Goal: Task Accomplishment & Management: Manage account settings

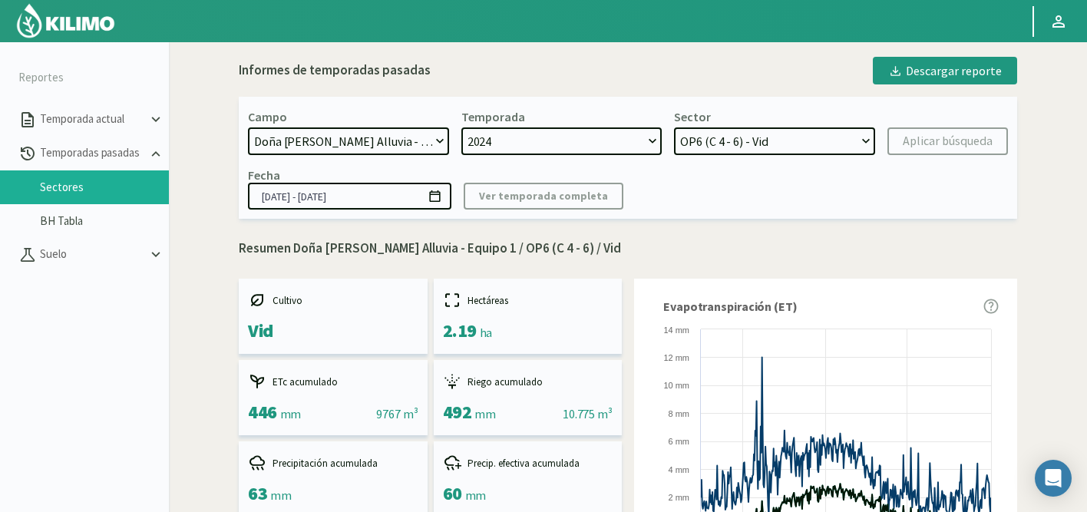
select select "471: Object"
select select "5: Object"
click at [409, 137] on select "21 de Septiembre 8 Fuegos Acograpes - Ag. Carlos Muñoz Herrera Acograpes - Ag. …" at bounding box center [348, 141] width 201 height 28
select select "472: Object"
click at [248, 127] on select "21 de Septiembre 8 Fuegos Acograpes - Ag. Carlos Muñoz Herrera Acograpes - Ag. …" at bounding box center [348, 141] width 201 height 28
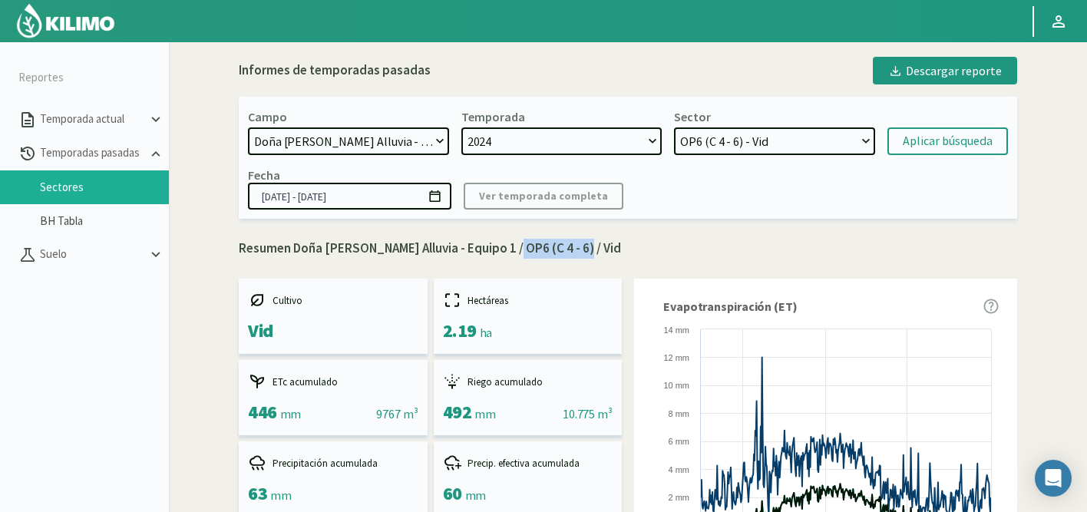
click at [865, 145] on select "OP5 (C 2) - Vid OP2 (C 8A - 8B - 3A) - Vid OP4 (C 1 - 5) - Vid OP3 (C7 - C11) -…" at bounding box center [774, 141] width 201 height 28
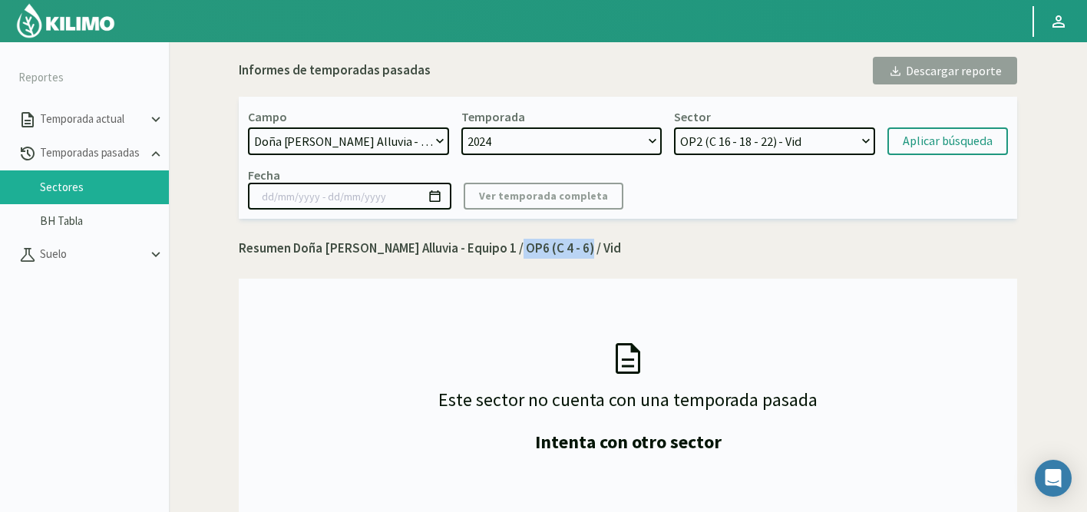
select select "10: Object"
click at [674, 127] on select "OP2 (C 16 - 18 - 22) - Vid OP3 (C 24 - 26) - Vid OP6 (C 10 - 20 - 18) - Vid OP4…" at bounding box center [774, 141] width 201 height 28
click at [586, 144] on select "2024 2023 2022 2021" at bounding box center [561, 141] width 201 height 28
click at [461, 127] on select "2024 2023 2022 2021" at bounding box center [561, 141] width 201 height 28
click at [949, 139] on div "Aplicar búsqueda" at bounding box center [948, 141] width 90 height 18
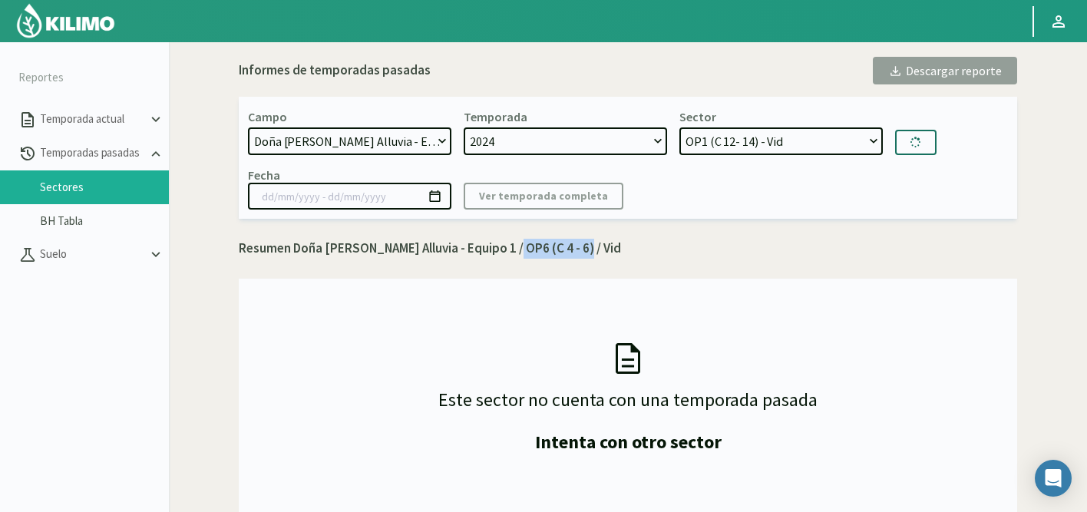
type input "01/07/2024 - 01/09/2025"
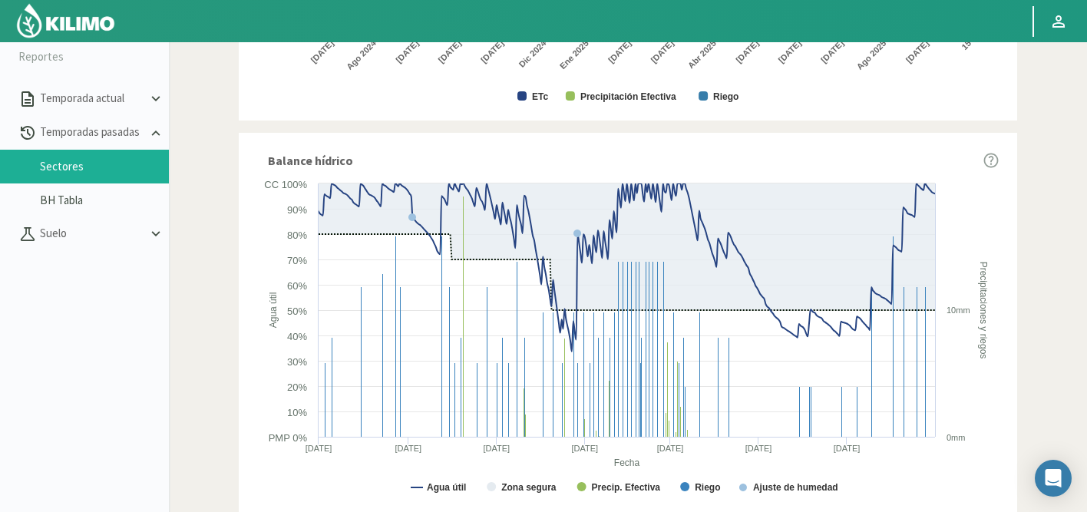
scroll to position [21, 0]
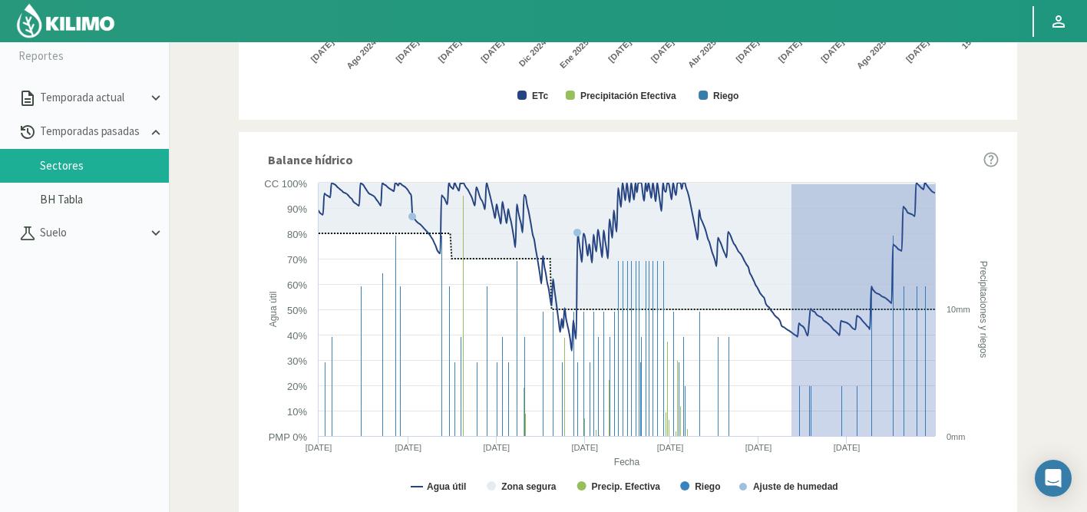
drag, startPoint x: 791, startPoint y: 183, endPoint x: 996, endPoint y: 481, distance: 361.5
click at [996, 481] on icon "Created with Highcharts 9.2.2 Fecha Agua útil Precipitaciones y riegos Agua úti…" at bounding box center [627, 341] width 741 height 332
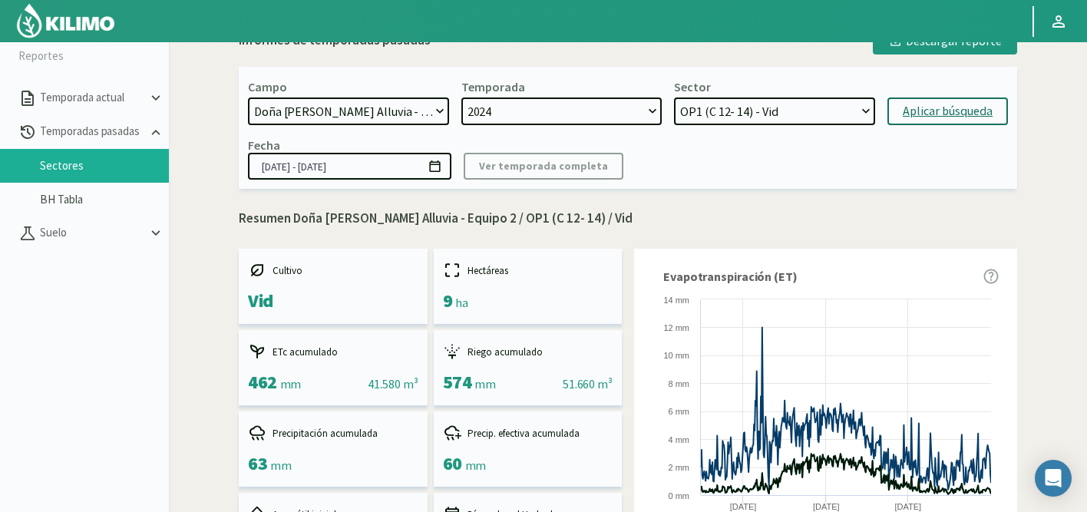
scroll to position [0, 0]
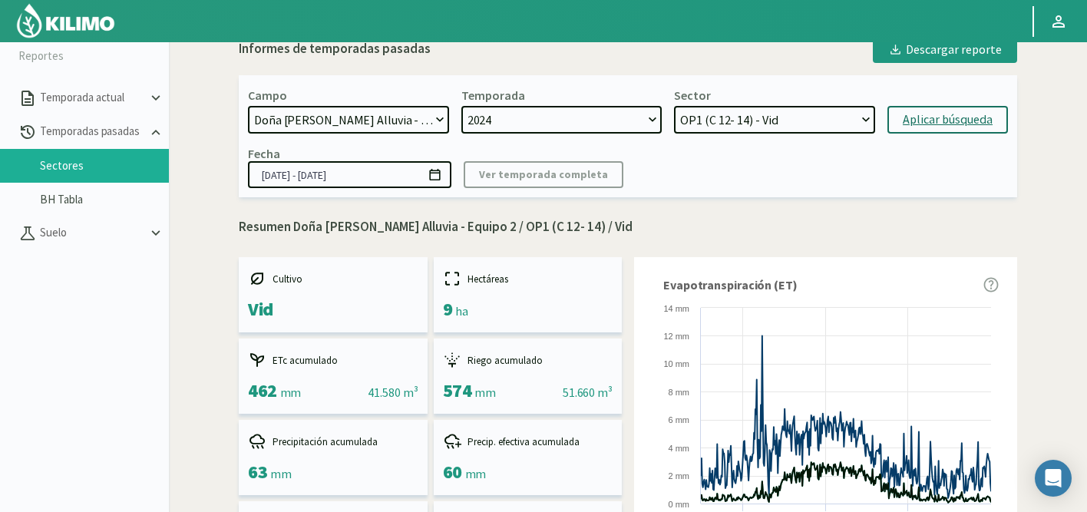
drag, startPoint x: 498, startPoint y: 229, endPoint x: 576, endPoint y: 230, distance: 77.5
click at [576, 230] on p "Resumen Doña Paula Finca Alluvia - Equipo 2 / OP1 (C 12- 14) / Vid" at bounding box center [628, 227] width 778 height 20
copy p "OP1 (C 12- 14)"
click at [739, 128] on select "OP2 (C 16 - 18 - 22) - Vid OP3 (C 24 - 26) - Vid OP6 (C 10 - 20 - 18) - Vid OP4…" at bounding box center [774, 120] width 201 height 28
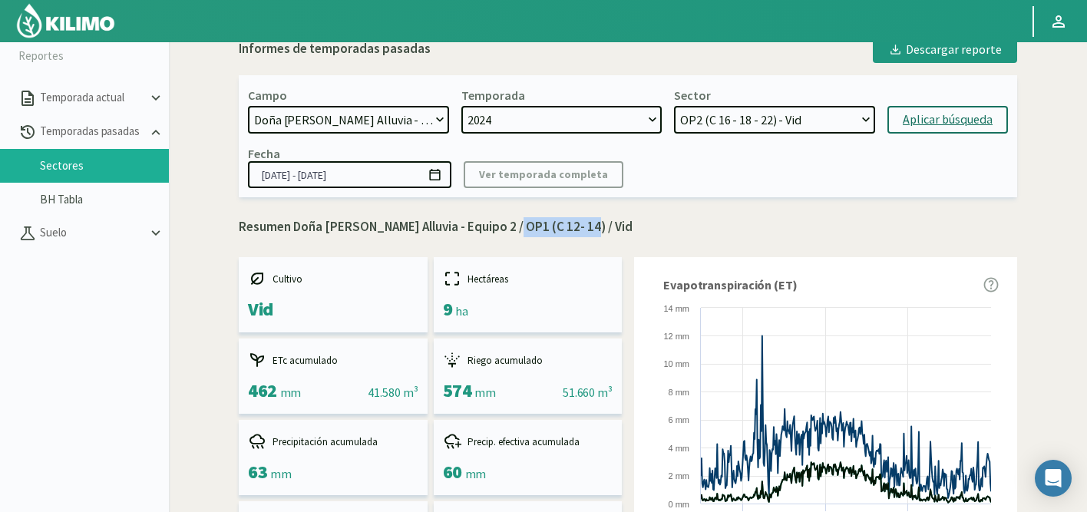
click at [674, 106] on select "OP2 (C 16 - 18 - 22) - Vid OP3 (C 24 - 26) - Vid OP6 (C 10 - 20 - 18) - Vid OP4…" at bounding box center [774, 120] width 201 height 28
click at [943, 117] on div "Aplicar búsqueda" at bounding box center [948, 120] width 90 height 18
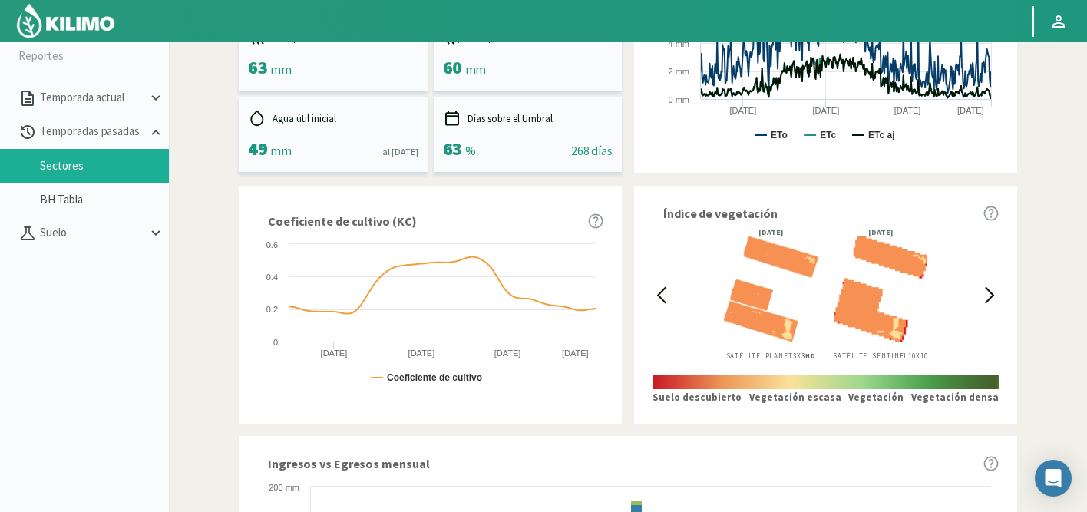
scroll to position [936, 0]
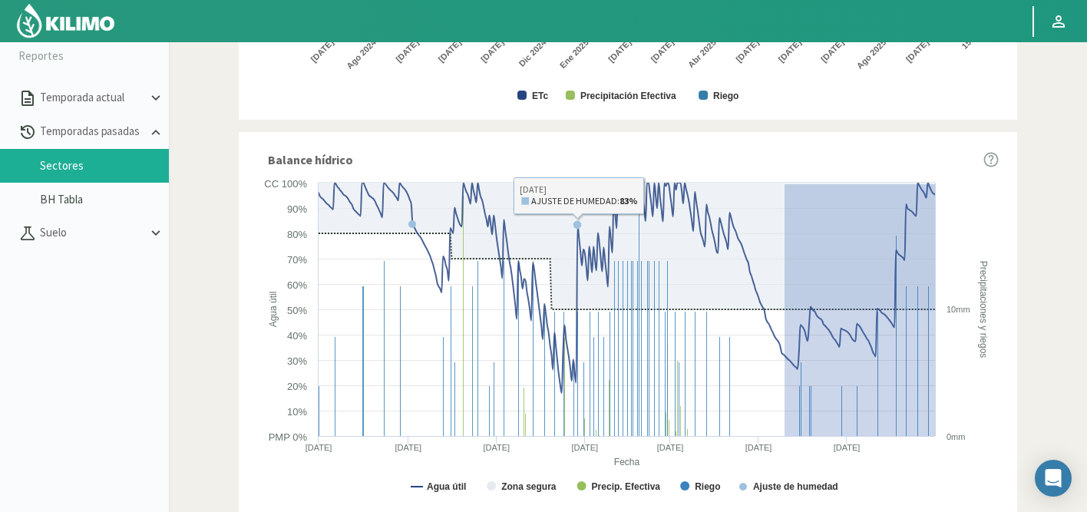
drag, startPoint x: 784, startPoint y: 183, endPoint x: 977, endPoint y: 477, distance: 351.5
click at [977, 477] on icon "Created with Highcharts 9.2.2 Fecha Agua útil Precipitaciones y riegos Agua úti…" at bounding box center [627, 341] width 741 height 332
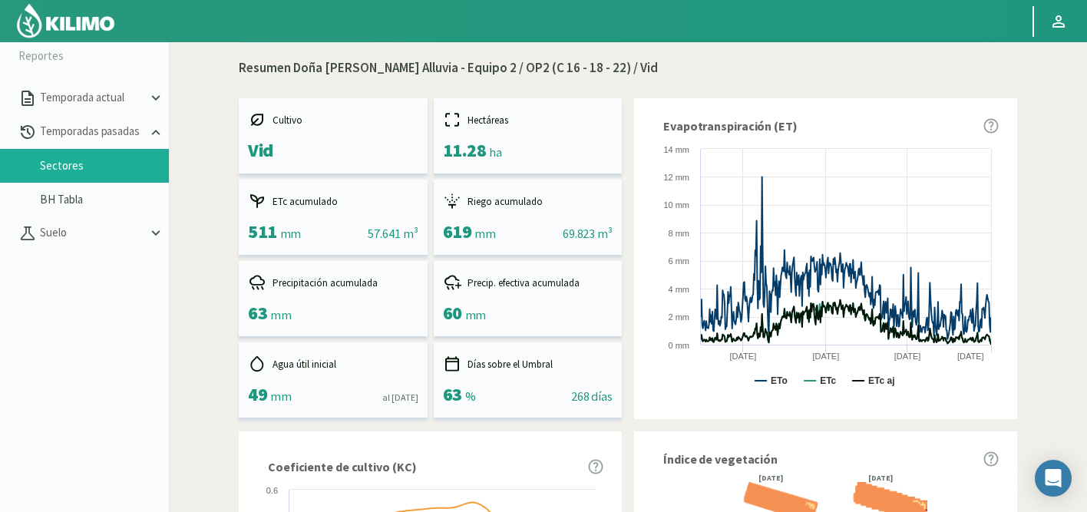
scroll to position [157, 0]
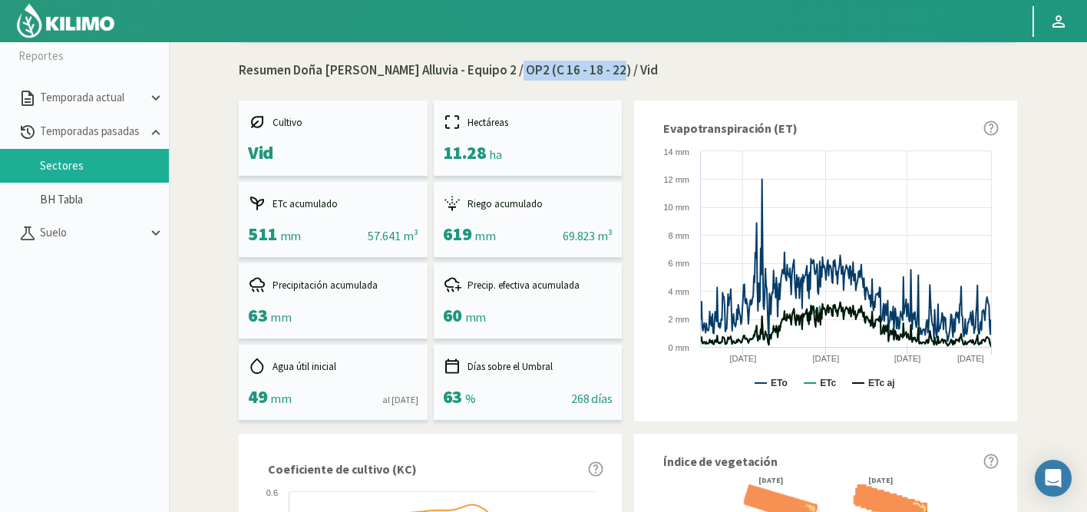
drag, startPoint x: 498, startPoint y: 69, endPoint x: 602, endPoint y: 71, distance: 103.6
click at [602, 71] on p "Resumen Doña Paula Finca Alluvia - Equipo 2 / OP2 (C 16 - 18 - 22) / Vid" at bounding box center [628, 71] width 778 height 20
copy p "OP2 (C 16 - 18 - 22)"
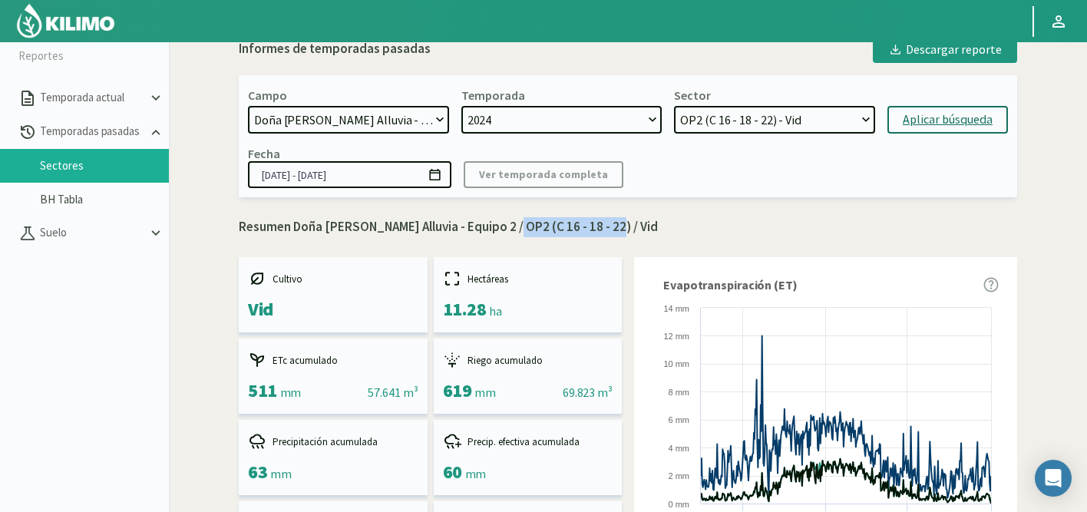
click at [737, 117] on select "OP2 (C 16 - 18 - 22) - Vid OP3 (C 24 - 26) - Vid OP6 (C 10 - 20 - 18) - Vid OP4…" at bounding box center [774, 120] width 201 height 28
click at [674, 106] on select "OP2 (C 16 - 18 - 22) - Vid OP3 (C 24 - 26) - Vid OP6 (C 10 - 20 - 18) - Vid OP4…" at bounding box center [774, 120] width 201 height 28
click at [946, 123] on div "Aplicar búsqueda" at bounding box center [948, 120] width 90 height 18
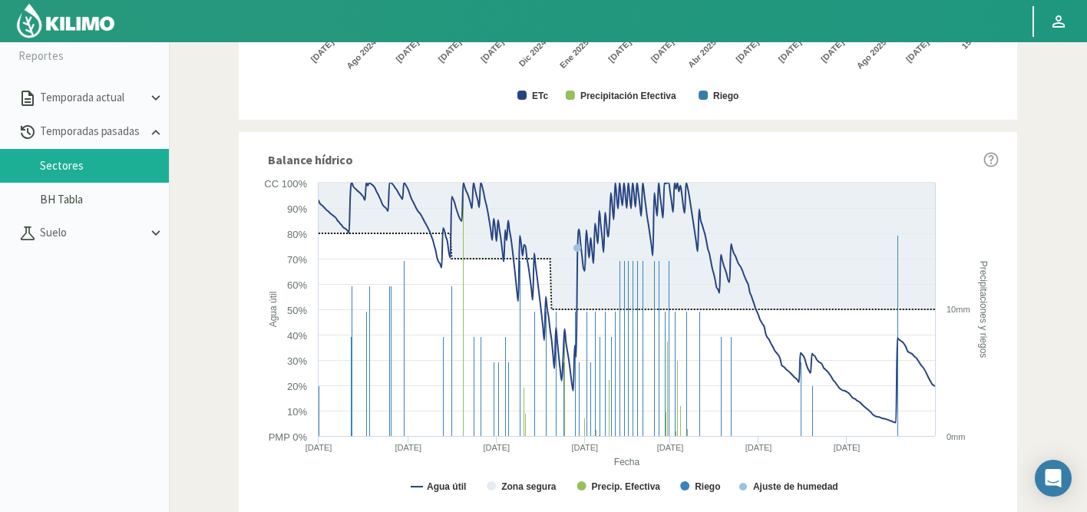
scroll to position [30, 0]
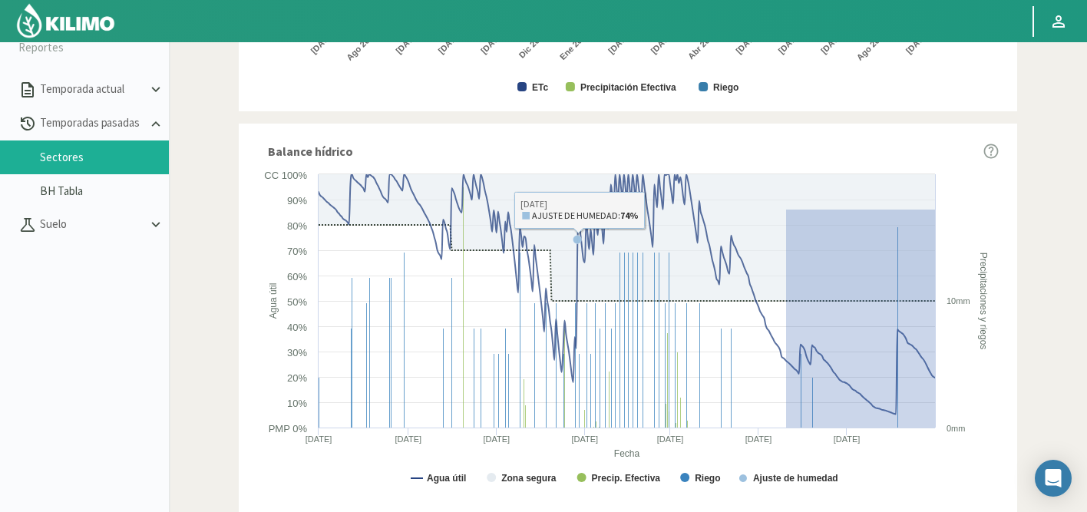
drag, startPoint x: 786, startPoint y: 209, endPoint x: 1007, endPoint y: 503, distance: 367.8
click at [1007, 503] on div "Balance hídrico Created with Highcharts 9.2.2 Fecha Agua útil Precipitaciones y…" at bounding box center [628, 320] width 778 height 393
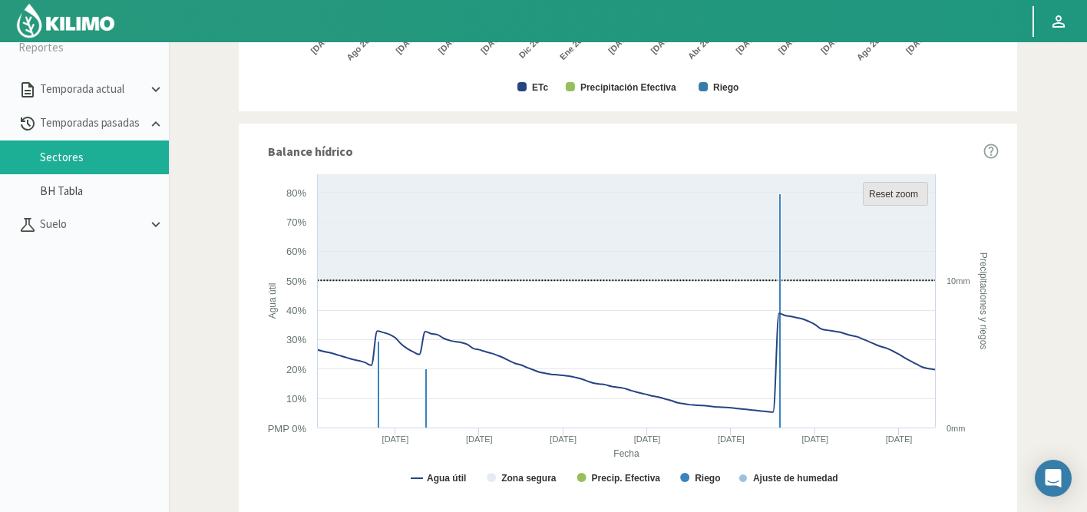
click at [915, 195] on text "Reset zoom" at bounding box center [893, 194] width 49 height 11
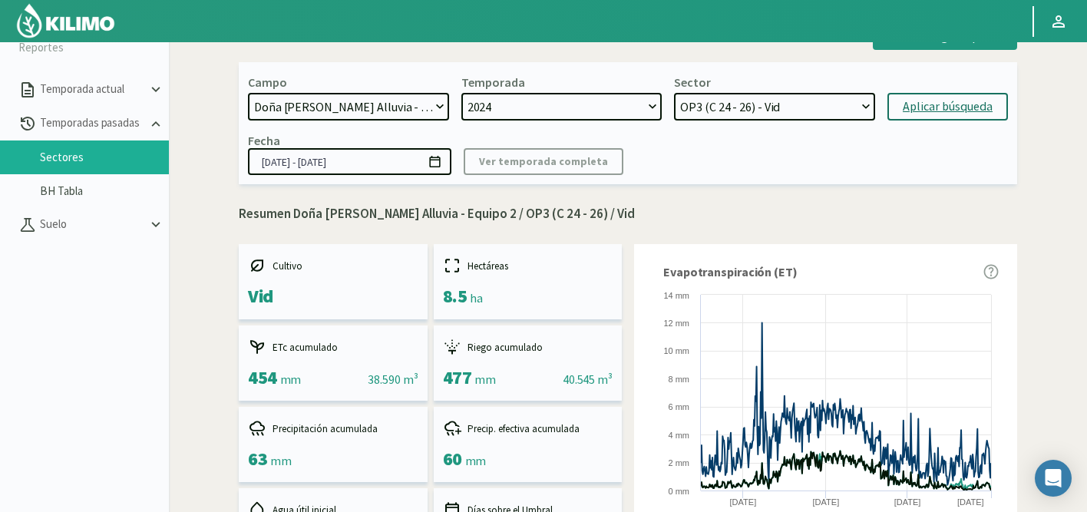
scroll to position [0, 0]
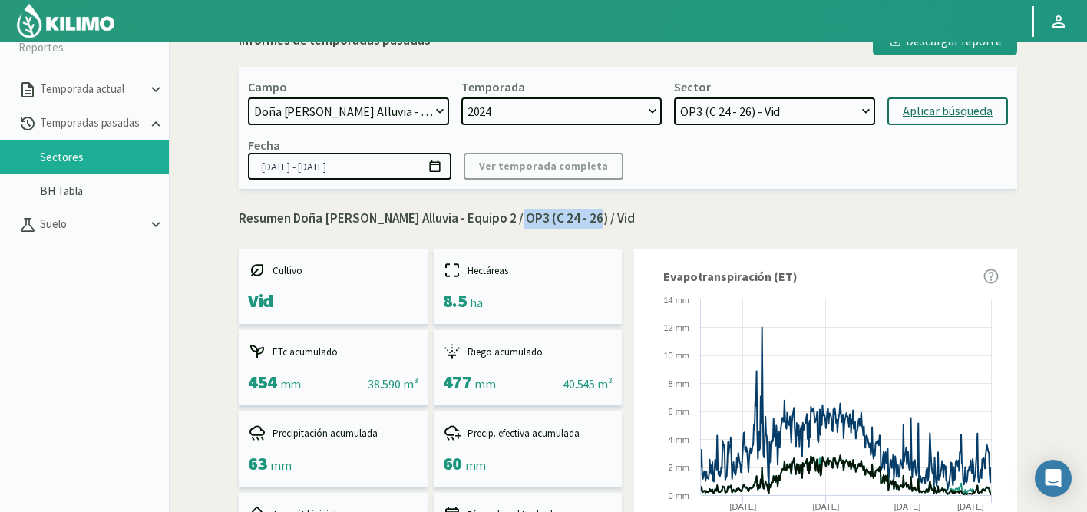
drag, startPoint x: 500, startPoint y: 219, endPoint x: 579, endPoint y: 221, distance: 78.3
click at [579, 221] on p "Resumen Doña Paula Finca Alluvia - Equipo 2 / OP3 (C 24 - 26) / Vid" at bounding box center [628, 219] width 778 height 20
copy p "OP3 (C 24 - 26)"
click at [800, 117] on select "OP2 (C 16 - 18 - 22) - Vid OP3 (C 24 - 26) - Vid OP6 (C 10 - 20 - 18) - Vid OP4…" at bounding box center [774, 111] width 201 height 28
click at [674, 97] on select "OP2 (C 16 - 18 - 22) - Vid OP3 (C 24 - 26) - Vid OP6 (C 10 - 20 - 18) - Vid OP4…" at bounding box center [774, 111] width 201 height 28
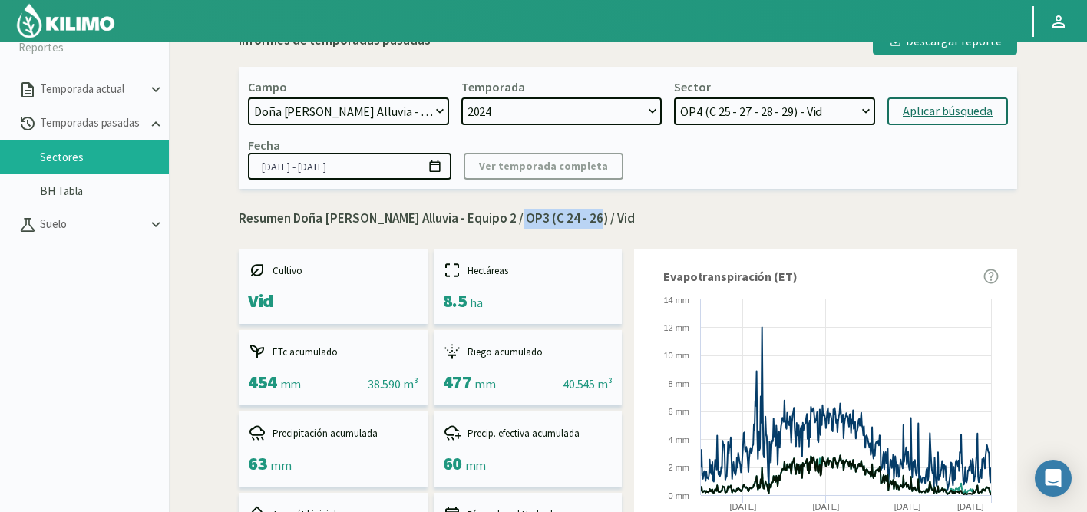
click at [934, 111] on div "Aplicar búsqueda" at bounding box center [948, 111] width 90 height 18
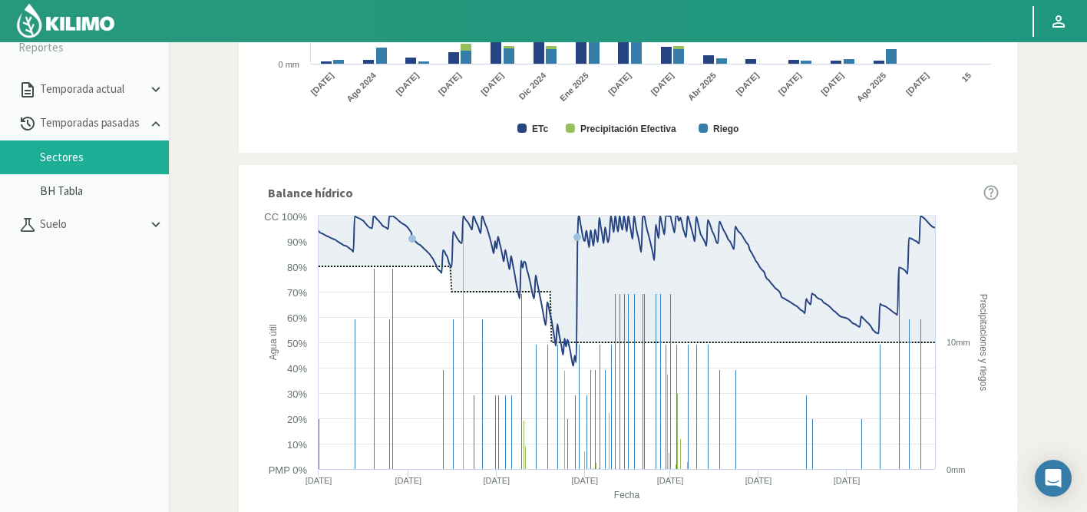
scroll to position [899, 0]
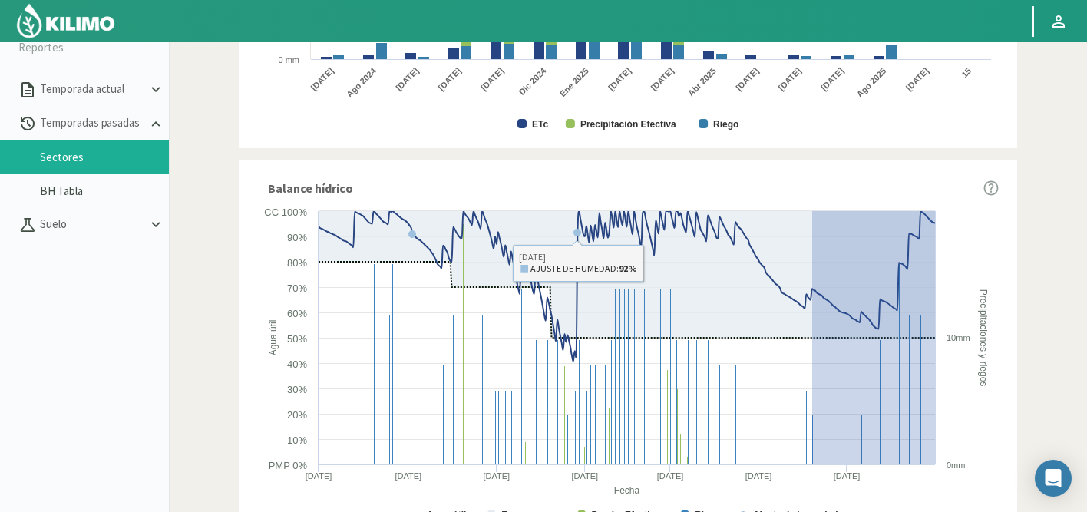
drag, startPoint x: 812, startPoint y: 211, endPoint x: 976, endPoint y: 493, distance: 325.7
click at [976, 493] on icon "Created with Highcharts 9.2.2 Fecha Agua útil Precipitaciones y riegos Agua úti…" at bounding box center [627, 369] width 741 height 332
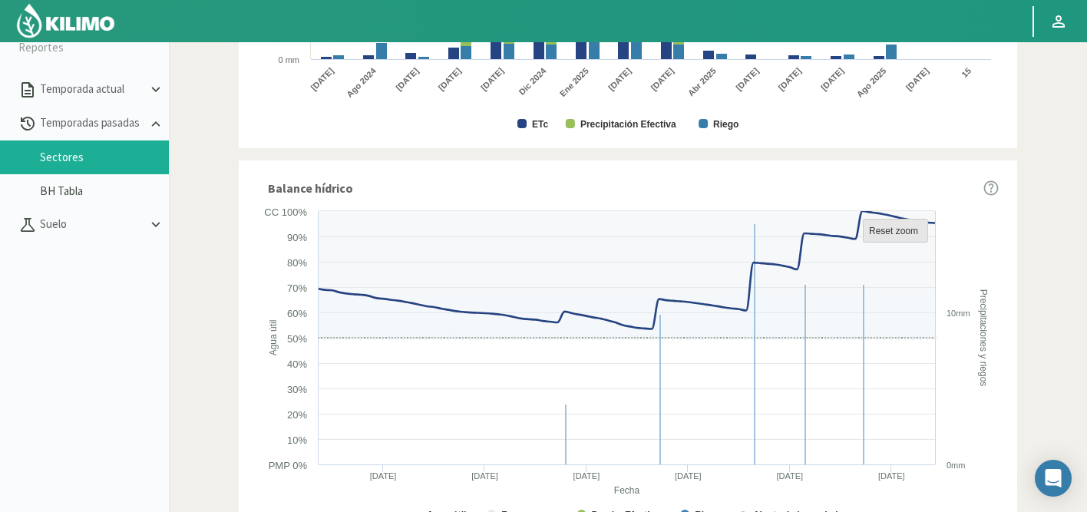
click at [906, 224] on rect at bounding box center [895, 230] width 64 height 23
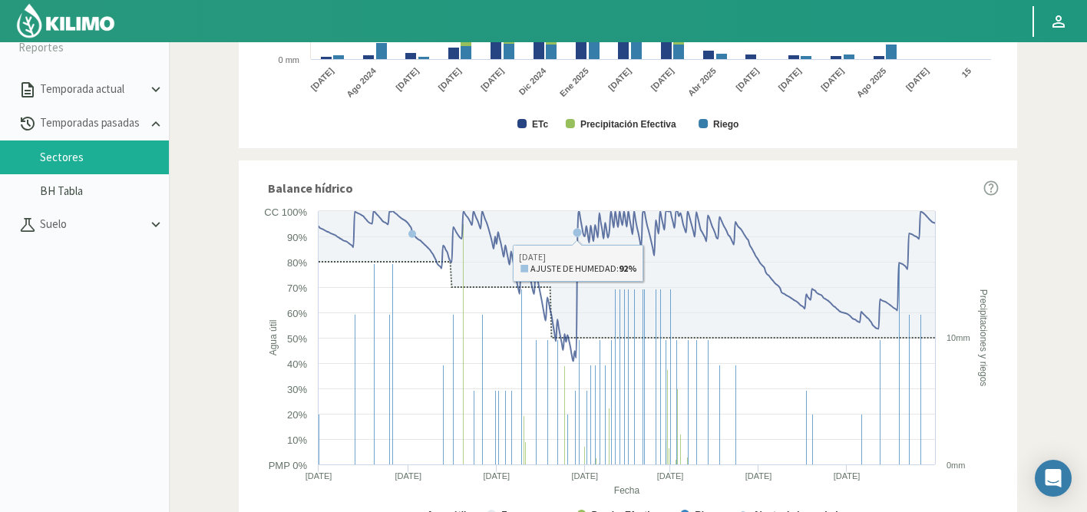
drag, startPoint x: 776, startPoint y: 210, endPoint x: 950, endPoint y: 447, distance: 293.7
click at [968, 465] on icon "Created with Highcharts 9.2.2 Fecha Agua útil Precipitaciones y riegos Agua úti…" at bounding box center [627, 369] width 741 height 332
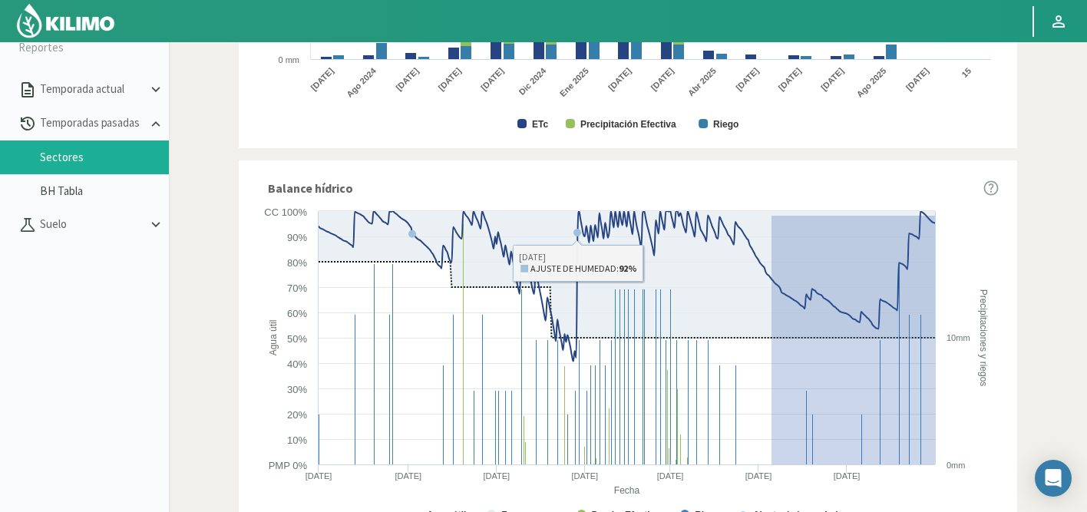
drag, startPoint x: 771, startPoint y: 216, endPoint x: 976, endPoint y: 493, distance: 344.6
click at [976, 493] on icon "Created with Highcharts 9.2.2 Fecha Agua útil Precipitaciones y riegos Agua úti…" at bounding box center [627, 369] width 741 height 332
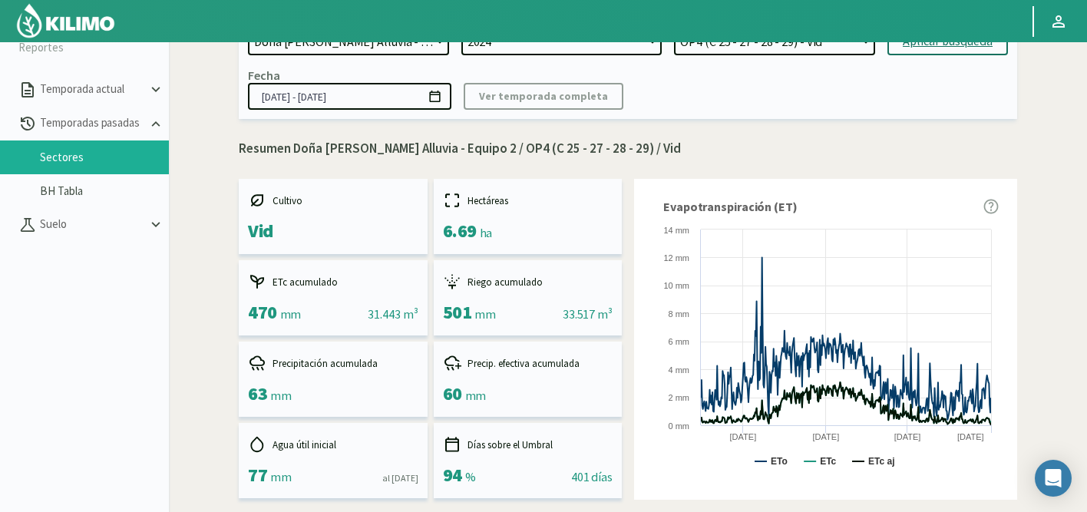
scroll to position [62, 0]
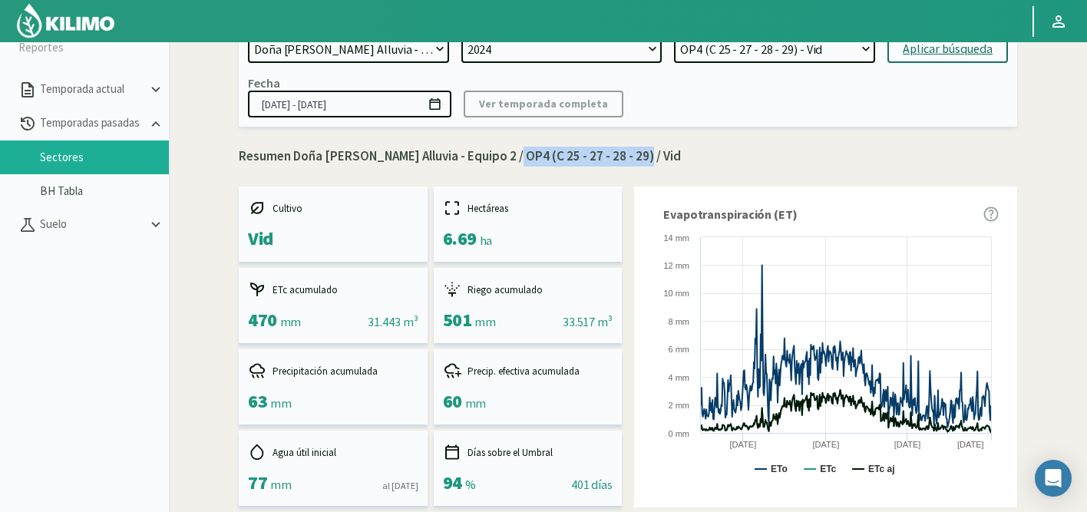
drag, startPoint x: 501, startPoint y: 154, endPoint x: 626, endPoint y: 151, distance: 125.1
click at [626, 151] on p "Resumen Doña Paula Finca Alluvia - Equipo 2 / OP4 (C 25 - 27 - 28 - 29) / Vid" at bounding box center [628, 157] width 778 height 20
copy p "OP4 (C 25 - 27 - 28 - 29)"
click at [804, 149] on p "Resumen Doña Paula Finca Alluvia - Equipo 2 / OP4 (C 25 - 27 - 28 - 29) / Vid" at bounding box center [628, 157] width 778 height 20
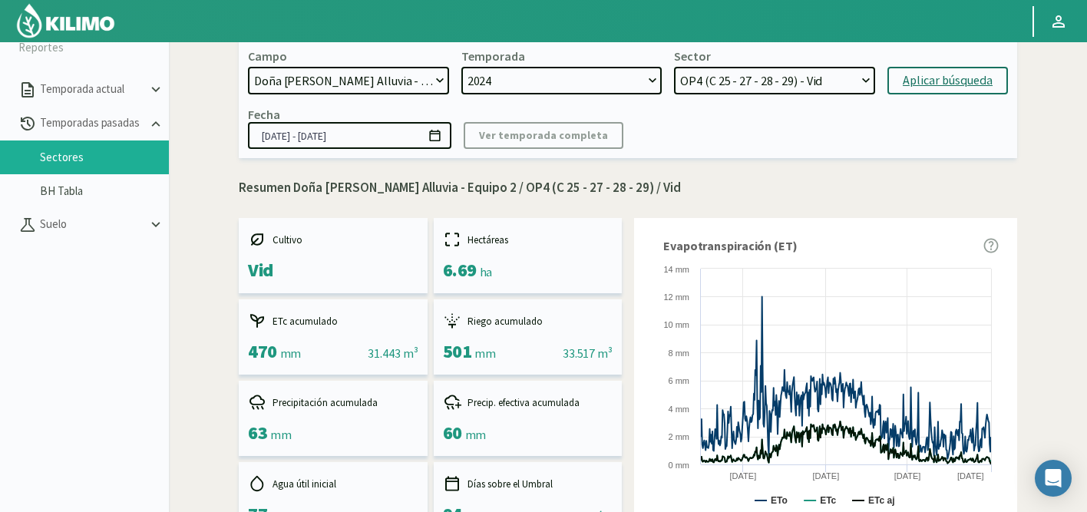
scroll to position [0, 0]
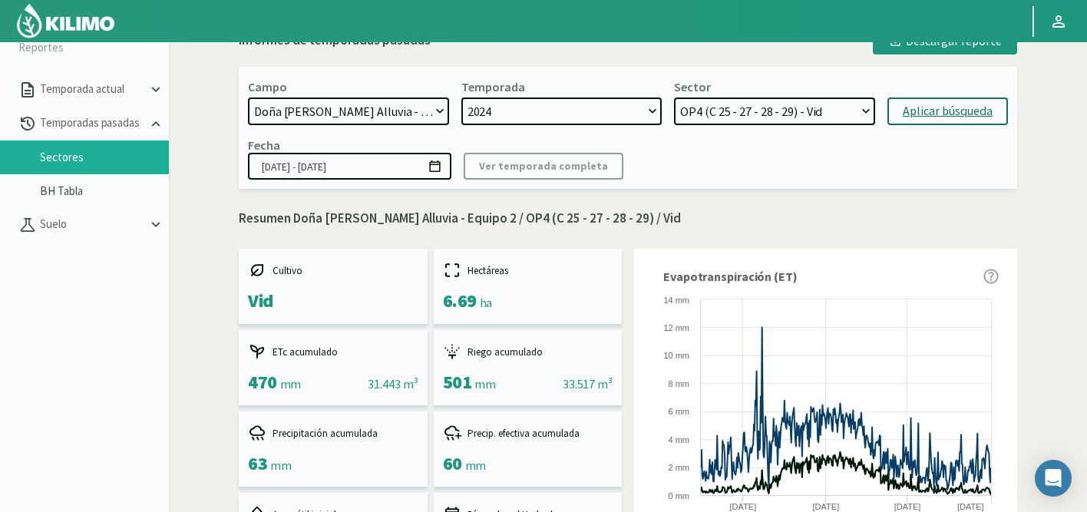
click at [794, 111] on select "OP2 (C 16 - 18 - 22) - Vid OP3 (C 24 - 26) - Vid OP6 (C 10 - 20 - 18) - Vid OP4…" at bounding box center [774, 111] width 201 height 28
click at [674, 97] on select "OP2 (C 16 - 18 - 22) - Vid OP3 (C 24 - 26) - Vid OP6 (C 10 - 20 - 18) - Vid OP4…" at bounding box center [774, 111] width 201 height 28
click at [937, 109] on div "Aplicar búsqueda" at bounding box center [948, 111] width 90 height 18
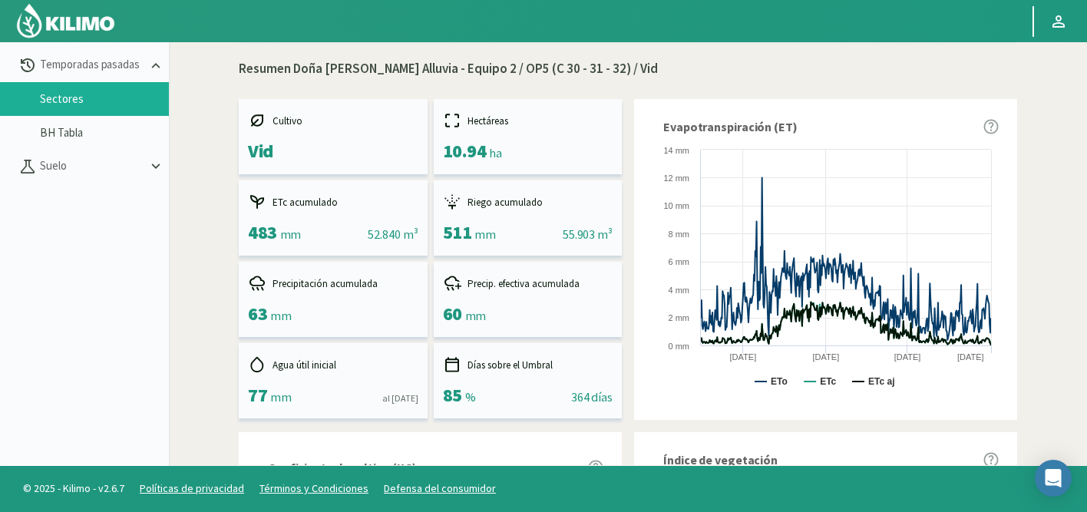
scroll to position [936, 0]
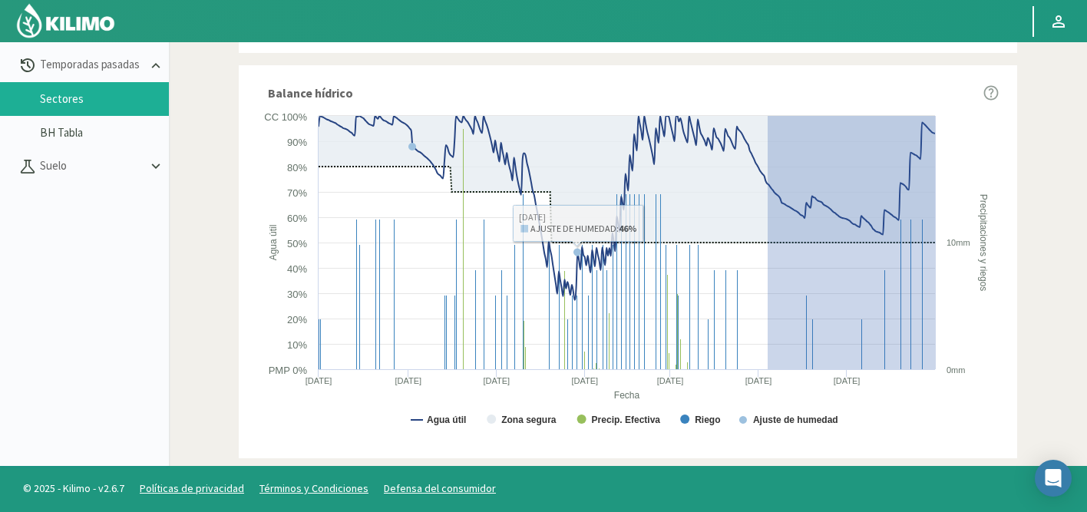
drag, startPoint x: 768, startPoint y: 115, endPoint x: 997, endPoint y: 399, distance: 365.1
click at [997, 399] on icon "Created with Highcharts 9.2.2 Fecha Agua útil Precipitaciones y riegos Agua úti…" at bounding box center [627, 274] width 741 height 332
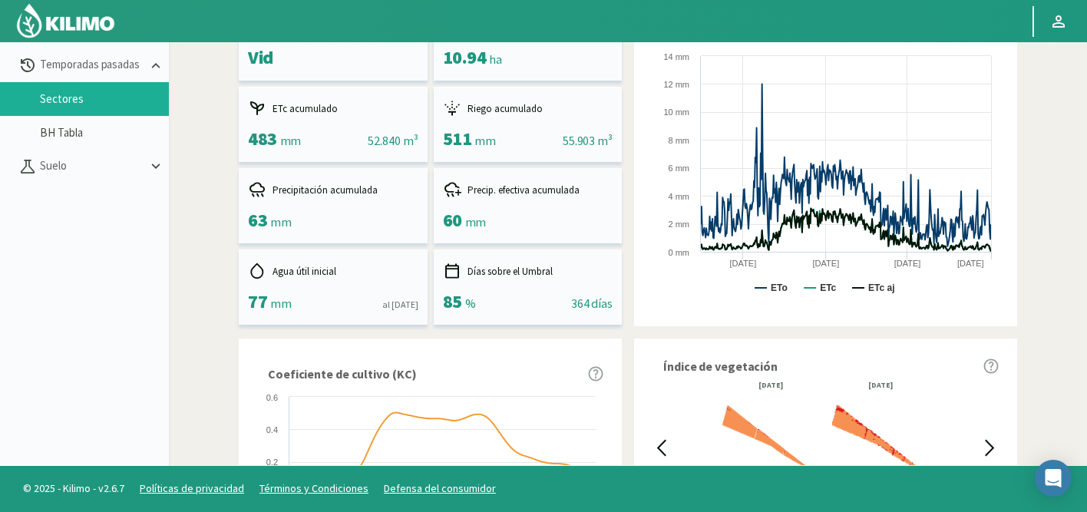
scroll to position [0, 0]
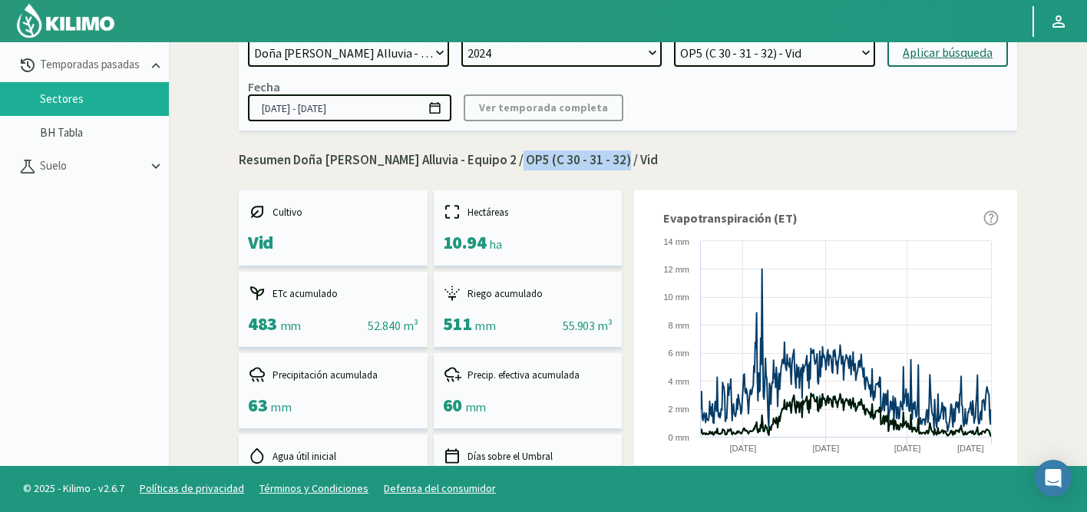
drag, startPoint x: 500, startPoint y: 162, endPoint x: 602, endPoint y: 160, distance: 102.9
click at [602, 160] on p "Resumen Doña Paula Finca Alluvia - Equipo 2 / OP5 (C 30 - 31 - 32) / Vid" at bounding box center [628, 160] width 778 height 20
copy p "OP5 (C 30 - 31 - 32)"
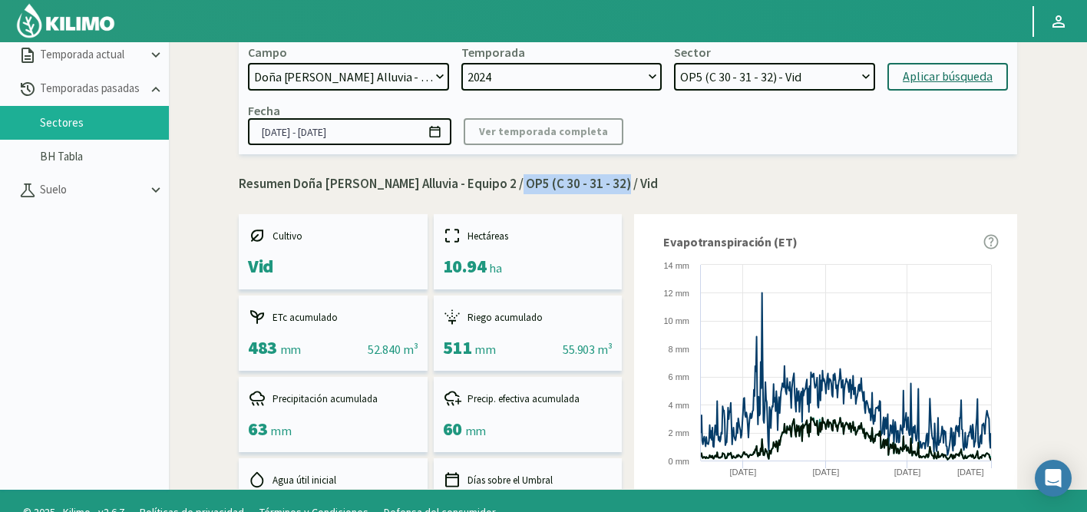
scroll to position [63, 0]
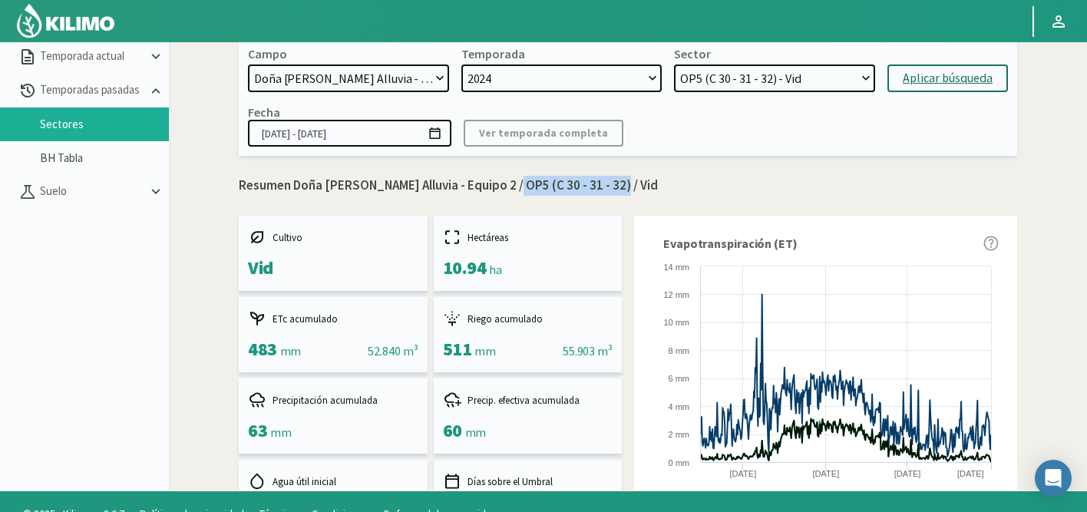
click at [725, 83] on select "OP2 (C 16 - 18 - 22) - Vid OP3 (C 24 - 26) - Vid OP6 (C 10 - 20 - 18) - Vid OP4…" at bounding box center [774, 78] width 201 height 28
click at [674, 64] on select "OP2 (C 16 - 18 - 22) - Vid OP3 (C 24 - 26) - Vid OP6 (C 10 - 20 - 18) - Vid OP4…" at bounding box center [774, 78] width 201 height 28
click at [919, 74] on div "Aplicar búsqueda" at bounding box center [948, 78] width 90 height 18
select select "44: Object"
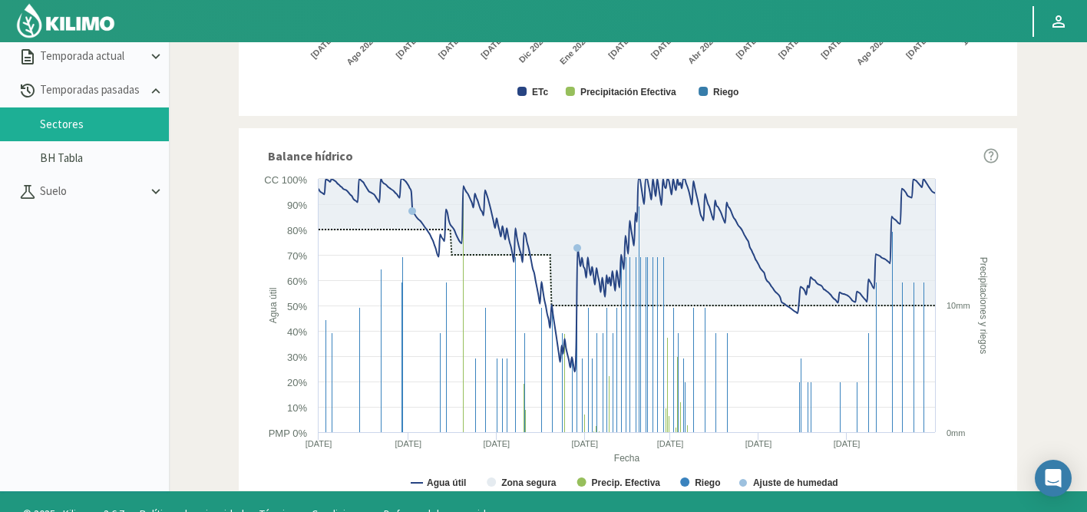
scroll to position [920, 0]
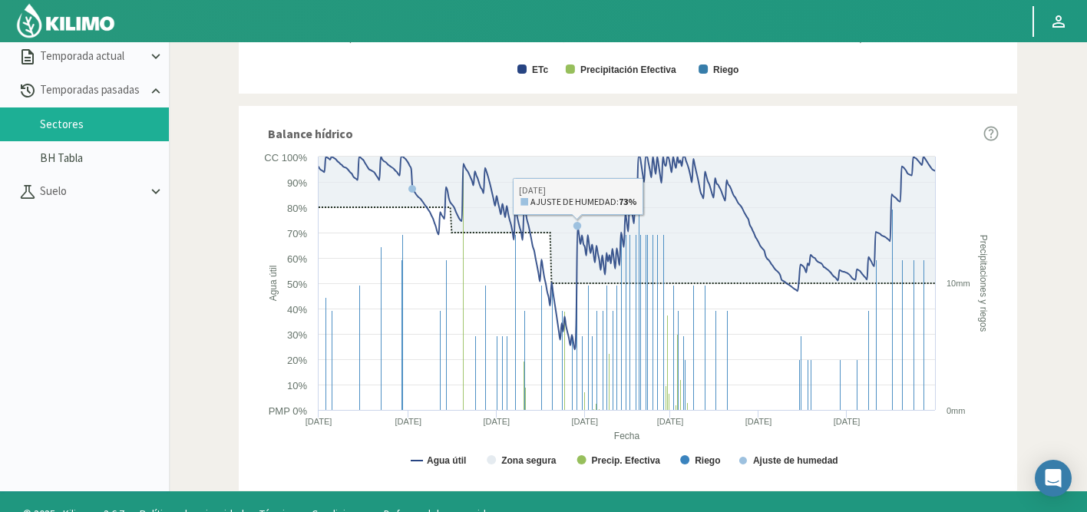
drag, startPoint x: 781, startPoint y: 156, endPoint x: 804, endPoint y: 209, distance: 57.7
click at [805, 211] on icon "Created with Highcharts 9.2.2 Fecha Agua útil Precipitaciones y riegos Agua úti…" at bounding box center [627, 315] width 741 height 332
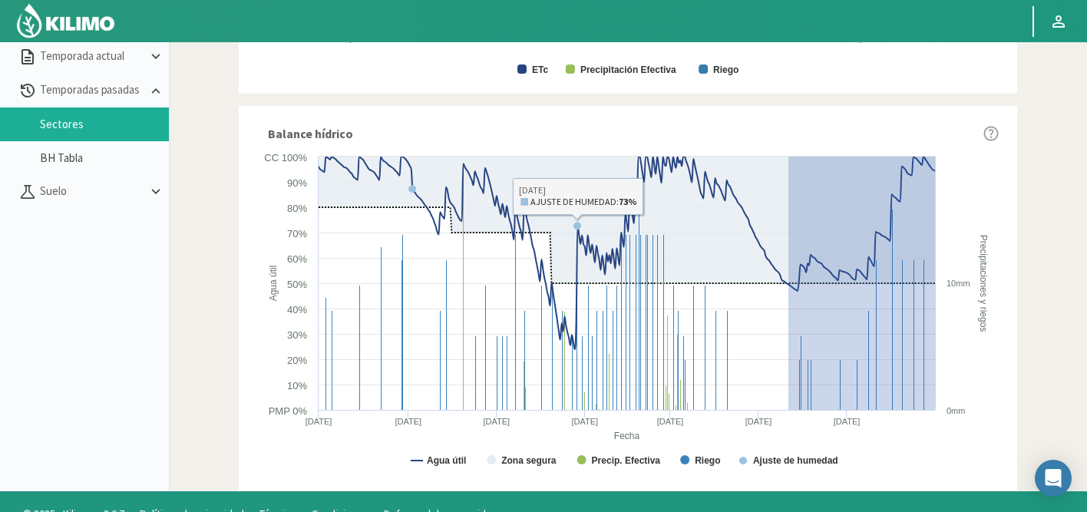
drag, startPoint x: 788, startPoint y: 157, endPoint x: 1006, endPoint y: 446, distance: 362.3
click at [1006, 446] on div "Balance hídrico Created with Highcharts 9.2.2 Fecha Agua útil Precipitaciones y…" at bounding box center [628, 302] width 778 height 393
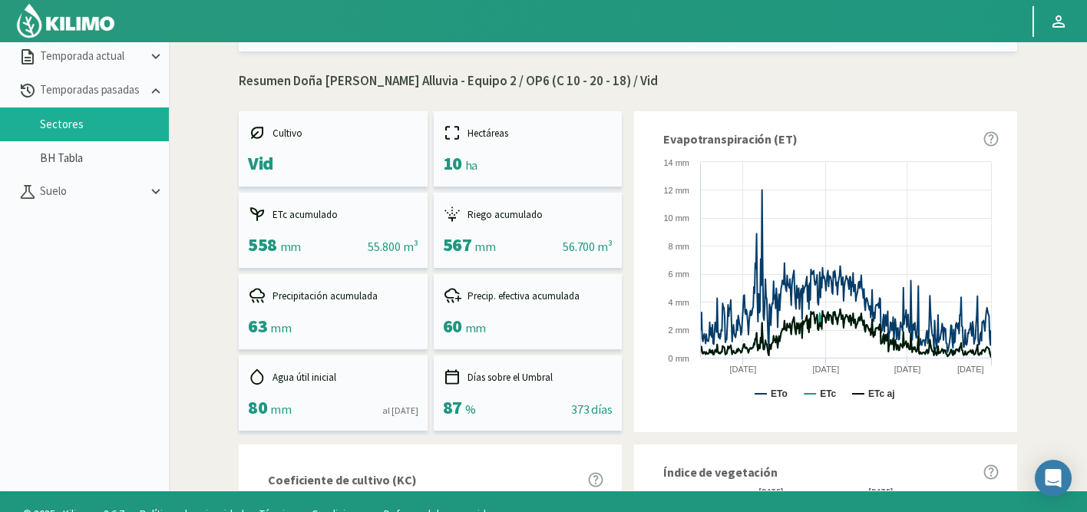
scroll to position [0, 0]
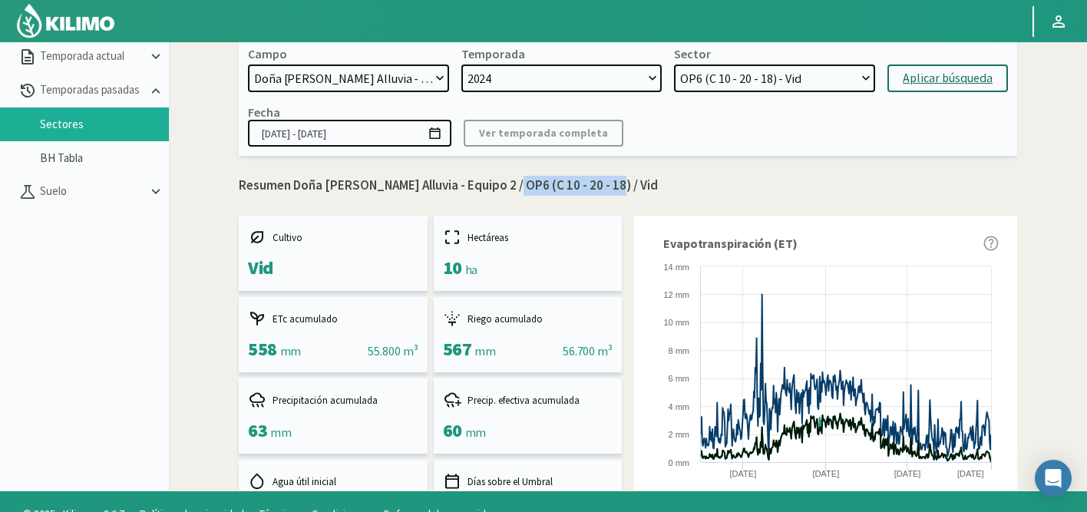
drag, startPoint x: 500, startPoint y: 182, endPoint x: 602, endPoint y: 185, distance: 101.4
click at [602, 185] on p "Resumen Doña Paula Finca Alluvia - Equipo 2 / OP6 (C 10 - 20 - 18) / Vid" at bounding box center [628, 186] width 778 height 20
copy p "OP6 (C 10 - 20 - 18)"
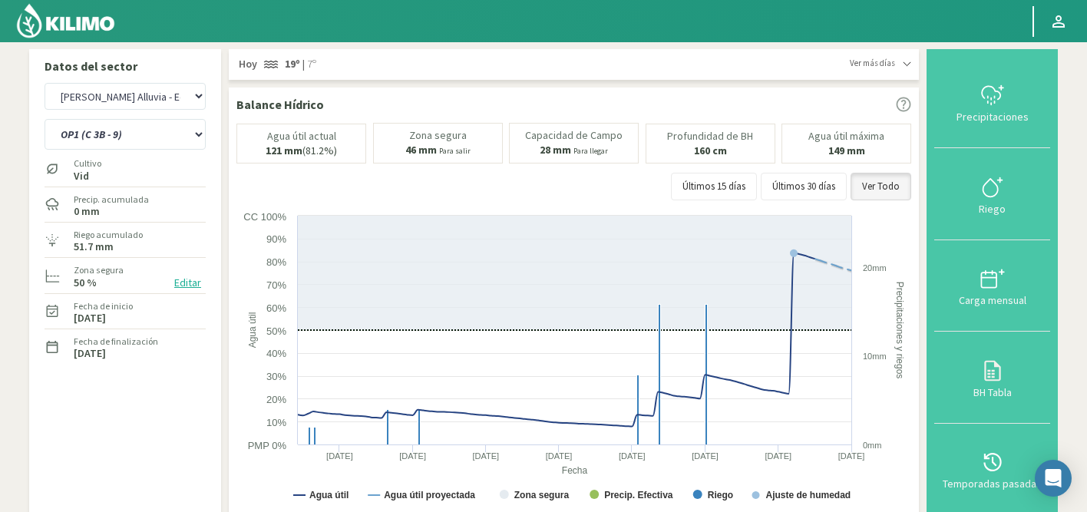
select select "330: Object"
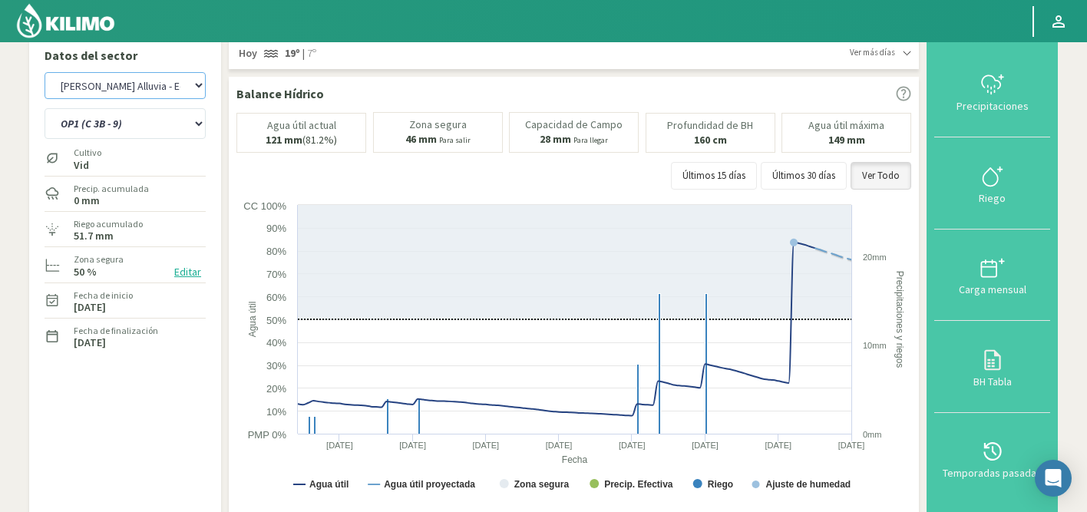
click at [183, 79] on select "Agr. Cardonal Agr. El Carmelo Agr. Huertos de Chocalan Agrícola Bakia Agrícola …" at bounding box center [125, 85] width 161 height 27
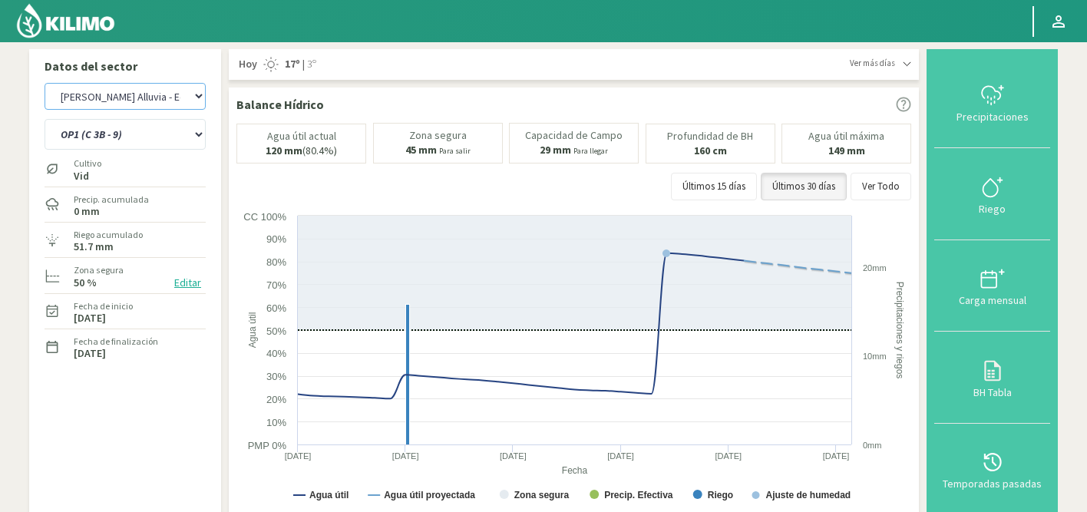
click at [129, 97] on select "Agr. Cardonal Agr. El [PERSON_NAME] Agr. Huertos de Chocalan Agrícola [PERSON_N…" at bounding box center [125, 96] width 161 height 27
click at [45, 83] on select "Agr. Cardonal Agr. El [PERSON_NAME] Agr. Huertos de Chocalan Agrícola [PERSON_N…" at bounding box center [125, 96] width 161 height 27
select select "333: Object"
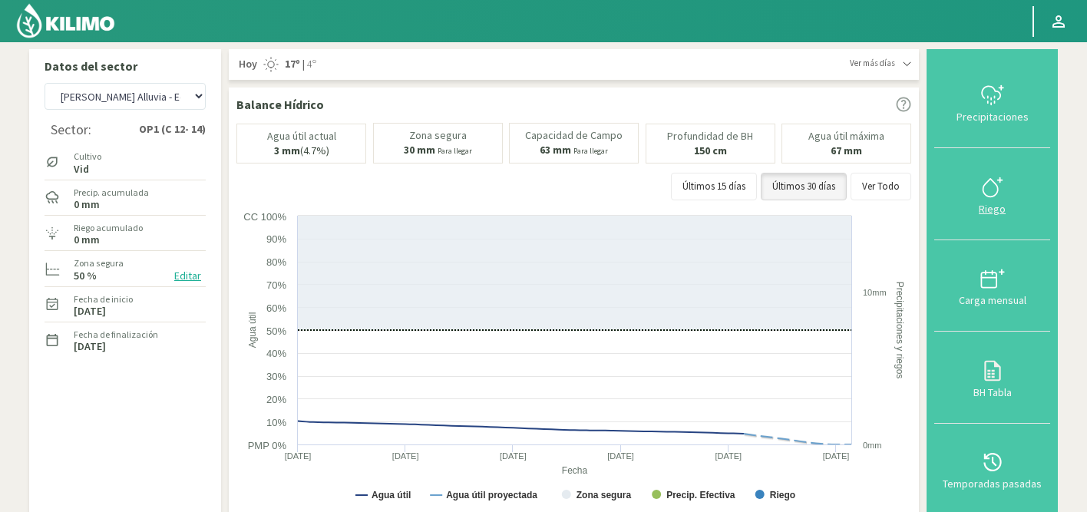
click at [1005, 181] on icon at bounding box center [992, 187] width 25 height 25
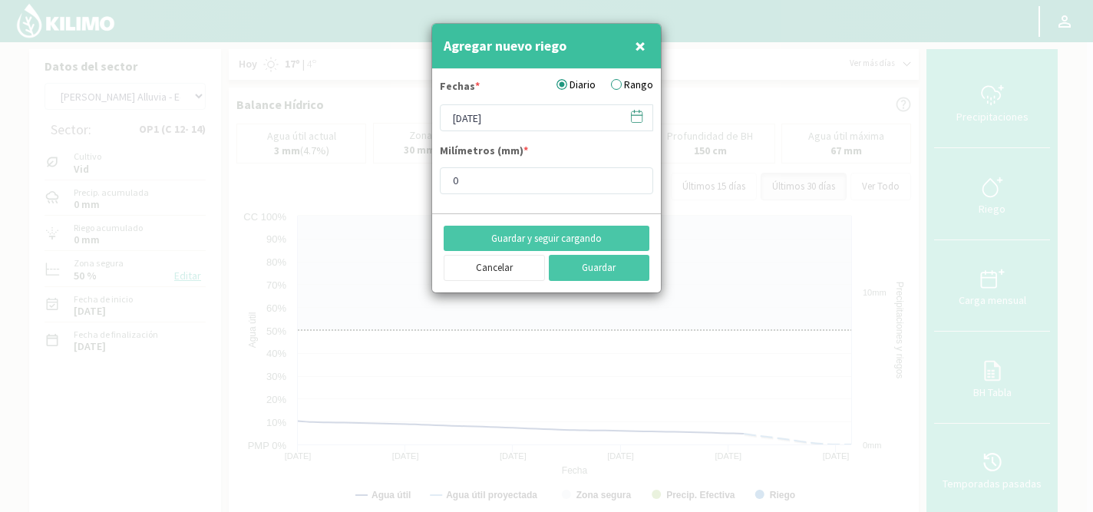
click at [636, 117] on icon at bounding box center [636, 116] width 15 height 15
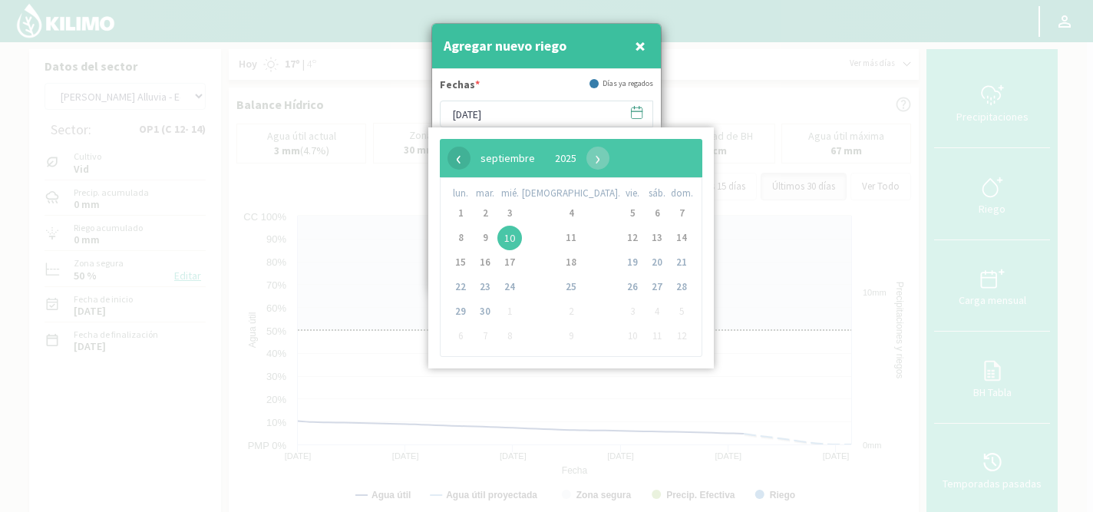
click at [464, 155] on span "‹" at bounding box center [458, 158] width 23 height 23
click at [559, 242] on span "5" at bounding box center [571, 238] width 25 height 25
type input "[DATE]"
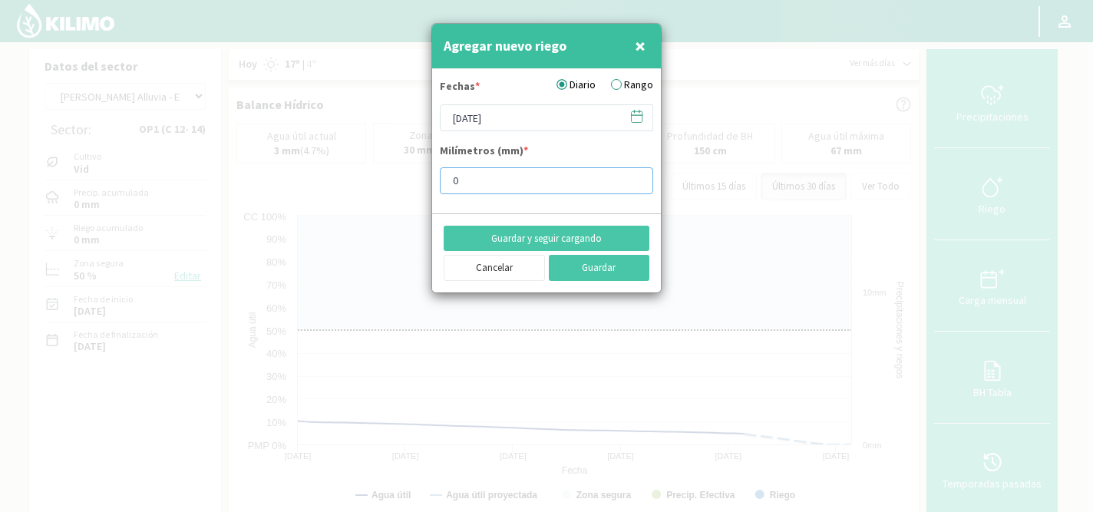
click at [474, 170] on input "0" at bounding box center [546, 180] width 213 height 27
drag, startPoint x: 468, startPoint y: 186, endPoint x: 429, endPoint y: 186, distance: 39.1
click at [431, 186] on div "Agregar nuevo riego × Fechas * Diario Rango 05/06/2025 Milímetros (mm) * 0 Guar…" at bounding box center [546, 158] width 230 height 270
type input "4"
click at [523, 233] on button "Guardar y seguir cargando" at bounding box center [547, 239] width 206 height 26
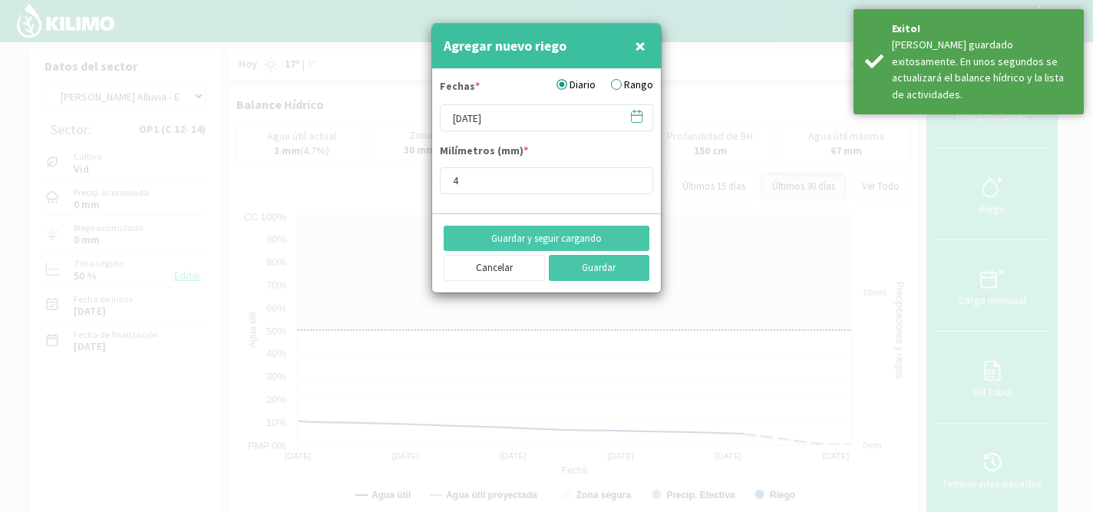
click at [636, 119] on icon at bounding box center [636, 116] width 15 height 15
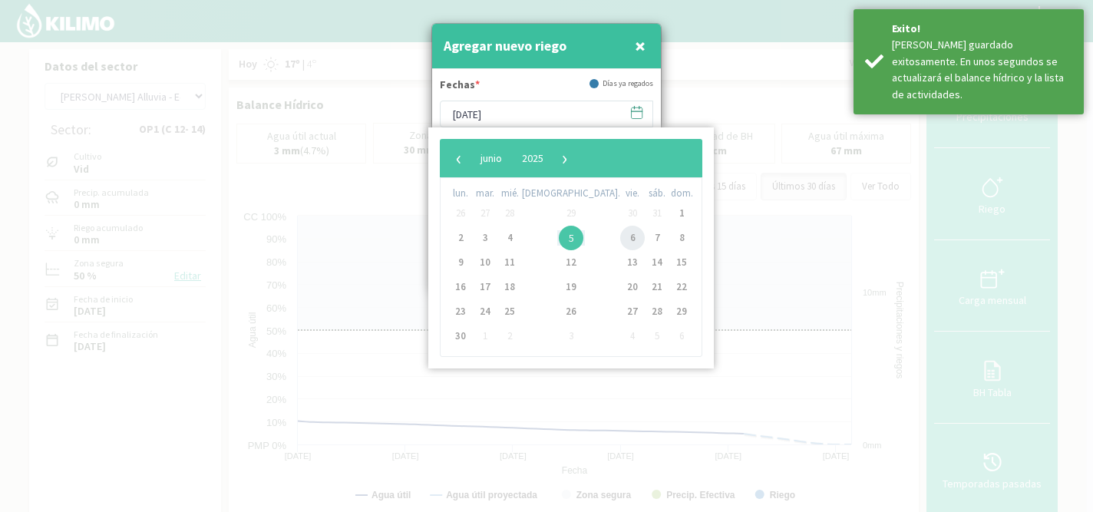
click at [620, 238] on span "6" at bounding box center [632, 238] width 25 height 25
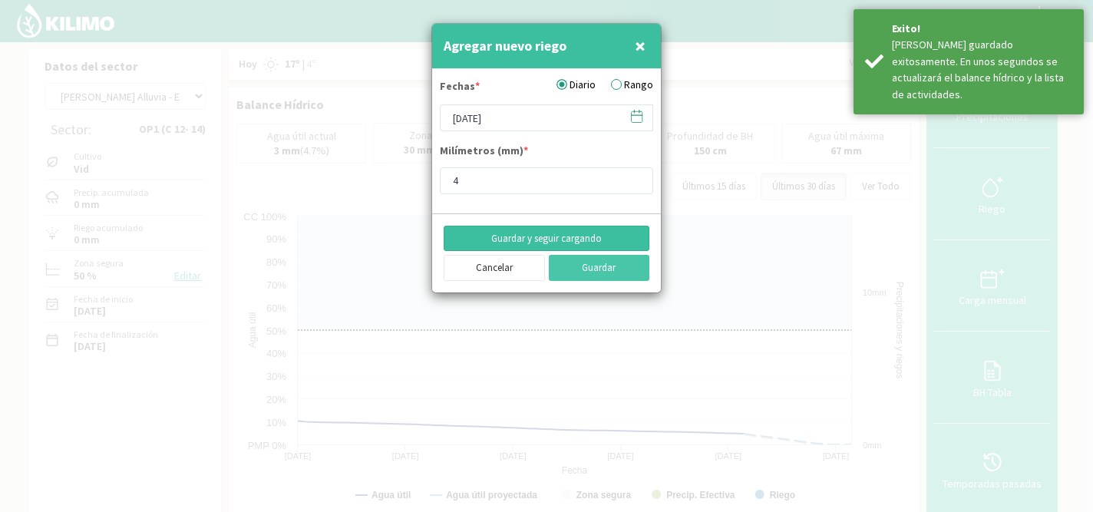
click at [544, 238] on button "Guardar y seguir cargando" at bounding box center [547, 239] width 206 height 26
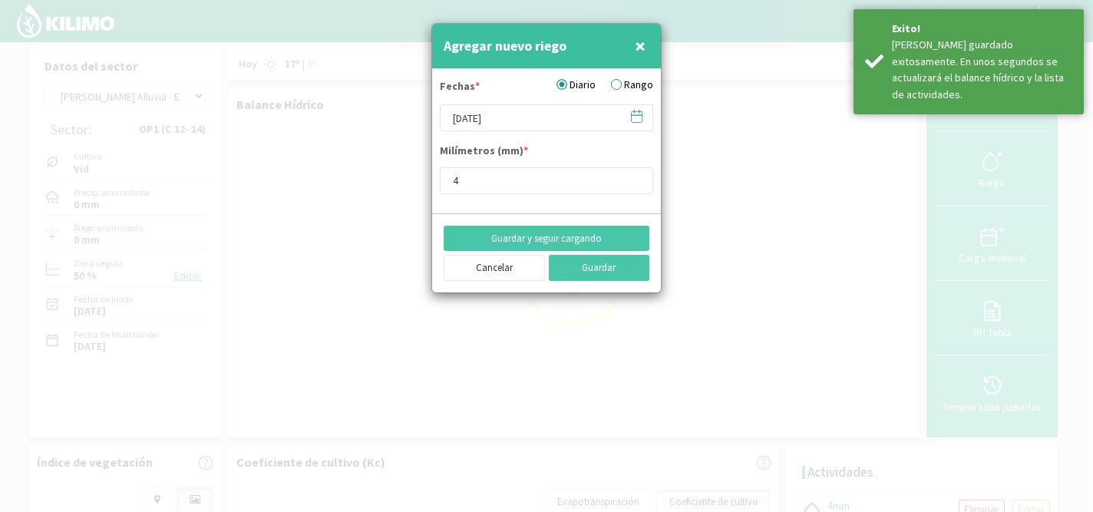
click at [638, 118] on icon at bounding box center [636, 116] width 15 height 15
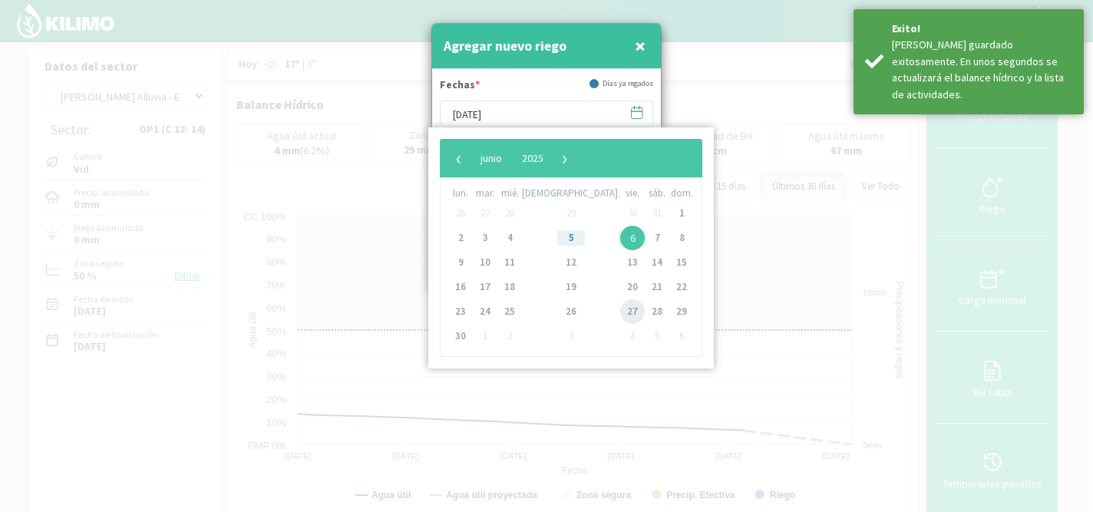
click at [620, 308] on span "27" at bounding box center [632, 311] width 25 height 25
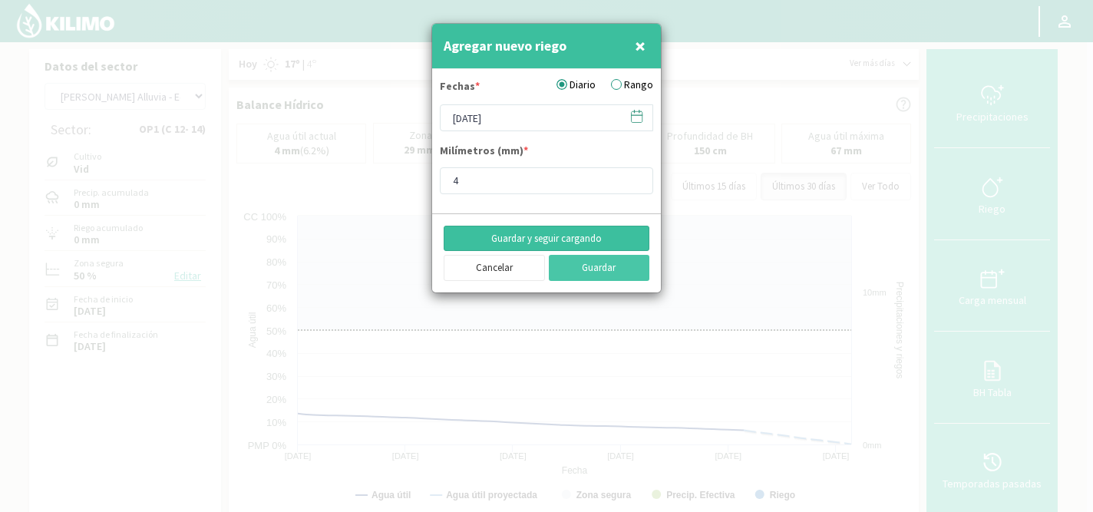
click at [551, 239] on button "Guardar y seguir cargando" at bounding box center [547, 239] width 206 height 26
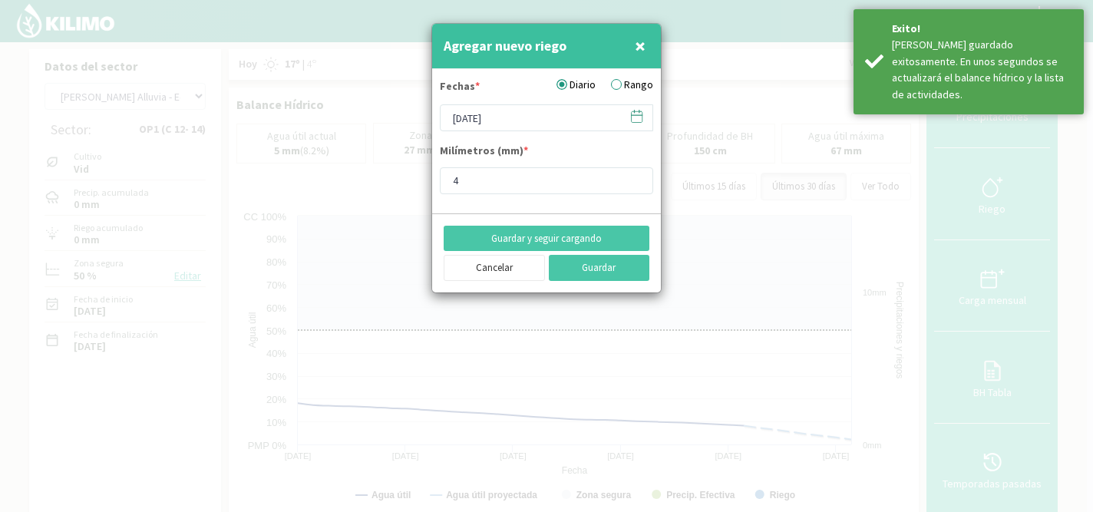
click at [639, 121] on icon at bounding box center [636, 116] width 15 height 15
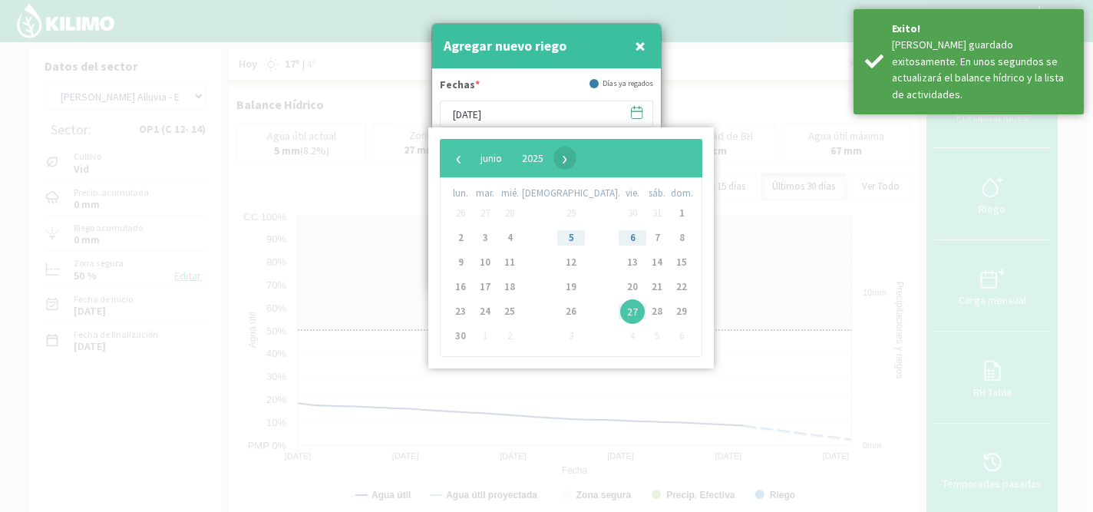
click at [576, 157] on span "›" at bounding box center [564, 158] width 23 height 23
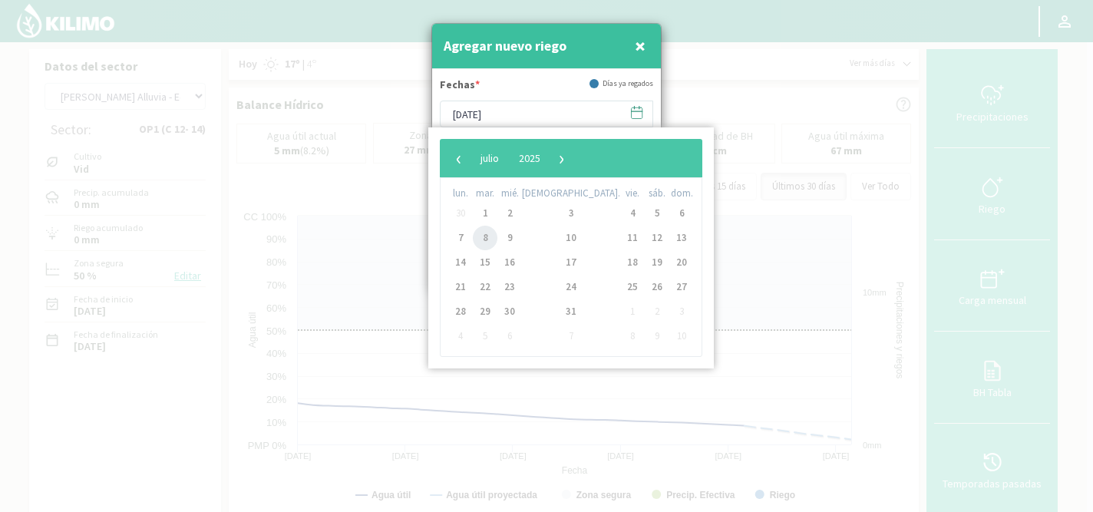
click at [496, 234] on span "8" at bounding box center [485, 238] width 25 height 25
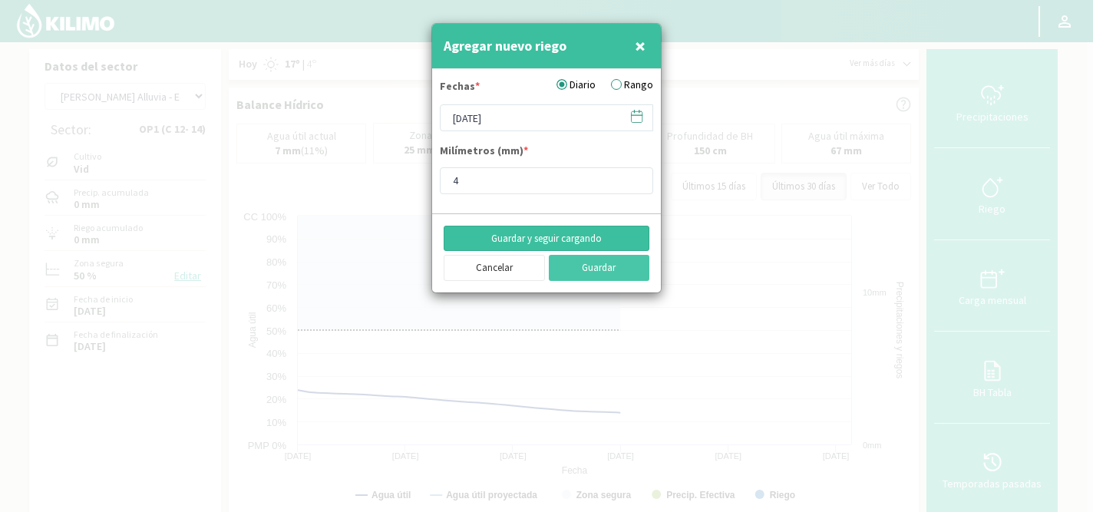
click at [536, 235] on button "Guardar y seguir cargando" at bounding box center [547, 239] width 206 height 26
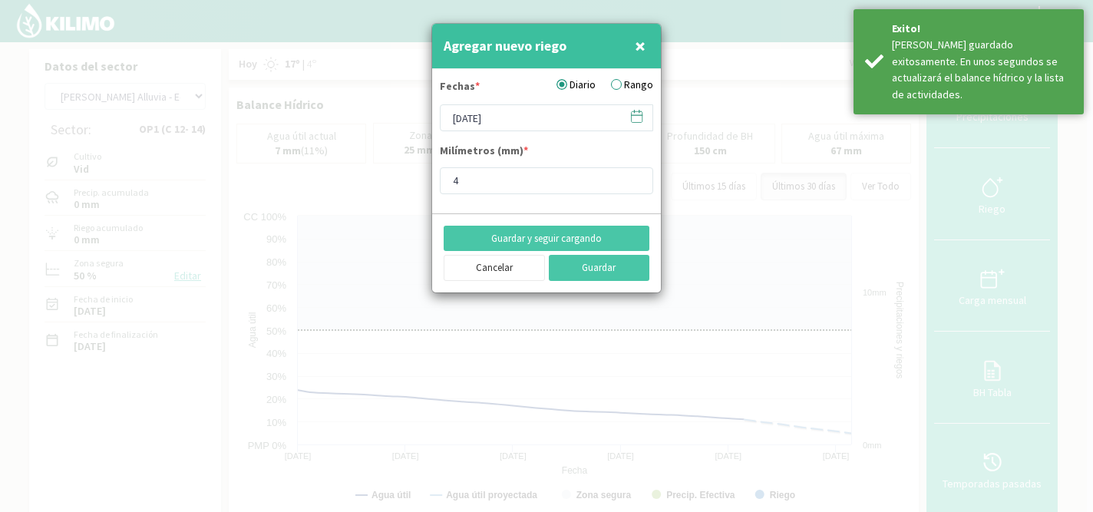
click at [637, 116] on icon at bounding box center [636, 116] width 15 height 15
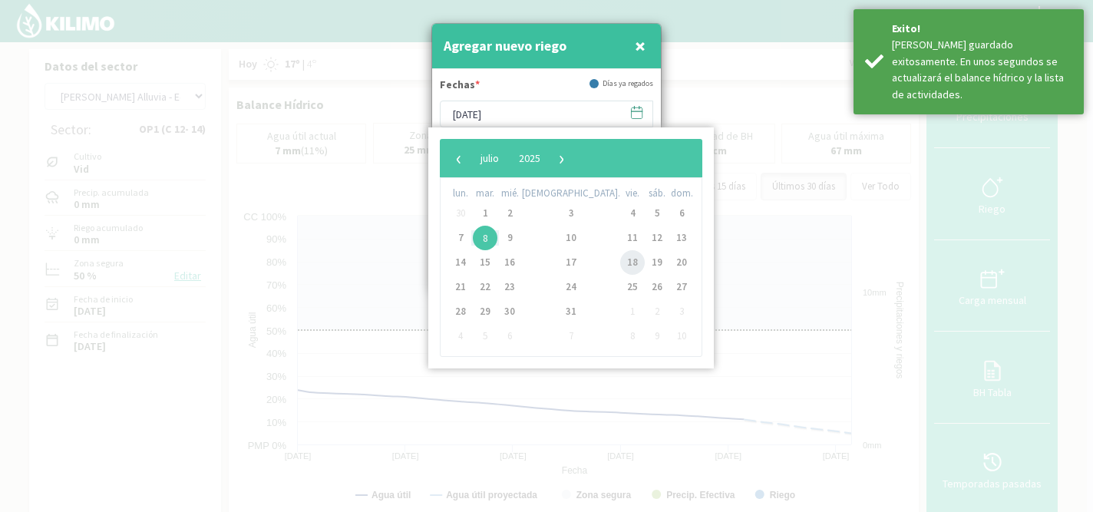
click at [620, 262] on span "18" at bounding box center [632, 262] width 25 height 25
type input "18/07/2025"
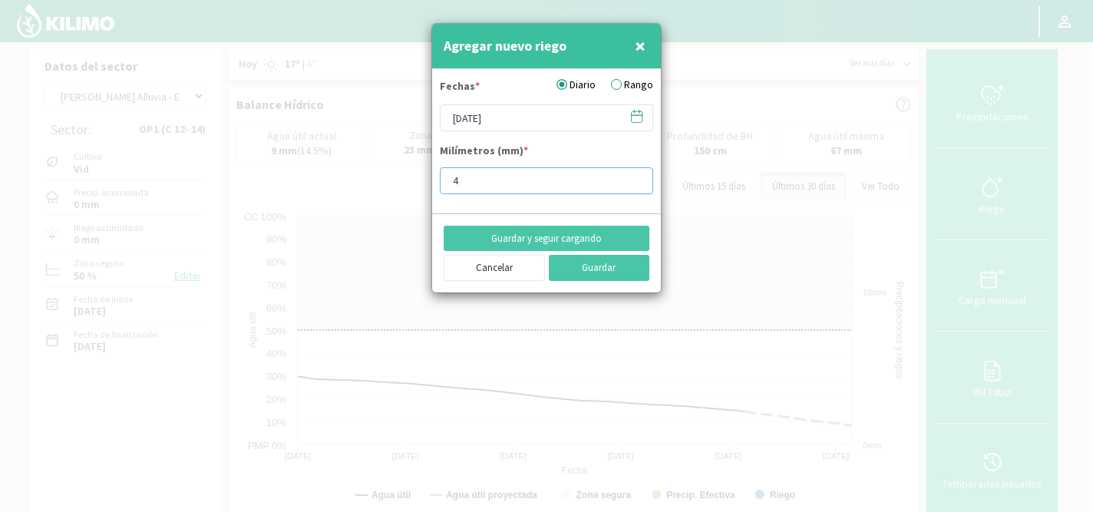
drag, startPoint x: 485, startPoint y: 180, endPoint x: 449, endPoint y: 179, distance: 36.1
click at [449, 179] on input "4" at bounding box center [546, 180] width 213 height 27
type input "11.9"
click at [517, 239] on button "Guardar y seguir cargando" at bounding box center [547, 239] width 206 height 26
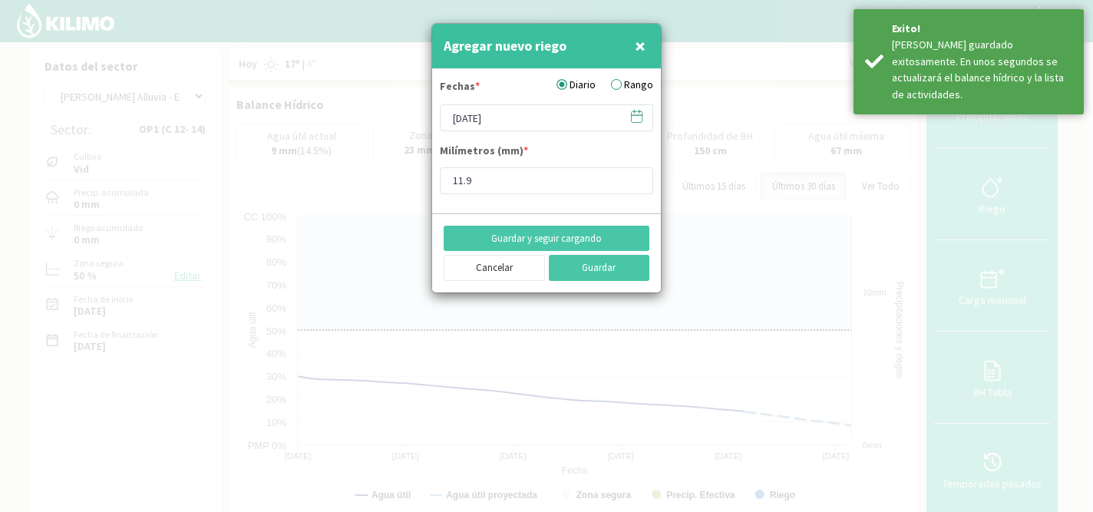
click at [632, 117] on icon at bounding box center [636, 116] width 15 height 15
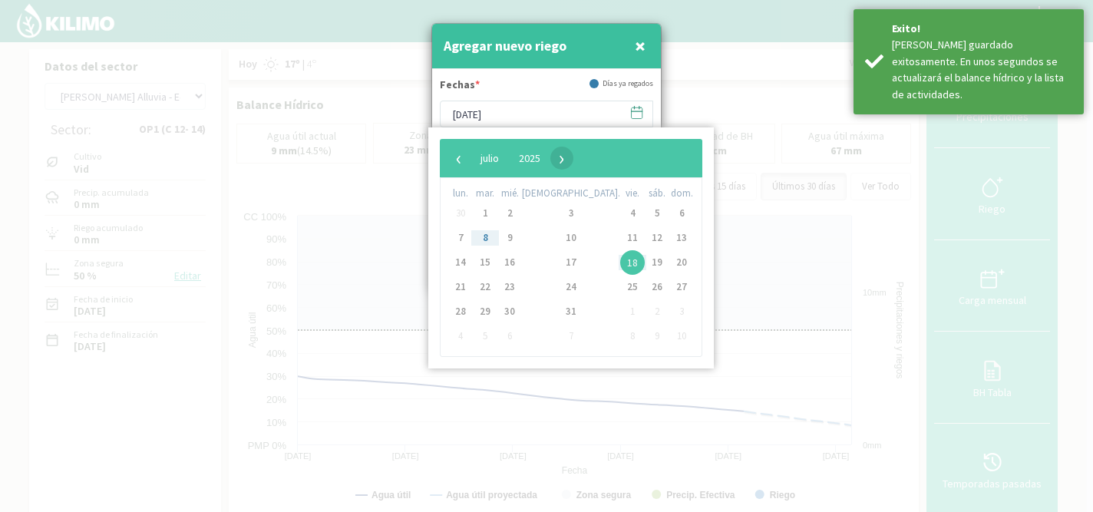
click at [573, 163] on span "›" at bounding box center [561, 158] width 23 height 23
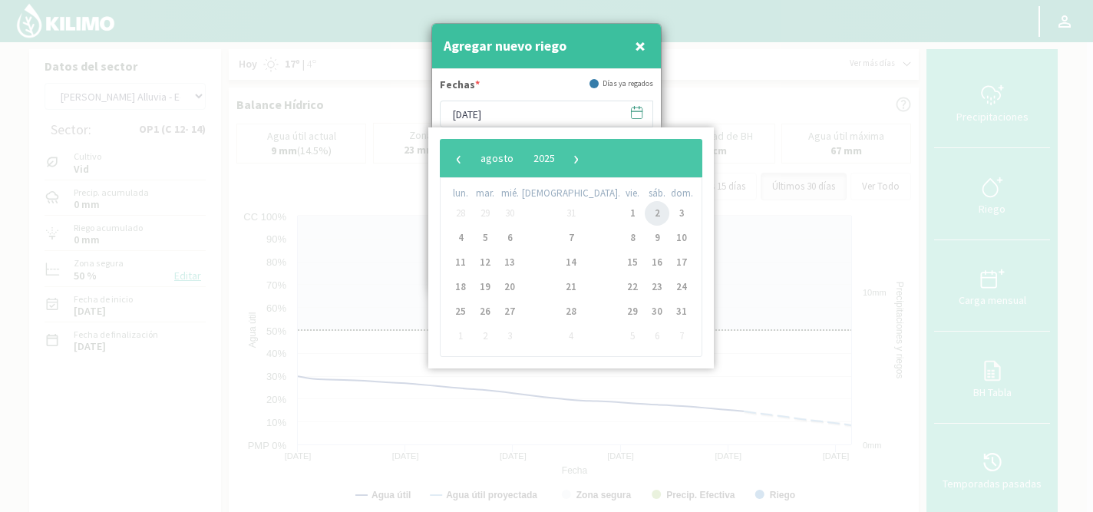
click at [645, 213] on span "2" at bounding box center [657, 213] width 25 height 25
type input "02/08/2025"
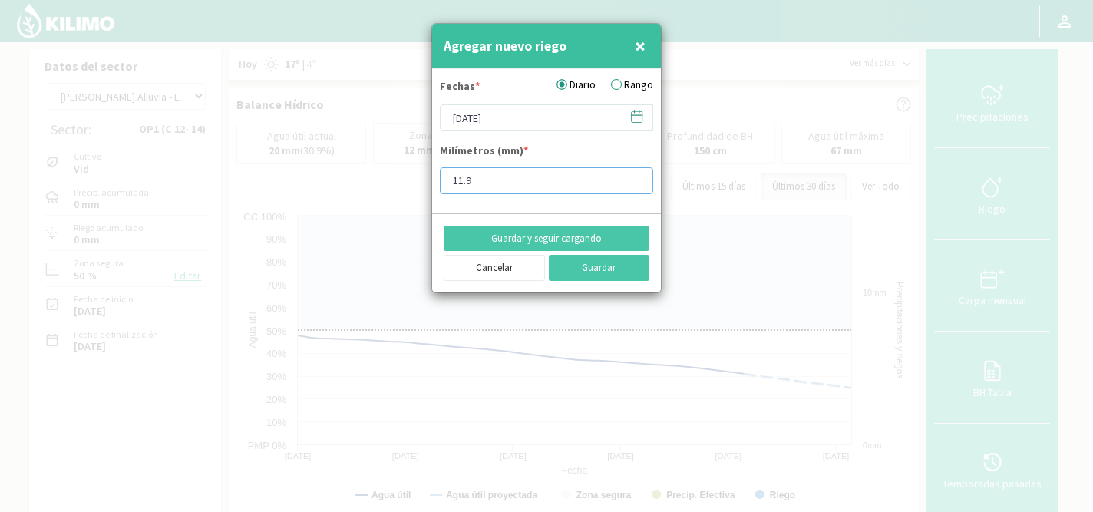
drag, startPoint x: 494, startPoint y: 184, endPoint x: 437, endPoint y: 183, distance: 56.0
click at [437, 183] on form "Fechas * Diario Rango 02/08/2025 Milímetros (mm) * 11.9" at bounding box center [546, 141] width 229 height 144
type input "15.9"
click at [510, 233] on button "Guardar y seguir cargando" at bounding box center [547, 239] width 206 height 26
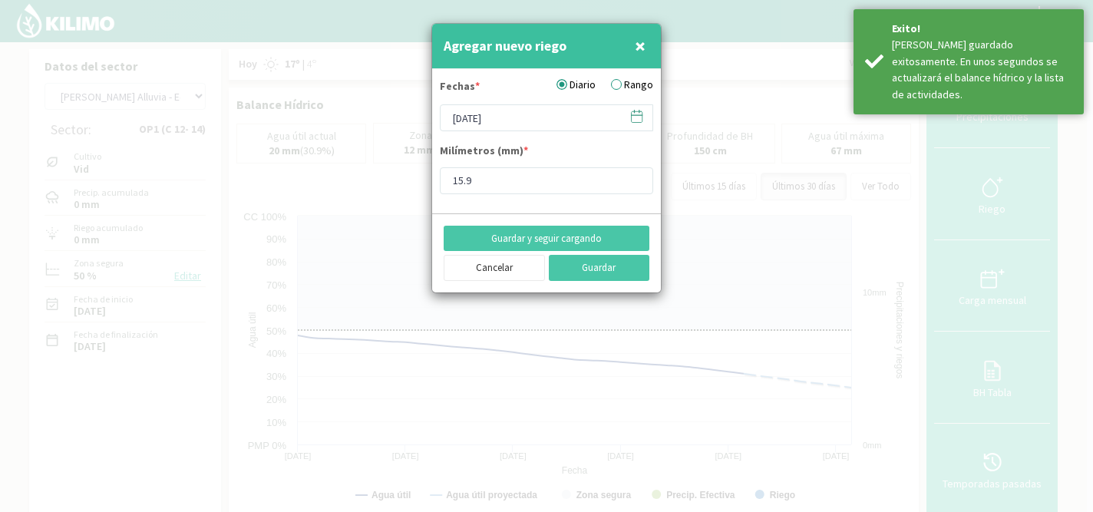
click at [642, 114] on icon at bounding box center [636, 116] width 15 height 15
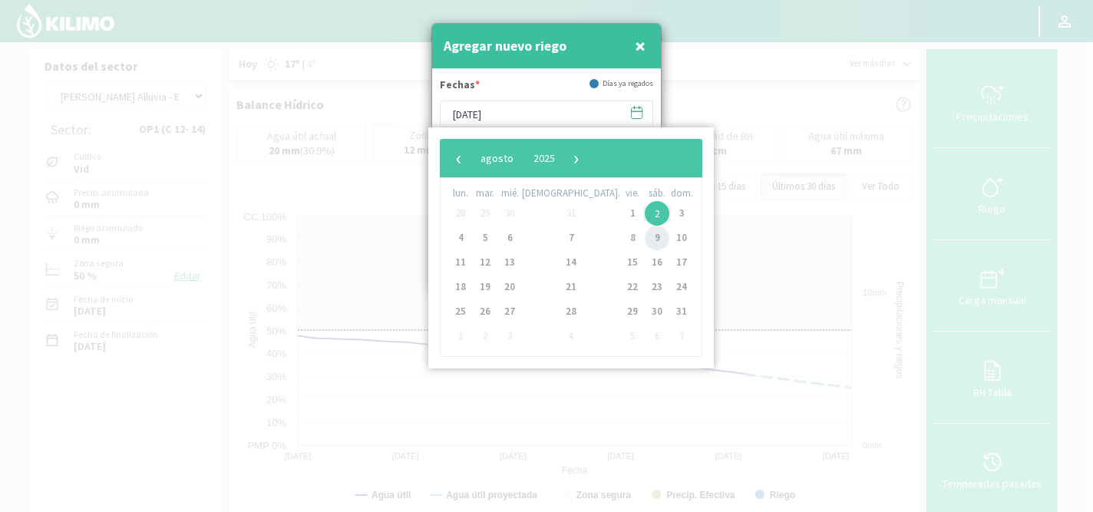
click at [645, 237] on span "9" at bounding box center [657, 238] width 25 height 25
type input "09/08/2025"
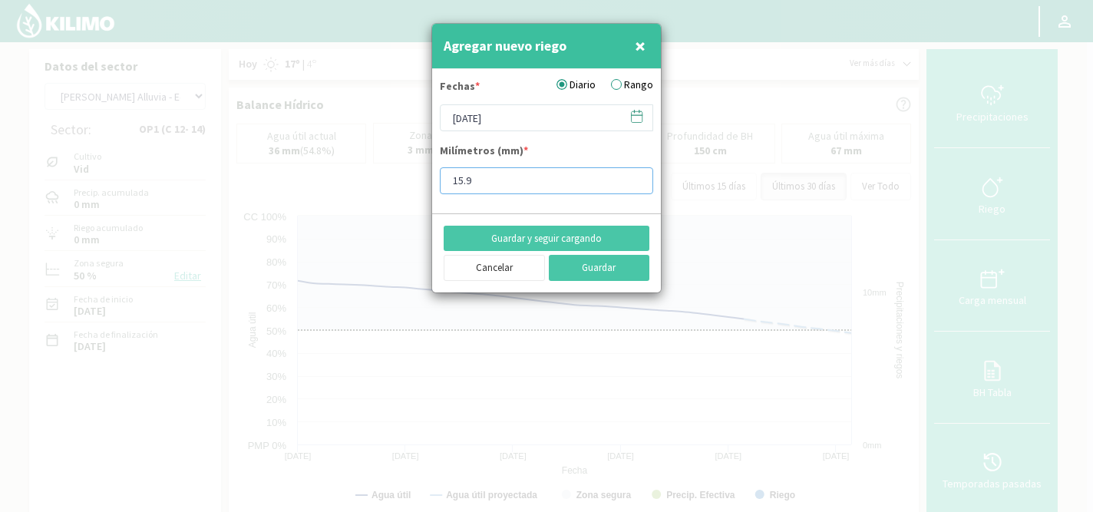
drag, startPoint x: 477, startPoint y: 181, endPoint x: 435, endPoint y: 181, distance: 42.2
click at [435, 181] on form "Fechas * Diario Rango 09/08/2025 Milímetros (mm) * 15.9" at bounding box center [546, 141] width 229 height 144
type input "11.9"
click at [506, 238] on button "Guardar y seguir cargando" at bounding box center [547, 239] width 206 height 26
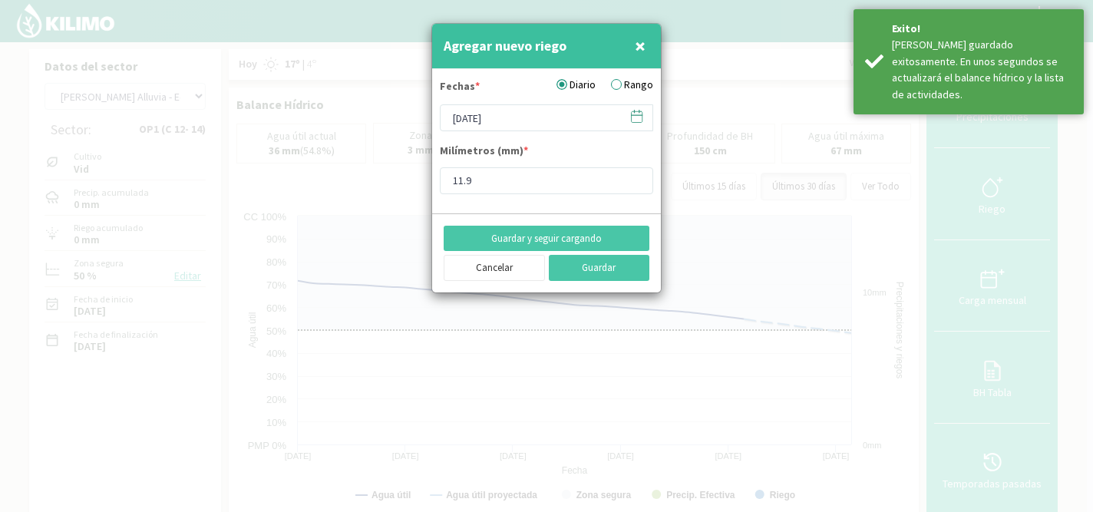
click at [632, 121] on icon at bounding box center [637, 116] width 11 height 11
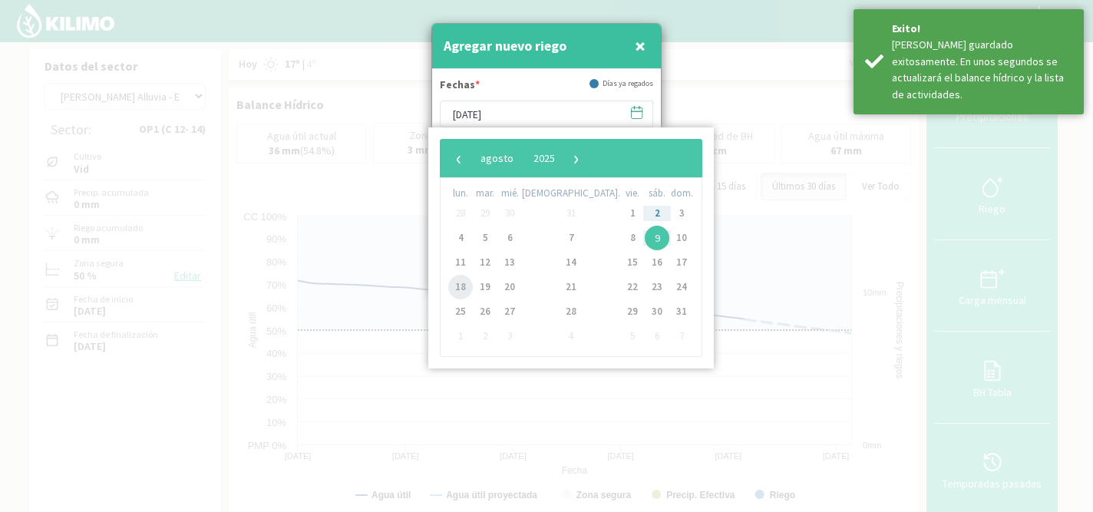
click at [467, 281] on span "18" at bounding box center [460, 287] width 25 height 25
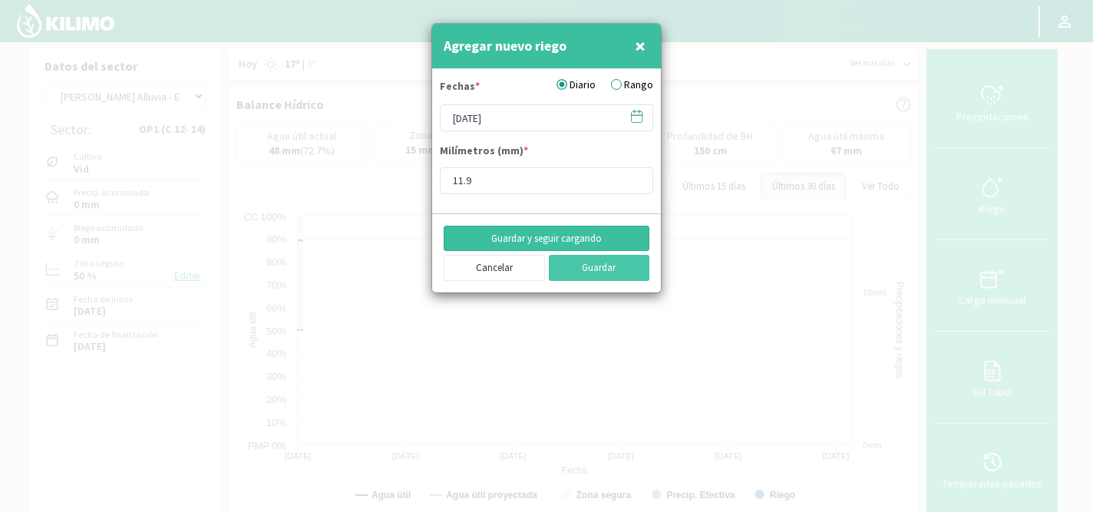
click at [518, 238] on button "Guardar y seguir cargando" at bounding box center [547, 239] width 206 height 26
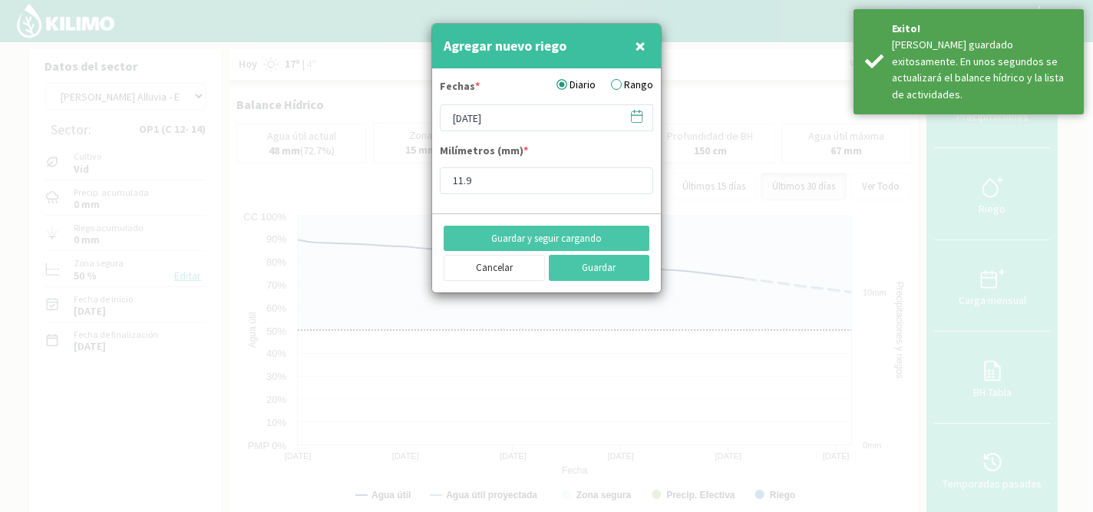
click at [639, 115] on icon at bounding box center [637, 115] width 11 height 0
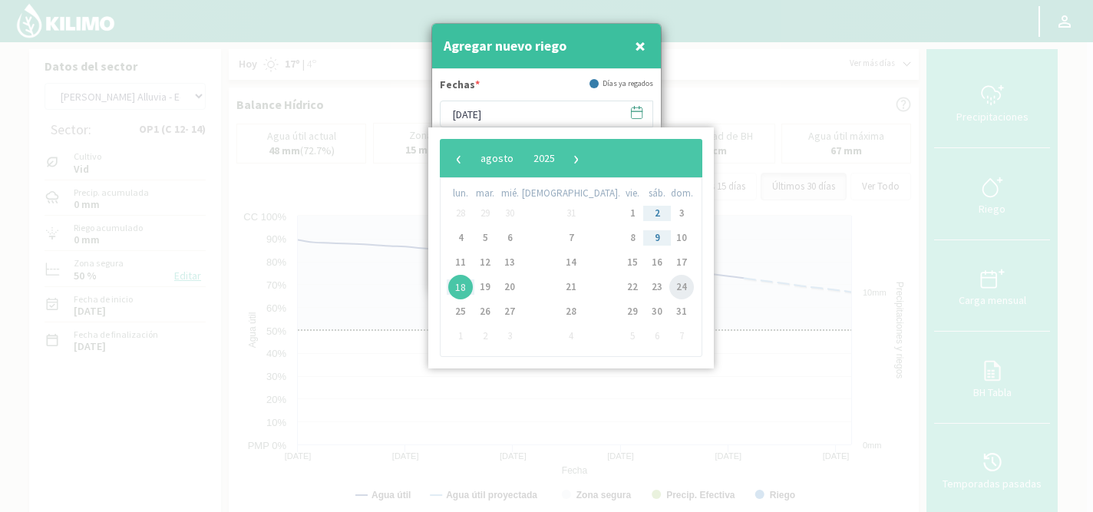
click at [669, 289] on span "24" at bounding box center [681, 287] width 25 height 25
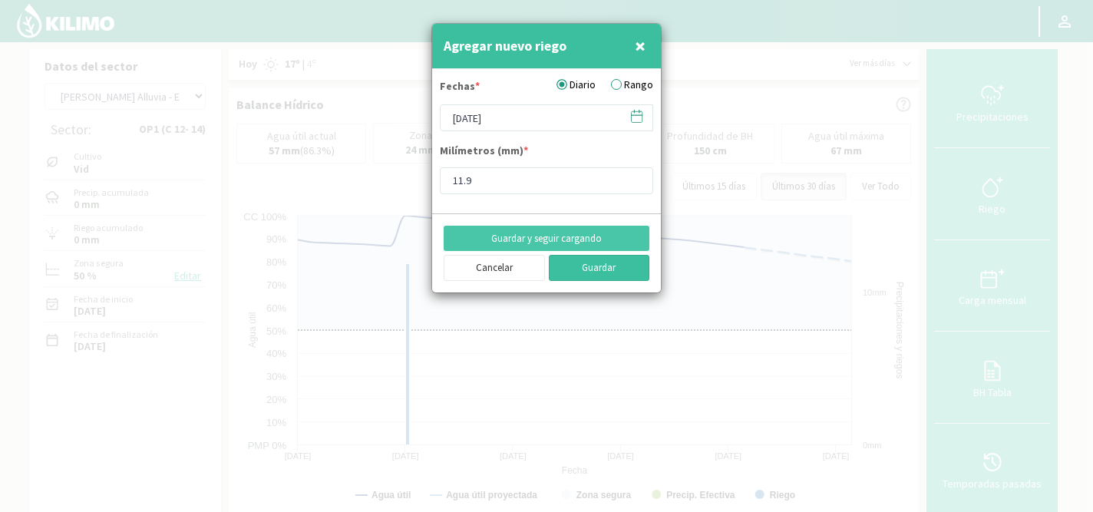
click at [606, 272] on button "Guardar" at bounding box center [599, 268] width 101 height 26
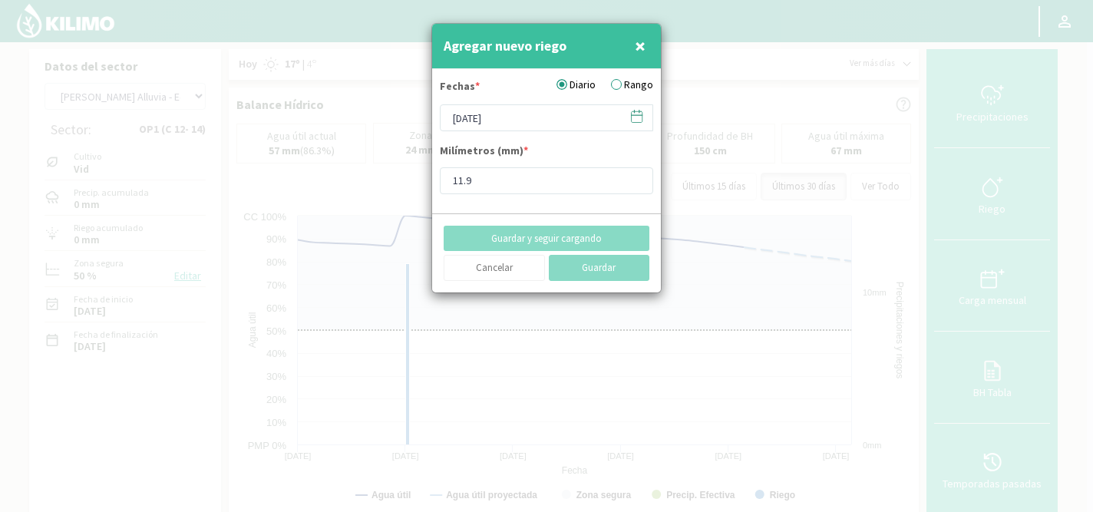
type input "[DATE]"
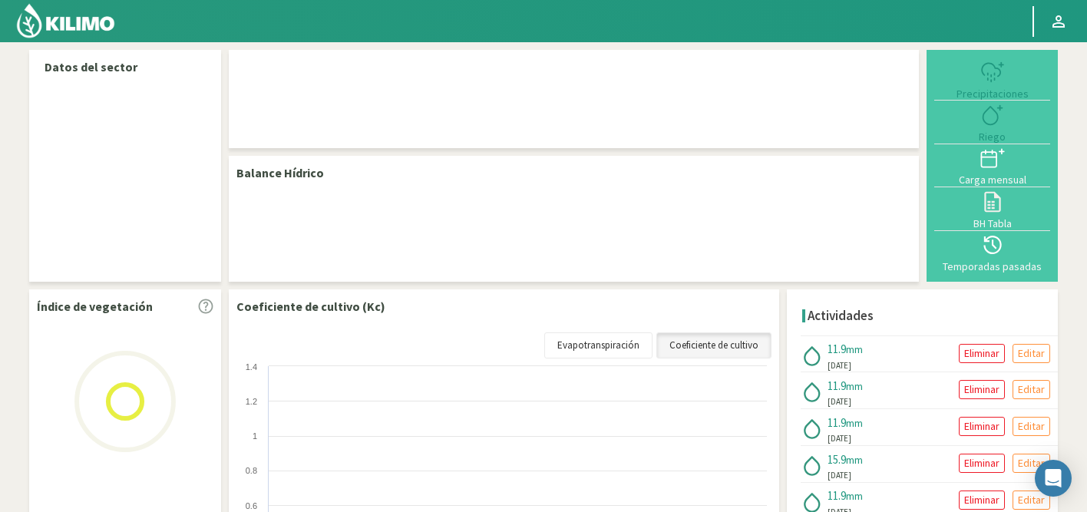
select select "52: Object"
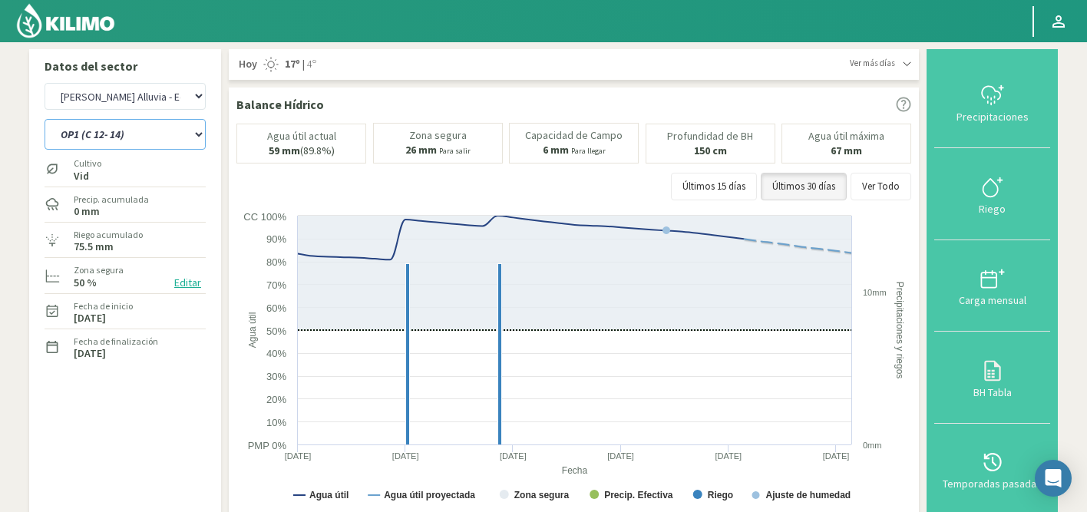
click at [167, 133] on select "OP1 (C 12- 14) OP2 (C 16 - 18 - 22)" at bounding box center [125, 134] width 161 height 31
select select "1: Object"
click at [45, 119] on select "OP1 (C 12- 14) OP2 (C 16 - 18 - 22)" at bounding box center [125, 134] width 161 height 31
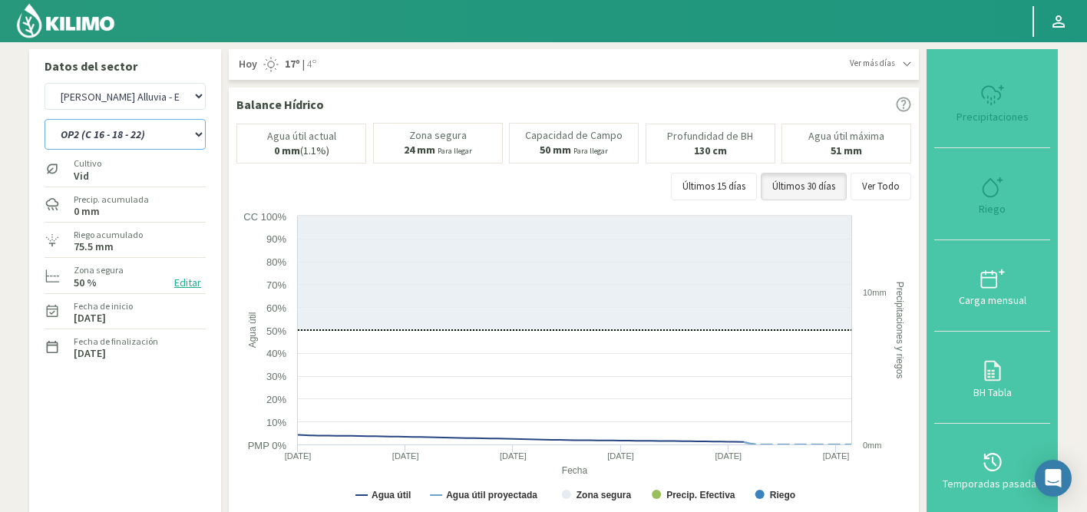
select select "333: Object"
select select "3: Object"
click at [877, 190] on button "Ver Todo" at bounding box center [880, 187] width 61 height 28
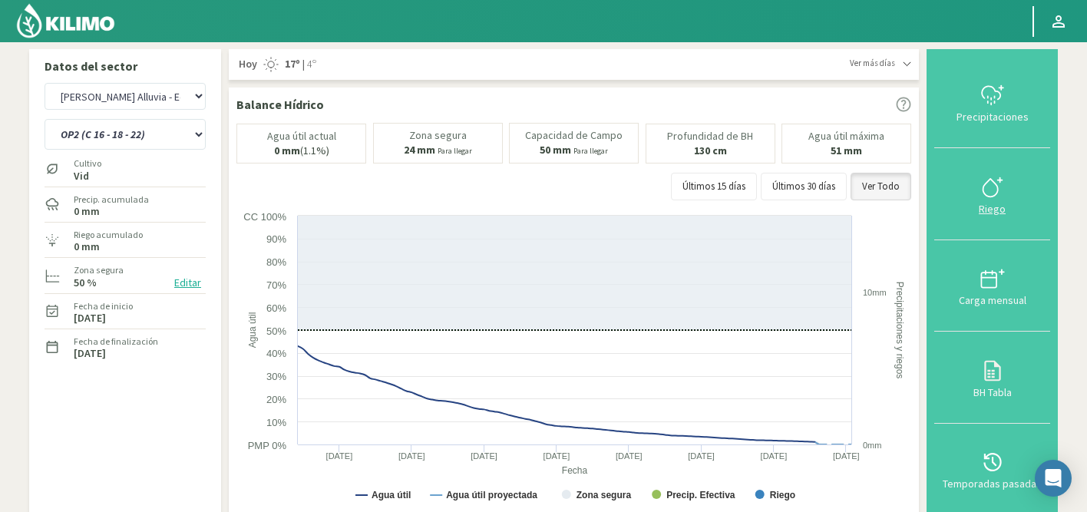
click at [981, 196] on icon at bounding box center [992, 187] width 25 height 25
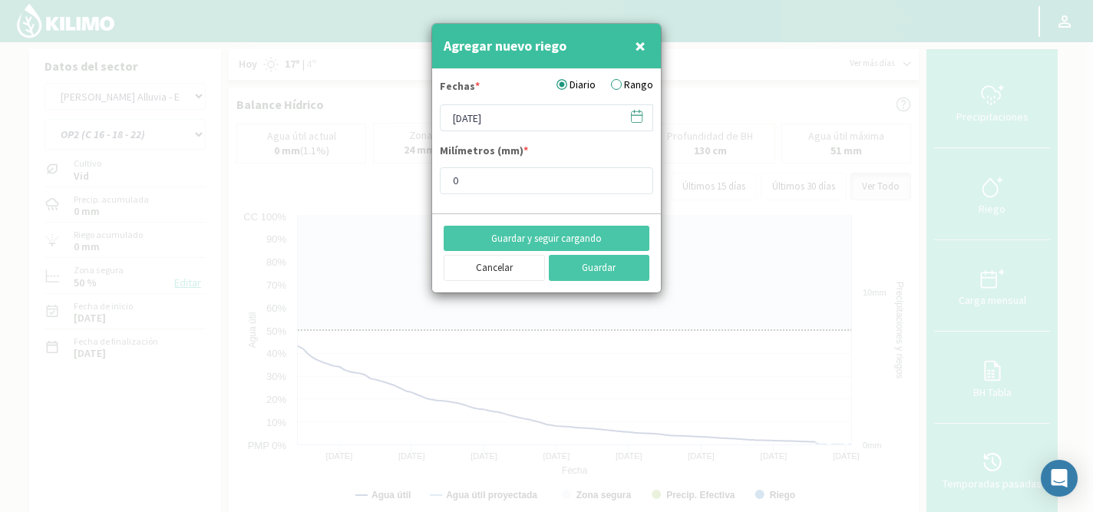
click at [639, 120] on icon at bounding box center [636, 116] width 15 height 15
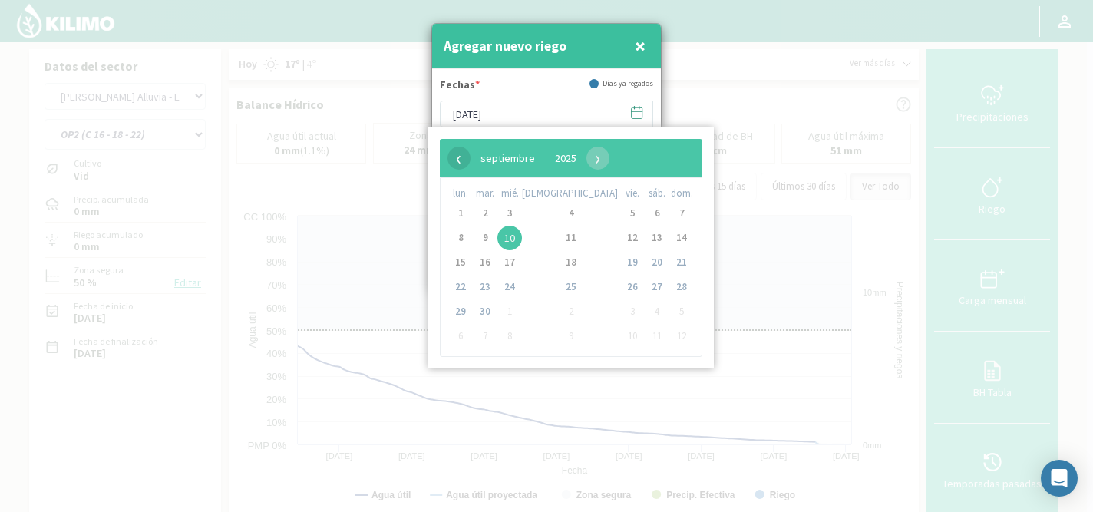
click at [462, 154] on span "‹" at bounding box center [458, 158] width 23 height 23
click at [559, 234] on span "5" at bounding box center [571, 238] width 25 height 25
type input "[DATE]"
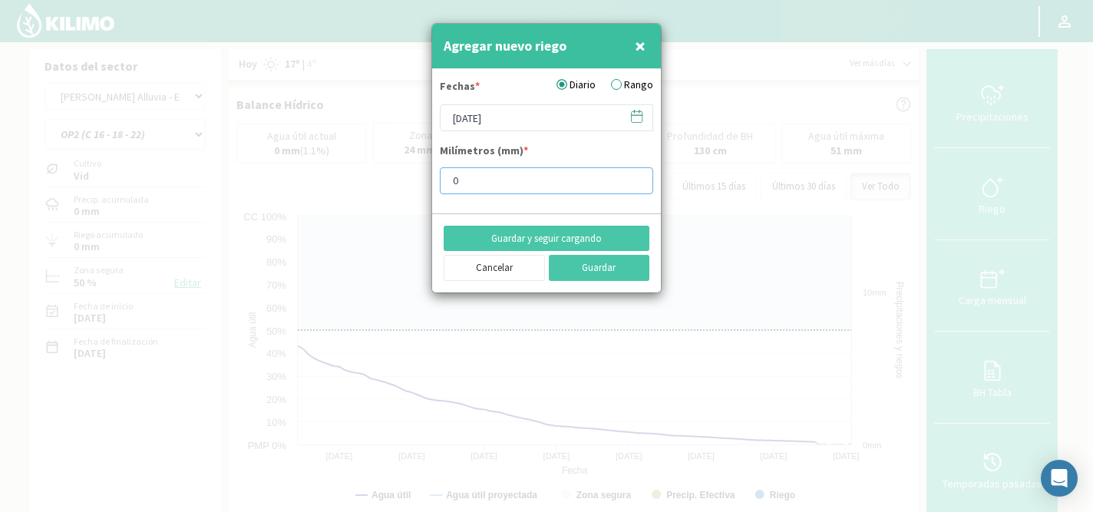
drag, startPoint x: 475, startPoint y: 179, endPoint x: 431, endPoint y: 179, distance: 44.5
click at [431, 179] on div "Agregar nuevo riego × Fechas * Diario Rango 05/06/2025 Milímetros (mm) * 0 Guar…" at bounding box center [546, 256] width 1093 height 512
type input "4"
click at [513, 236] on button "Guardar y seguir cargando" at bounding box center [547, 239] width 206 height 26
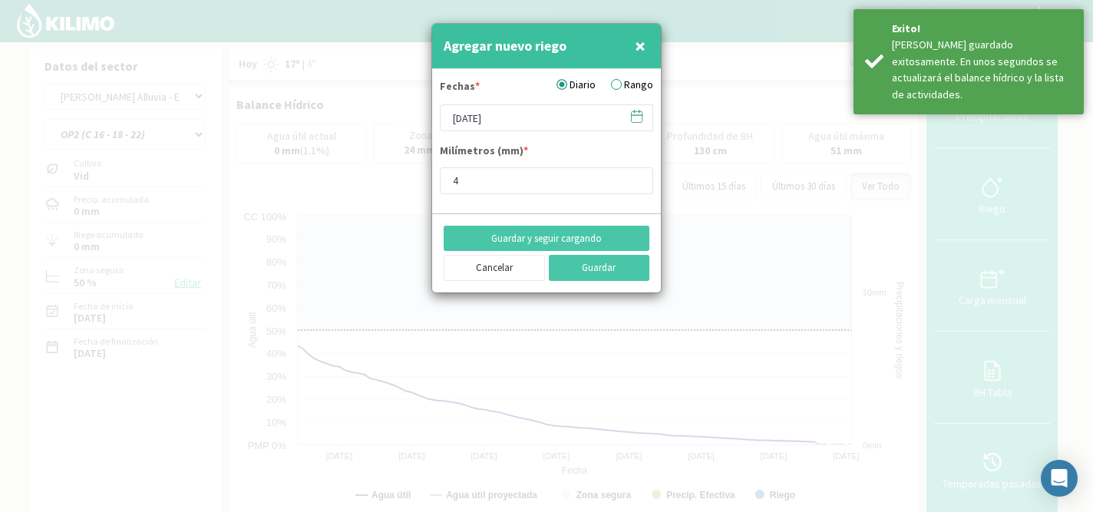
click at [637, 119] on icon at bounding box center [636, 116] width 15 height 15
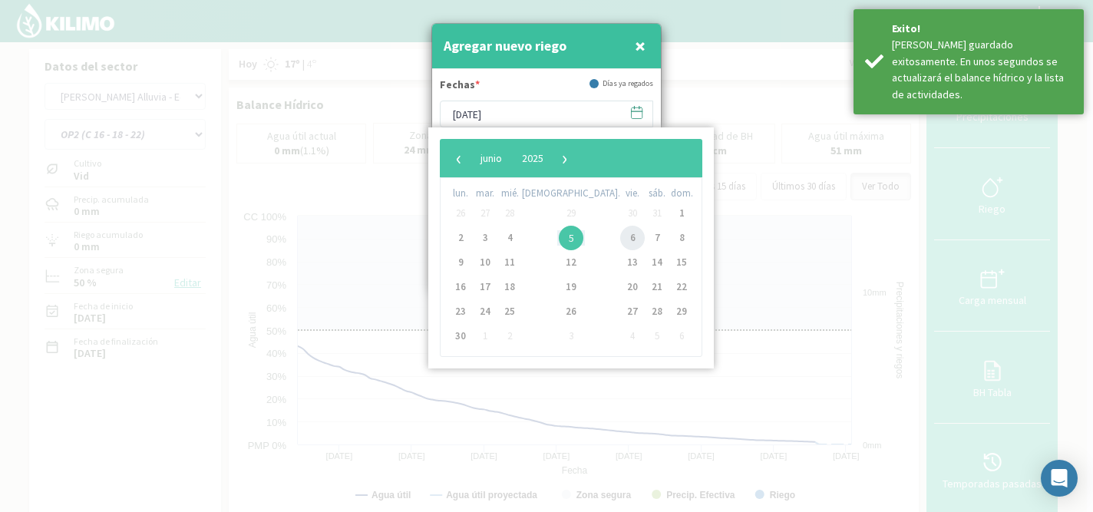
click at [620, 240] on span "6" at bounding box center [632, 238] width 25 height 25
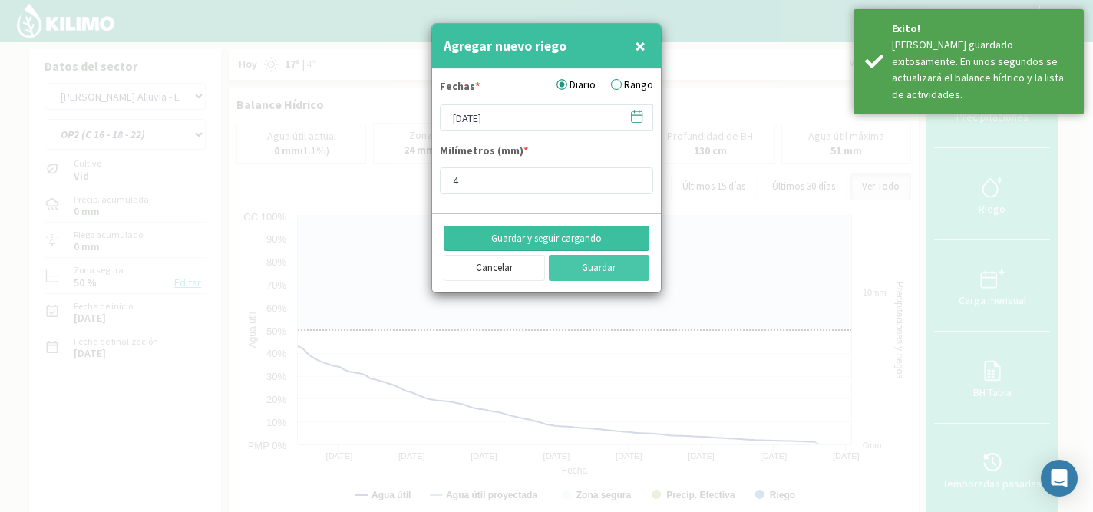
click at [557, 235] on button "Guardar y seguir cargando" at bounding box center [547, 239] width 206 height 26
click at [637, 116] on icon at bounding box center [636, 116] width 15 height 15
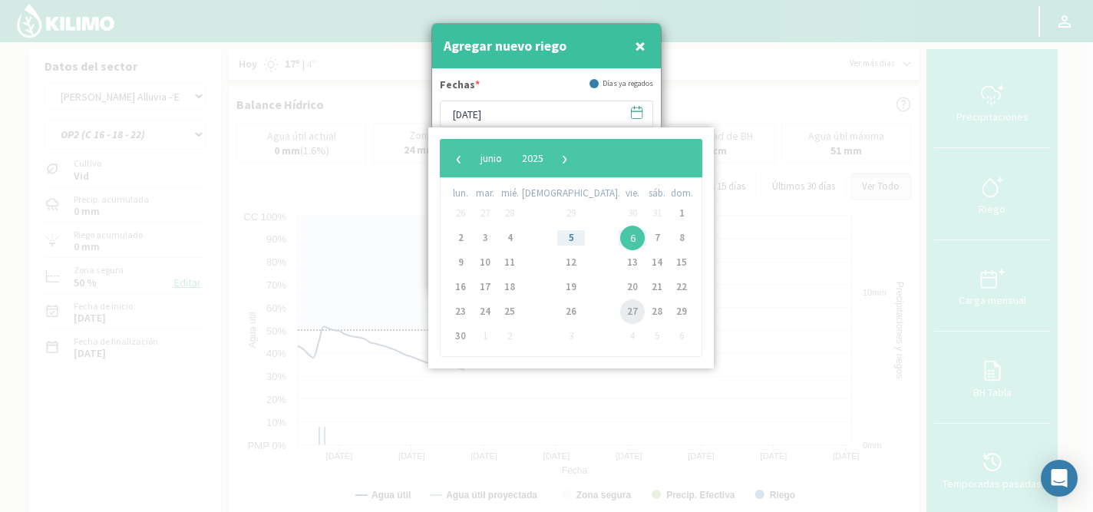
click at [620, 309] on span "27" at bounding box center [632, 311] width 25 height 25
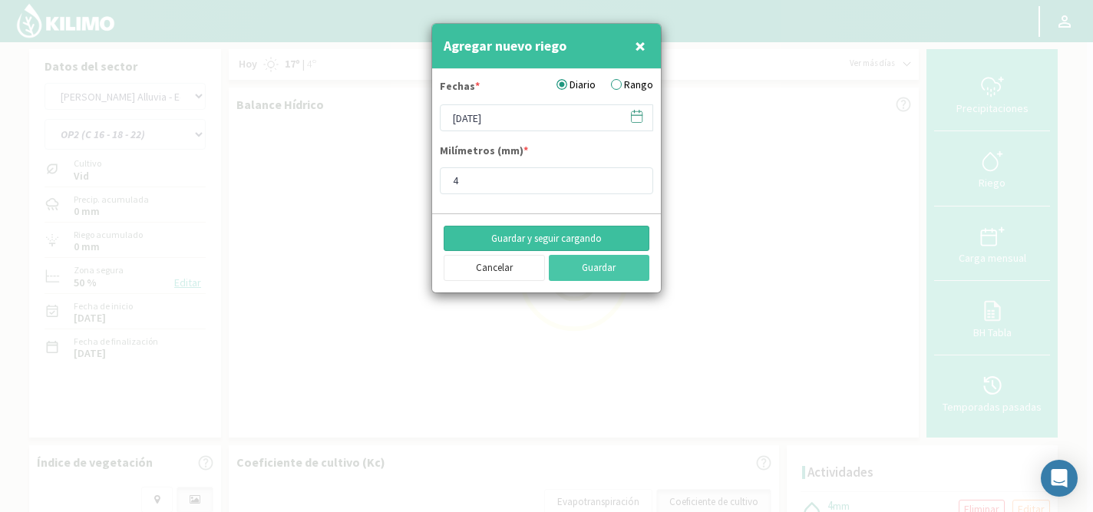
click at [559, 234] on button "Guardar y seguir cargando" at bounding box center [547, 239] width 206 height 26
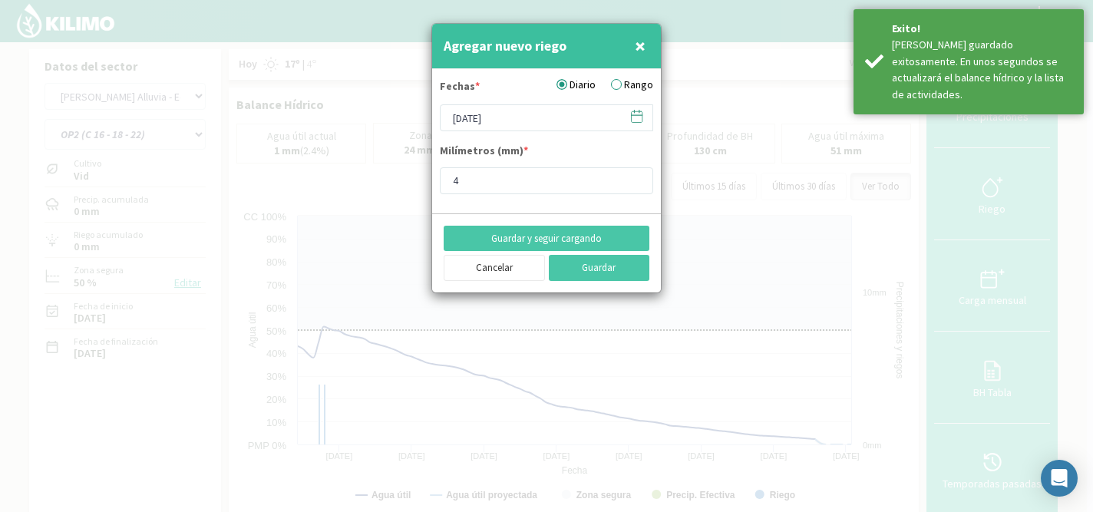
click at [636, 118] on icon at bounding box center [636, 116] width 15 height 15
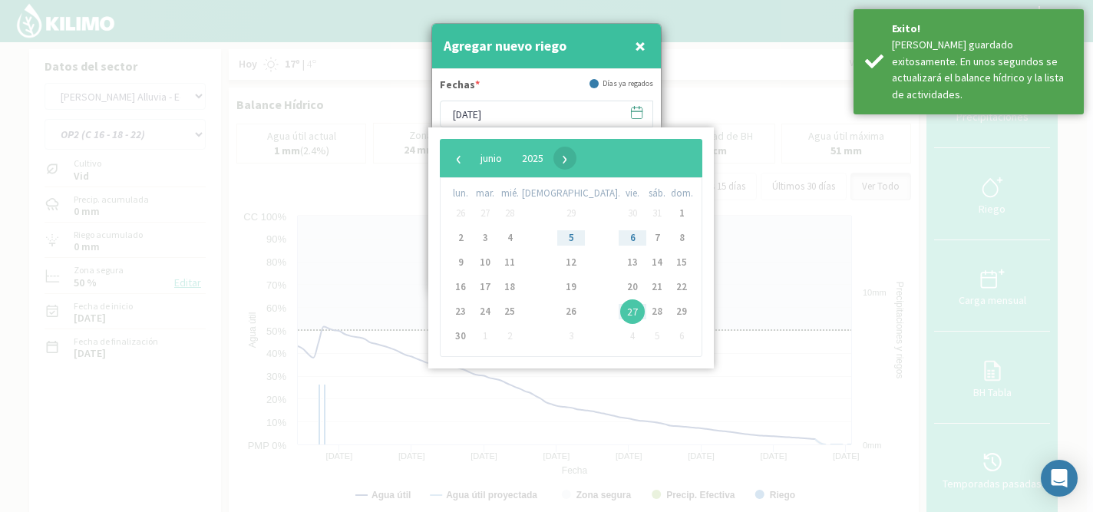
click at [576, 160] on span "›" at bounding box center [564, 158] width 23 height 23
click at [497, 236] on span "8" at bounding box center [485, 238] width 25 height 25
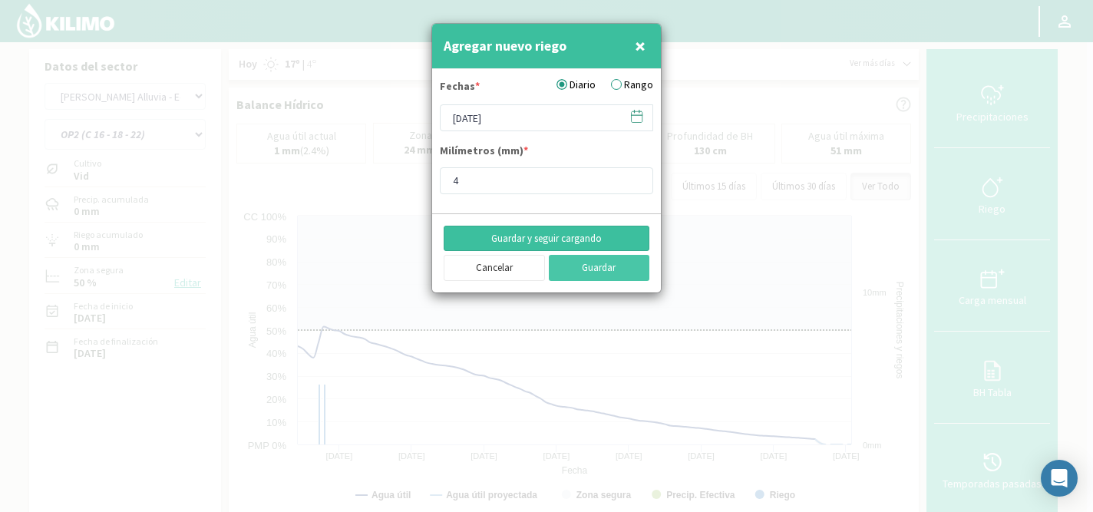
click at [503, 238] on button "Guardar y seguir cargando" at bounding box center [547, 239] width 206 height 26
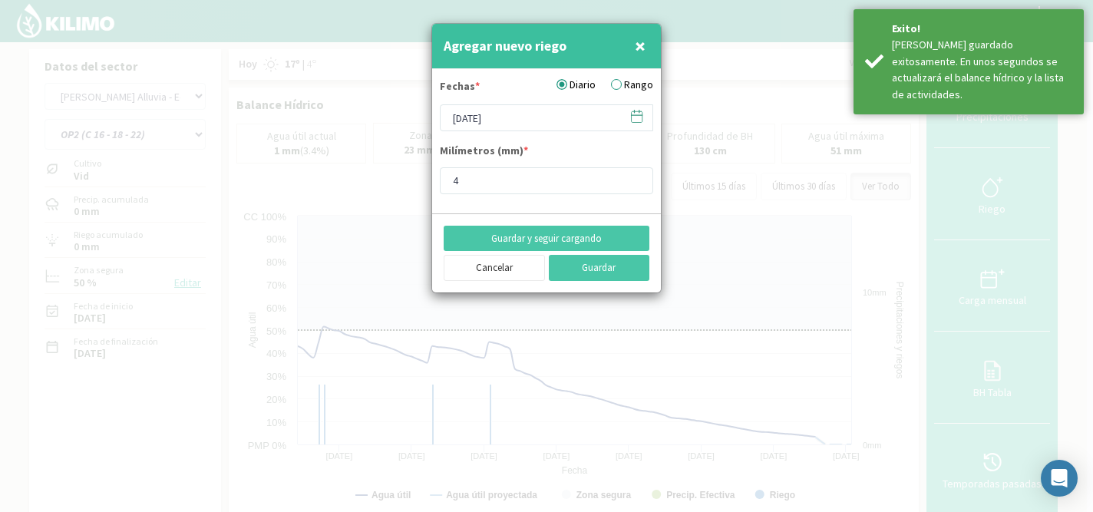
click at [639, 117] on icon at bounding box center [636, 116] width 15 height 15
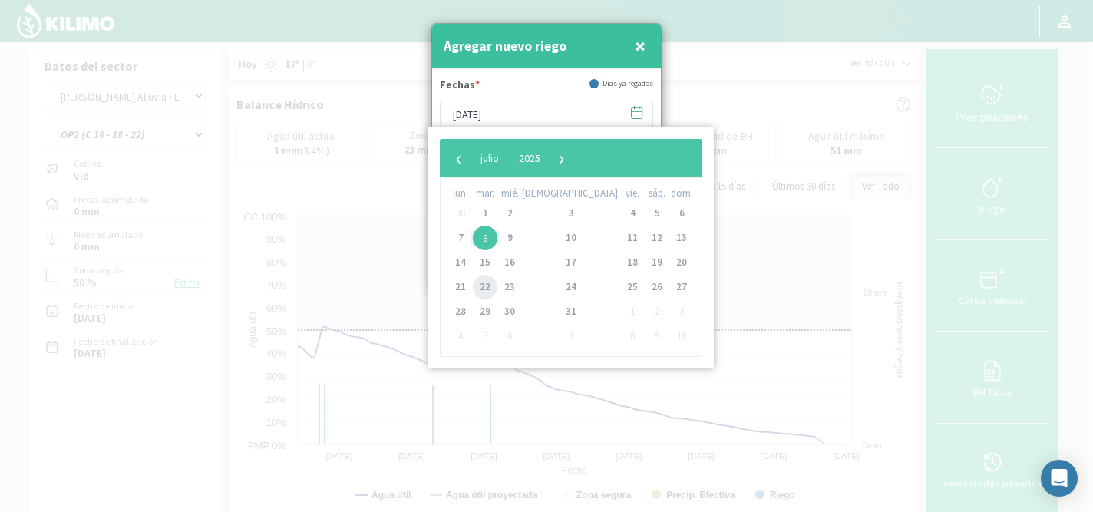
click at [491, 289] on span "22" at bounding box center [485, 287] width 25 height 25
type input "[DATE]"
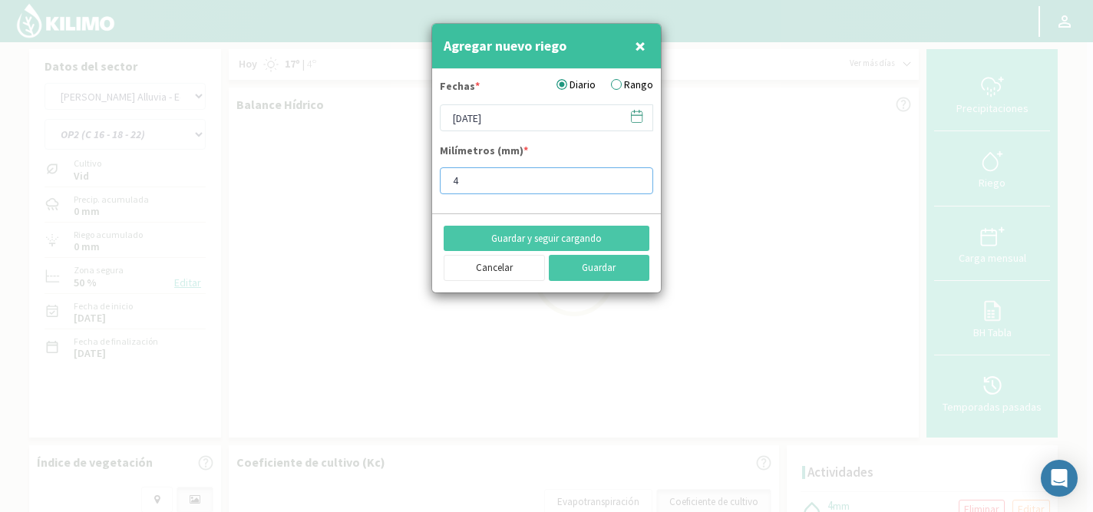
click at [492, 182] on input "4" at bounding box center [546, 180] width 213 height 27
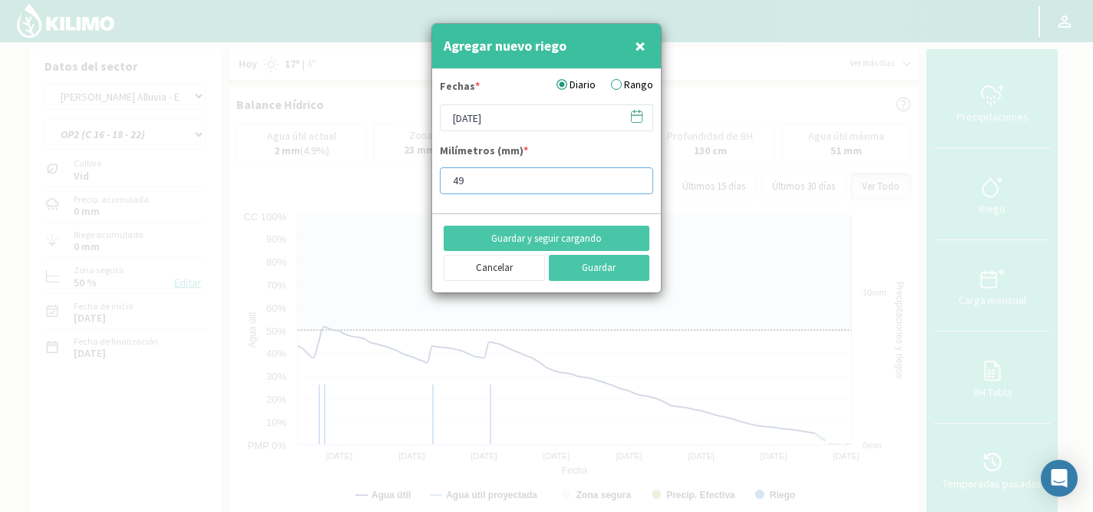
type input "4"
type input "9.9"
click at [531, 236] on button "Guardar y seguir cargando" at bounding box center [547, 239] width 206 height 26
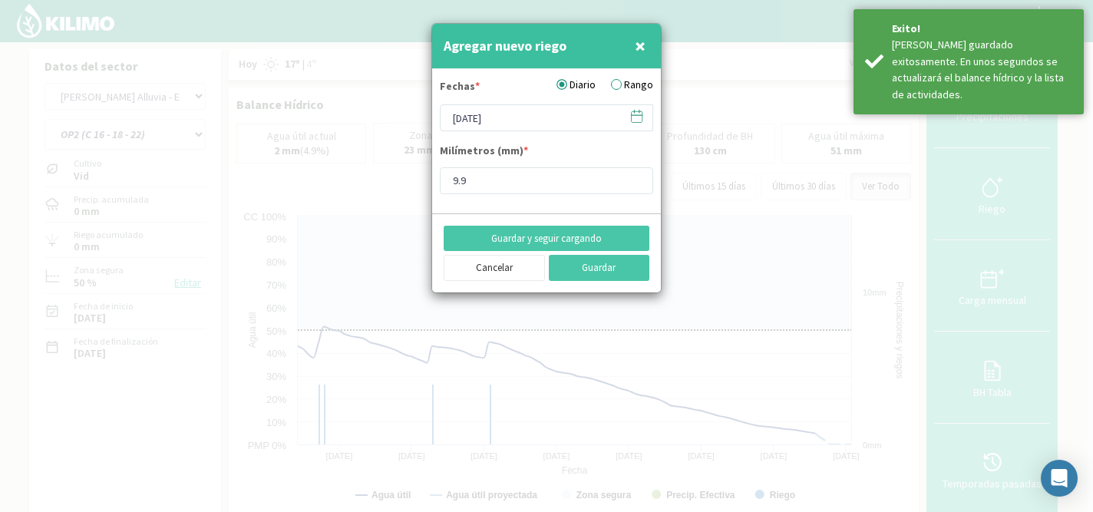
click at [636, 117] on icon at bounding box center [636, 116] width 15 height 15
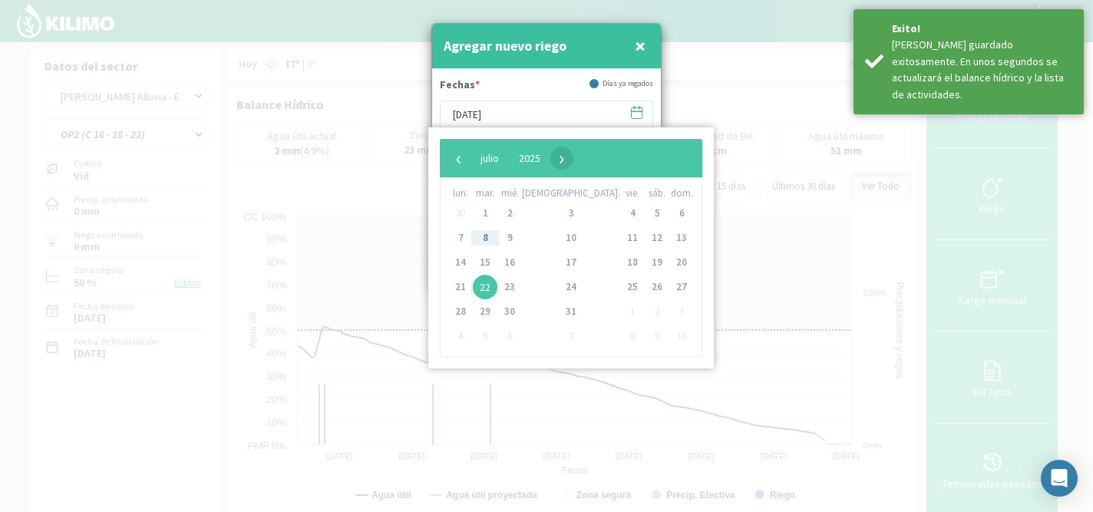
click at [573, 168] on span "›" at bounding box center [561, 158] width 23 height 23
click at [462, 239] on span "4" at bounding box center [460, 238] width 25 height 25
type input "[DATE]"
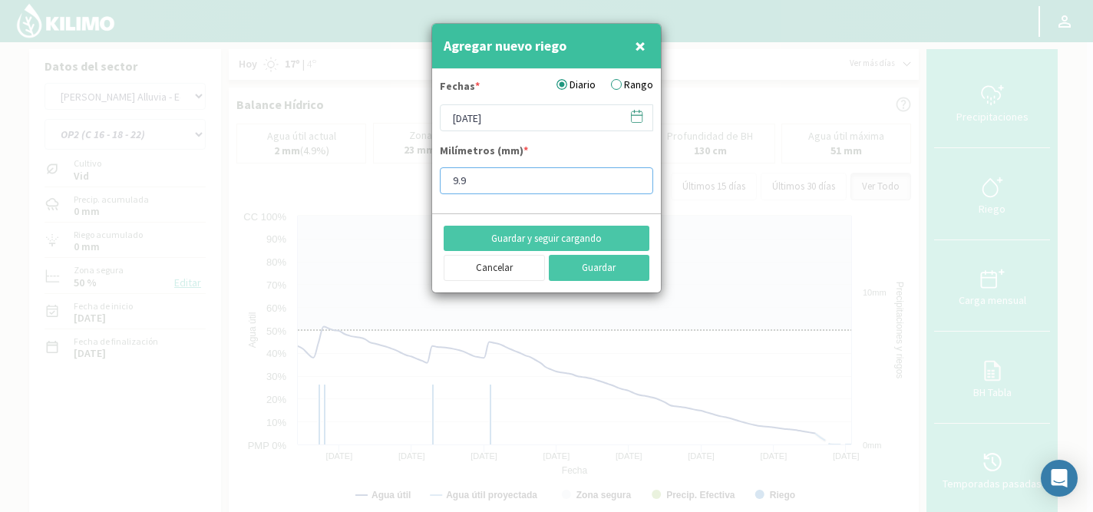
drag, startPoint x: 489, startPoint y: 180, endPoint x: 421, endPoint y: 180, distance: 68.3
click at [421, 180] on div "Agregar nuevo riego × Fechas * Diario Rango 04/08/2025 Milímetros (mm) * 9.9 Gu…" at bounding box center [546, 256] width 1093 height 512
type input "15.9"
click at [515, 239] on button "Guardar y seguir cargando" at bounding box center [547, 239] width 206 height 26
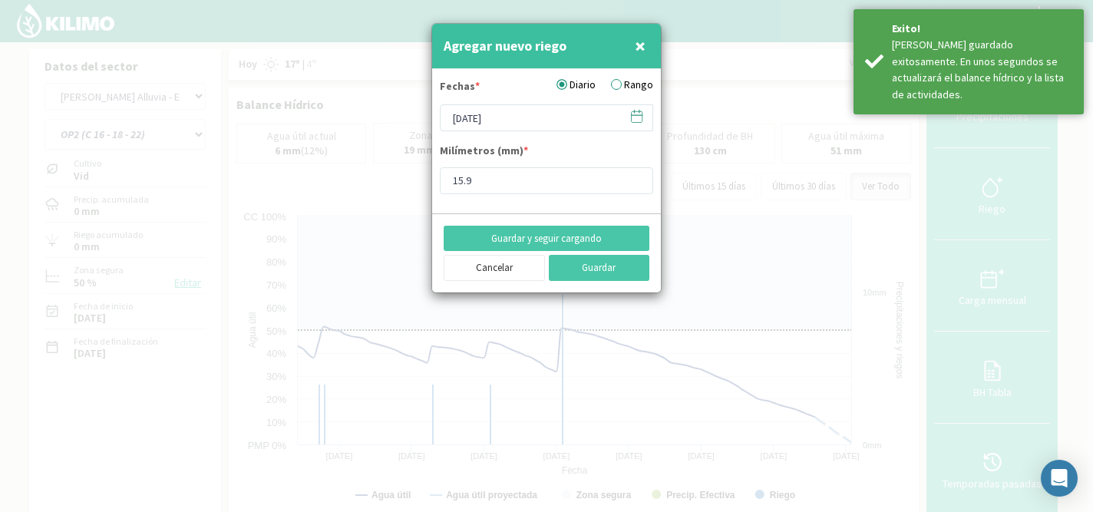
click at [635, 115] on icon at bounding box center [637, 115] width 11 height 0
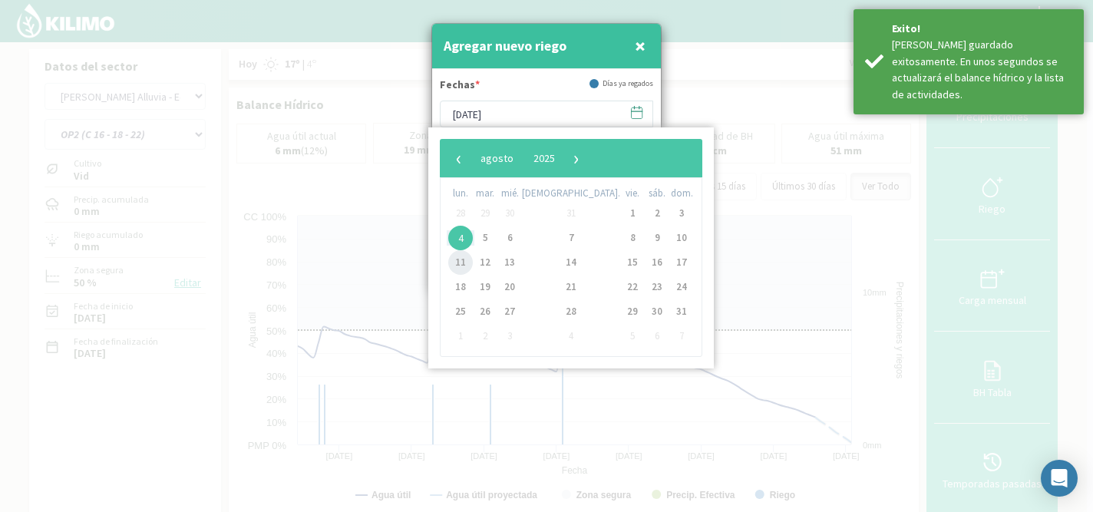
click at [462, 264] on span "11" at bounding box center [460, 262] width 25 height 25
type input "[DATE]"
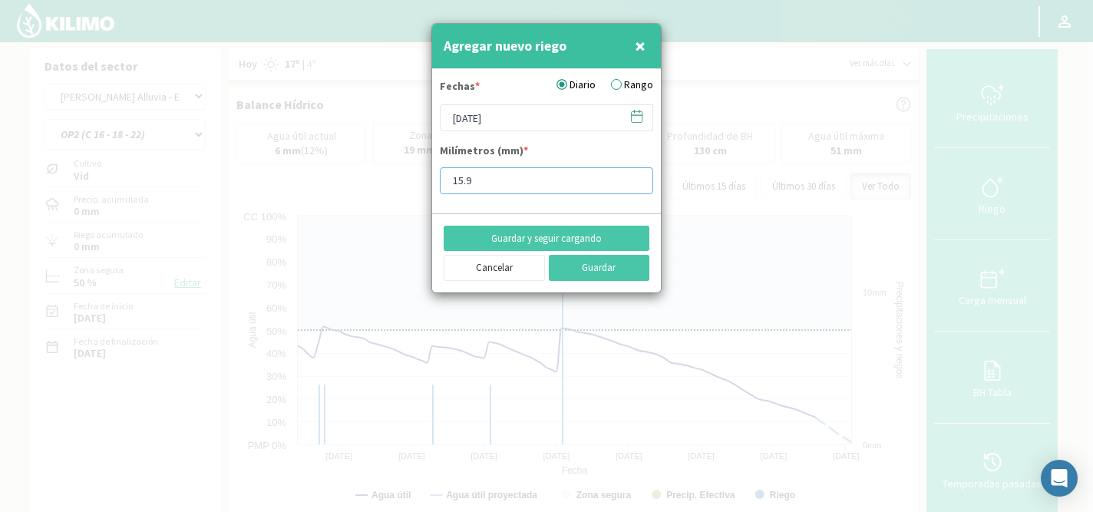
drag, startPoint x: 490, startPoint y: 186, endPoint x: 418, endPoint y: 189, distance: 72.2
click at [418, 189] on div "Agregar nuevo riego × Fechas * Diario Rango 11/08/2025 Milímetros (mm) * 15.9 G…" at bounding box center [546, 256] width 1093 height 512
type input "1"
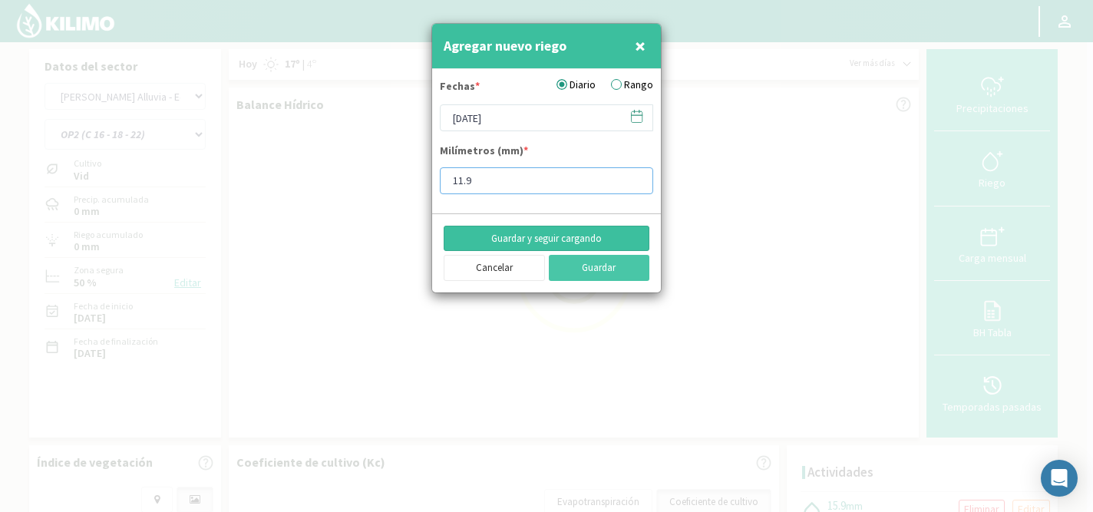
type input "11.9"
click at [522, 236] on button "Guardar y seguir cargando" at bounding box center [547, 239] width 206 height 26
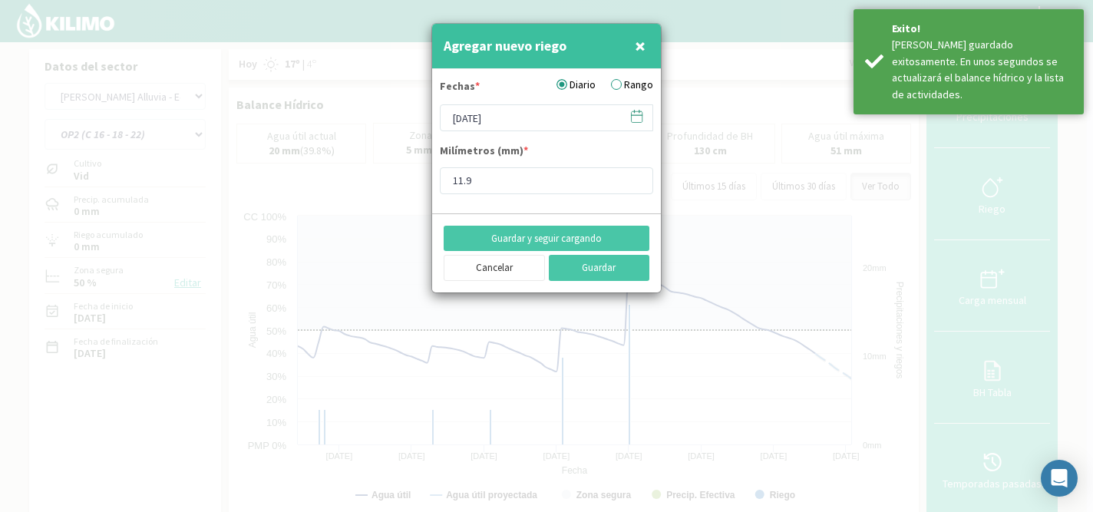
click at [637, 116] on icon at bounding box center [636, 116] width 15 height 15
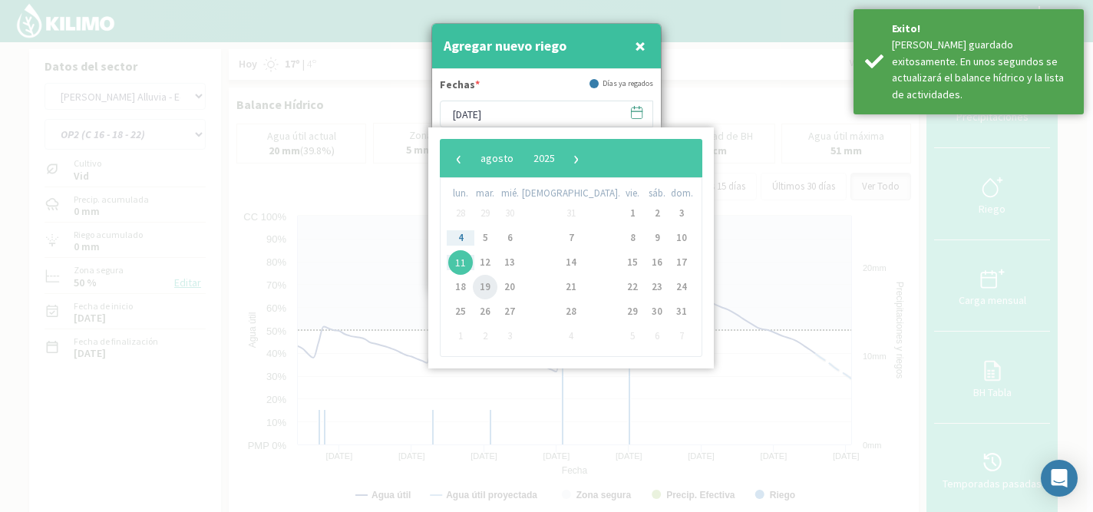
click at [492, 286] on span "19" at bounding box center [485, 287] width 25 height 25
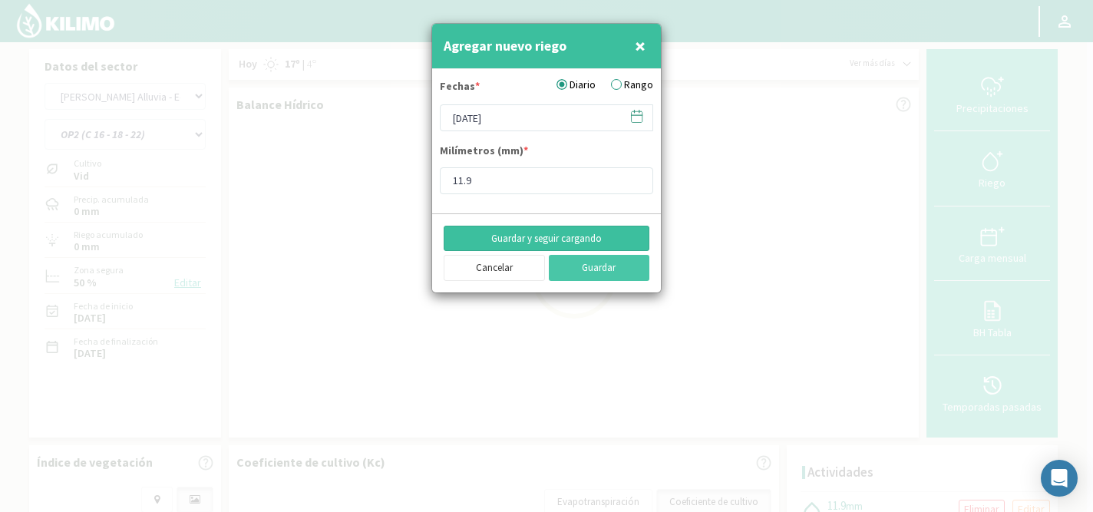
click at [527, 236] on button "Guardar y seguir cargando" at bounding box center [547, 239] width 206 height 26
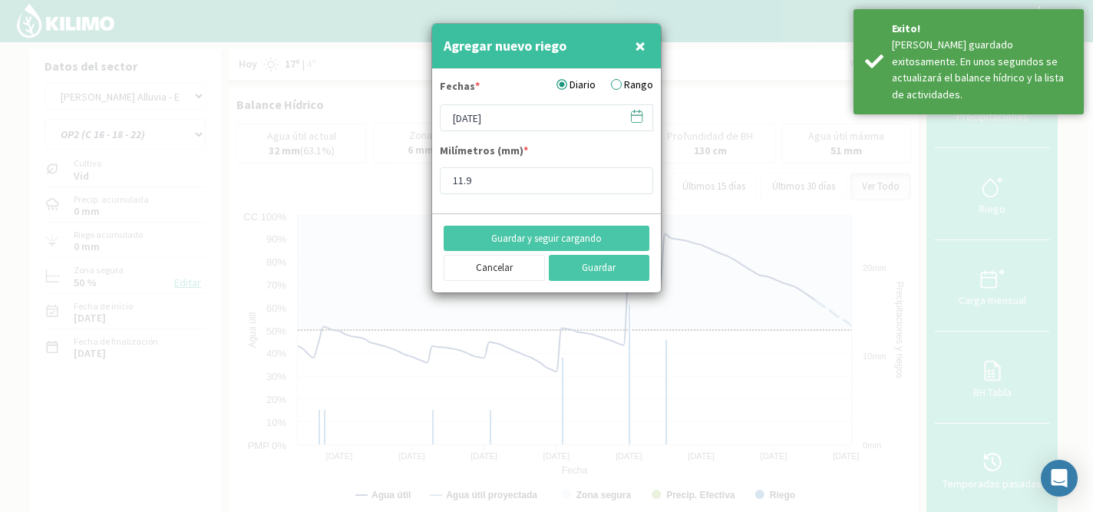
click at [635, 119] on icon at bounding box center [636, 116] width 15 height 15
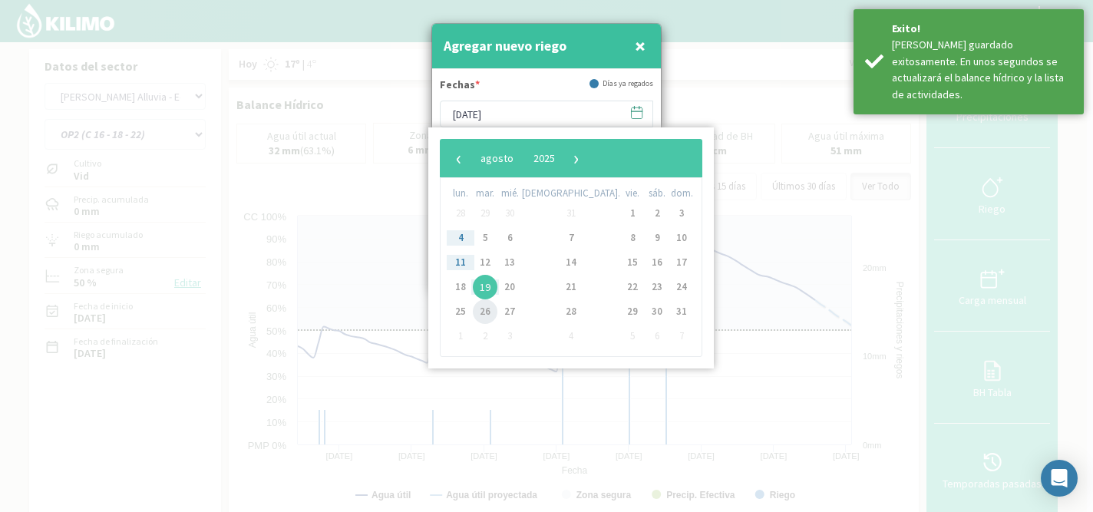
click at [492, 313] on span "26" at bounding box center [485, 311] width 25 height 25
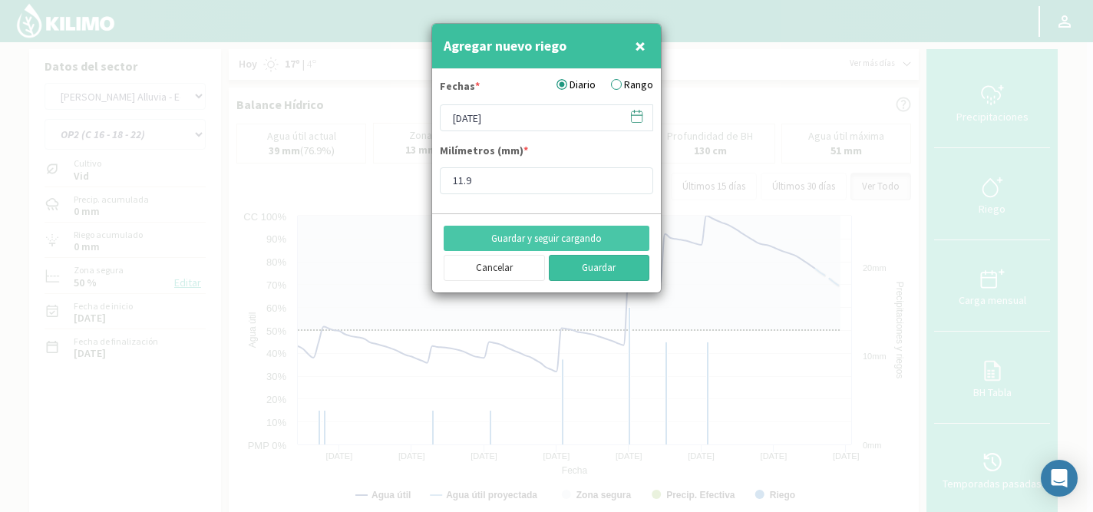
click at [595, 271] on button "Guardar" at bounding box center [599, 268] width 101 height 26
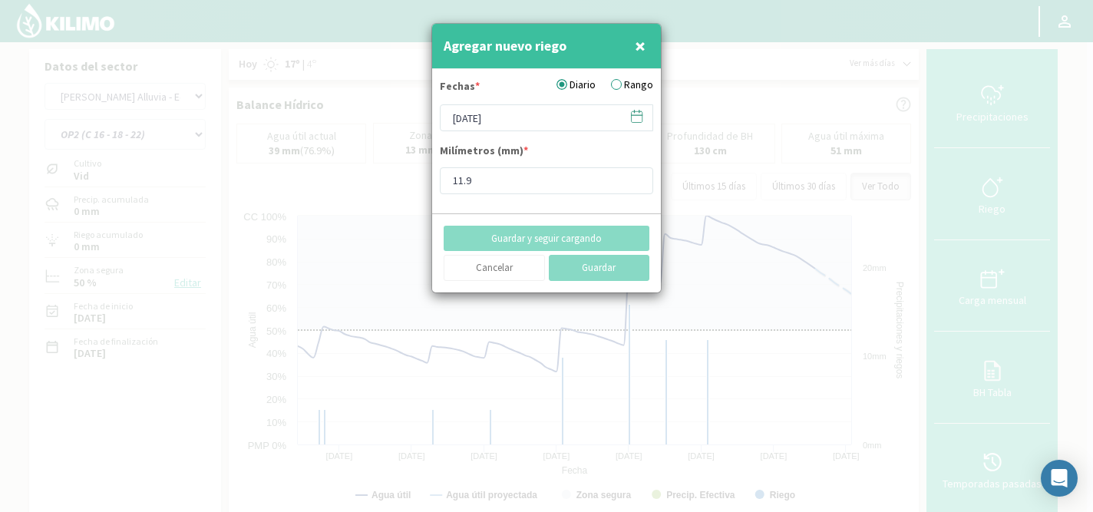
type input "[DATE]"
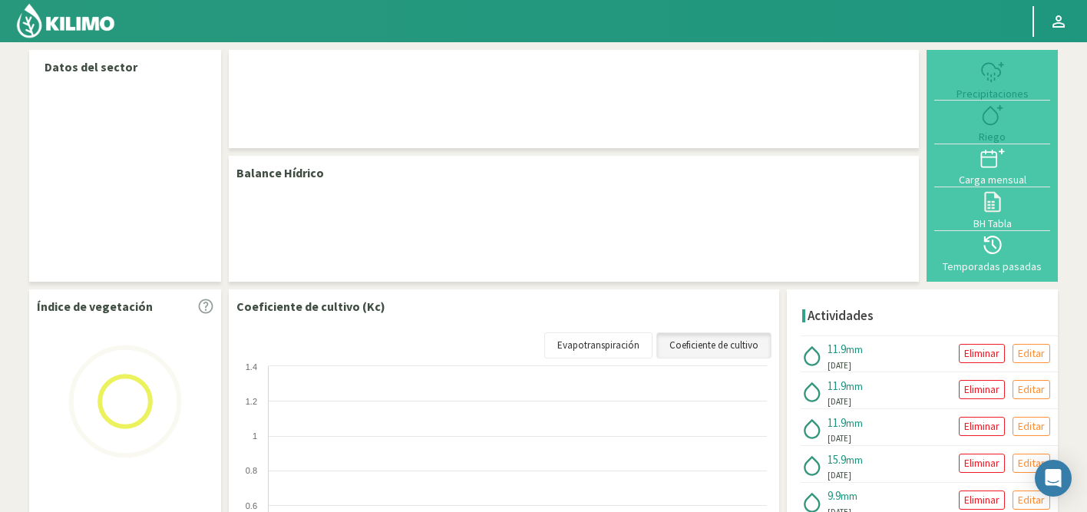
select select "52: Object"
select select "1: Object"
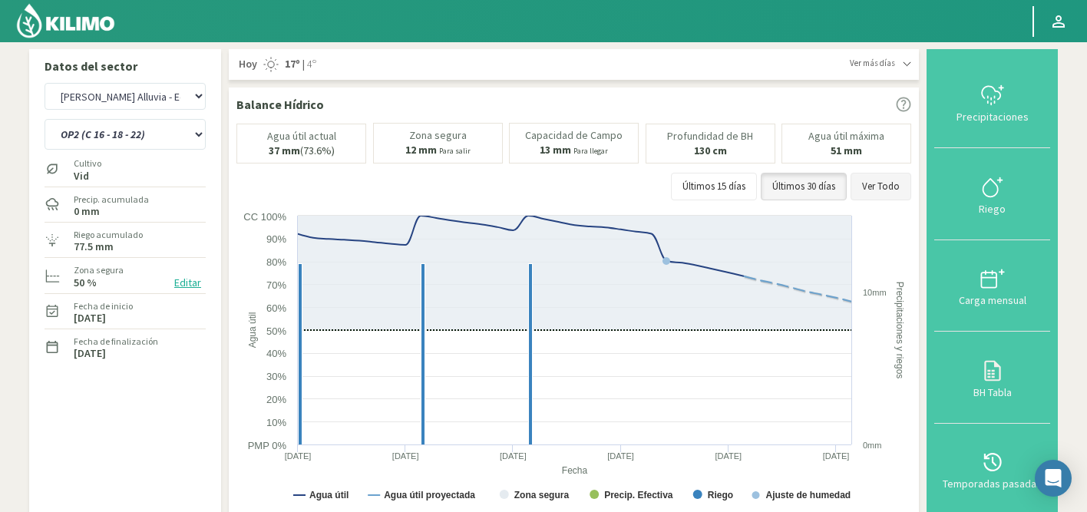
click at [886, 188] on button "Ver Todo" at bounding box center [880, 187] width 61 height 28
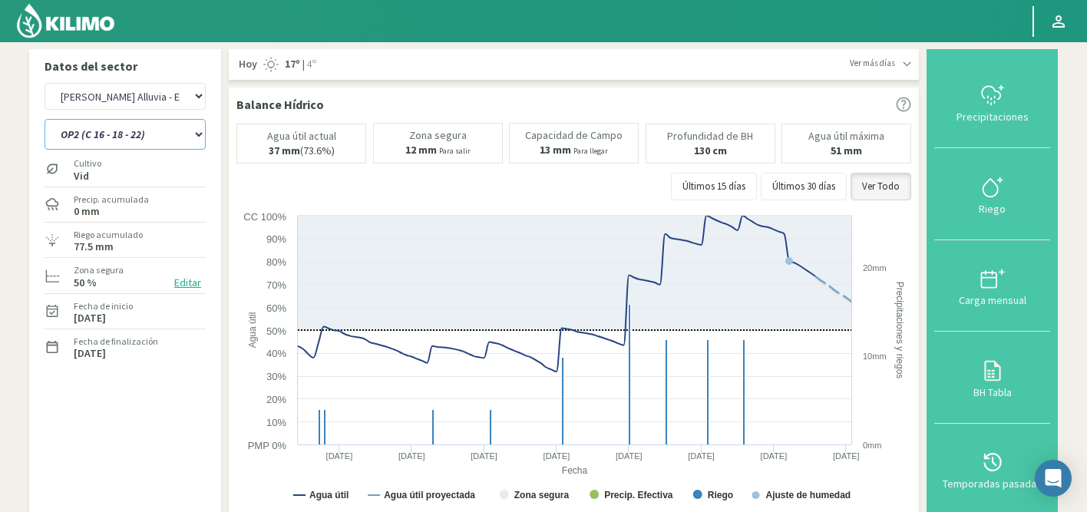
click at [143, 133] on select "OP1 (C 12- 14) OP2 (C 16 - 18 - 22)" at bounding box center [125, 134] width 161 height 31
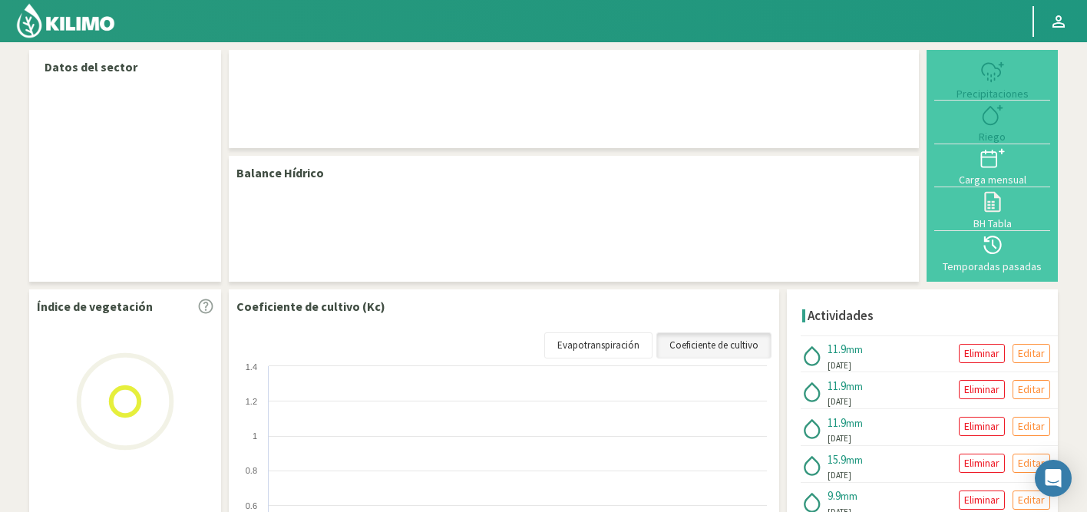
select select "52: Object"
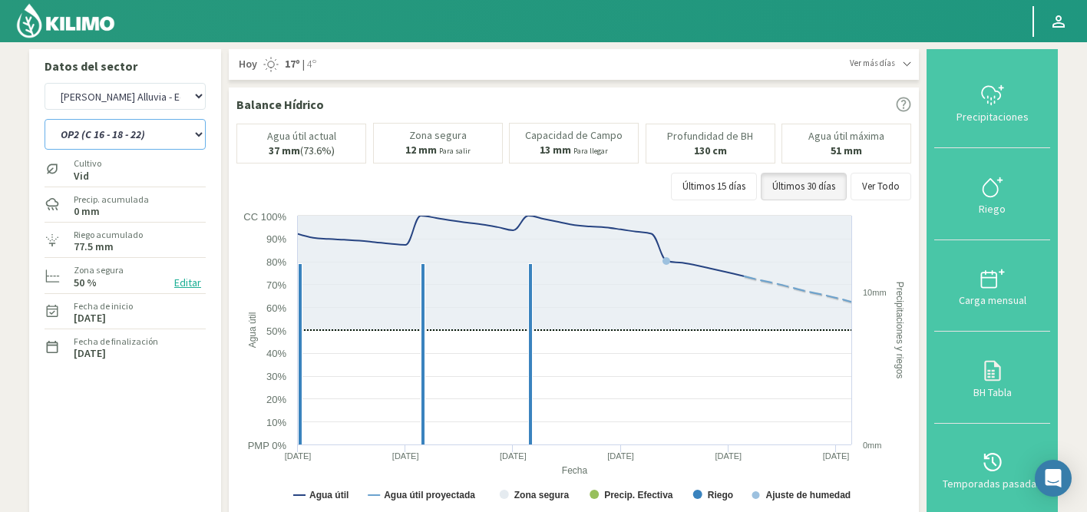
click at [85, 125] on select "OP1 (C 12- 14) OP2 (C 16 - 18 - 22) OP3 (C 24 - 26)" at bounding box center [125, 134] width 161 height 31
click at [45, 119] on select "OP1 (C 12- 14) OP2 (C 16 - 18 - 22) OP3 (C 24 - 26)" at bounding box center [125, 134] width 161 height 31
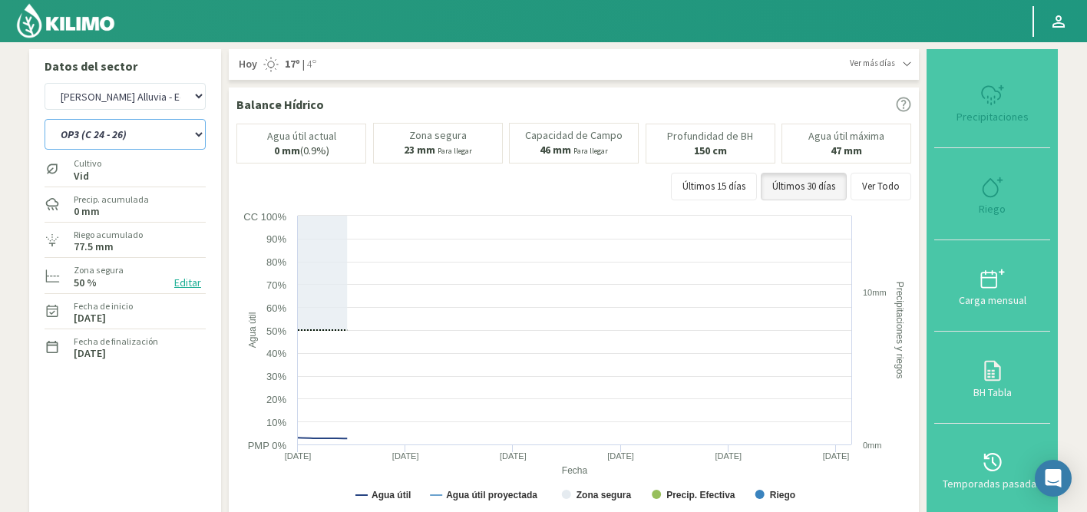
select select "1: Object"
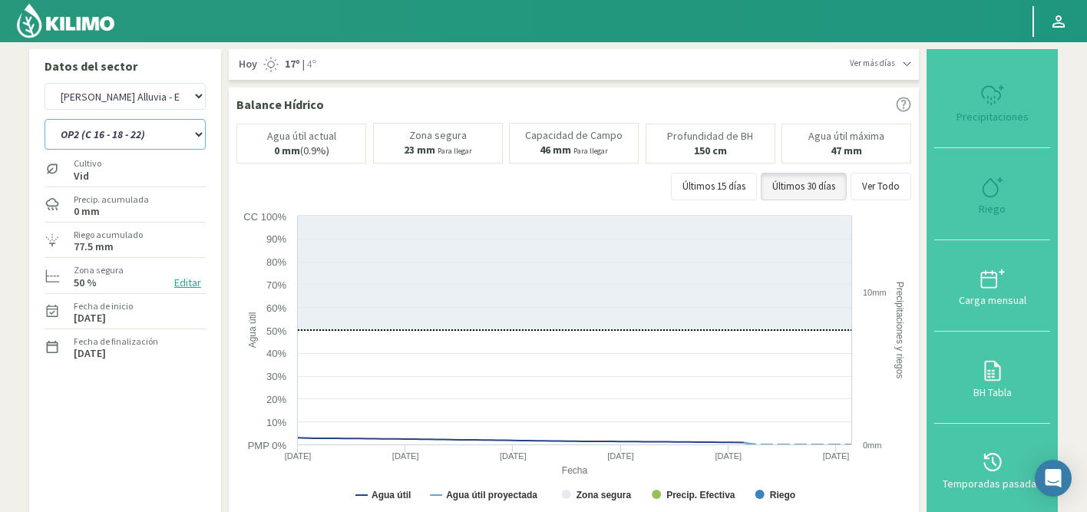
select select "333: Object"
select select "5: Object"
click at [989, 189] on icon at bounding box center [992, 187] width 25 height 25
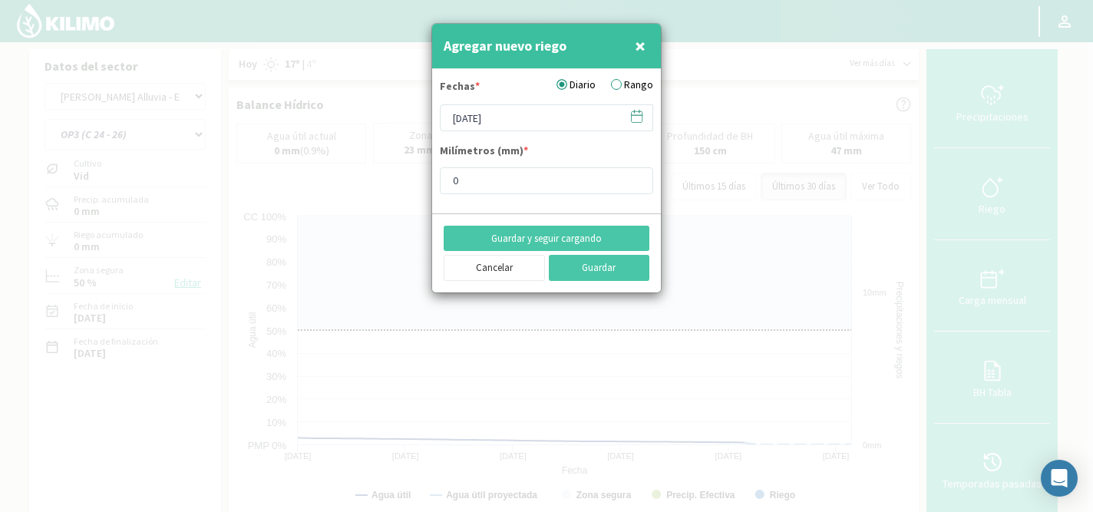
click at [635, 122] on icon at bounding box center [637, 116] width 11 height 11
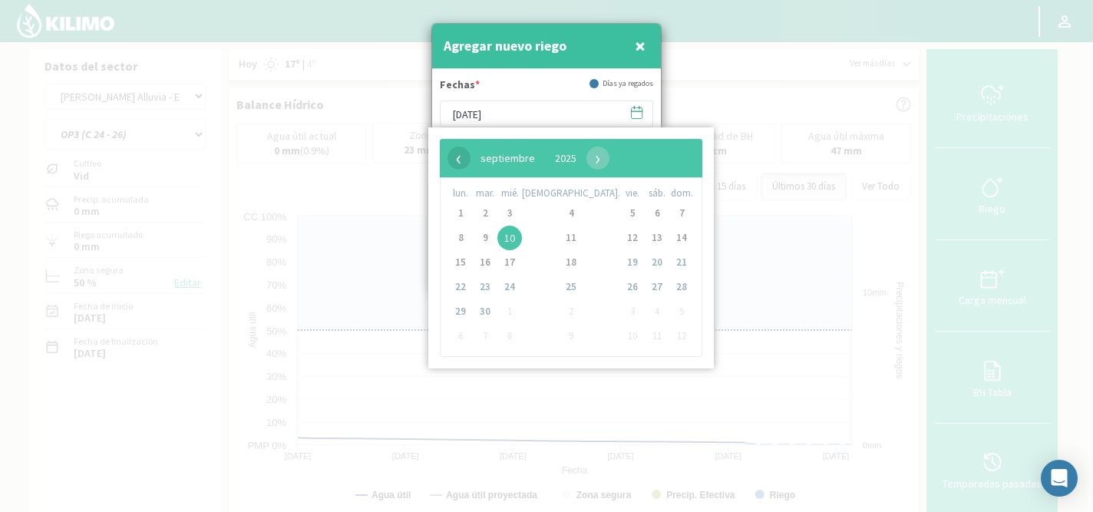
click at [458, 158] on span "‹" at bounding box center [458, 158] width 23 height 23
click at [645, 229] on span "7" at bounding box center [657, 238] width 25 height 25
type input "07/06/2025"
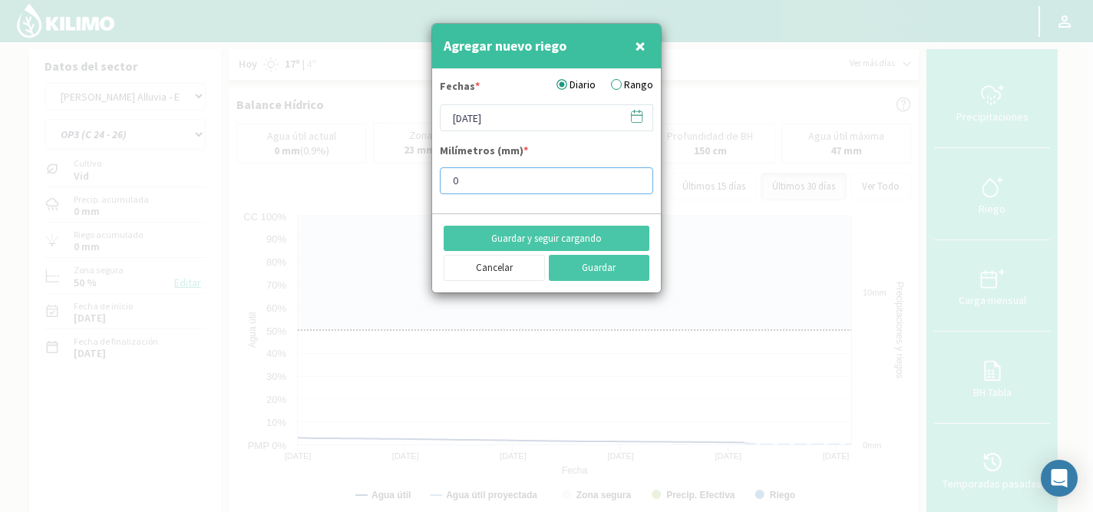
click at [501, 171] on input "0" at bounding box center [546, 180] width 213 height 27
type input "4"
click at [516, 233] on button "Guardar y seguir cargando" at bounding box center [547, 239] width 206 height 26
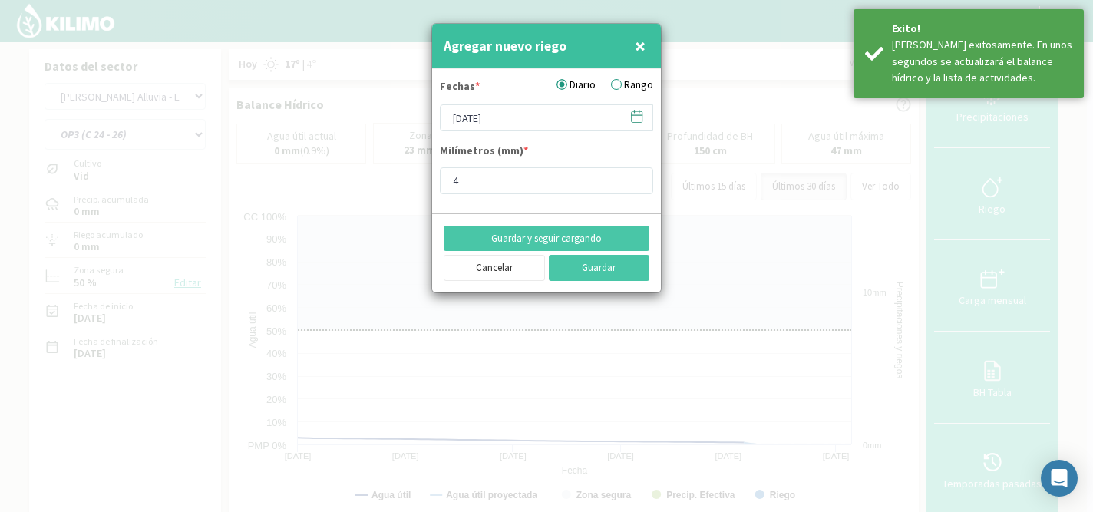
click at [639, 112] on icon at bounding box center [636, 116] width 15 height 15
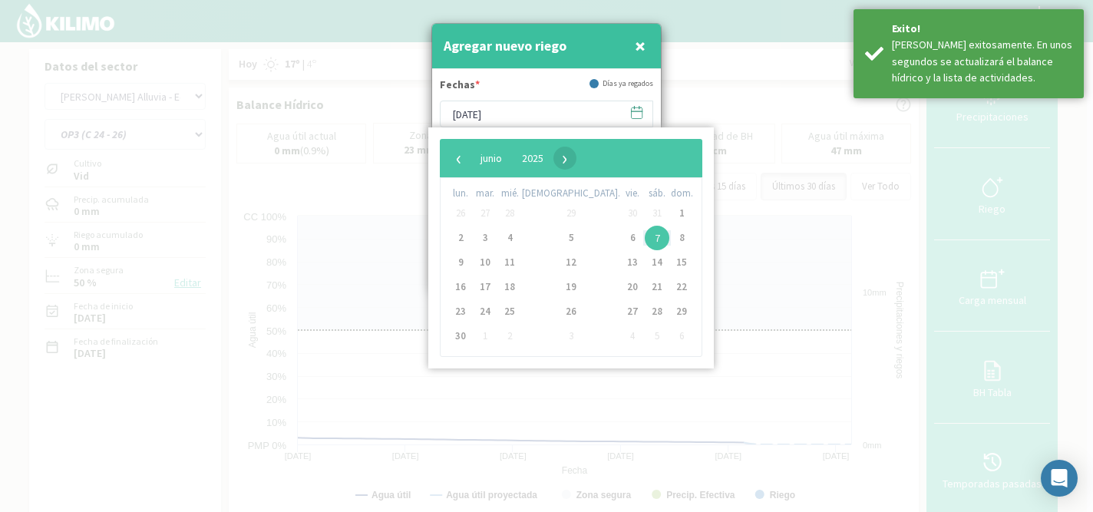
click at [576, 159] on span "›" at bounding box center [564, 158] width 23 height 23
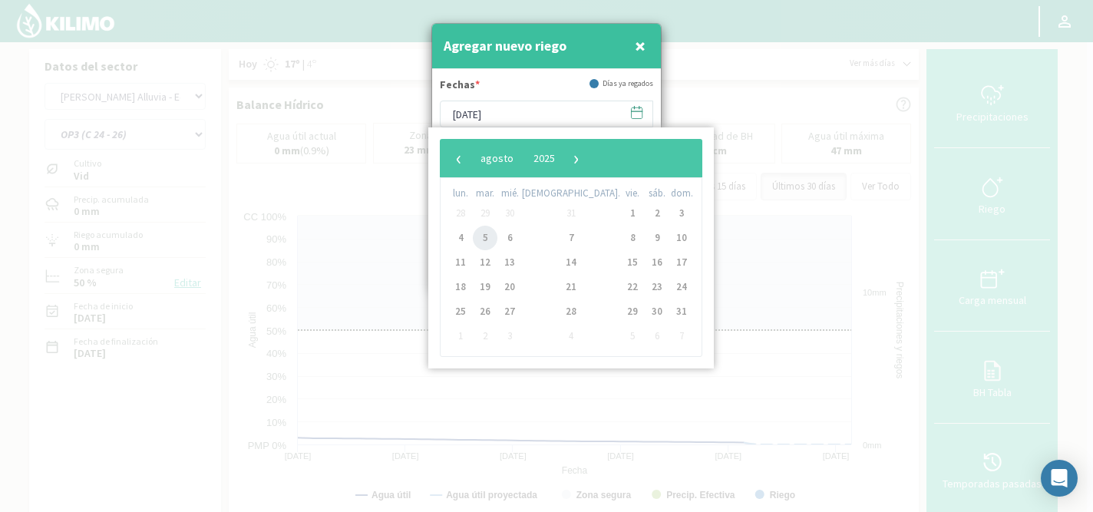
click at [489, 235] on span "5" at bounding box center [485, 238] width 25 height 25
type input "05/08/2025"
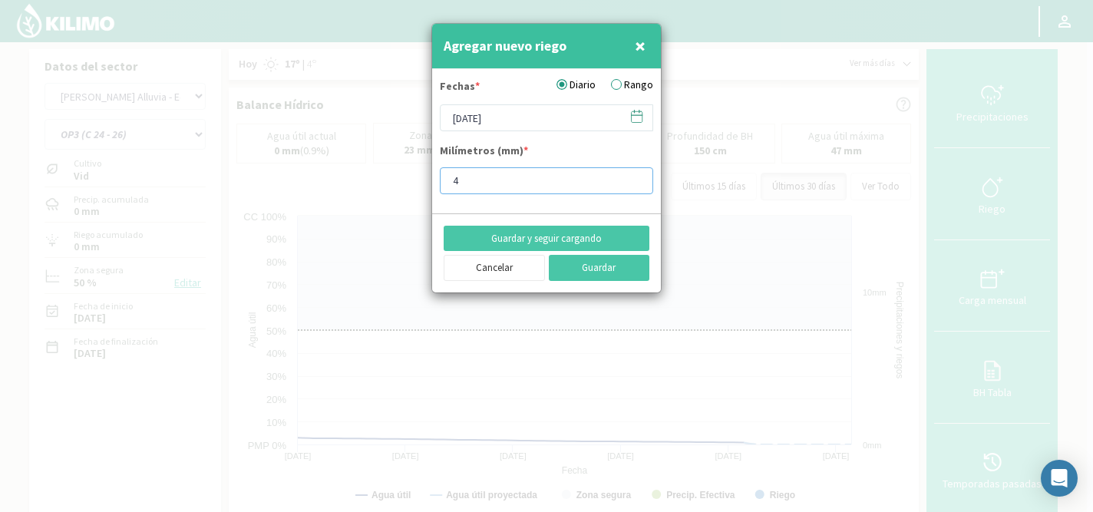
click at [480, 175] on input "4" at bounding box center [546, 180] width 213 height 27
type input "15.9"
click at [599, 271] on button "Guardar" at bounding box center [599, 268] width 101 height 26
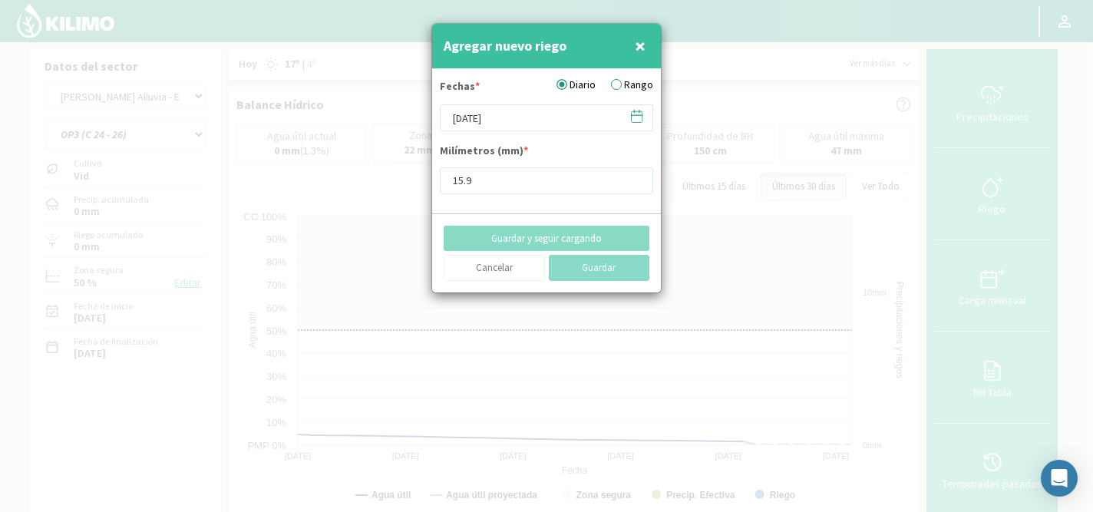
type input "[DATE]"
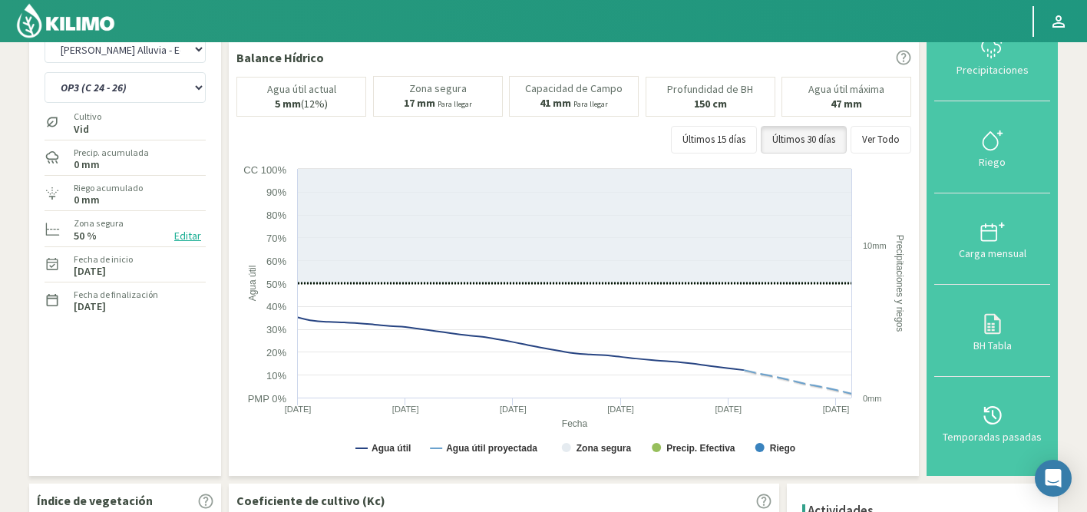
scroll to position [51, 0]
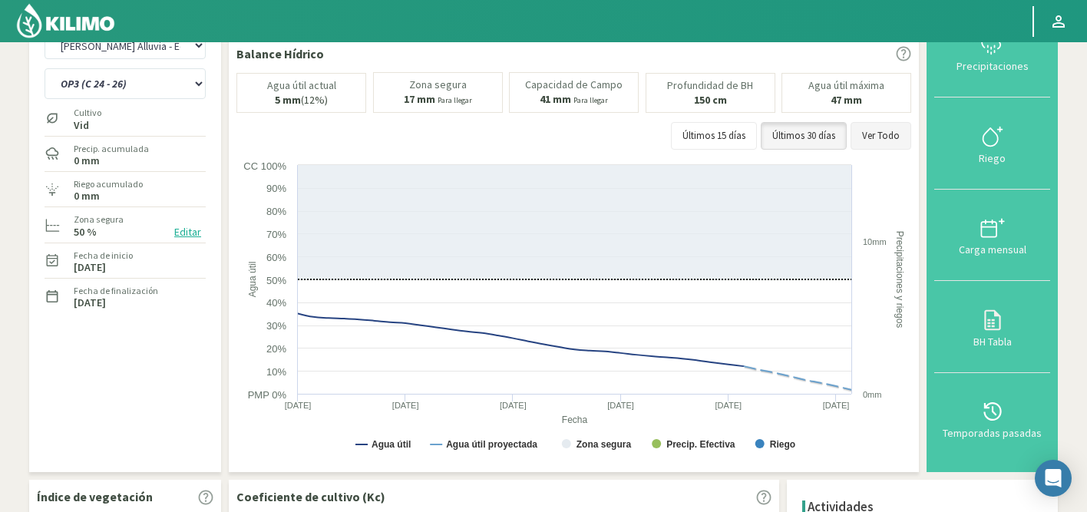
click at [871, 139] on button "Ver Todo" at bounding box center [880, 136] width 61 height 28
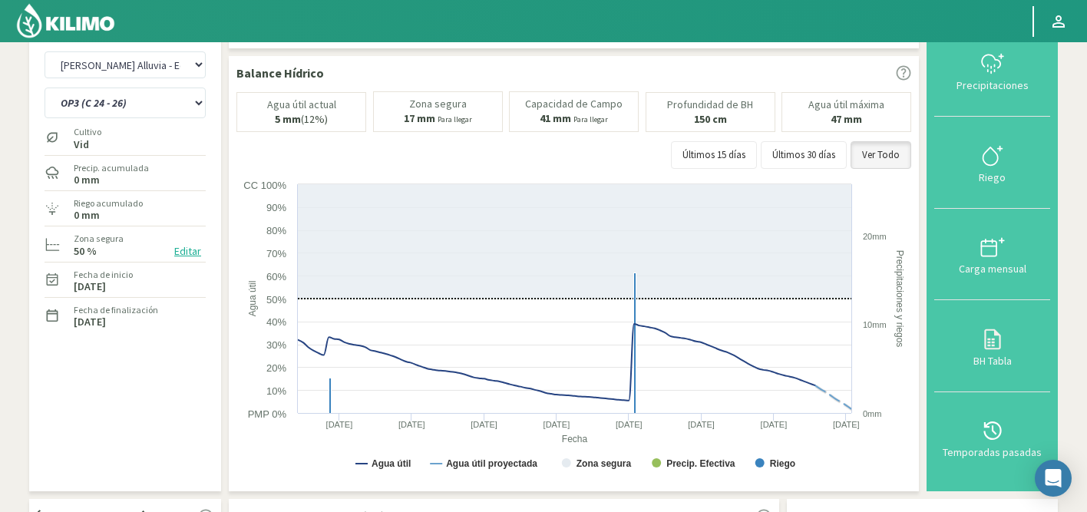
scroll to position [0, 0]
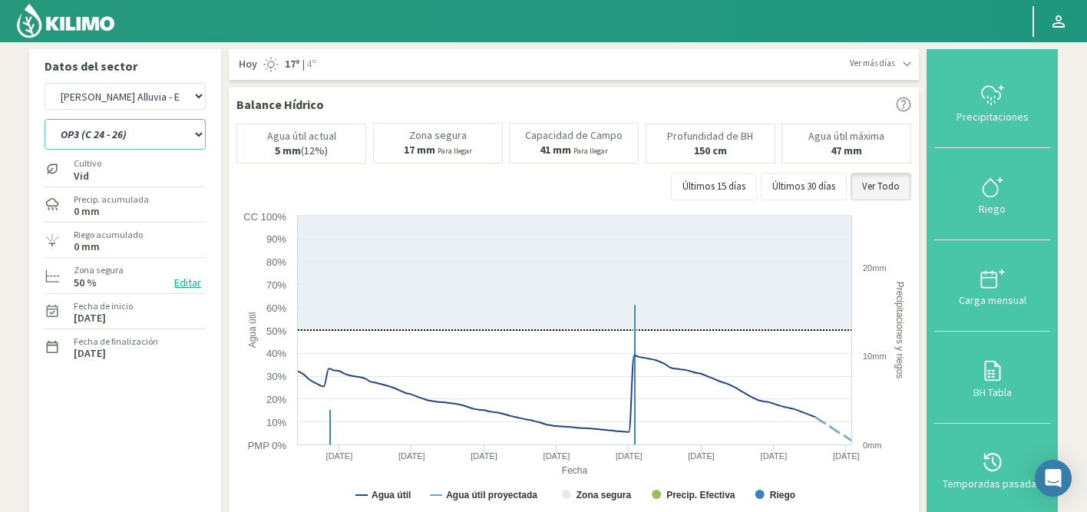
click at [143, 139] on select "OP1 (C 12- 14) OP2 (C 16 - 18 - 22) OP3 (C 24 - 26)" at bounding box center [125, 134] width 161 height 31
click at [45, 119] on select "OP1 (C 12- 14) OP2 (C 16 - 18 - 22) OP3 (C 24 - 26)" at bounding box center [125, 134] width 161 height 31
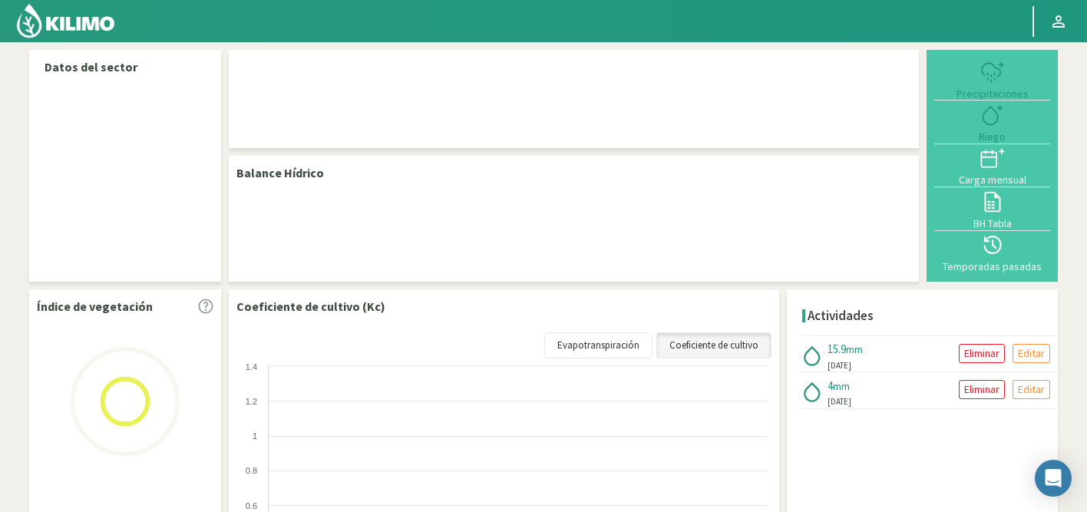
select select "52: Object"
select select "2: Object"
select select "52: Object"
select select "2: Object"
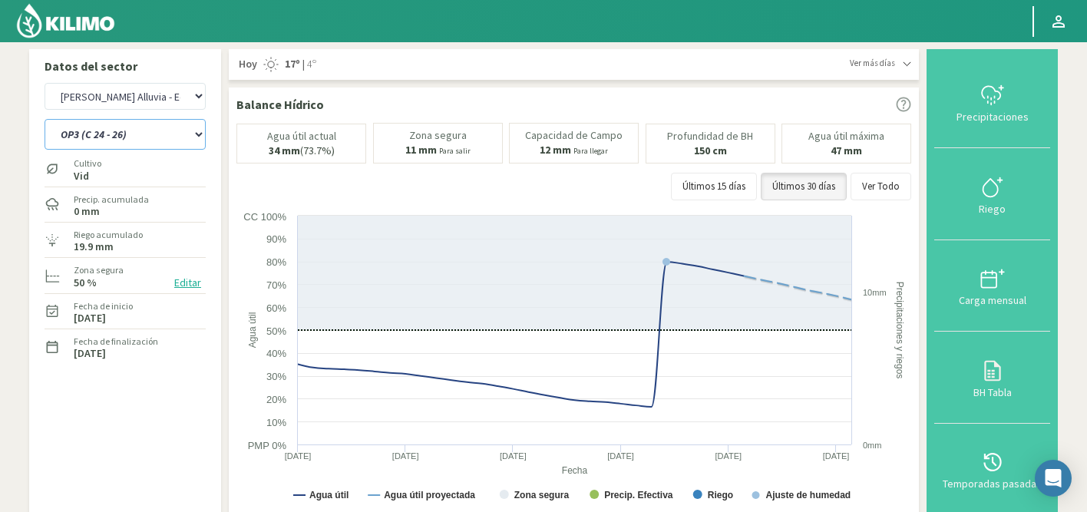
click at [164, 140] on select "OP1 (C 12- 14) OP2 (C 16 - 18 - 22) OP3 (C 24 - 26)" at bounding box center [125, 134] width 161 height 31
click at [286, 0] on html "Principal Perfil Perfil Salir Datos del sector Agr. Cardonal Agr. El Carmelo Ag…" at bounding box center [543, 256] width 1087 height 512
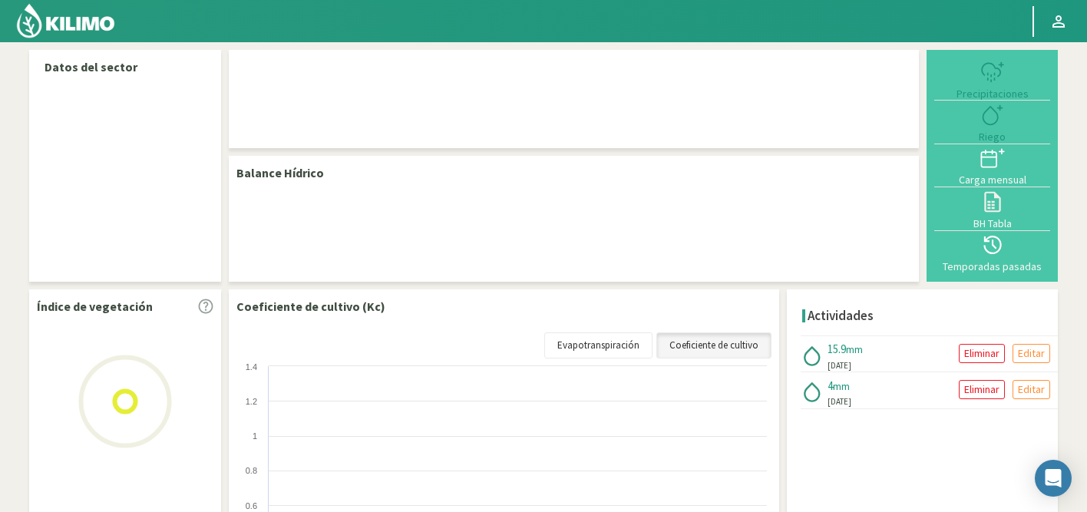
select select "52: Object"
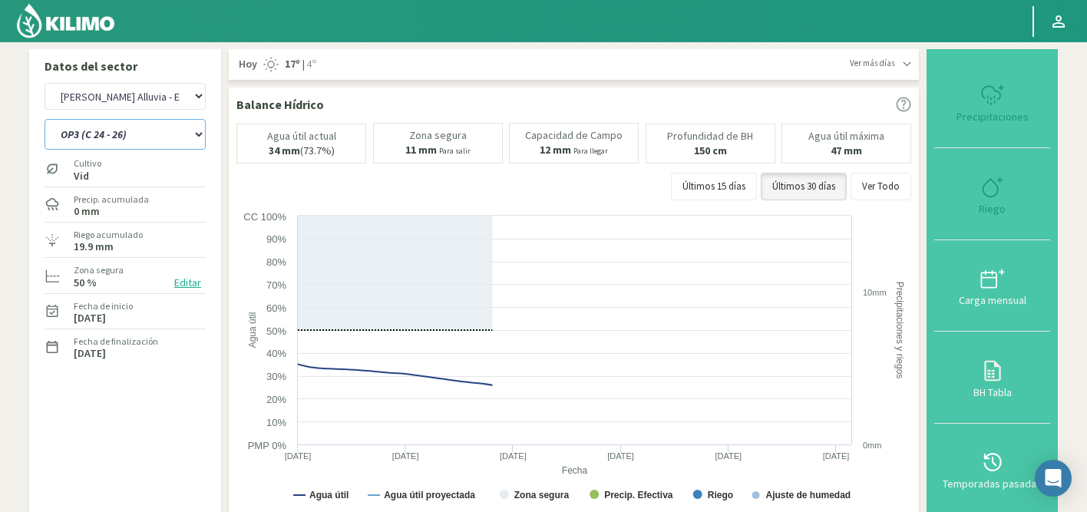
click at [157, 134] on select "OP1 (C 12- 14) OP2 (C 16 - 18 - 22) OP3 (C 24 - 26) OP4 (C 25 - 27 - 28 - 29)" at bounding box center [125, 134] width 161 height 31
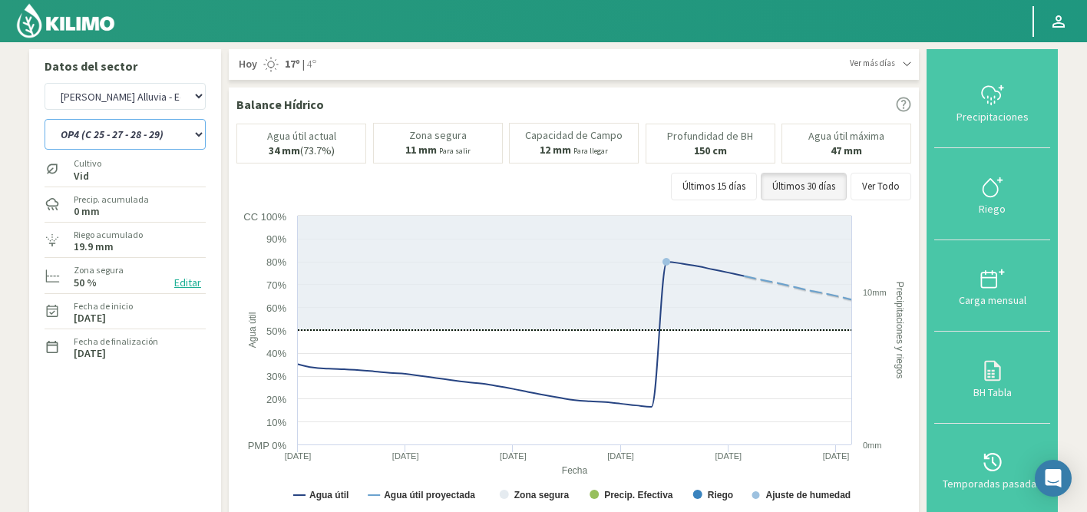
click at [45, 119] on select "OP1 (C 12- 14) OP2 (C 16 - 18 - 22) OP3 (C 24 - 26) OP4 (C 25 - 27 - 28 - 29)" at bounding box center [125, 134] width 161 height 31
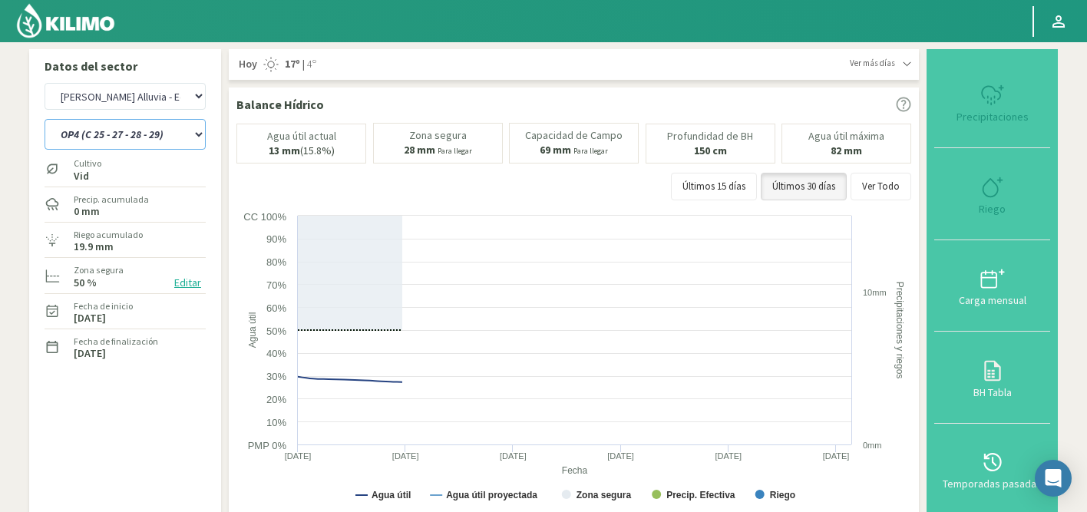
select select "2: Object"
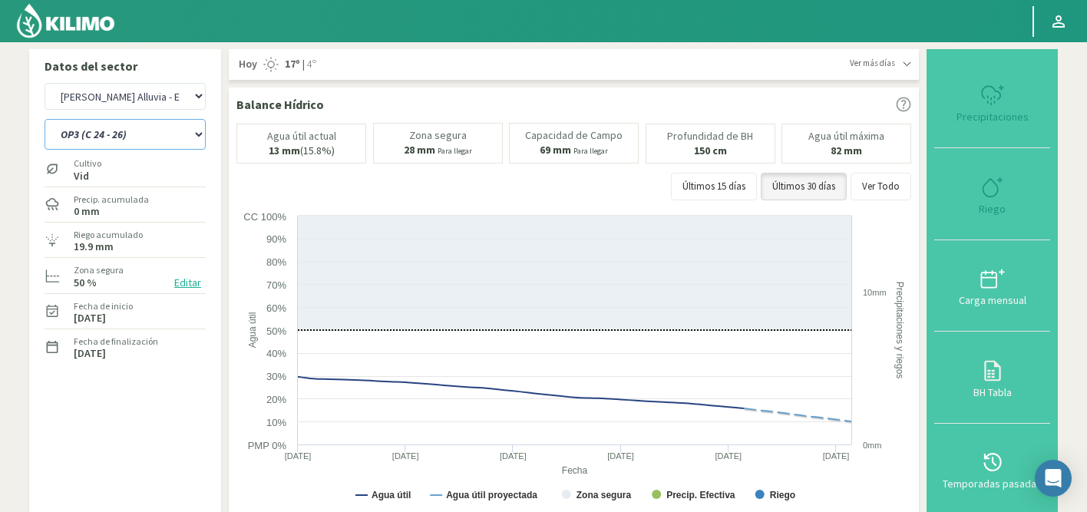
select select "333: Object"
select select "7: Object"
type input "0"
click at [986, 186] on icon at bounding box center [992, 187] width 25 height 25
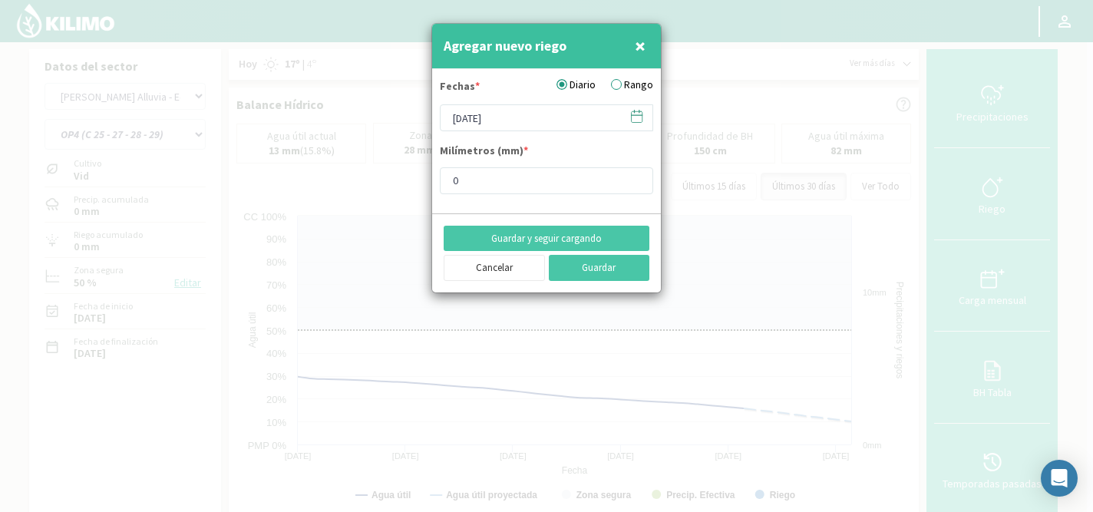
click at [636, 124] on svg-icon at bounding box center [636, 120] width 15 height 14
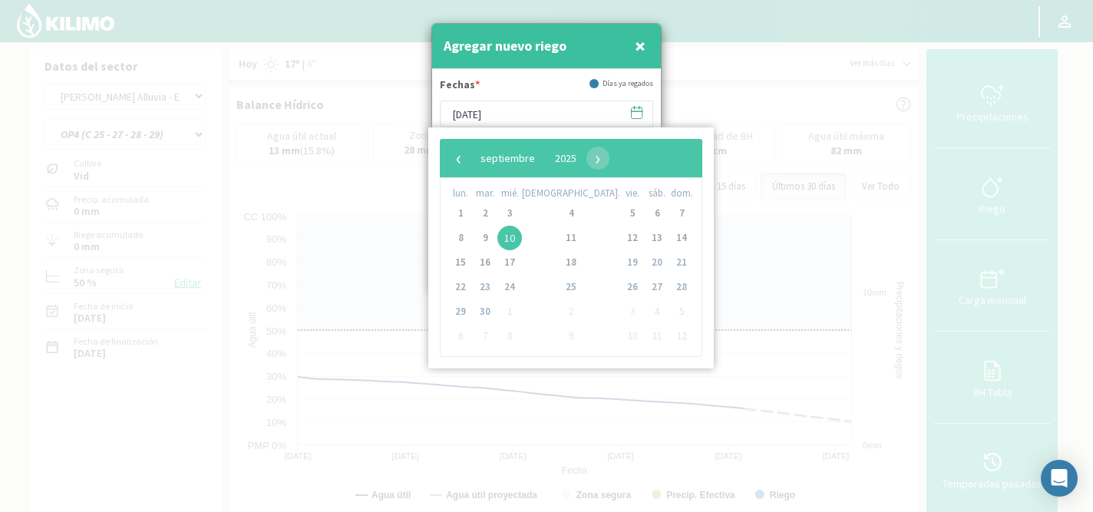
click at [454, 170] on div "‹ ​ septiembre ​ 2025 ​ ›" at bounding box center [571, 158] width 262 height 38
click at [457, 164] on span "‹" at bounding box center [458, 158] width 23 height 23
click at [490, 239] on span "3" at bounding box center [485, 238] width 25 height 25
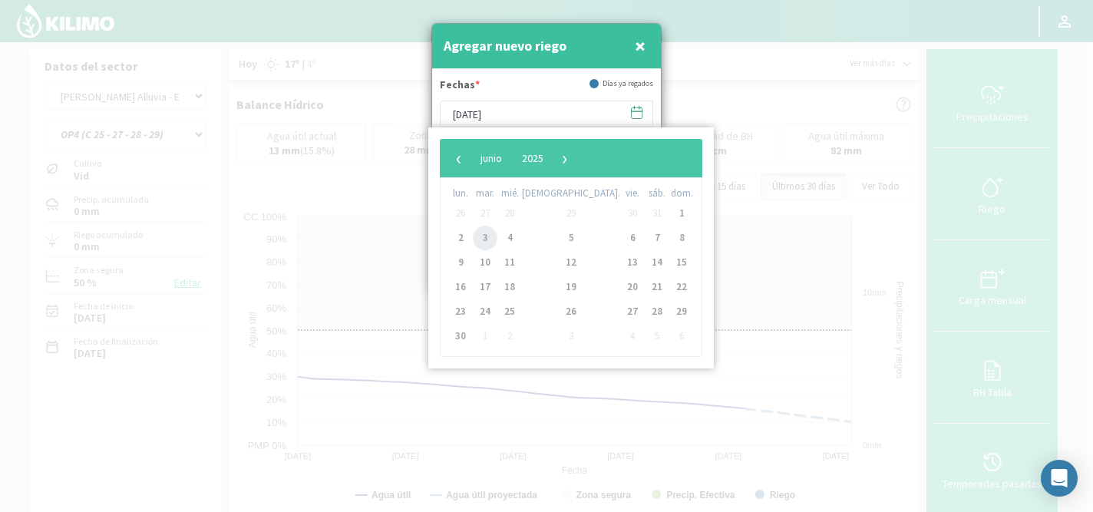
type input "[DATE]"
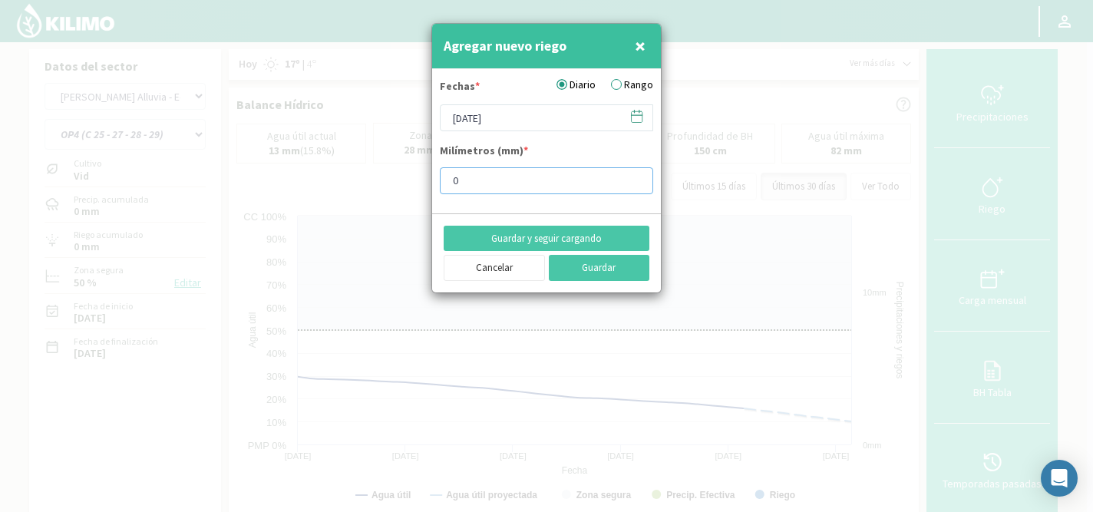
click at [487, 183] on input "0" at bounding box center [546, 180] width 213 height 27
type input "5.9"
click at [515, 236] on button "Guardar y seguir cargando" at bounding box center [547, 239] width 206 height 26
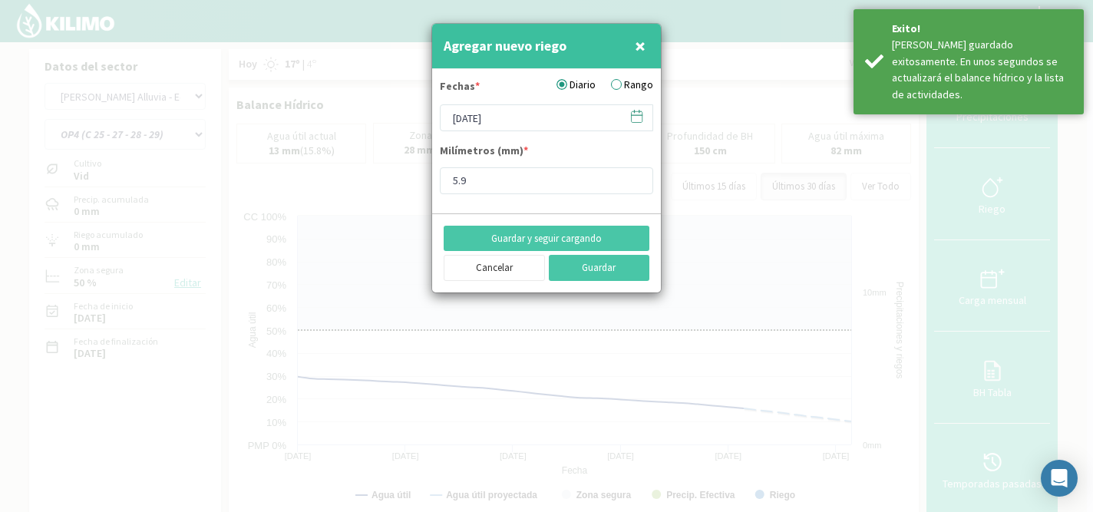
click at [636, 120] on icon at bounding box center [636, 116] width 15 height 15
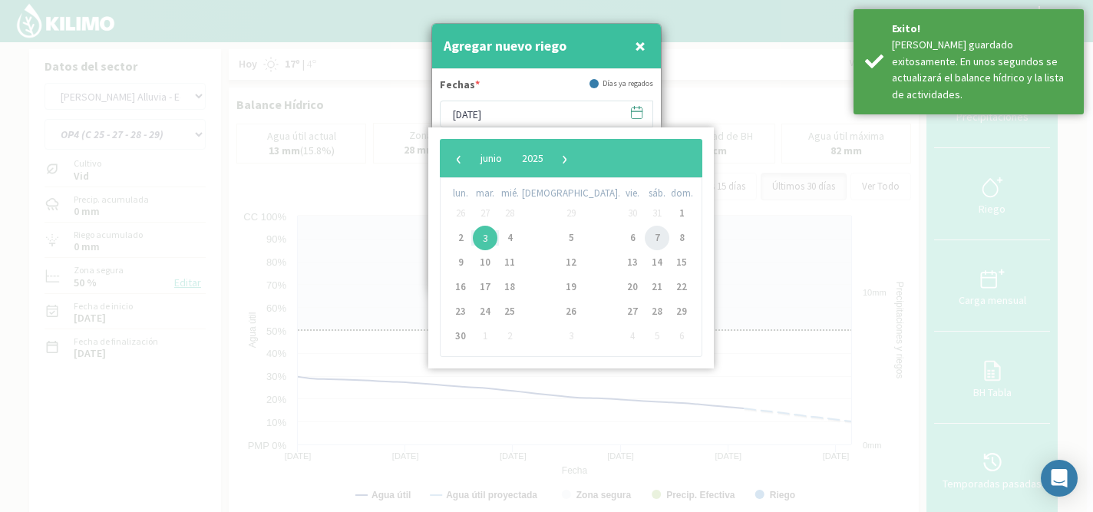
click at [645, 236] on span "7" at bounding box center [657, 238] width 25 height 25
type input "[DATE]"
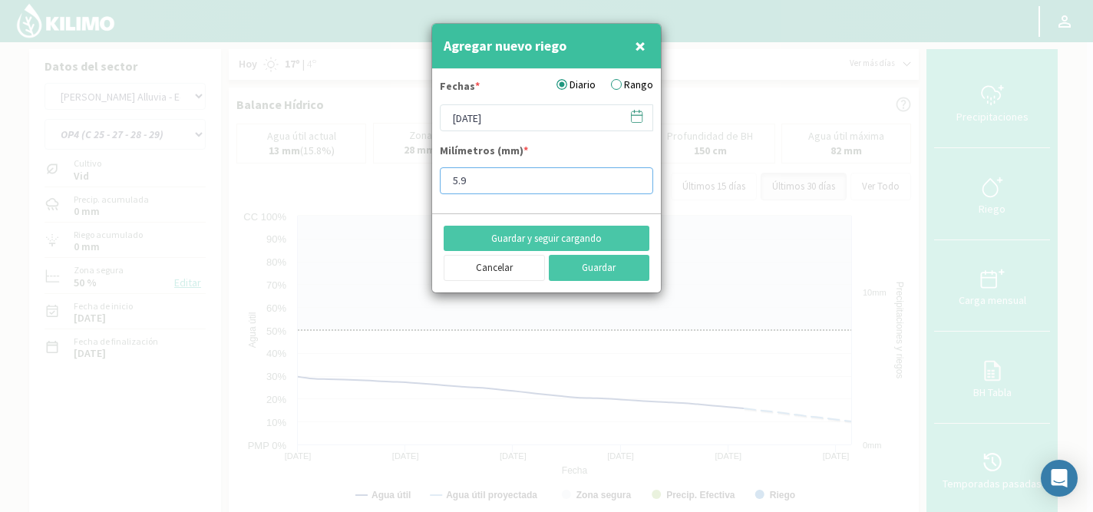
drag, startPoint x: 519, startPoint y: 180, endPoint x: 428, endPoint y: 180, distance: 90.6
click at [428, 180] on div "Agregar nuevo riego × Fechas * Diario Rango 07/06/2025 Milímetros (mm) * 5.9 Gu…" at bounding box center [546, 256] width 1093 height 512
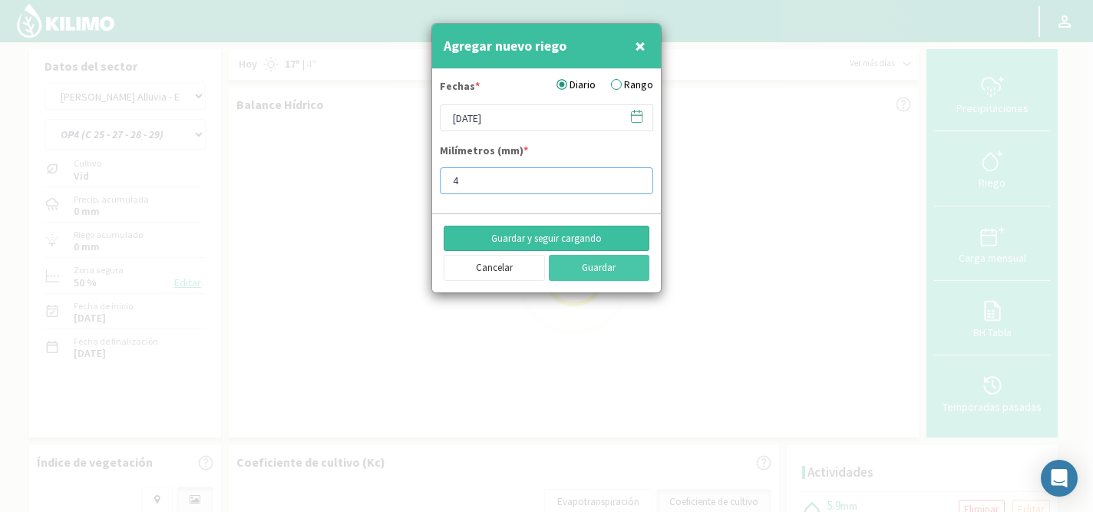
type input "4"
click at [485, 234] on button "Guardar y seguir cargando" at bounding box center [547, 239] width 206 height 26
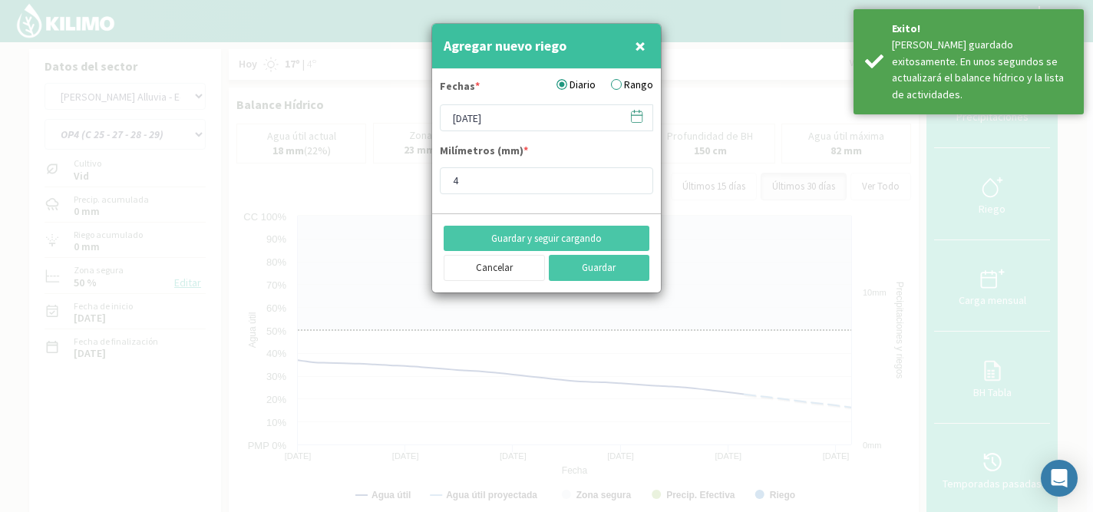
click at [632, 115] on icon at bounding box center [637, 115] width 11 height 0
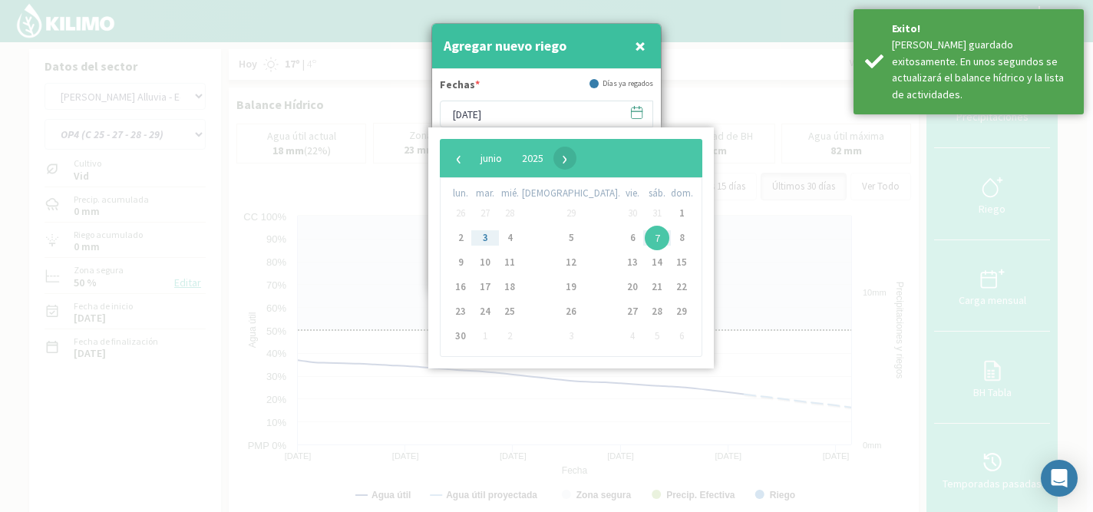
click at [576, 154] on span "›" at bounding box center [564, 158] width 23 height 23
click at [620, 241] on span "11" at bounding box center [632, 238] width 25 height 25
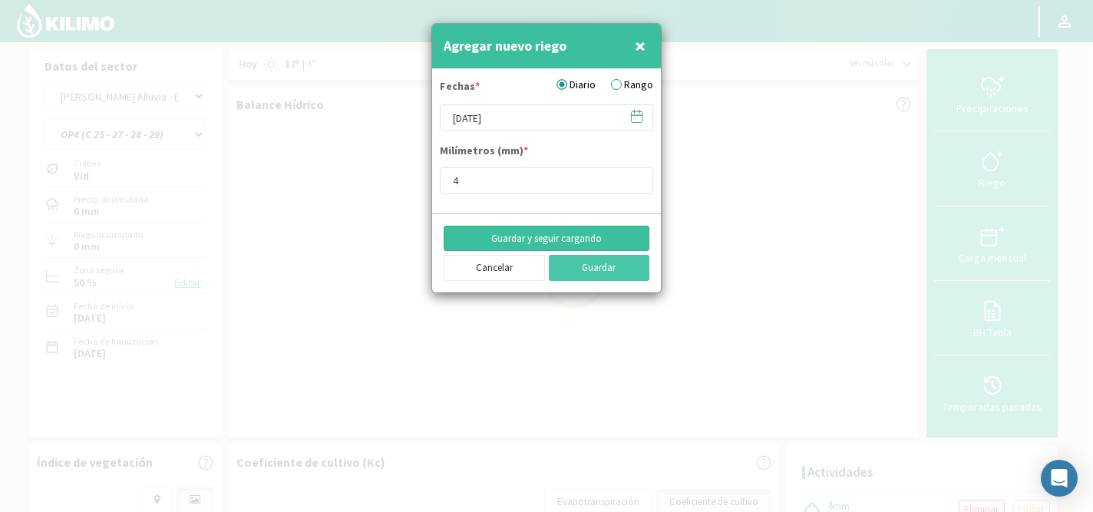
click at [530, 232] on button "Guardar y seguir cargando" at bounding box center [547, 239] width 206 height 26
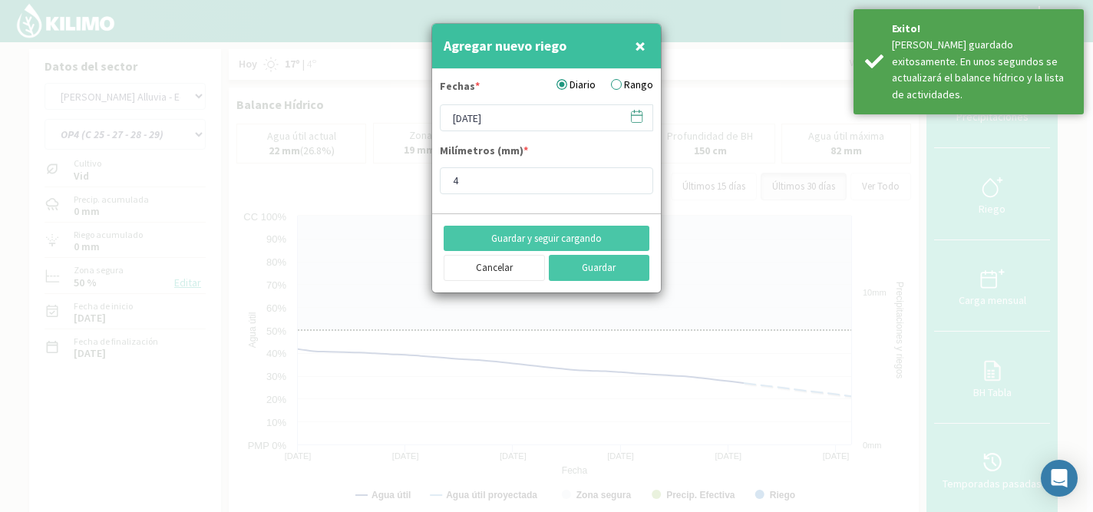
click at [634, 115] on icon at bounding box center [637, 115] width 11 height 0
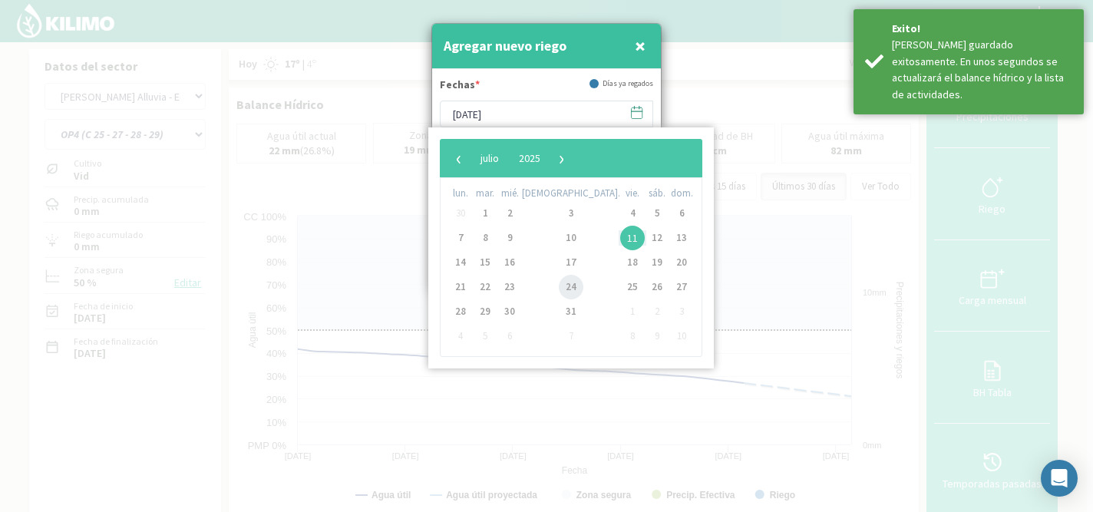
click at [559, 285] on span "24" at bounding box center [571, 287] width 25 height 25
type input "[DATE]"
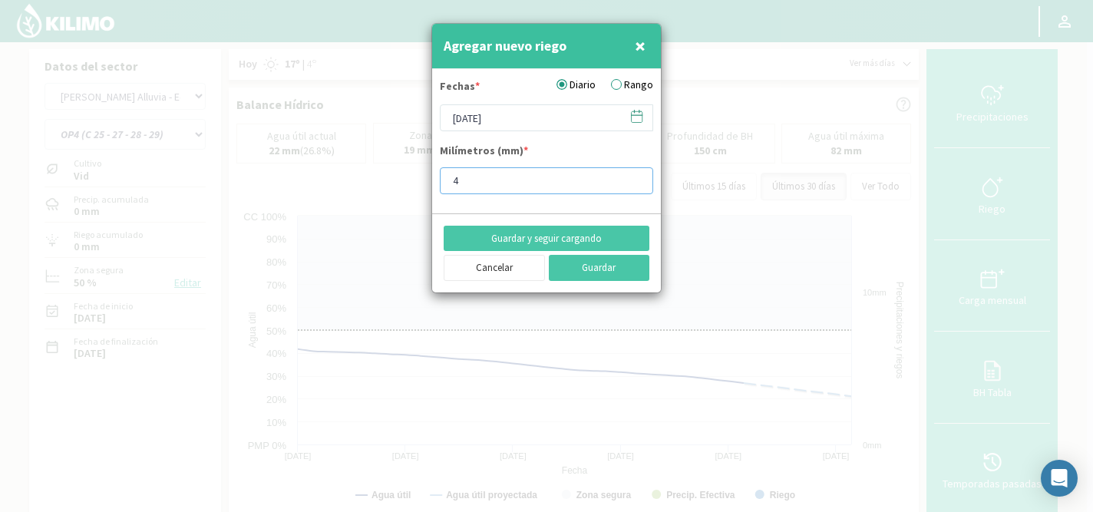
drag, startPoint x: 477, startPoint y: 180, endPoint x: 451, endPoint y: 180, distance: 26.1
click at [452, 180] on input "4" at bounding box center [546, 180] width 213 height 27
type input "9.9"
click at [533, 234] on button "Guardar y seguir cargando" at bounding box center [547, 239] width 206 height 26
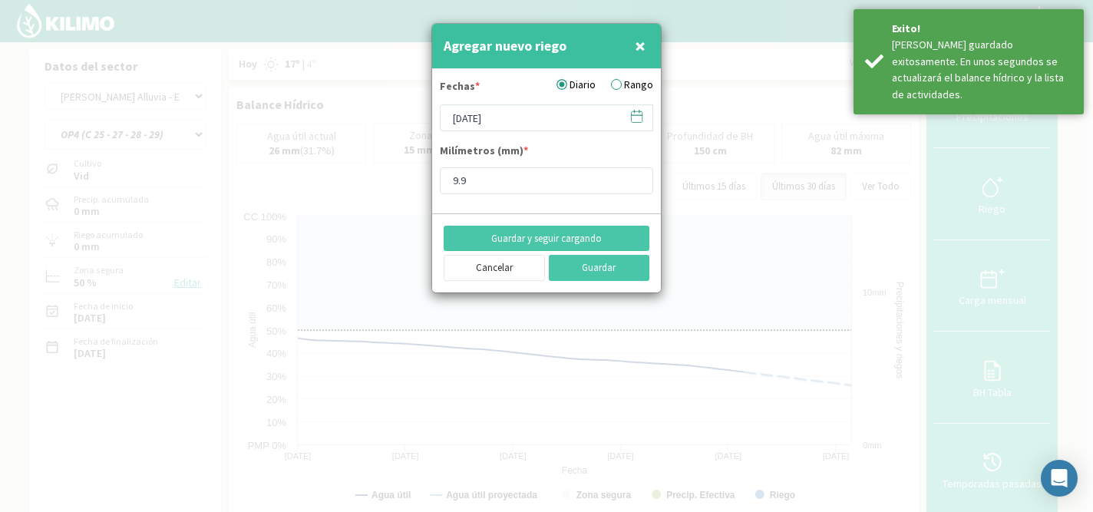
click at [642, 116] on icon at bounding box center [637, 116] width 11 height 11
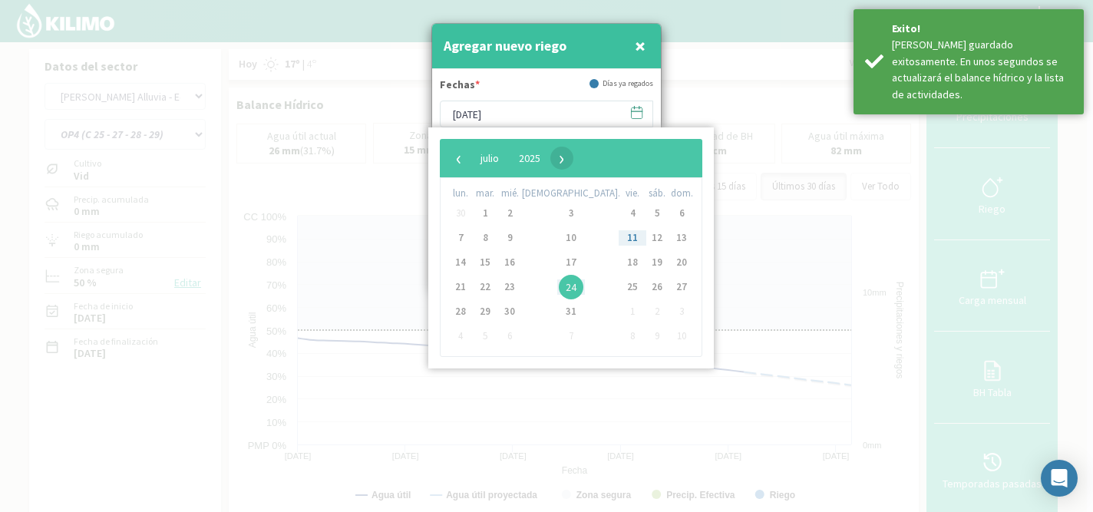
click at [573, 164] on span "›" at bounding box center [561, 158] width 23 height 23
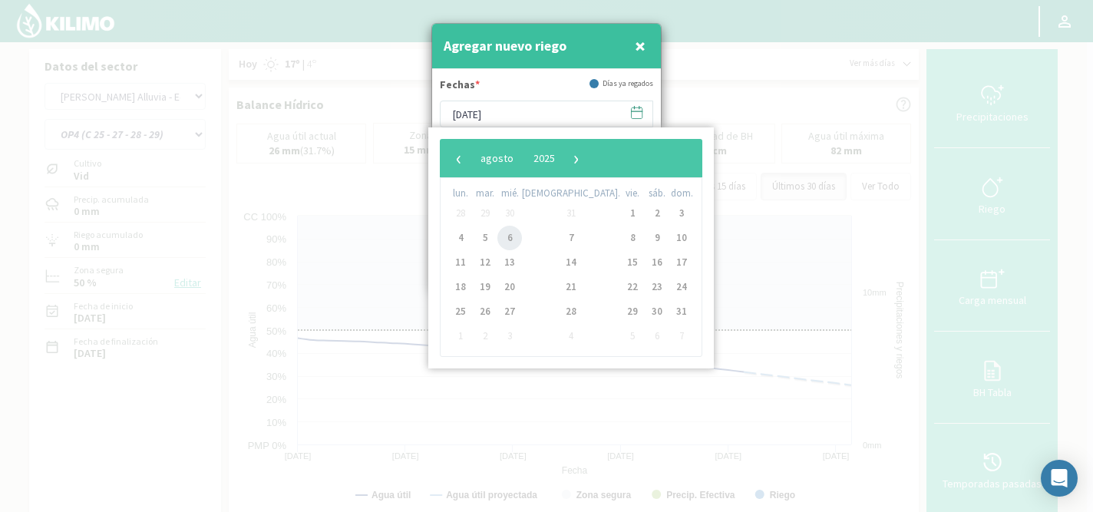
click at [522, 236] on span "6" at bounding box center [509, 238] width 25 height 25
type input "[DATE]"
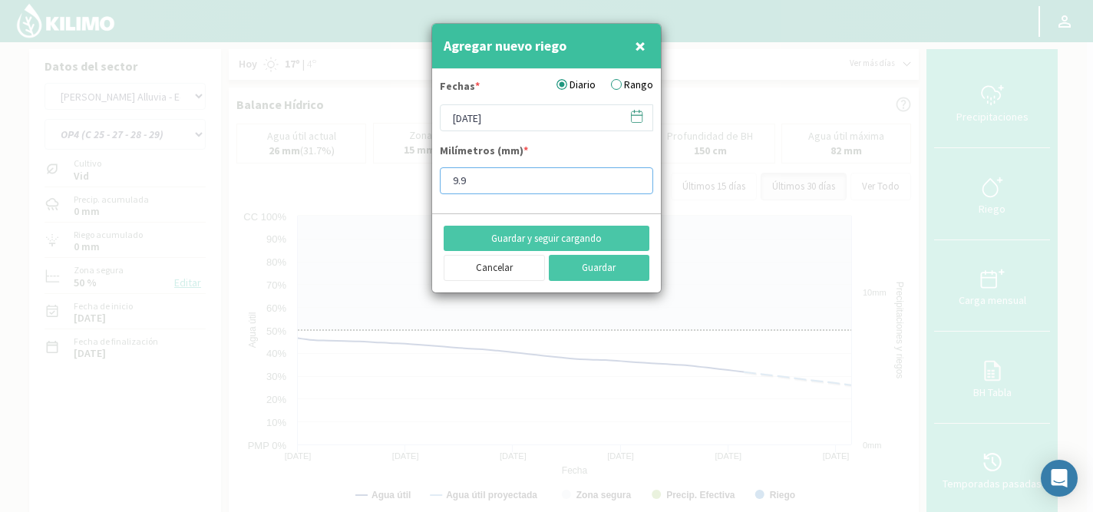
click at [528, 177] on input "9.9" at bounding box center [546, 180] width 213 height 27
type input "9"
type input "15.9"
click at [527, 243] on button "Guardar y seguir cargando" at bounding box center [547, 239] width 206 height 26
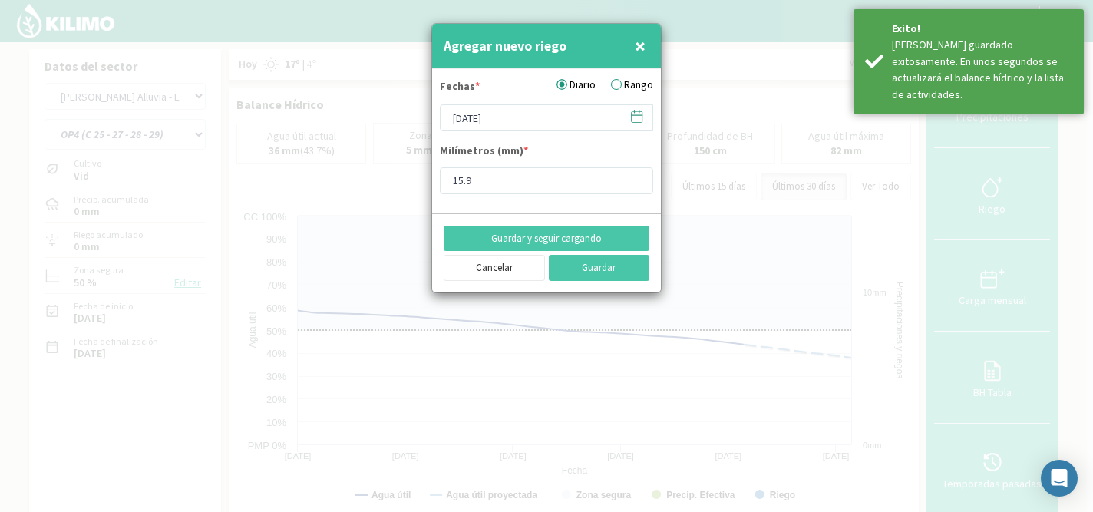
click at [635, 122] on icon at bounding box center [637, 116] width 11 height 11
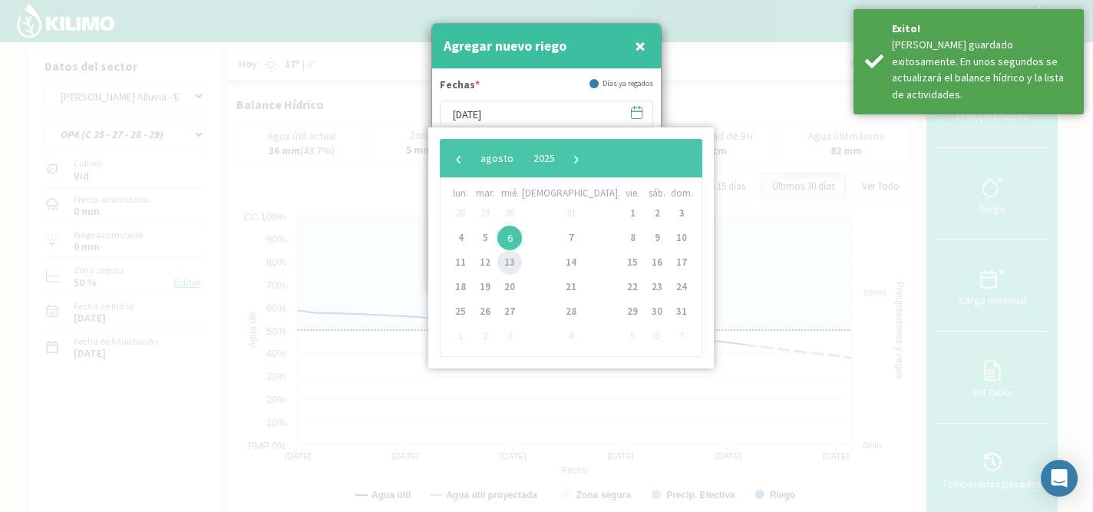
click at [522, 259] on span "13" at bounding box center [509, 262] width 25 height 25
type input "[DATE]"
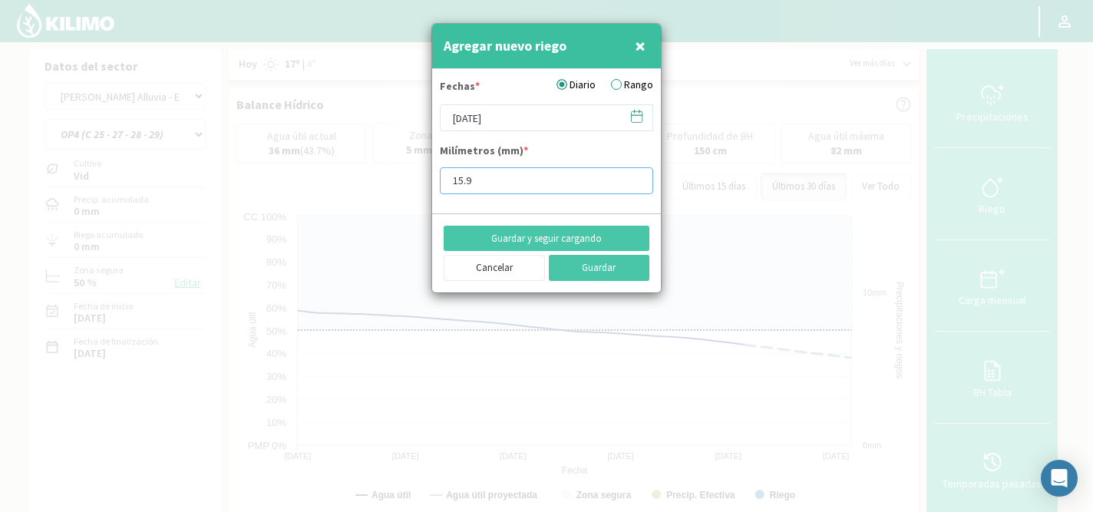
drag, startPoint x: 469, startPoint y: 182, endPoint x: 448, endPoint y: 182, distance: 20.7
click at [448, 182] on input "15.9" at bounding box center [546, 180] width 213 height 27
type input "11.9"
click at [510, 236] on button "Guardar y seguir cargando" at bounding box center [547, 239] width 206 height 26
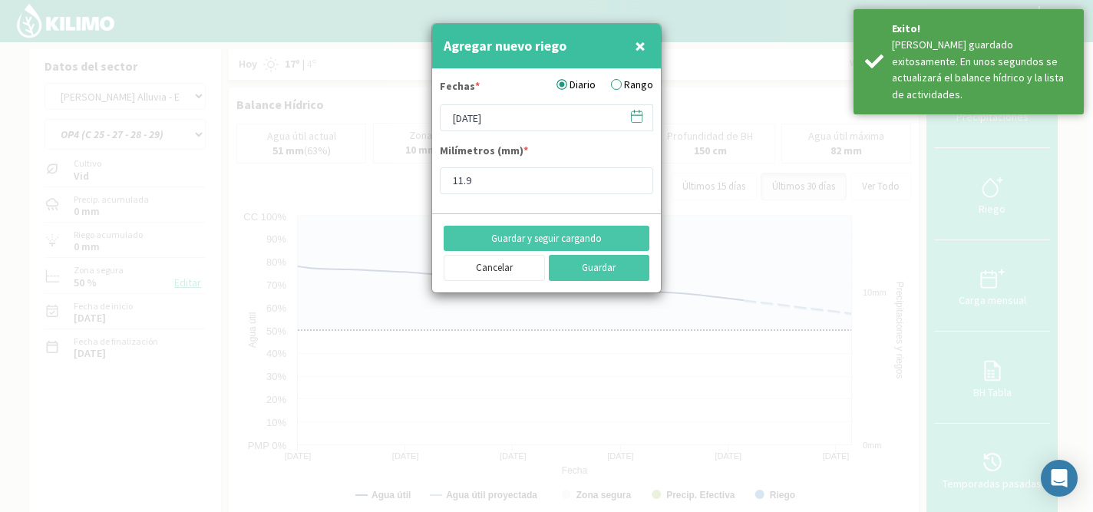
click at [635, 117] on icon at bounding box center [636, 116] width 15 height 15
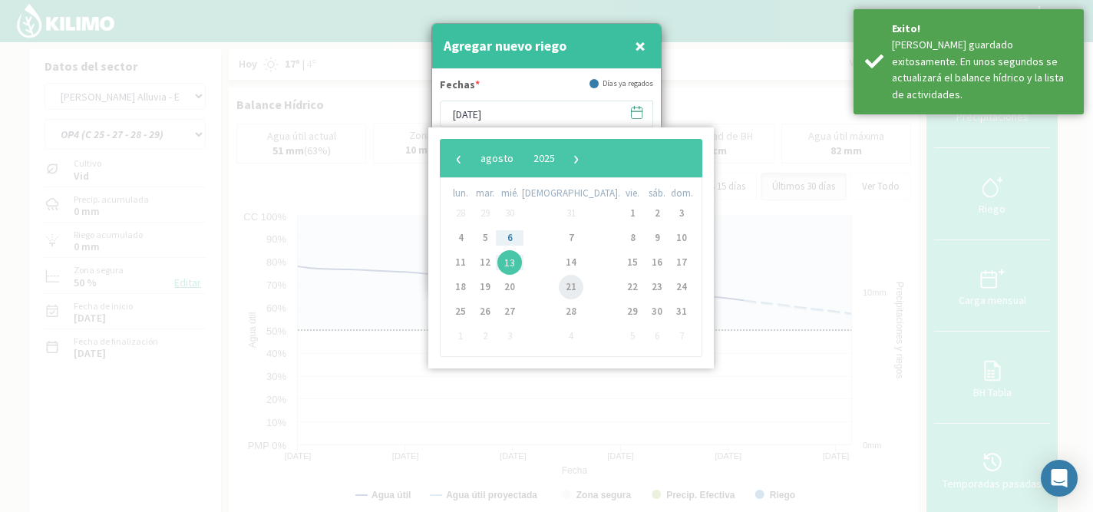
click at [559, 289] on span "21" at bounding box center [571, 287] width 25 height 25
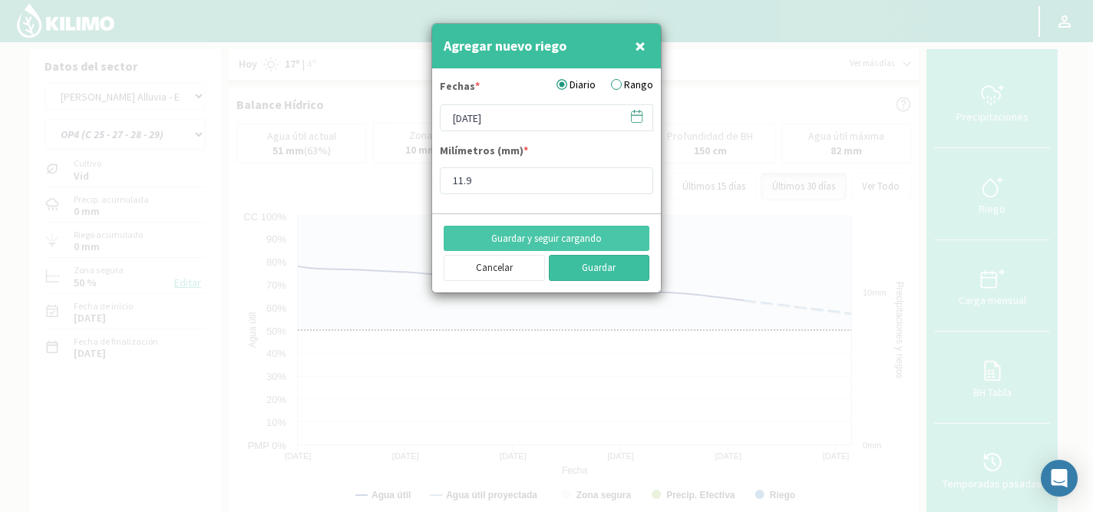
click at [576, 269] on button "Guardar" at bounding box center [599, 268] width 101 height 26
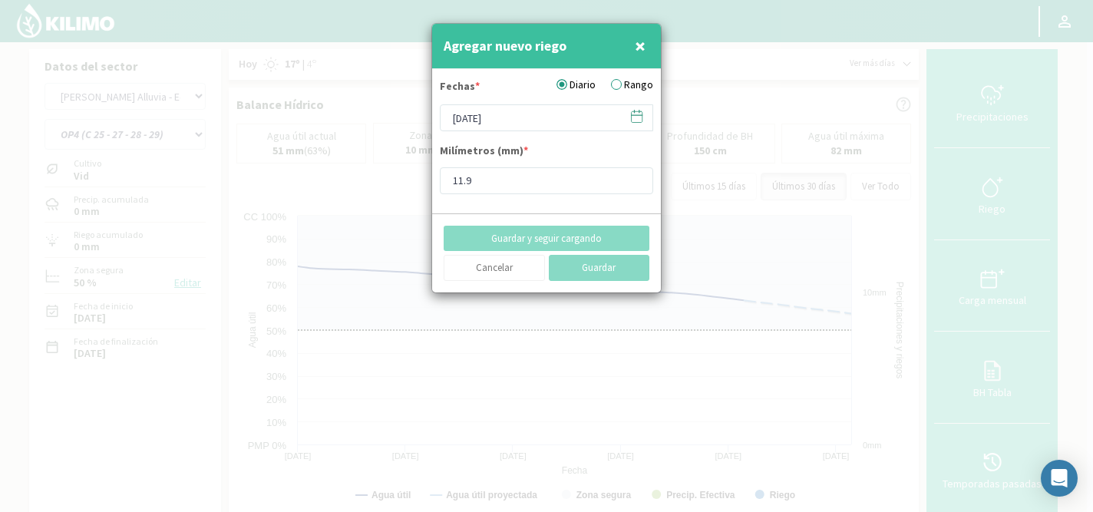
type input "[DATE]"
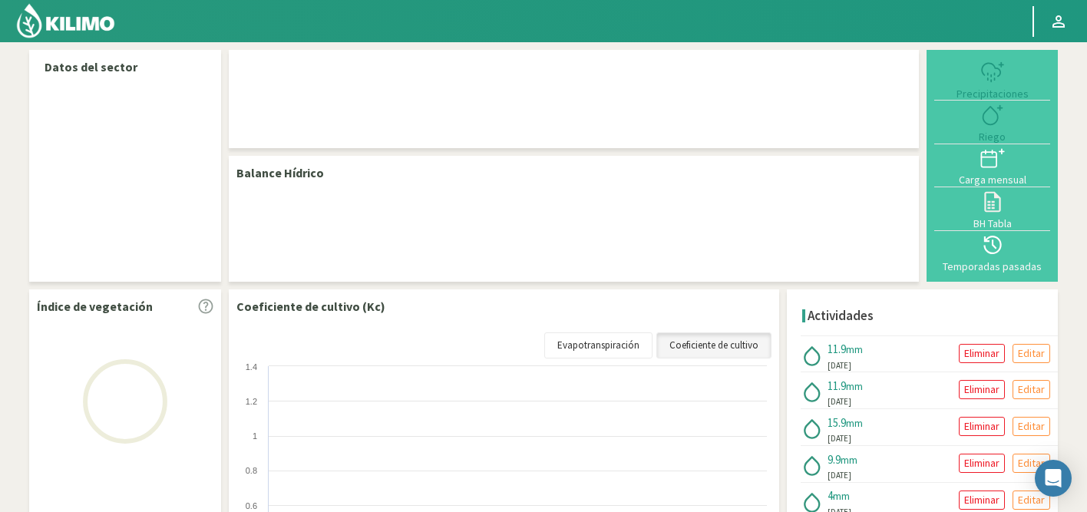
select select "52: Object"
select select "3: Object"
select select "52: Object"
select select "3: Object"
select select "52: Object"
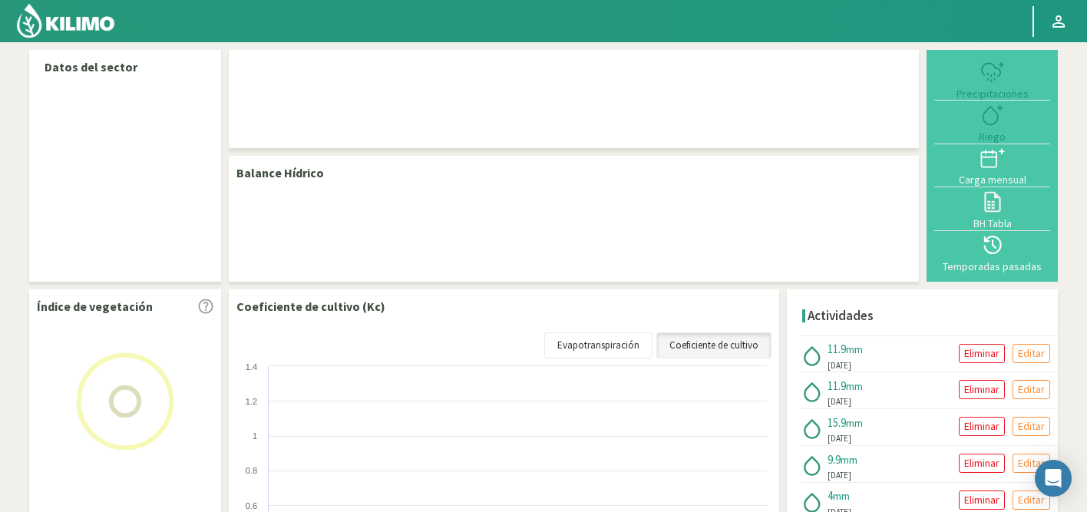
select select "3: Object"
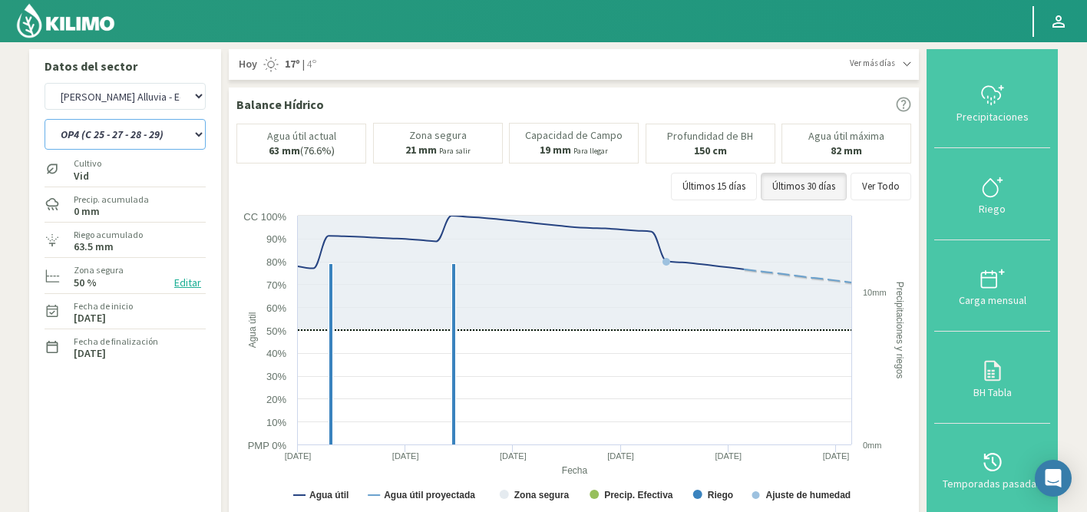
click at [152, 129] on select "OP1 (C 12- 14) OP2 (C 16 - 18 - 22) OP3 (C 24 - 26) OP4 (C 25 - 27 - 28 - 29)" at bounding box center [125, 134] width 161 height 31
click at [111, 132] on select "OP1 (C 12- 14) OP2 (C 16 - 18 - 22) OP3 (C 24 - 26) OP4 (C 25 - 27 - 28 - 29)" at bounding box center [125, 134] width 161 height 31
click at [228, 0] on html "Principal Perfil Perfil Salir Datos del sector Agr. Cardonal Agr. El Carmelo Ag…" at bounding box center [543, 256] width 1087 height 512
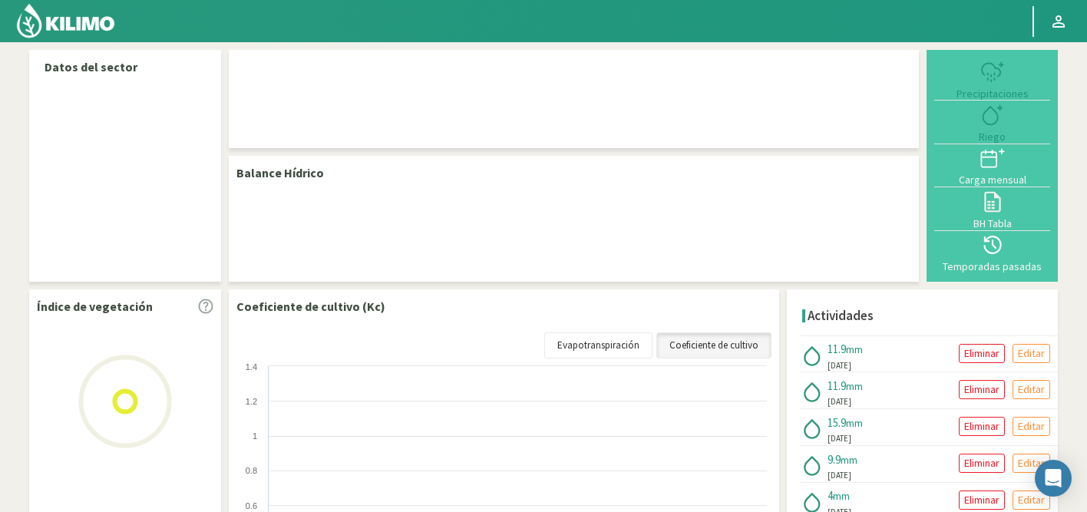
select select "52: Object"
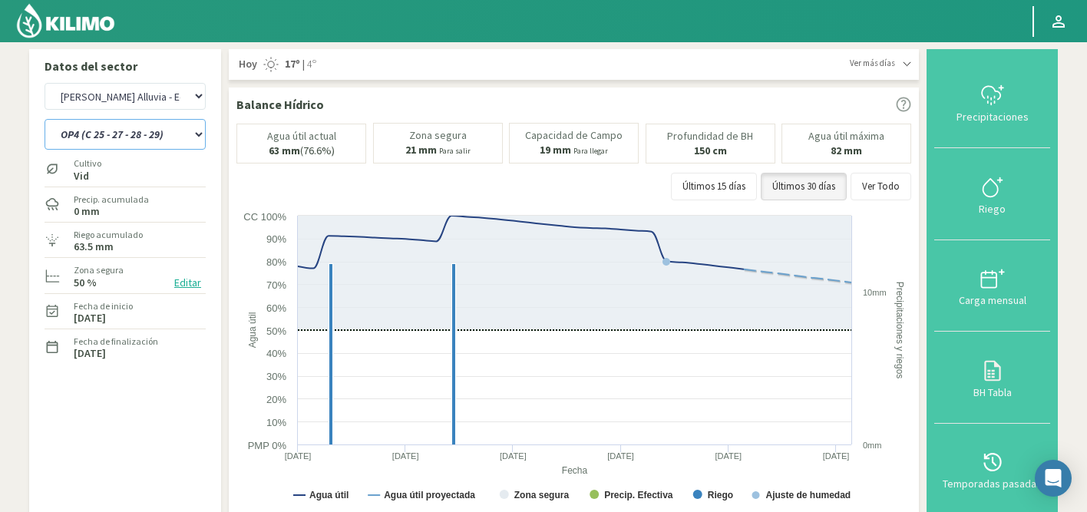
click at [97, 131] on select "OP1 (C 12- 14) OP2 (C 16 - 18 - 22) OP3 (C 24 - 26) OP4 (C 25 - 27 - 28 - 29) O…" at bounding box center [125, 134] width 161 height 31
click at [45, 119] on select "OP1 (C 12- 14) OP2 (C 16 - 18 - 22) OP3 (C 24 - 26) OP4 (C 25 - 27 - 28 - 29) O…" at bounding box center [125, 134] width 161 height 31
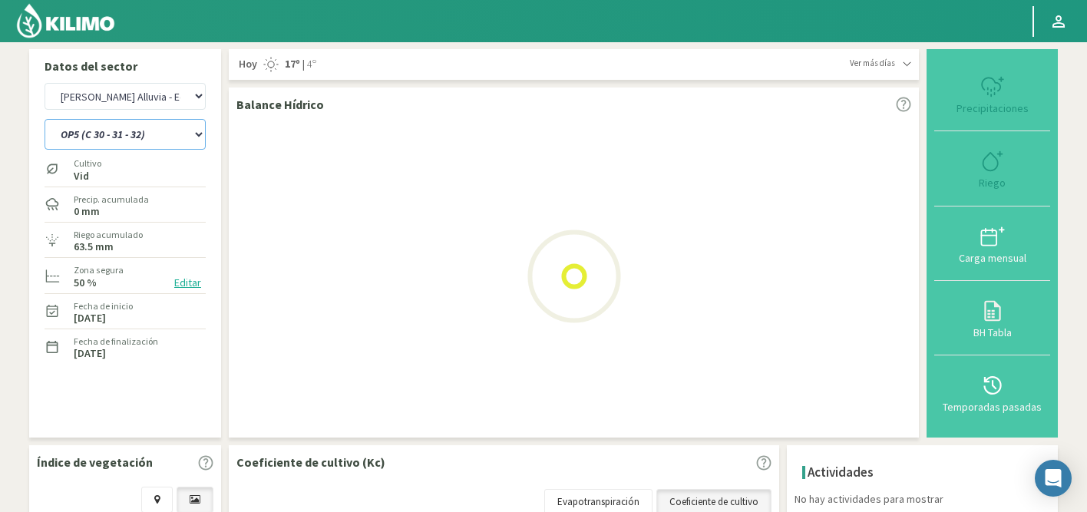
select select "3: Object"
select select "333: Object"
select select "9: Object"
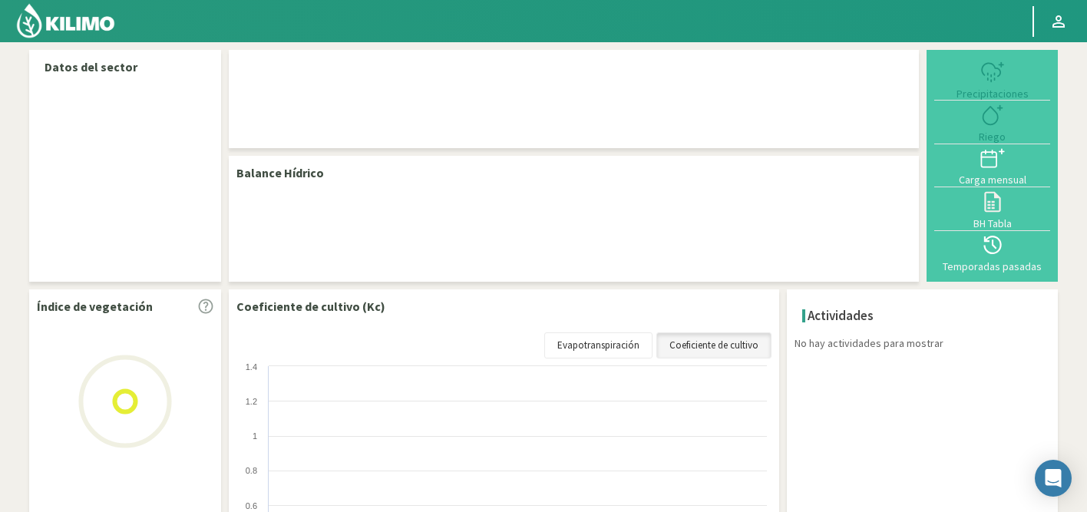
select select "52: Object"
select select "4: Object"
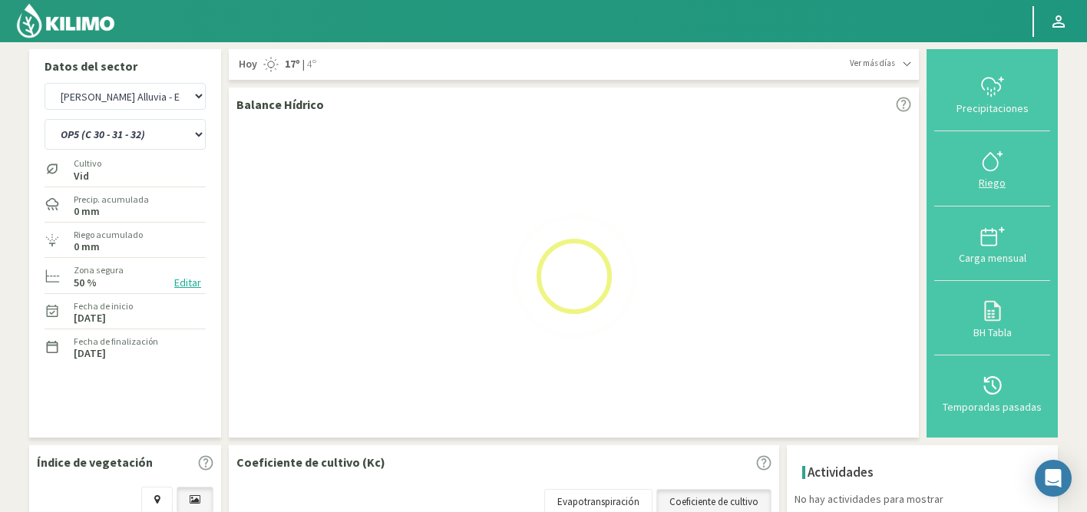
click at [995, 161] on icon at bounding box center [992, 161] width 25 height 25
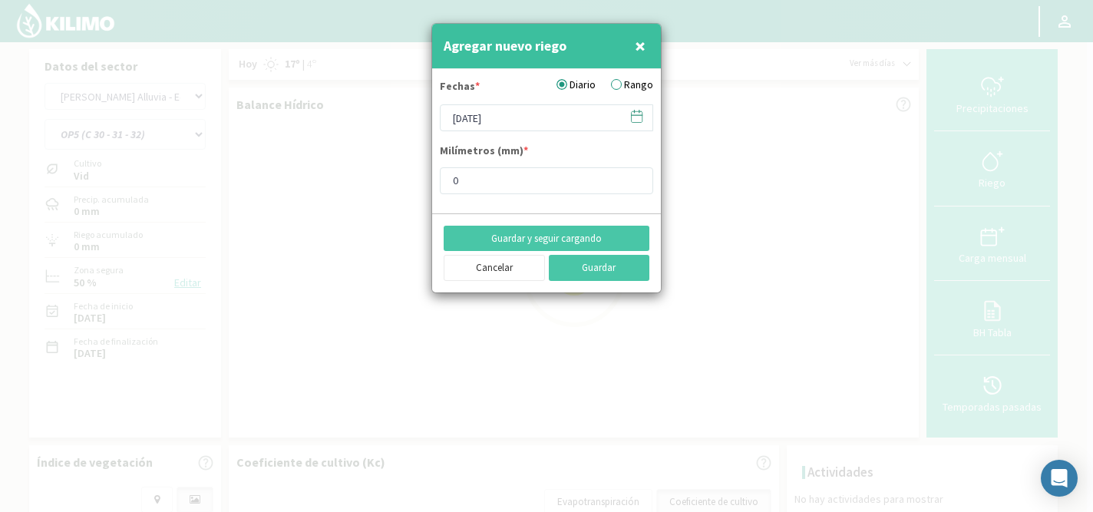
click at [636, 114] on icon at bounding box center [636, 116] width 15 height 15
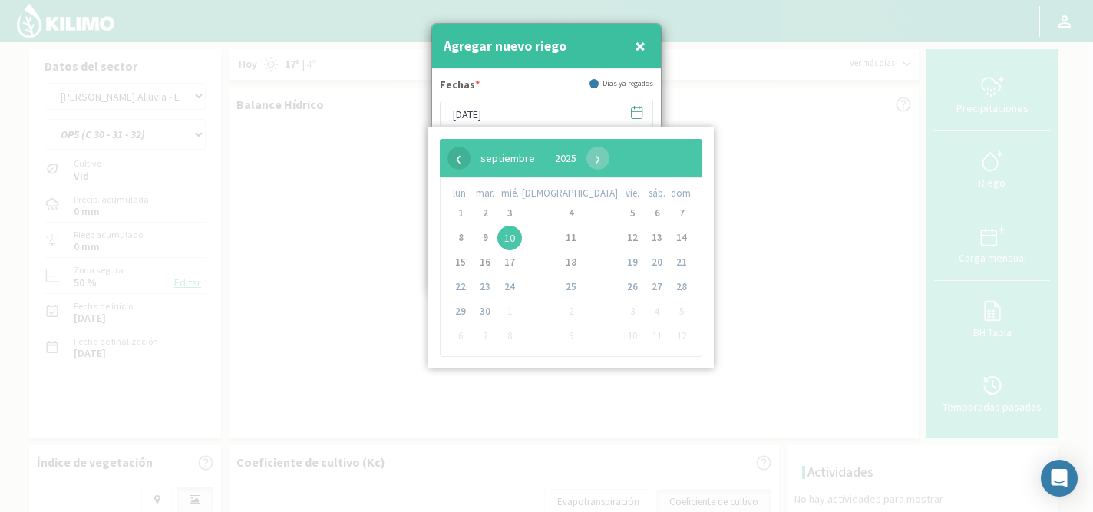
click at [452, 160] on span "‹" at bounding box center [458, 158] width 23 height 23
click at [580, 160] on span "›" at bounding box center [568, 158] width 23 height 23
click at [491, 235] on span "3" at bounding box center [485, 238] width 25 height 25
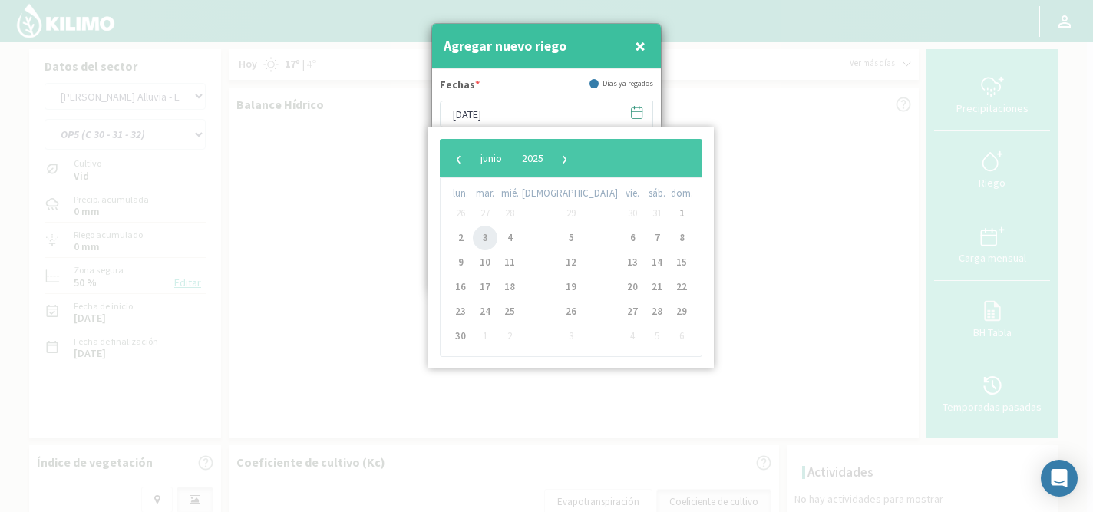
type input "[DATE]"
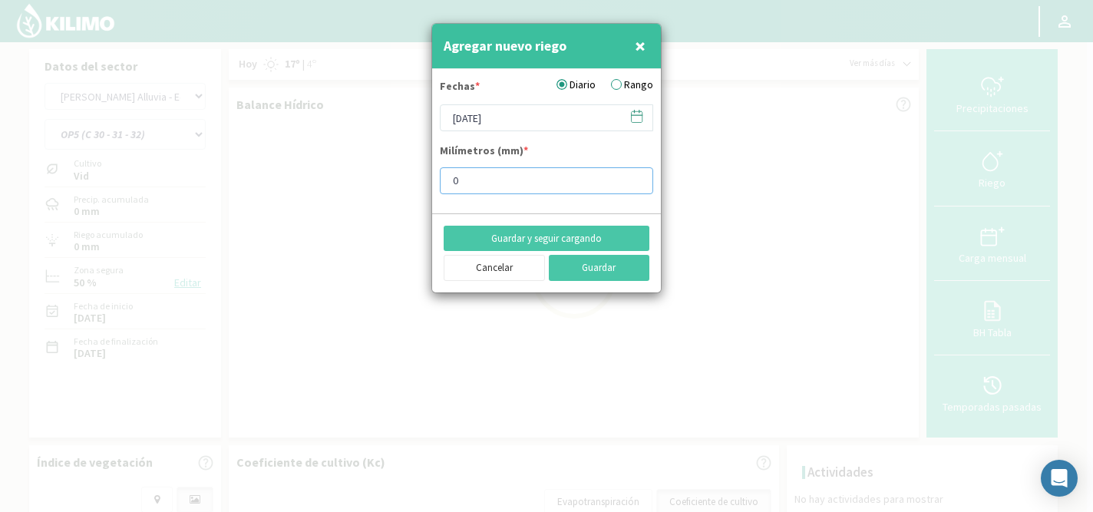
click at [484, 171] on input "0" at bounding box center [546, 180] width 213 height 27
type input "5.9"
click at [537, 230] on button "Guardar y seguir cargando" at bounding box center [547, 239] width 206 height 26
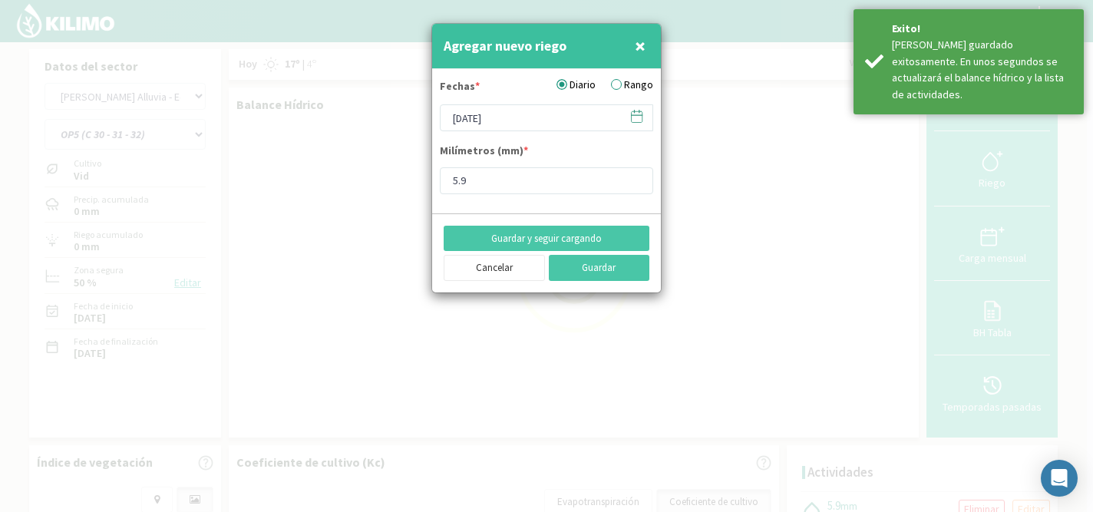
click at [635, 114] on icon at bounding box center [636, 116] width 15 height 15
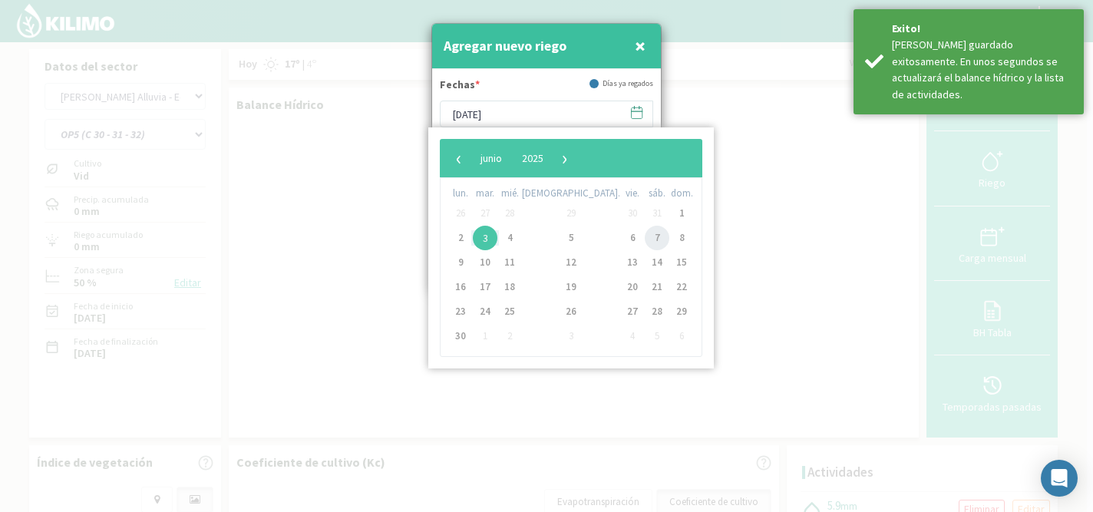
click at [645, 237] on span "7" at bounding box center [657, 238] width 25 height 25
type input "[DATE]"
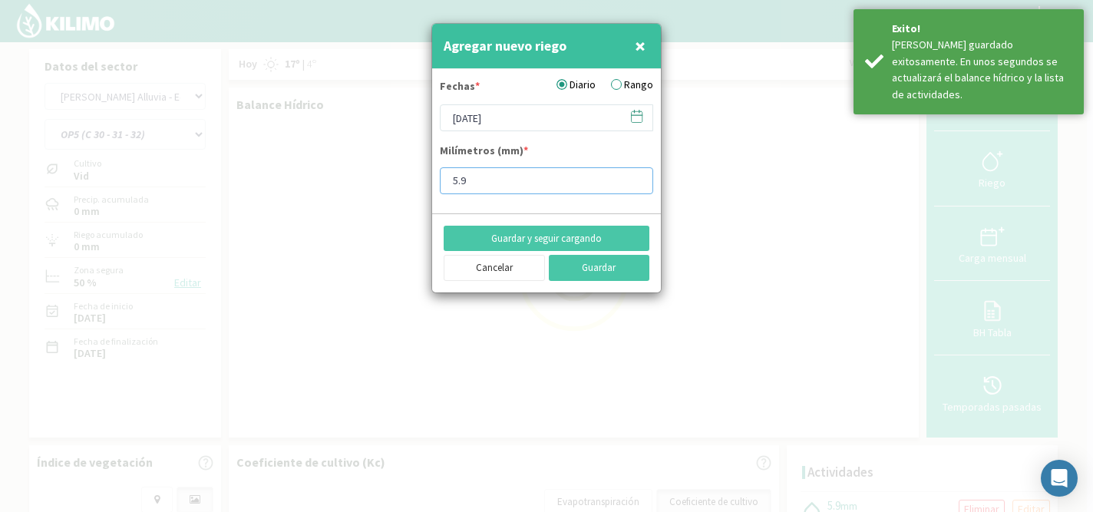
click at [503, 189] on input "5.9" at bounding box center [546, 180] width 213 height 27
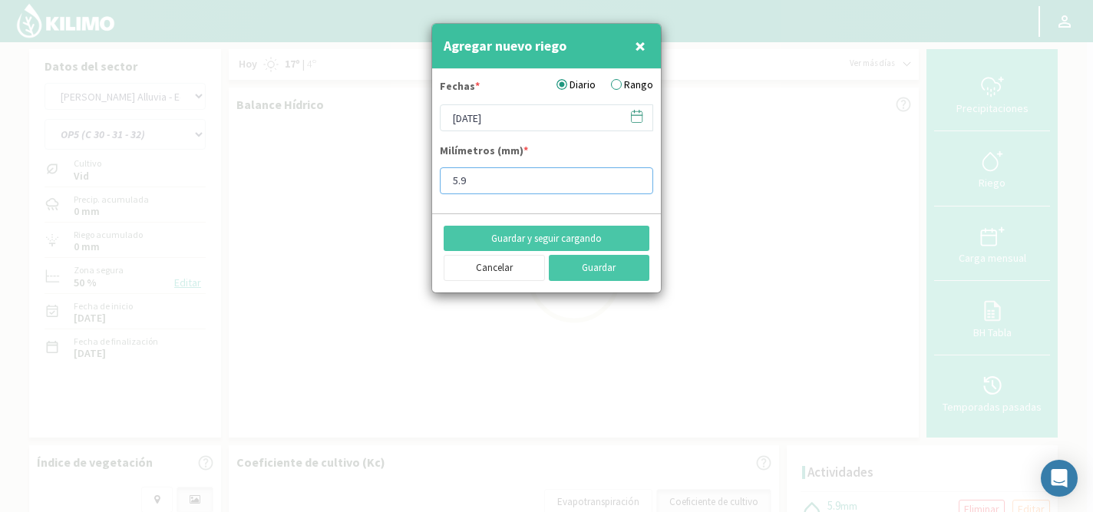
type input "5"
type input "4"
click at [522, 233] on button "Guardar y seguir cargando" at bounding box center [547, 239] width 206 height 26
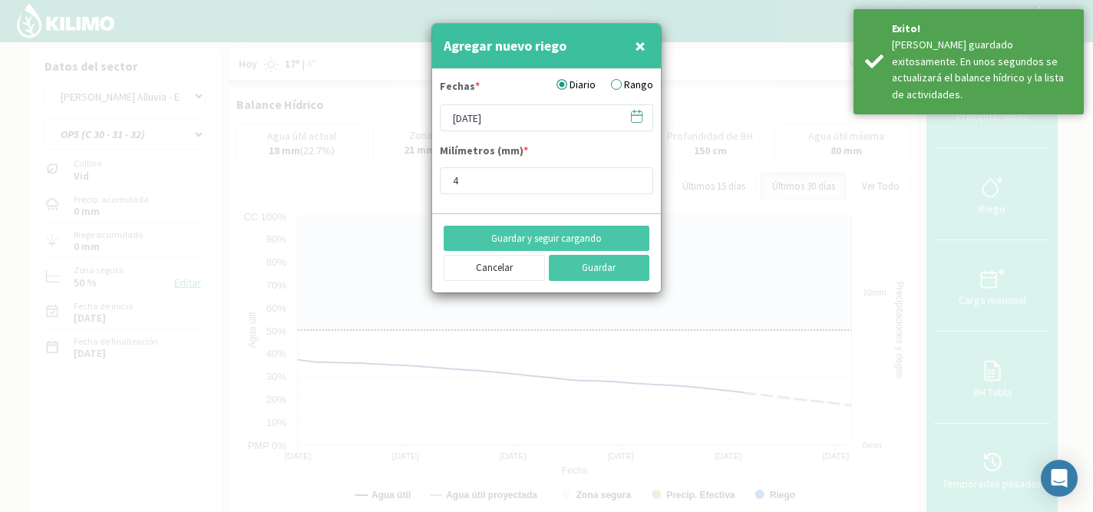
click at [639, 115] on icon at bounding box center [637, 115] width 11 height 0
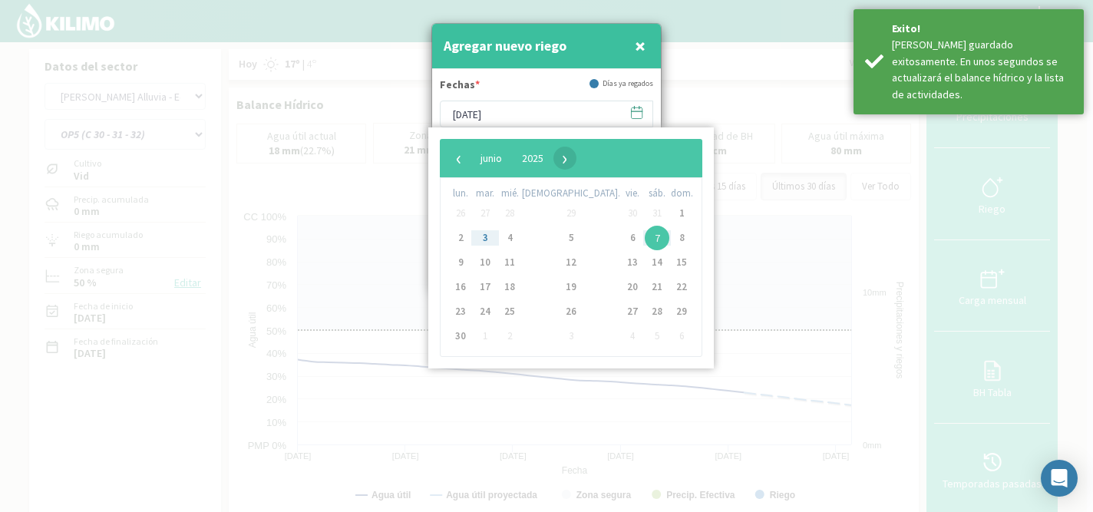
click at [576, 163] on span "›" at bounding box center [564, 158] width 23 height 23
click at [620, 233] on span "11" at bounding box center [632, 238] width 25 height 25
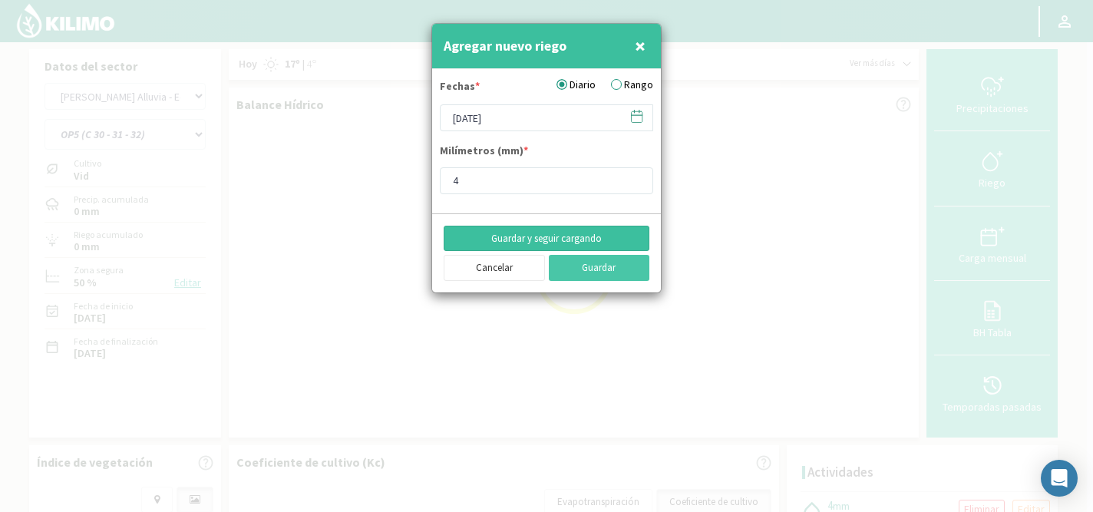
click at [533, 234] on button "Guardar y seguir cargando" at bounding box center [547, 239] width 206 height 26
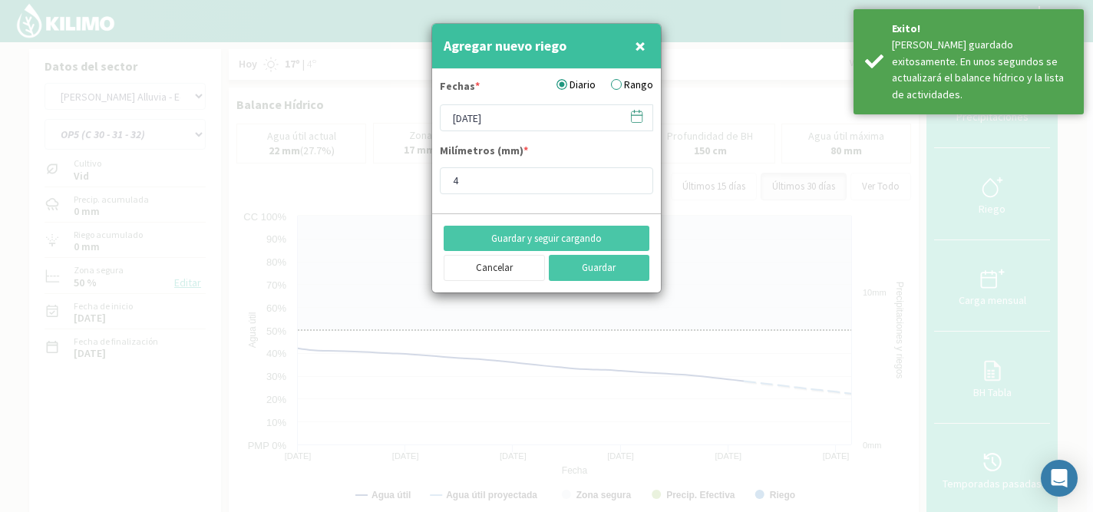
click at [636, 117] on icon at bounding box center [636, 116] width 15 height 15
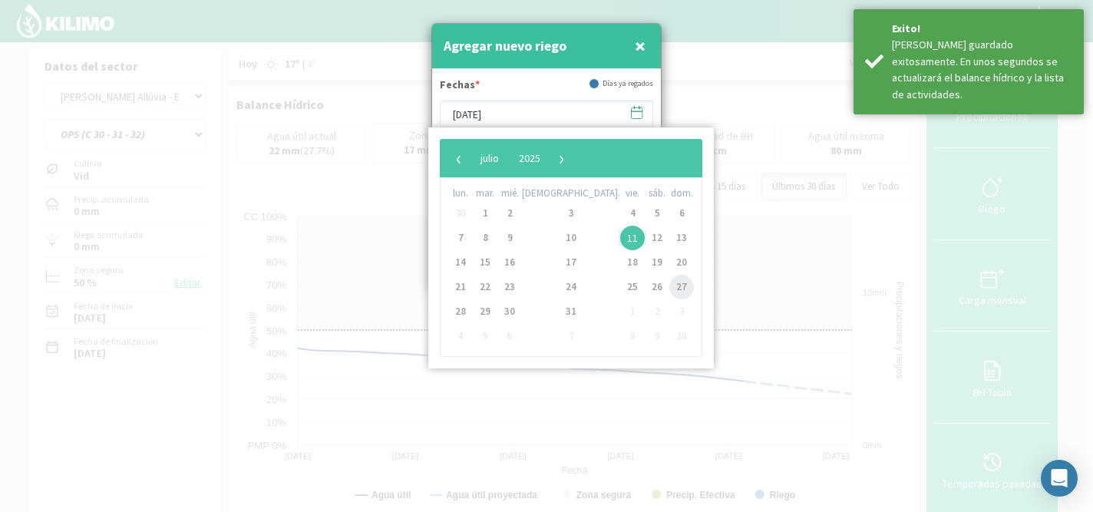
click at [669, 286] on span "27" at bounding box center [681, 287] width 25 height 25
type input "[DATE]"
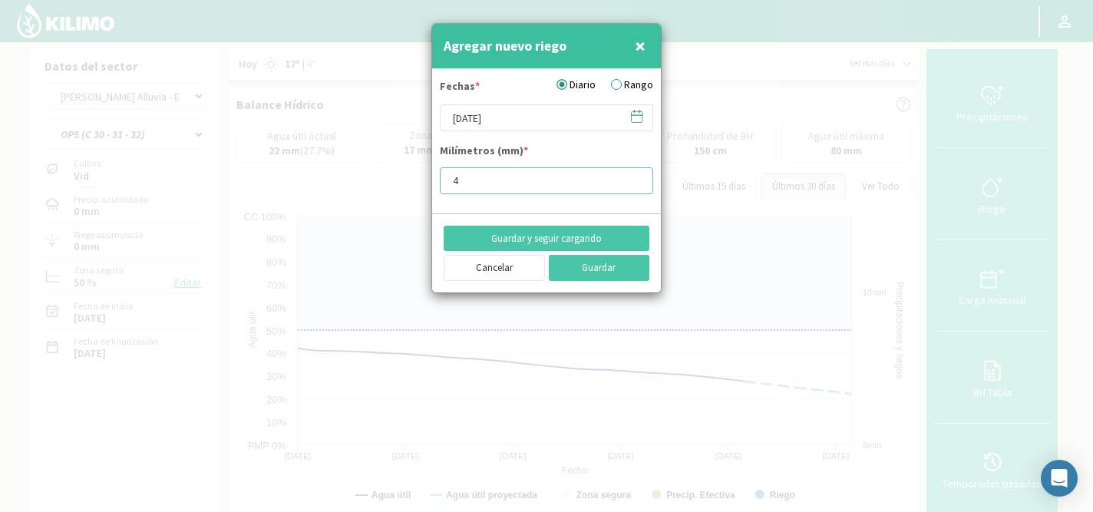
click at [513, 184] on input "4" at bounding box center [546, 180] width 213 height 27
type input "7.9"
click at [536, 238] on button "Guardar y seguir cargando" at bounding box center [547, 239] width 206 height 26
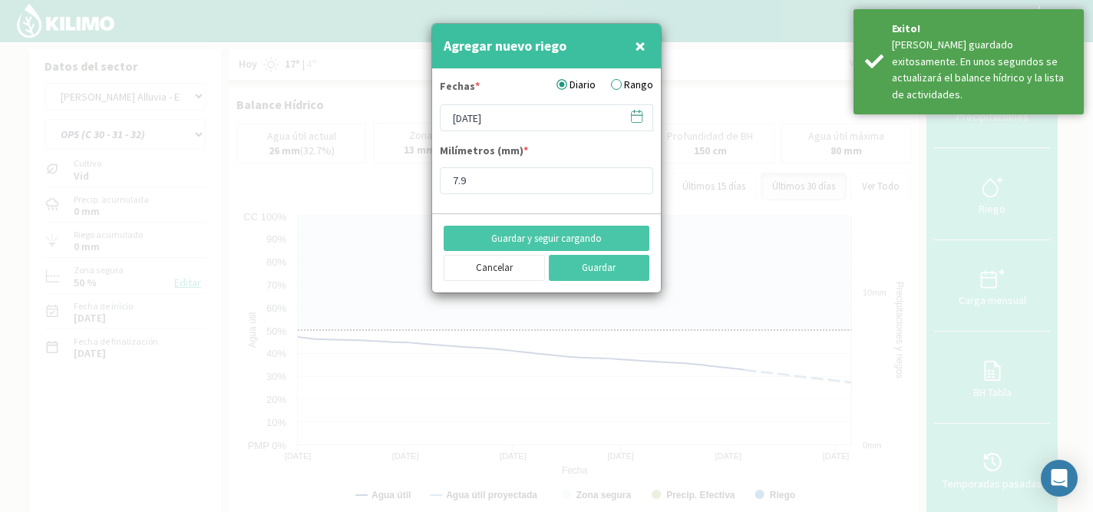
click at [639, 116] on icon at bounding box center [636, 116] width 15 height 15
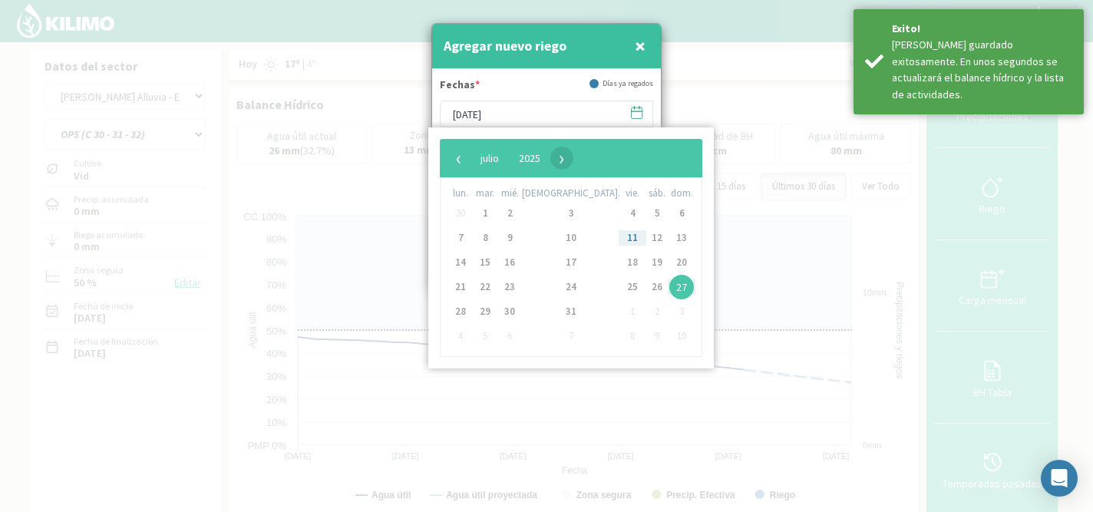
click at [573, 166] on span "›" at bounding box center [561, 158] width 23 height 23
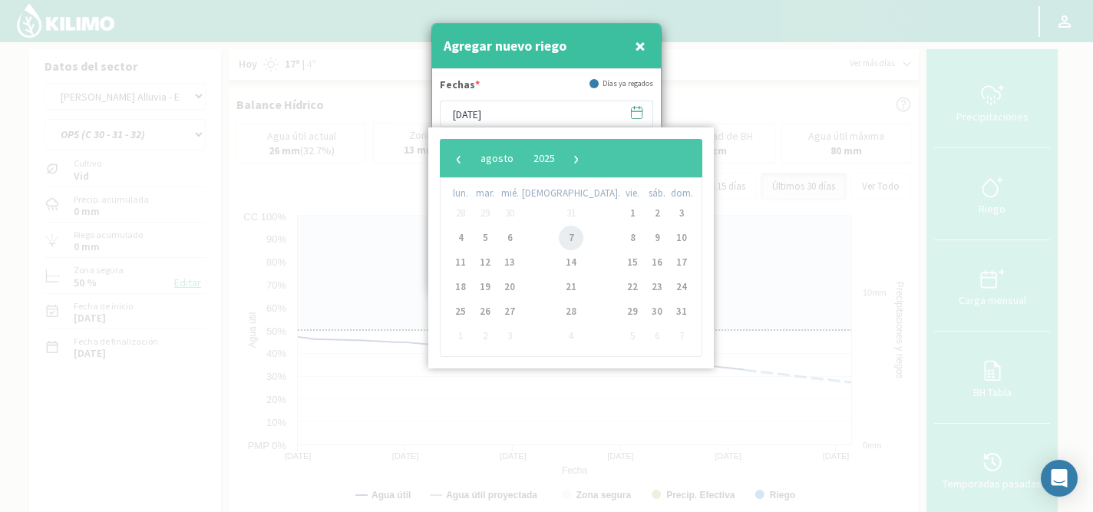
click at [559, 238] on span "7" at bounding box center [571, 238] width 25 height 25
type input "[DATE]"
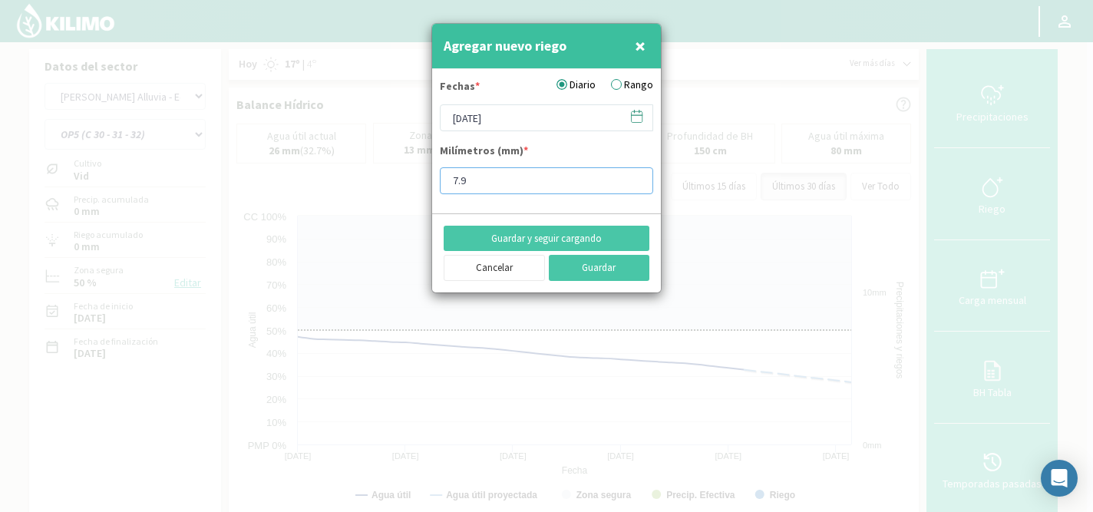
click at [502, 177] on input "7.9" at bounding box center [546, 180] width 213 height 27
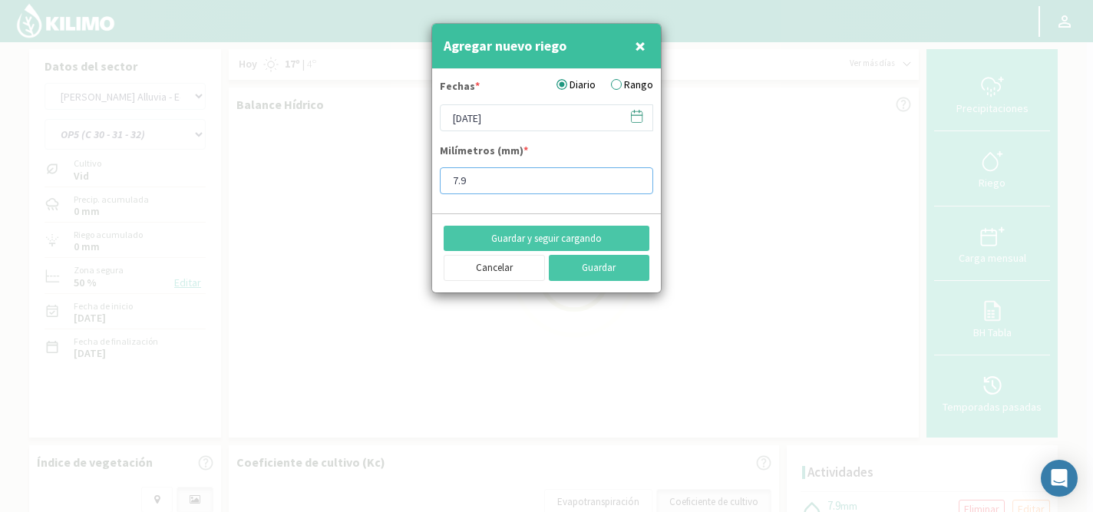
type input "7"
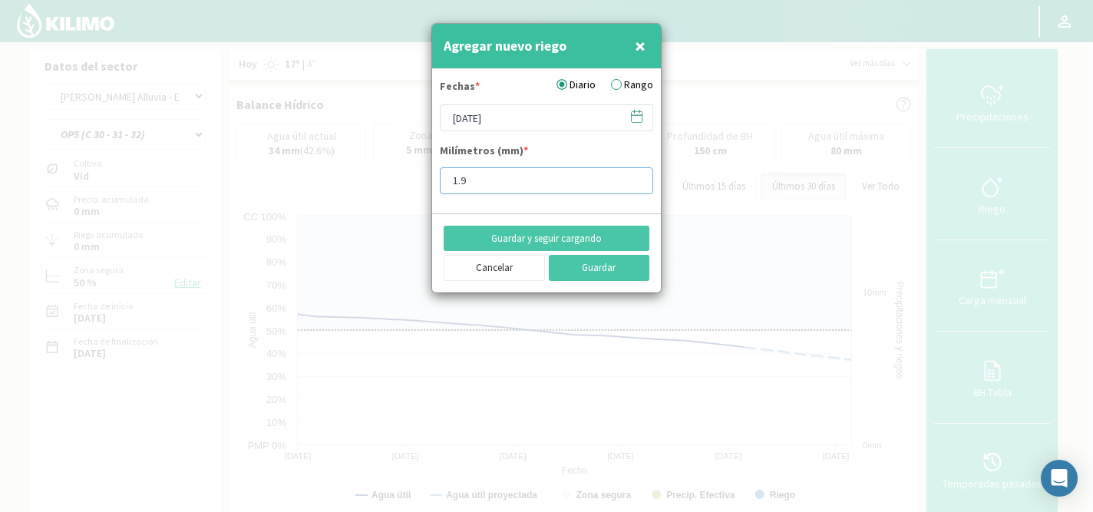
type input "1"
type input "11.9"
click at [544, 231] on button "Guardar y seguir cargando" at bounding box center [547, 239] width 206 height 26
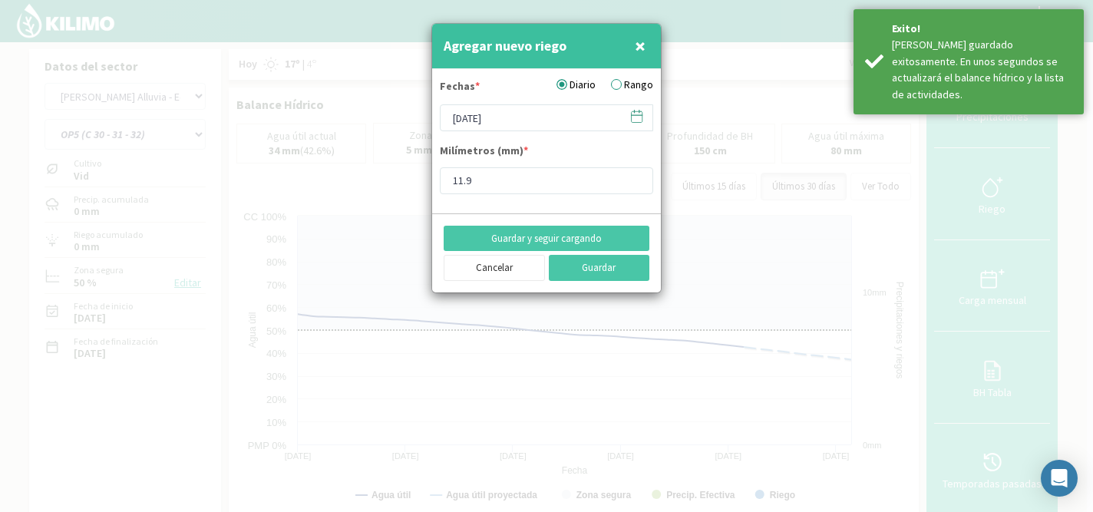
click at [639, 114] on icon at bounding box center [636, 116] width 15 height 15
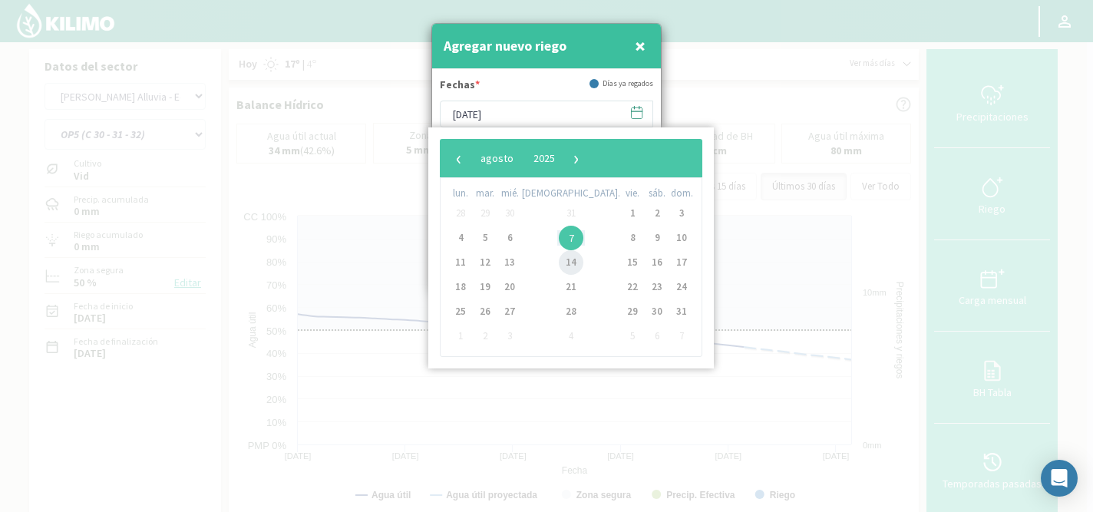
click at [559, 263] on span "14" at bounding box center [571, 262] width 25 height 25
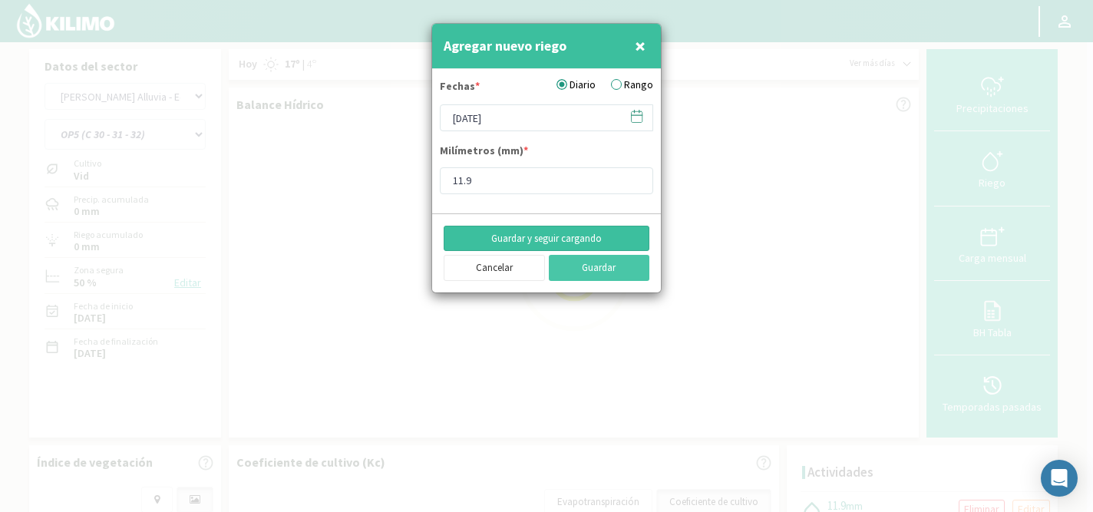
click at [546, 239] on button "Guardar y seguir cargando" at bounding box center [547, 239] width 206 height 26
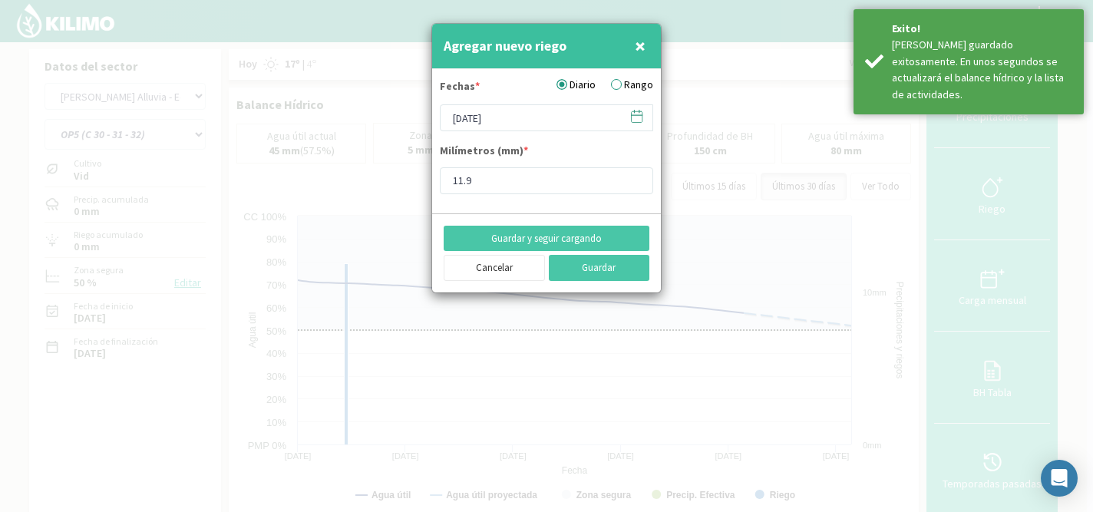
click at [638, 118] on icon at bounding box center [636, 116] width 15 height 15
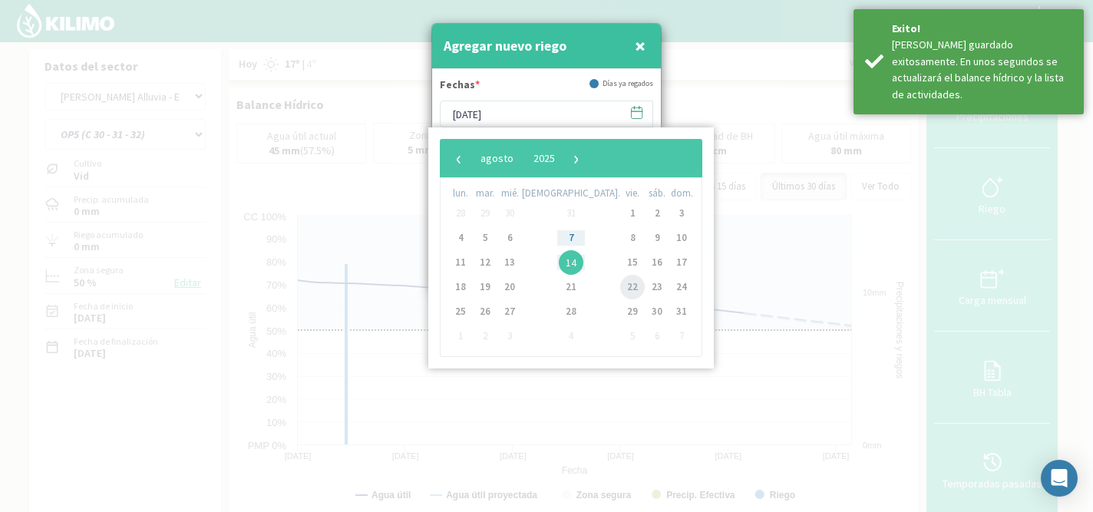
click at [620, 284] on span "22" at bounding box center [632, 287] width 25 height 25
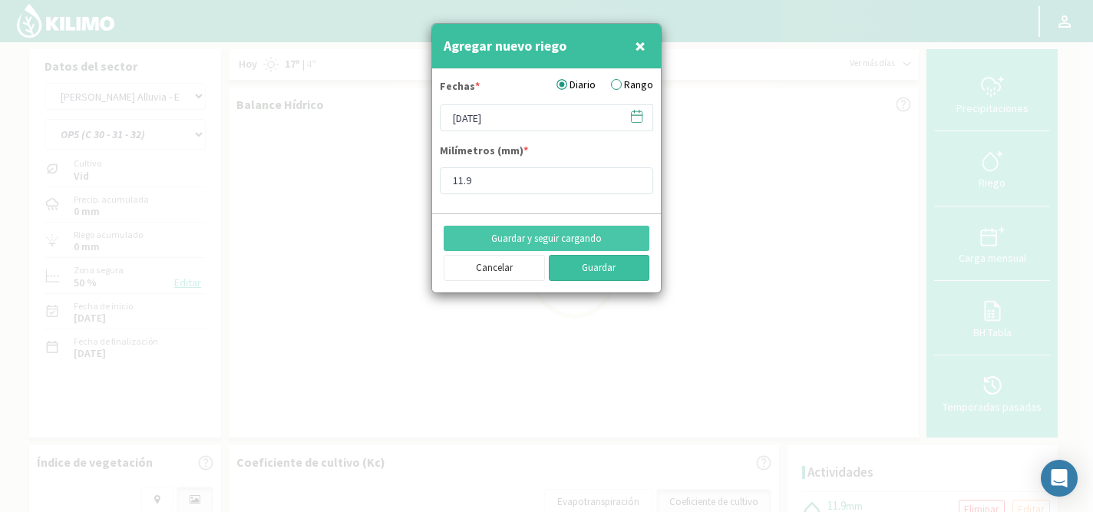
click at [611, 269] on button "Guardar" at bounding box center [599, 268] width 101 height 26
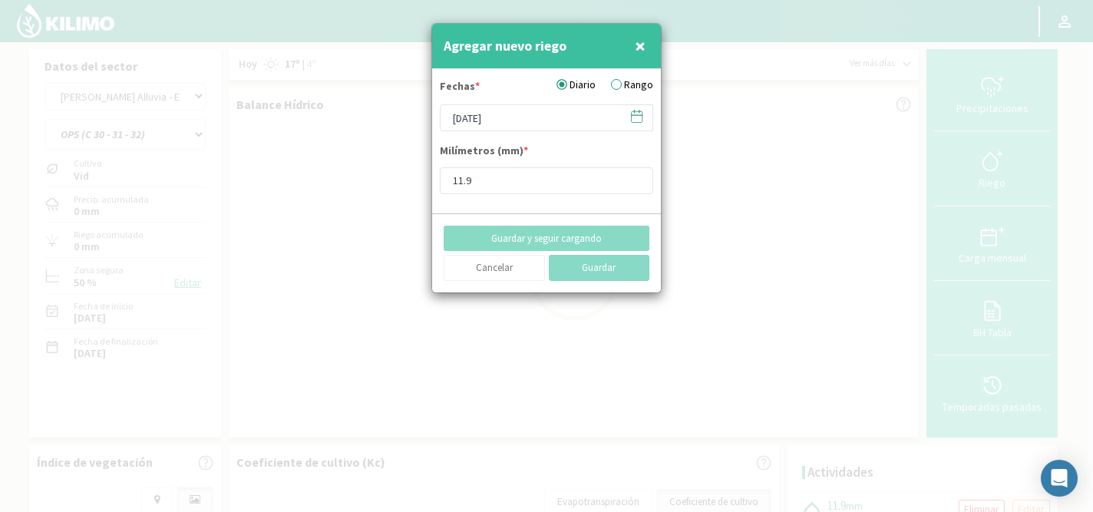
type input "[DATE]"
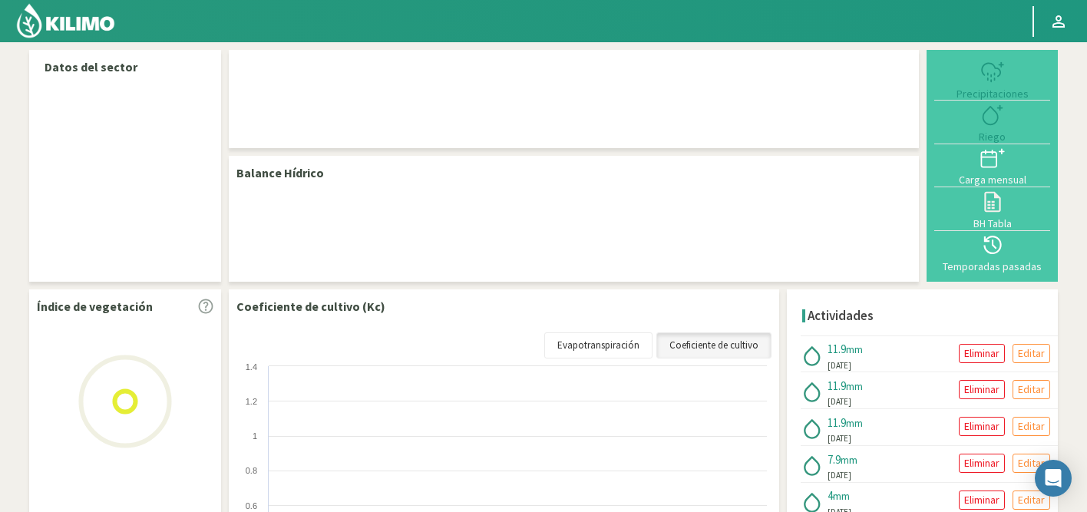
select select "52: Object"
select select "4: Object"
select select "52: Object"
select select "4: Object"
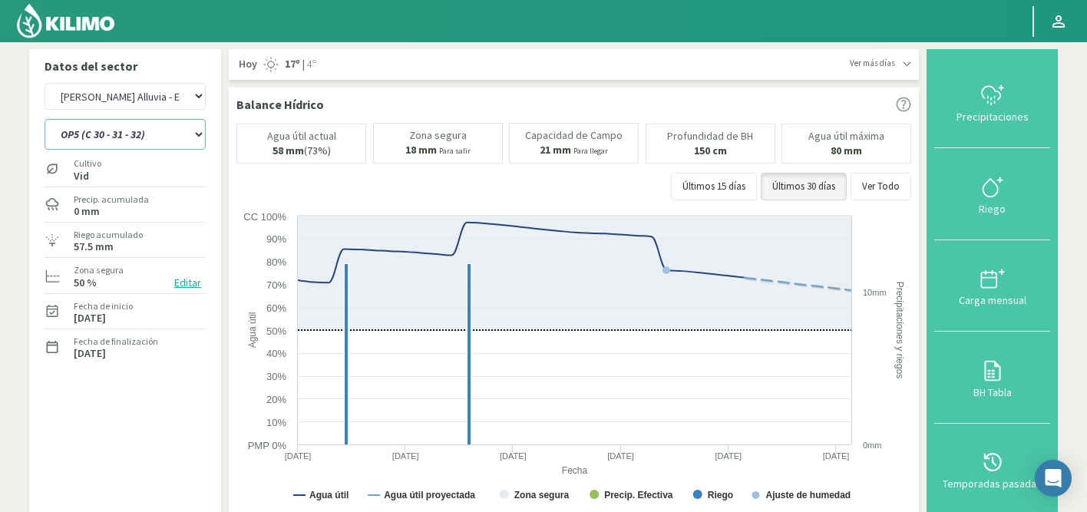
click at [119, 130] on select "OP1 (C 12- 14) OP2 (C 16 - 18 - 22) OP3 (C 24 - 26) OP4 (C 25 - 27 - 28 - 29) O…" at bounding box center [125, 134] width 161 height 31
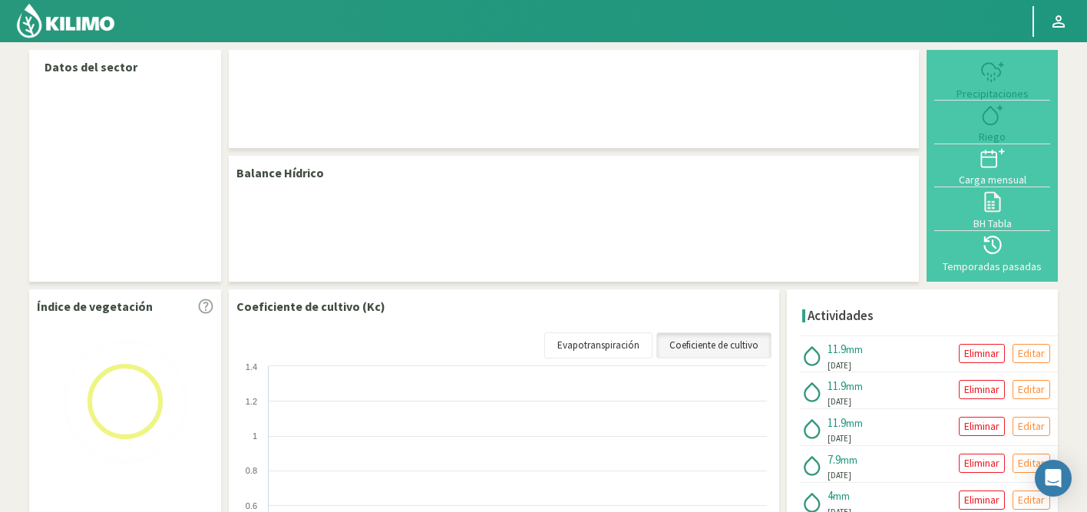
select select "52: Object"
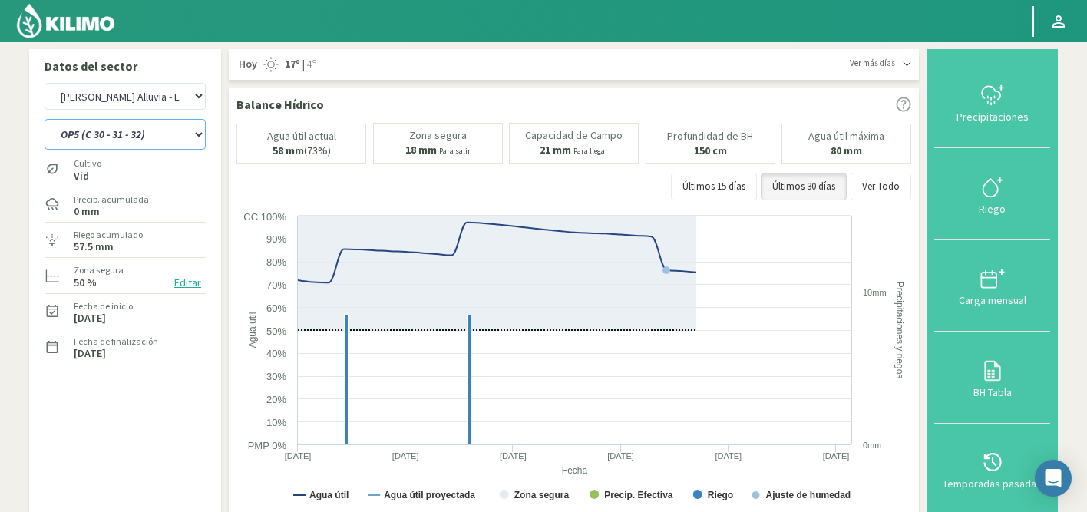
click at [155, 138] on select "OP1 (C 12- 14) OP2 (C 16 - 18 - 22) OP3 (C 24 - 26) OP4 (C 25 - 27 - 28 - 29) O…" at bounding box center [125, 134] width 161 height 31
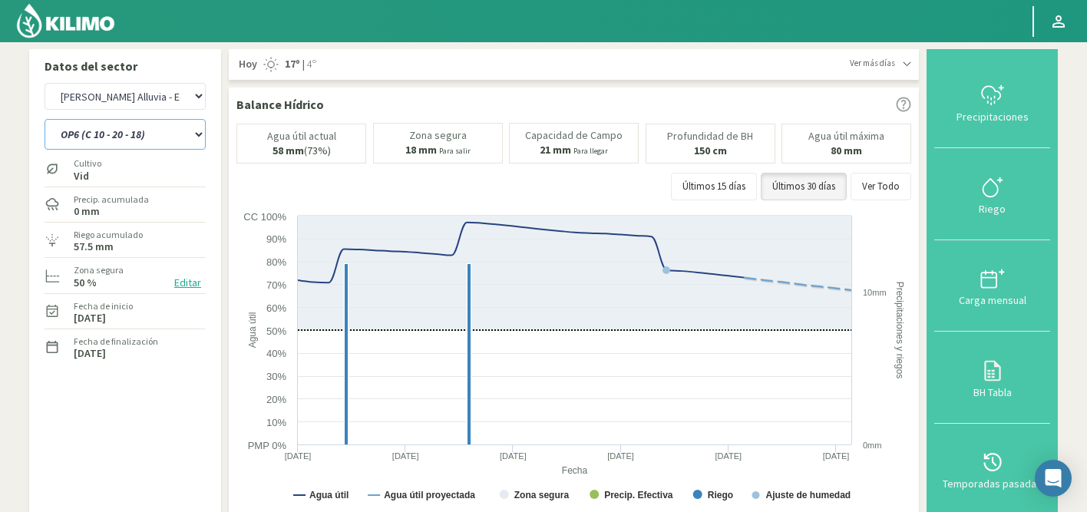
click at [45, 119] on select "OP1 (C 12- 14) OP2 (C 16 - 18 - 22) OP3 (C 24 - 26) OP4 (C 25 - 27 - 28 - 29) O…" at bounding box center [125, 134] width 161 height 31
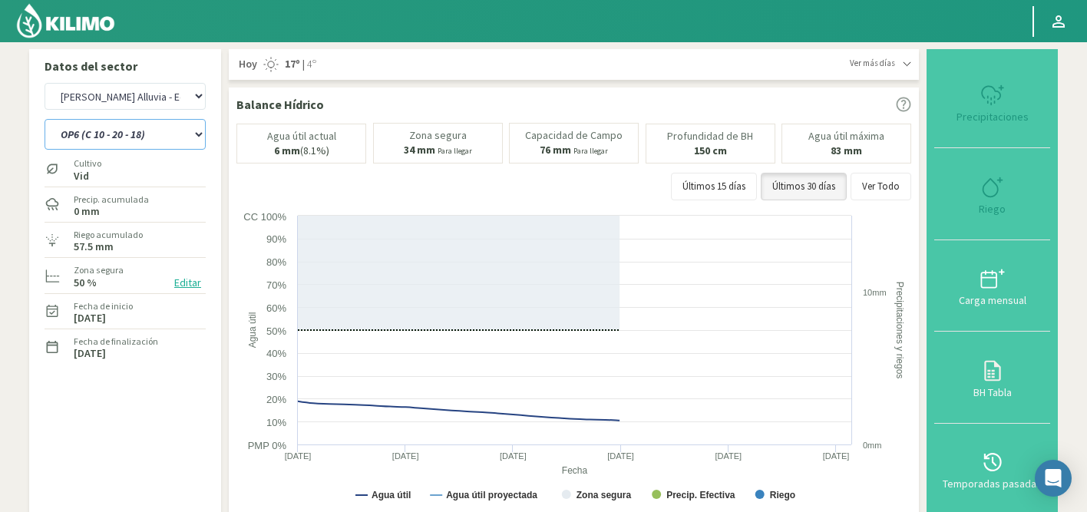
select select "4: Object"
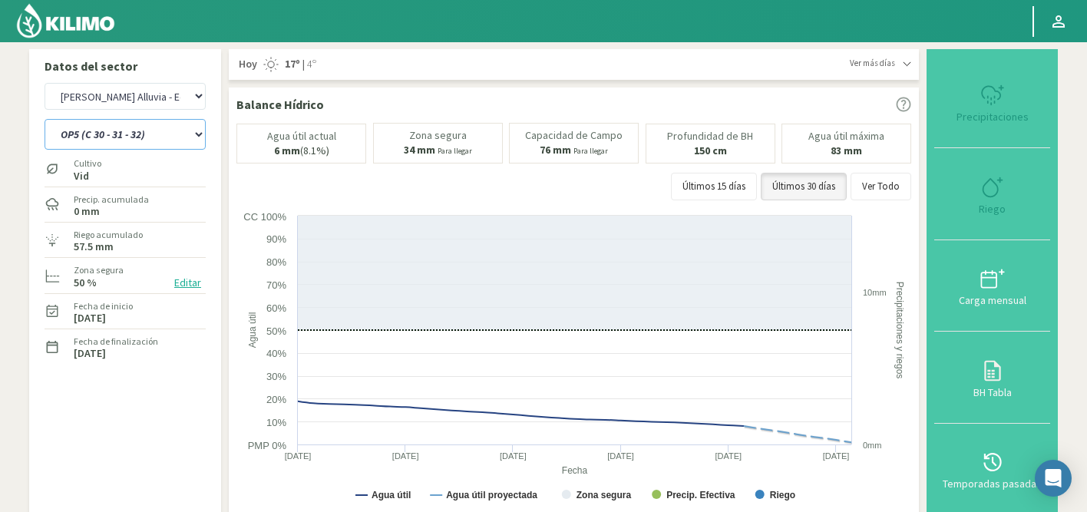
select select "333: Object"
select select "11: Object"
type input "0"
click at [992, 192] on icon at bounding box center [992, 187] width 25 height 25
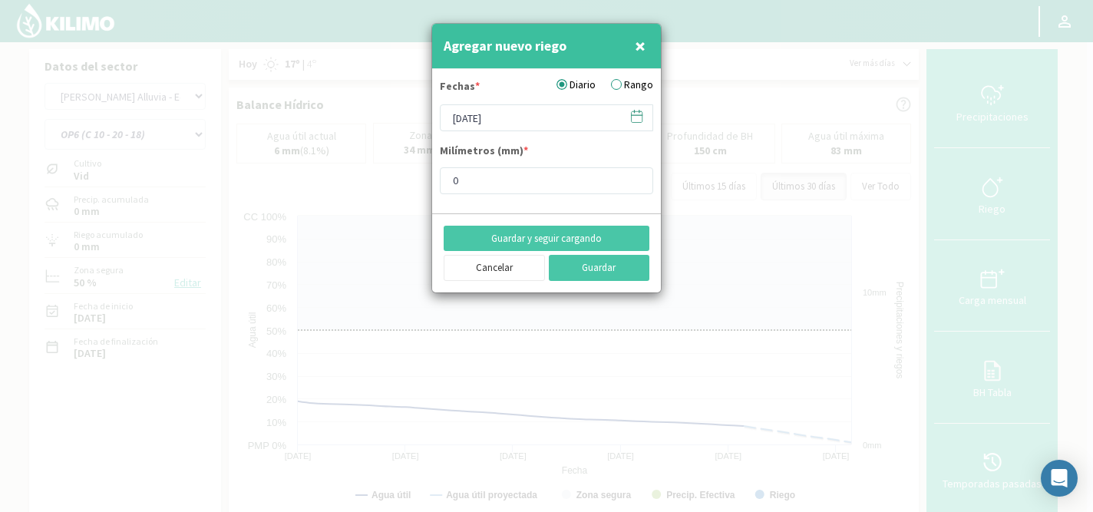
click at [634, 113] on icon at bounding box center [636, 116] width 15 height 15
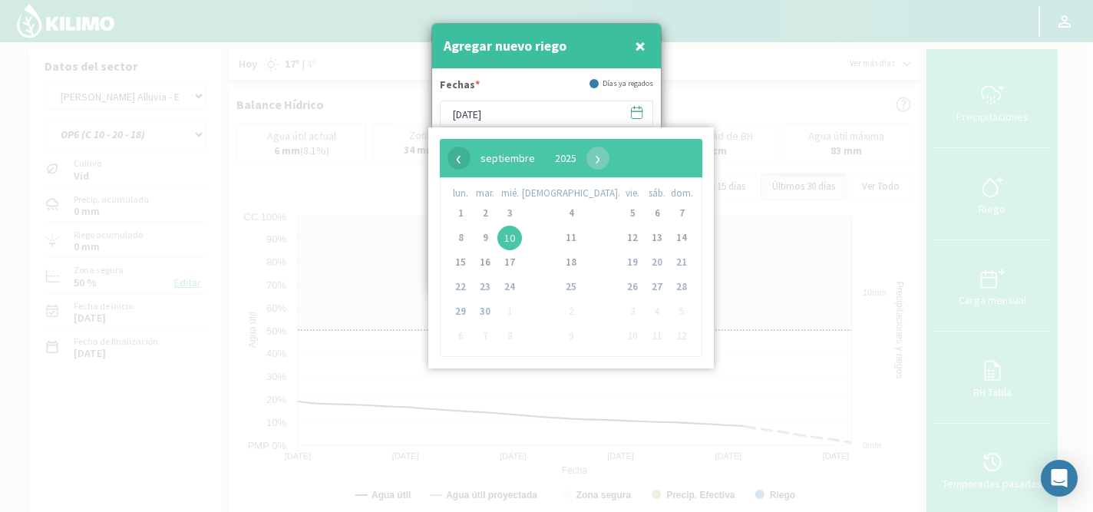
click at [457, 157] on span "‹" at bounding box center [458, 158] width 23 height 23
click at [518, 240] on span "4" at bounding box center [509, 238] width 25 height 25
type input "[DATE]"
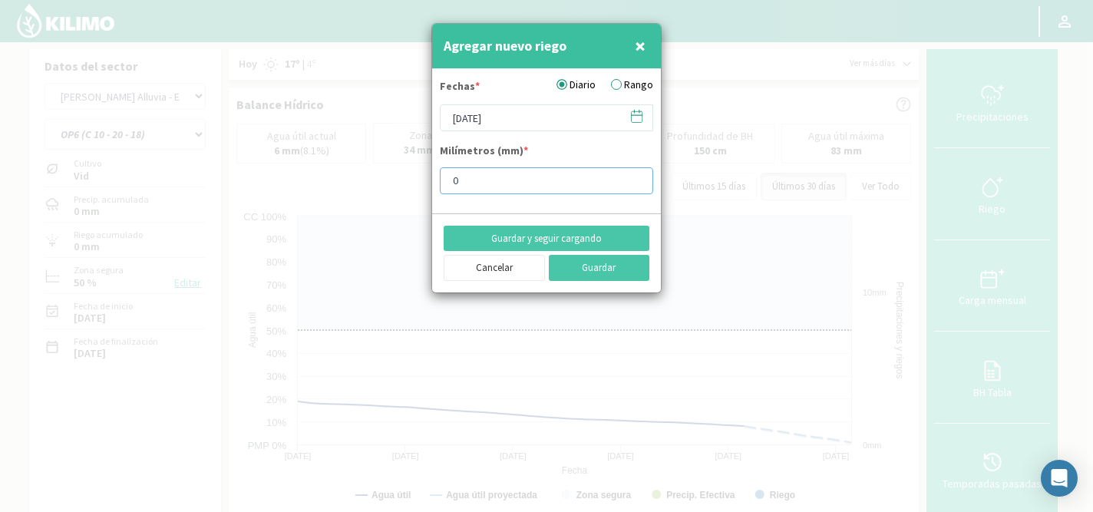
drag, startPoint x: 487, startPoint y: 180, endPoint x: 435, endPoint y: 180, distance: 51.4
click at [436, 180] on form "Fechas * Diario Rango 04/06/2025 Milímetros (mm) * 0" at bounding box center [546, 141] width 229 height 144
type input "4"
click at [529, 236] on button "Guardar y seguir cargando" at bounding box center [547, 239] width 206 height 26
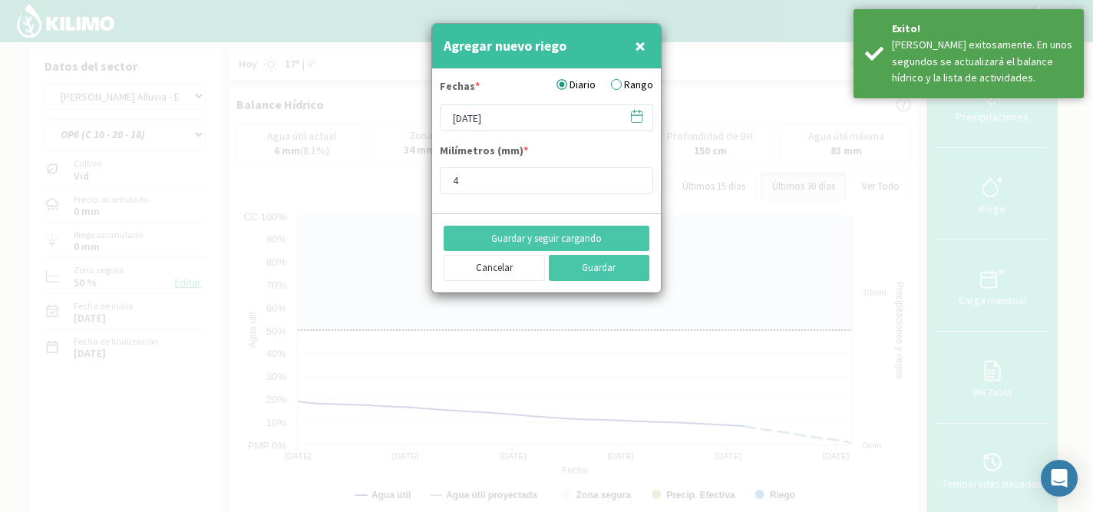
click at [640, 117] on icon at bounding box center [636, 116] width 15 height 15
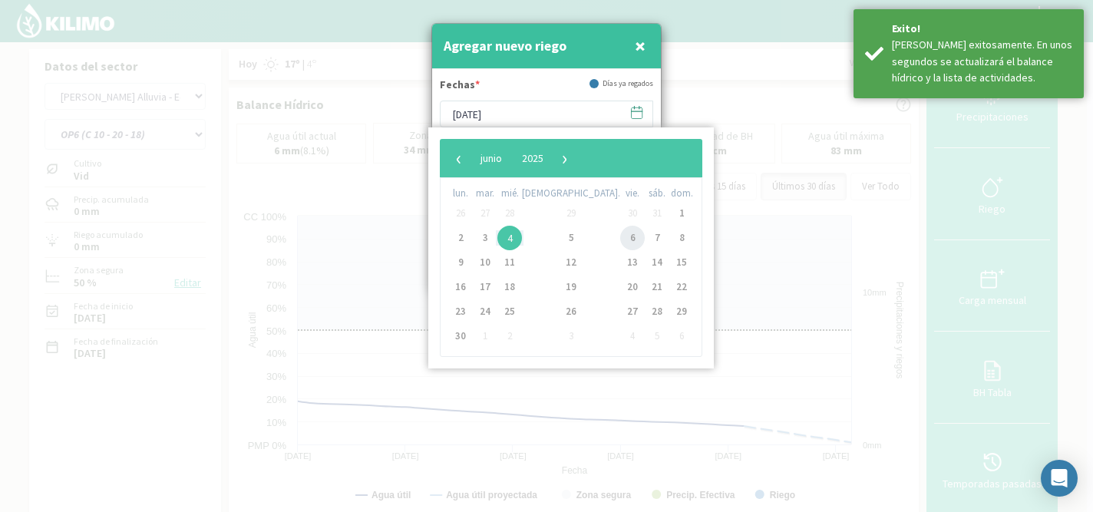
click at [620, 236] on span "6" at bounding box center [632, 238] width 25 height 25
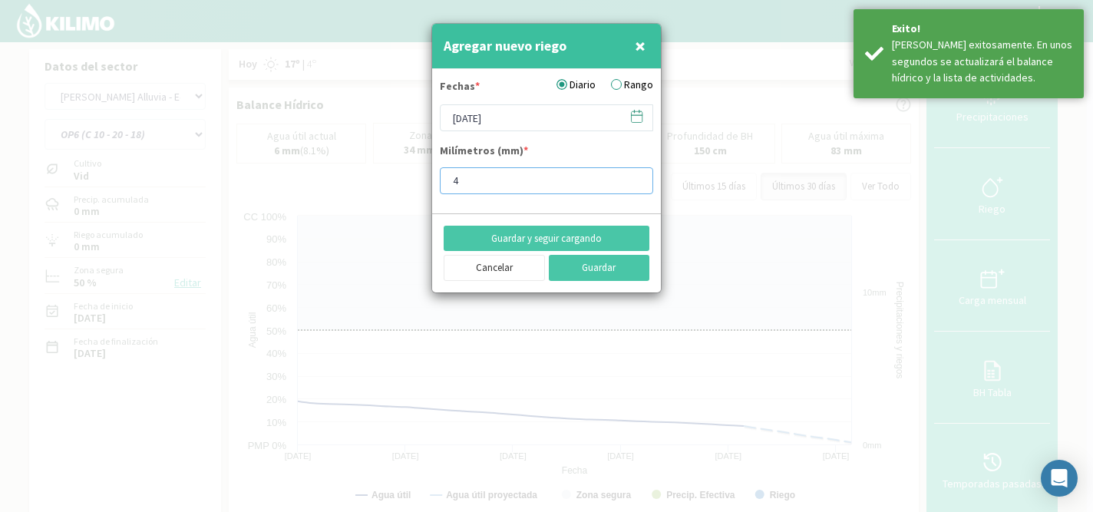
click at [509, 178] on input "4" at bounding box center [546, 180] width 213 height 27
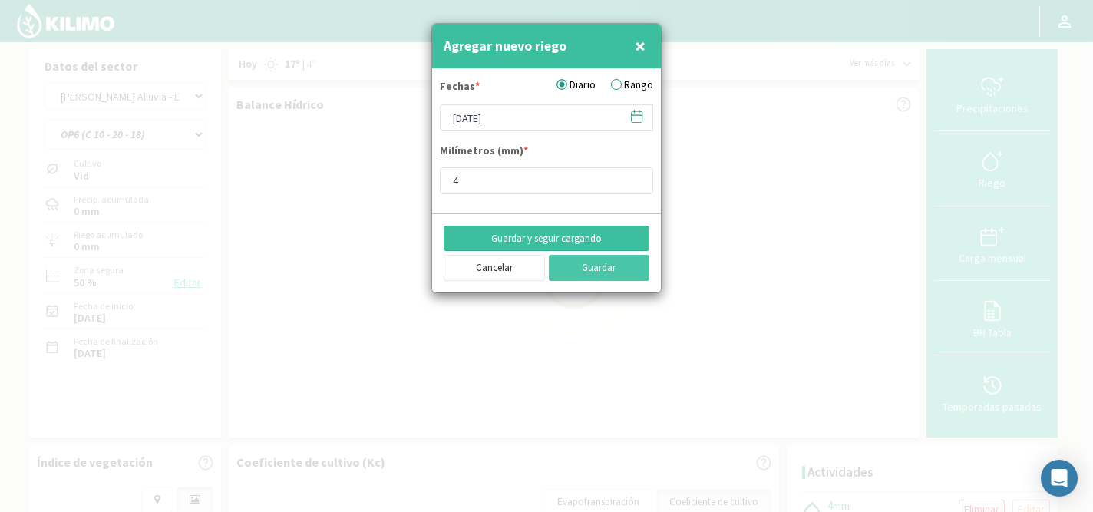
click at [509, 236] on button "Guardar y seguir cargando" at bounding box center [547, 239] width 206 height 26
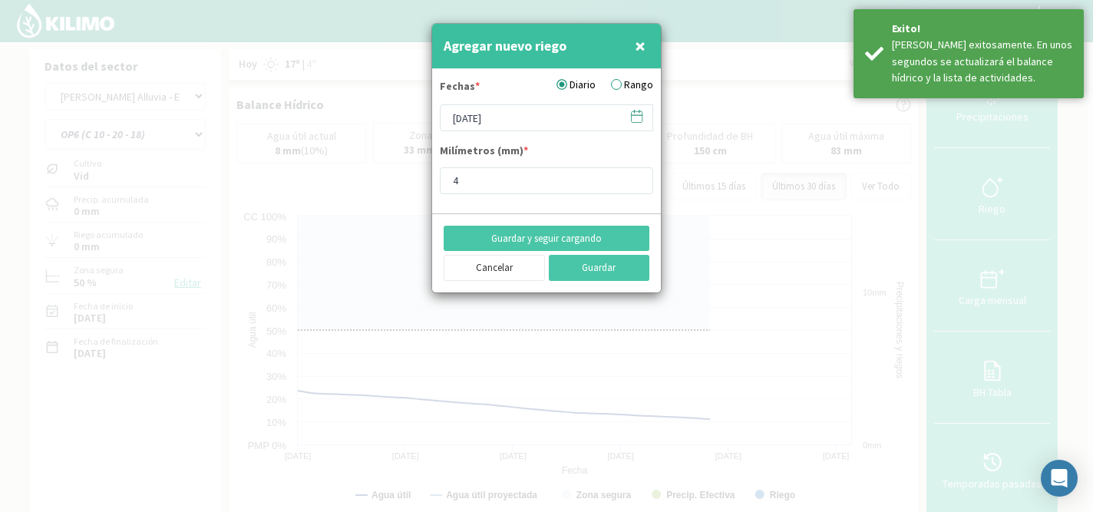
click at [633, 117] on icon at bounding box center [636, 116] width 15 height 15
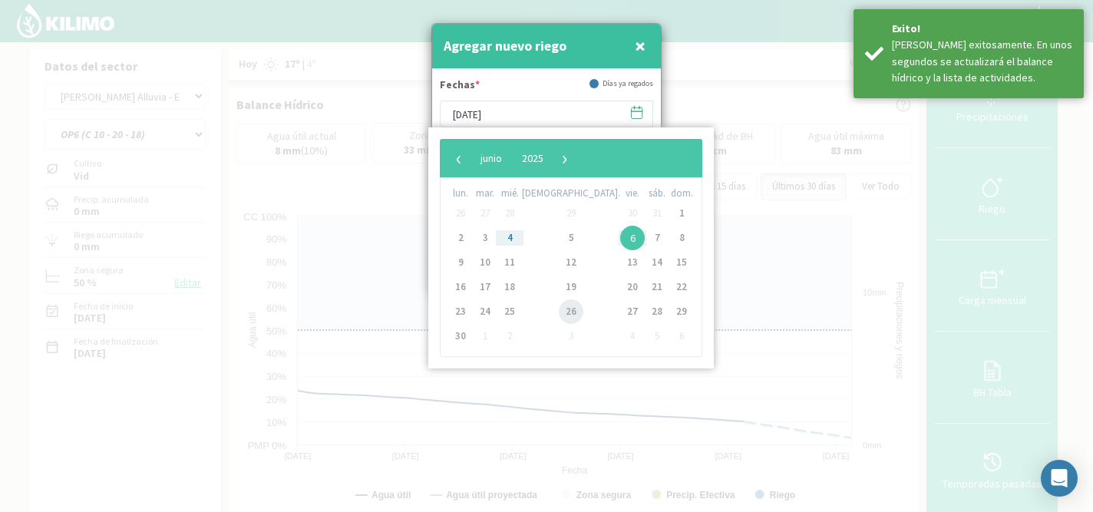
click at [559, 311] on span "26" at bounding box center [571, 311] width 25 height 25
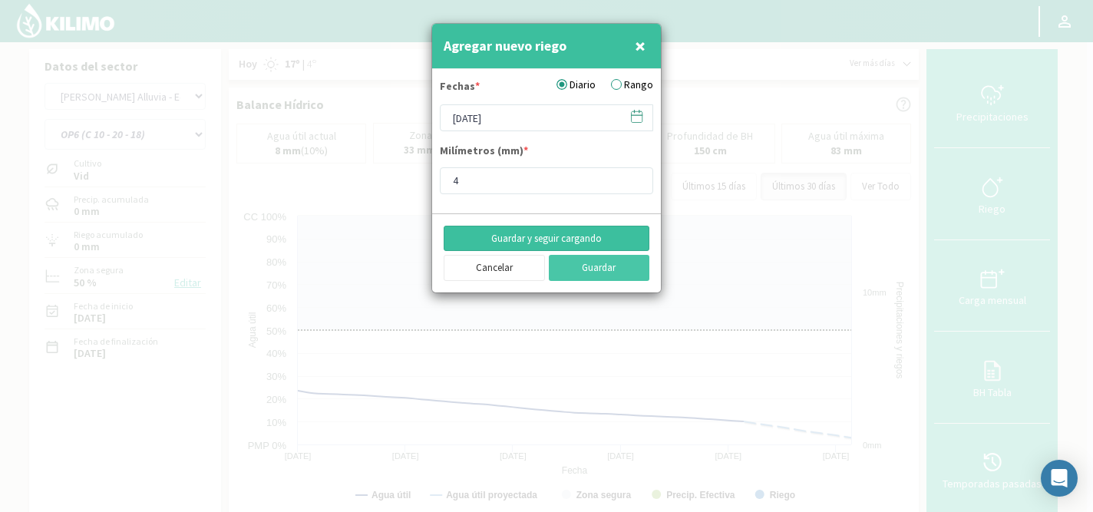
click at [544, 236] on button "Guardar y seguir cargando" at bounding box center [547, 239] width 206 height 26
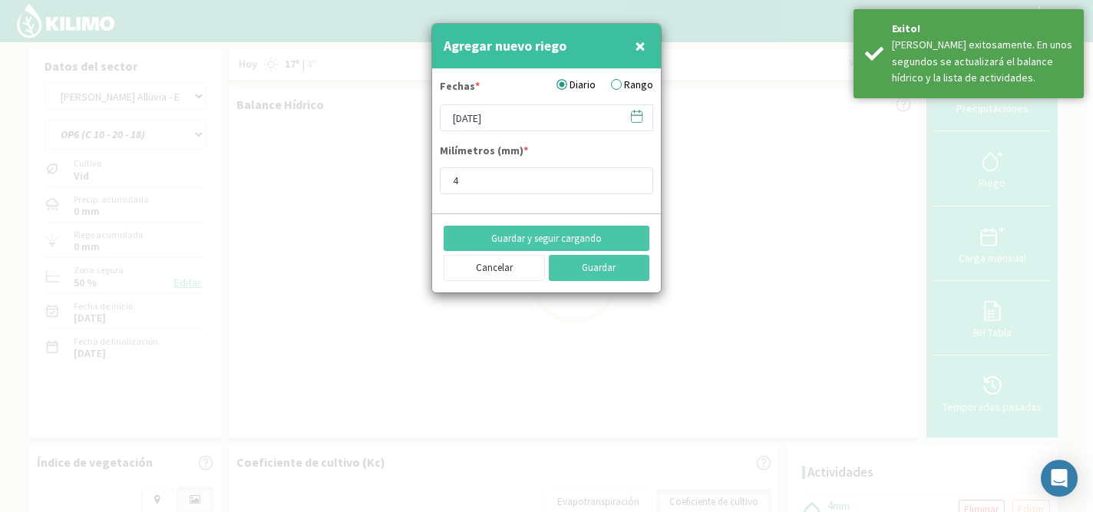
click at [636, 115] on icon at bounding box center [636, 116] width 15 height 15
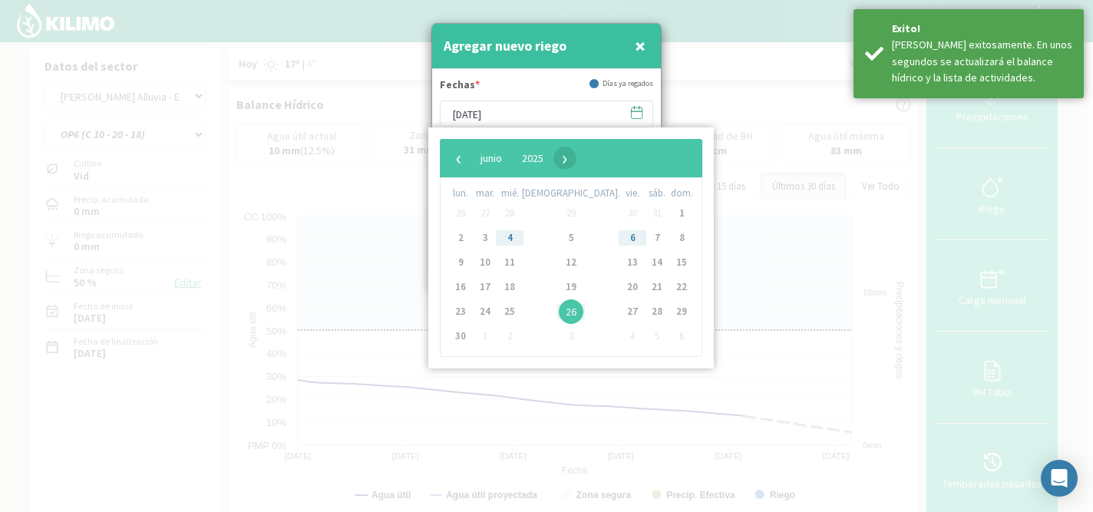
click at [576, 156] on span "›" at bounding box center [564, 158] width 23 height 23
click at [496, 239] on span "8" at bounding box center [485, 238] width 25 height 25
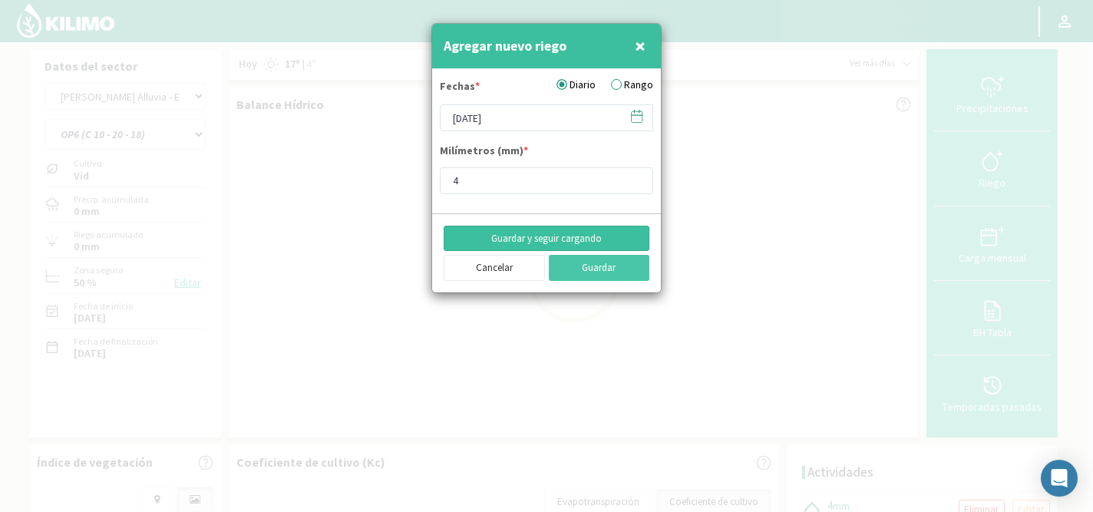
click at [510, 238] on button "Guardar y seguir cargando" at bounding box center [547, 239] width 206 height 26
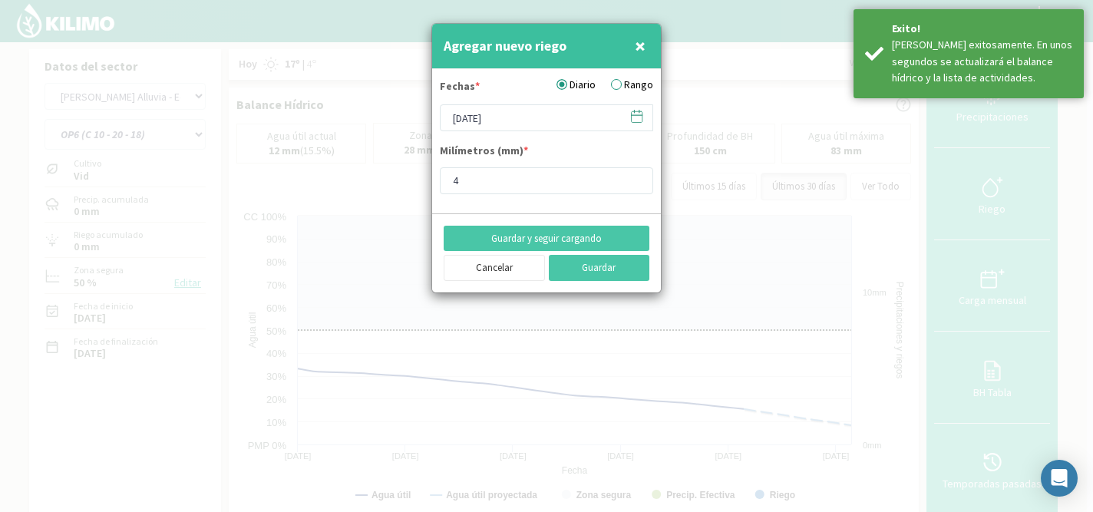
click at [636, 117] on icon at bounding box center [636, 116] width 15 height 15
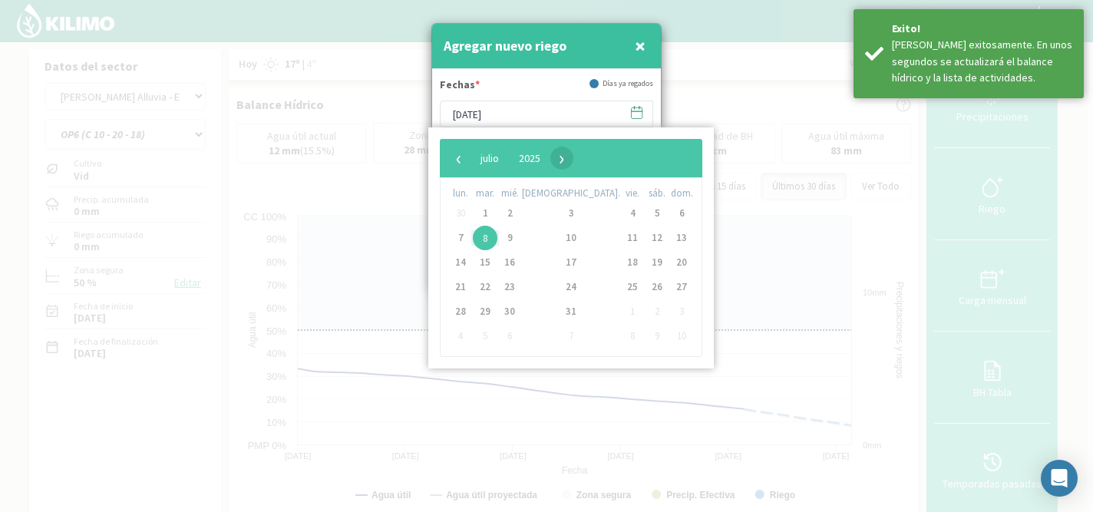
click at [573, 154] on span "›" at bounding box center [561, 158] width 23 height 23
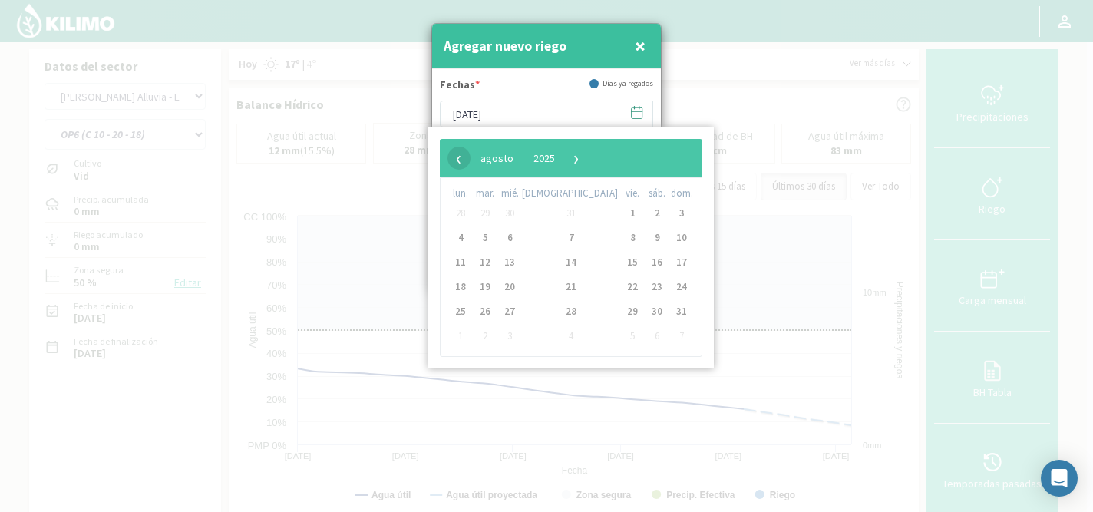
click at [451, 162] on span "‹" at bounding box center [458, 158] width 23 height 23
click at [516, 258] on span "16" at bounding box center [509, 262] width 25 height 25
type input "[DATE]"
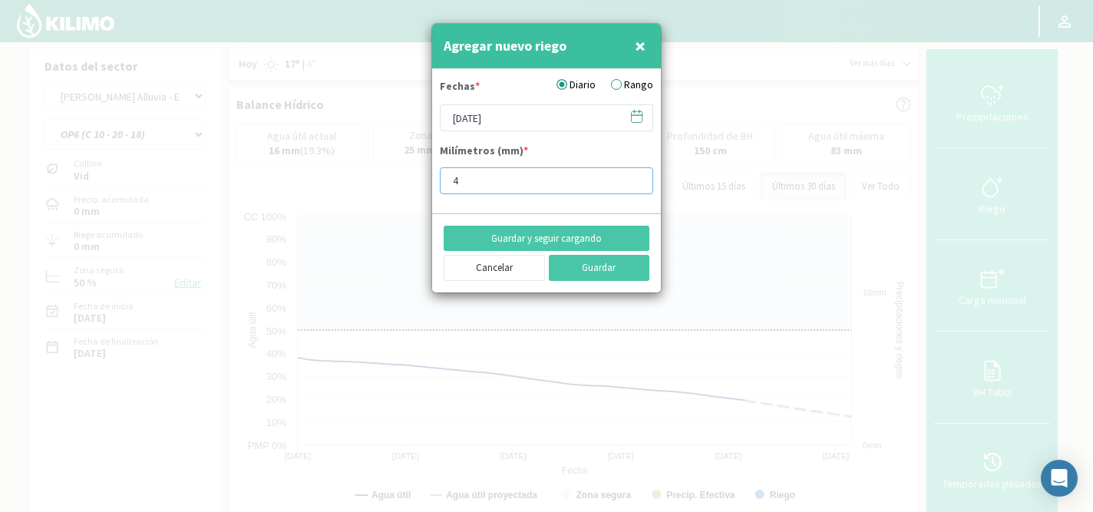
click at [493, 177] on input "4" at bounding box center [546, 180] width 213 height 27
type input "7.9"
click at [520, 239] on button "Guardar y seguir cargando" at bounding box center [547, 239] width 206 height 26
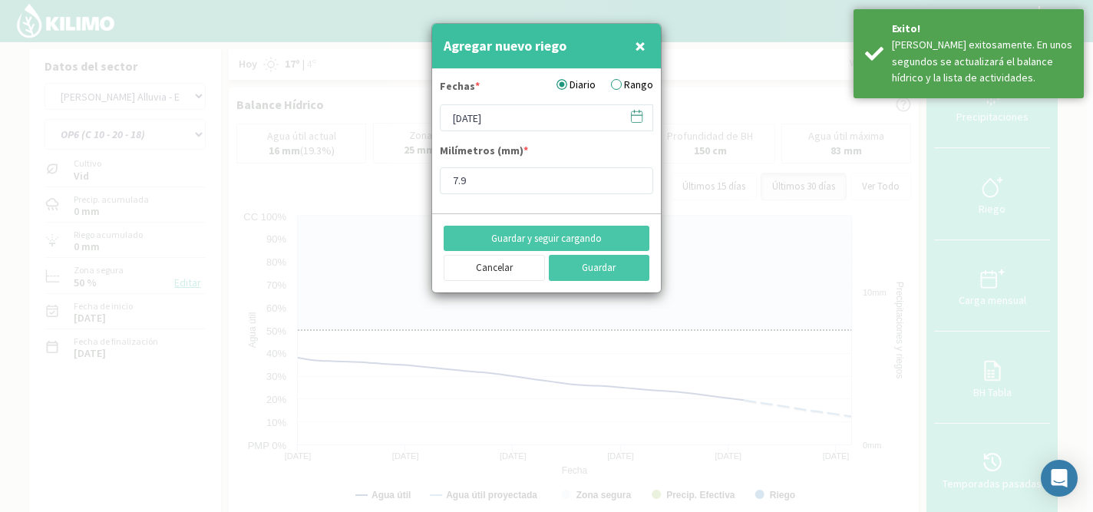
click at [635, 117] on icon at bounding box center [636, 116] width 15 height 15
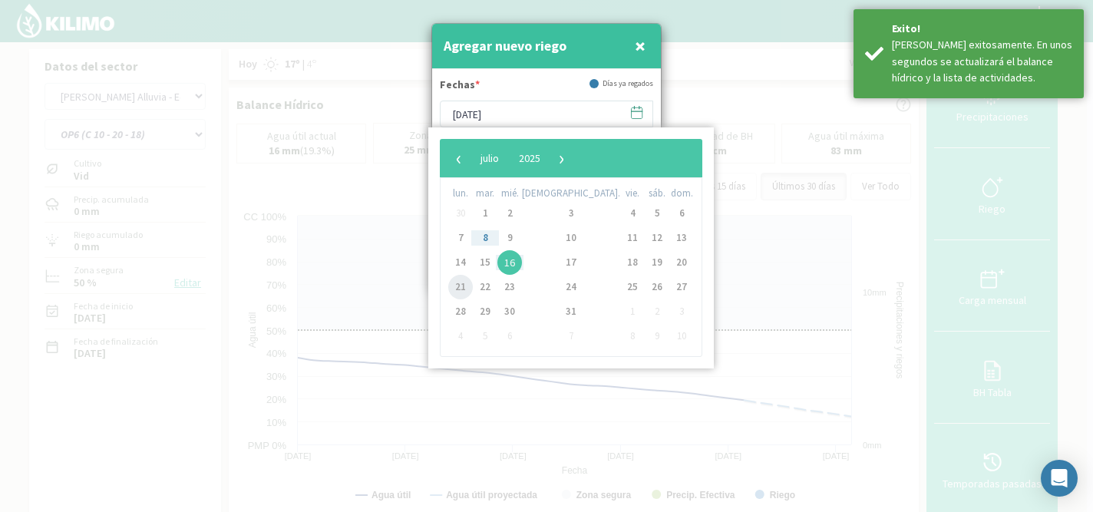
click at [463, 289] on span "21" at bounding box center [460, 287] width 25 height 25
type input "[DATE]"
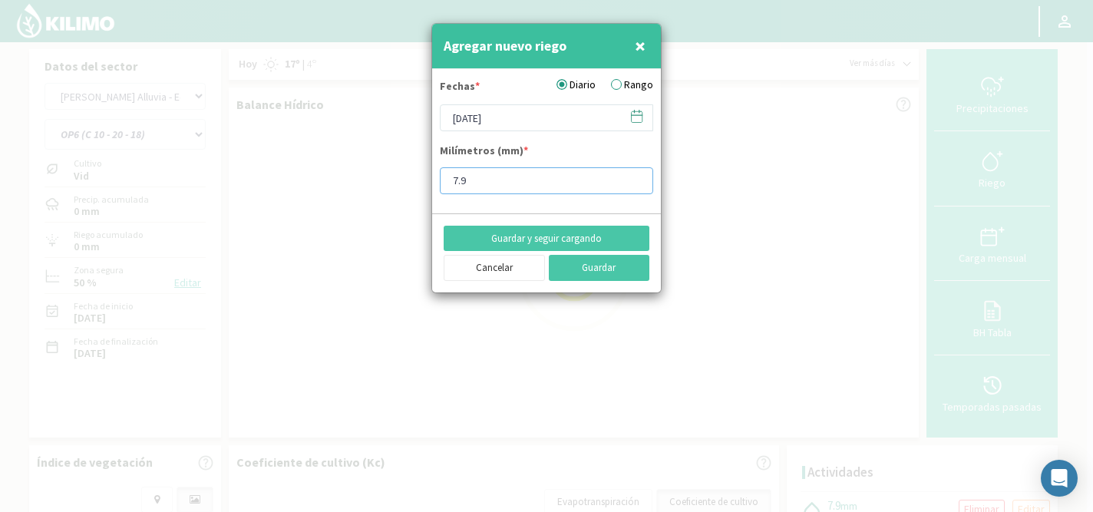
click at [477, 177] on input "7.9" at bounding box center [546, 180] width 213 height 27
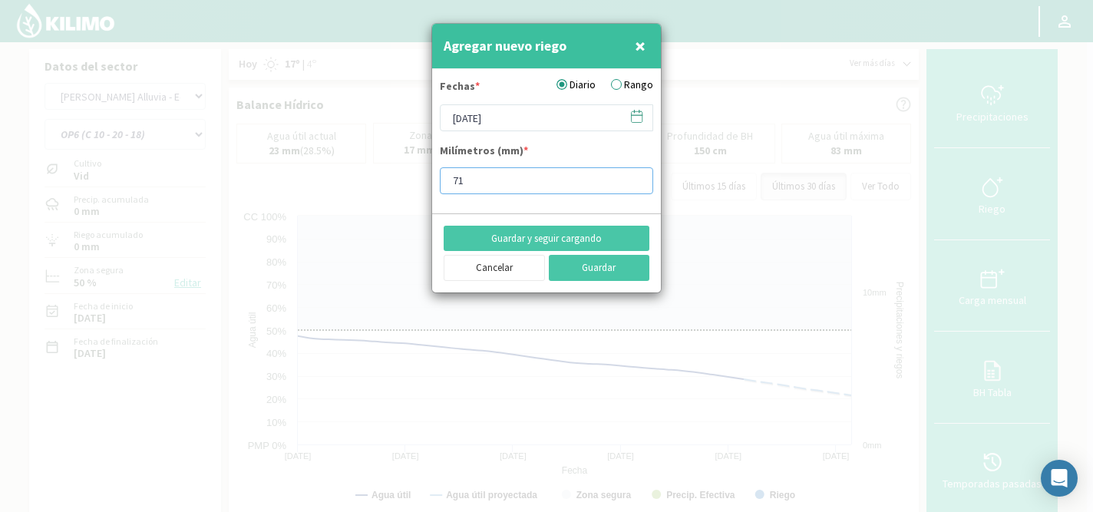
type input "7"
type input "11.9"
click at [522, 235] on button "Guardar y seguir cargando" at bounding box center [547, 239] width 206 height 26
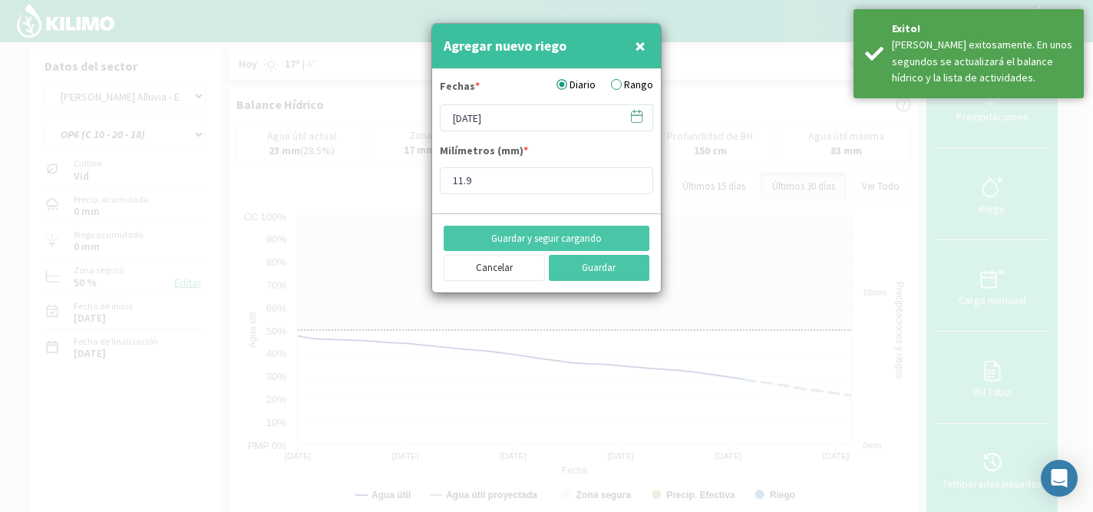
click at [636, 120] on icon at bounding box center [636, 116] width 15 height 15
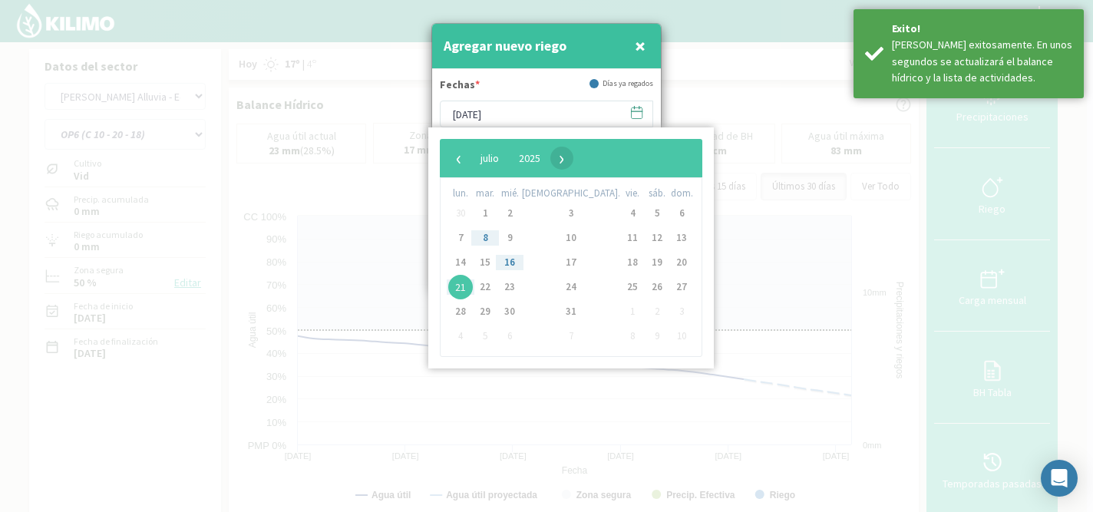
click at [573, 161] on span "›" at bounding box center [561, 158] width 23 height 23
click at [620, 210] on span "1" at bounding box center [632, 213] width 25 height 25
type input "[DATE]"
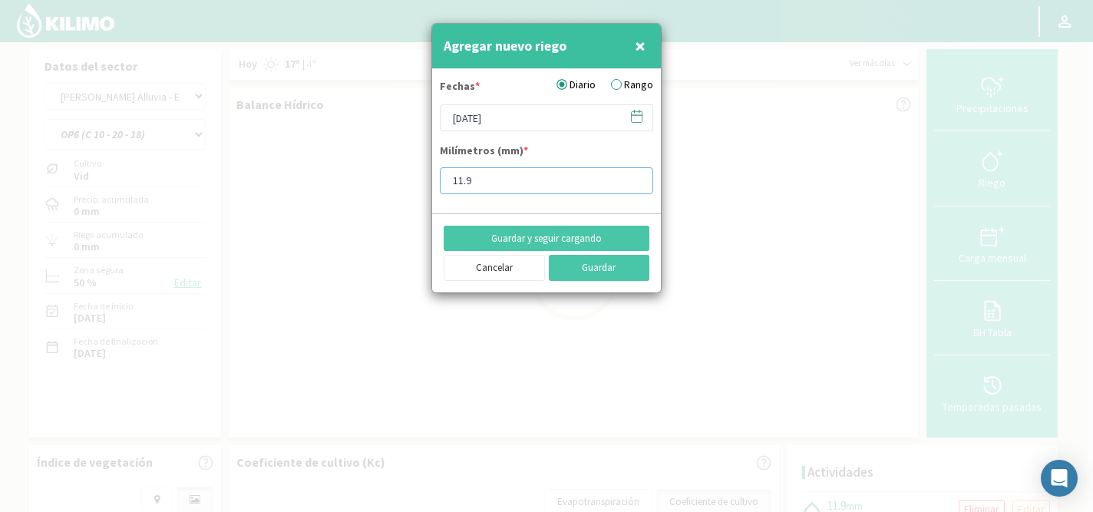
click at [489, 177] on input "11.9" at bounding box center [546, 180] width 213 height 27
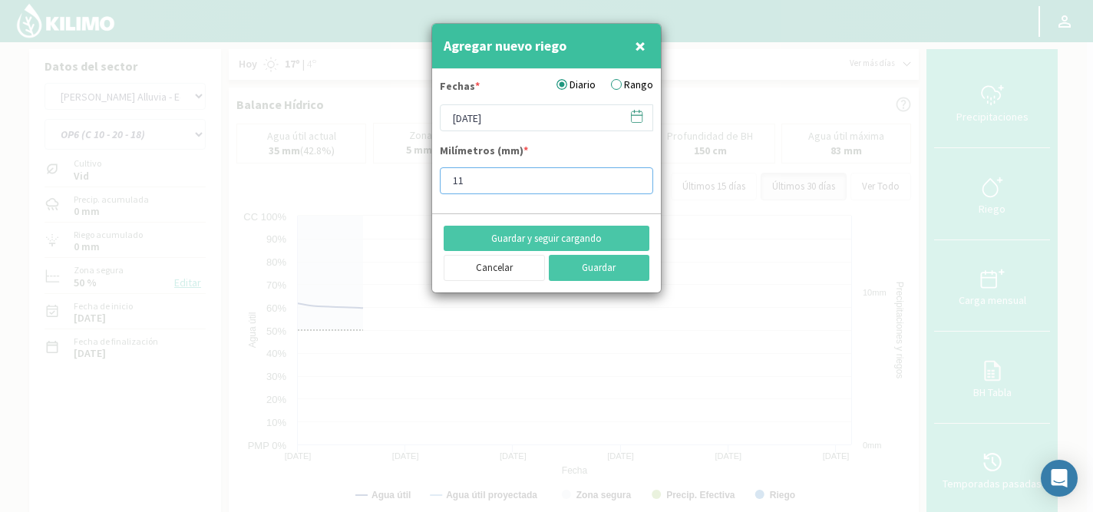
type input "1"
type input "15.9"
click at [508, 243] on button "Guardar y seguir cargando" at bounding box center [547, 239] width 206 height 26
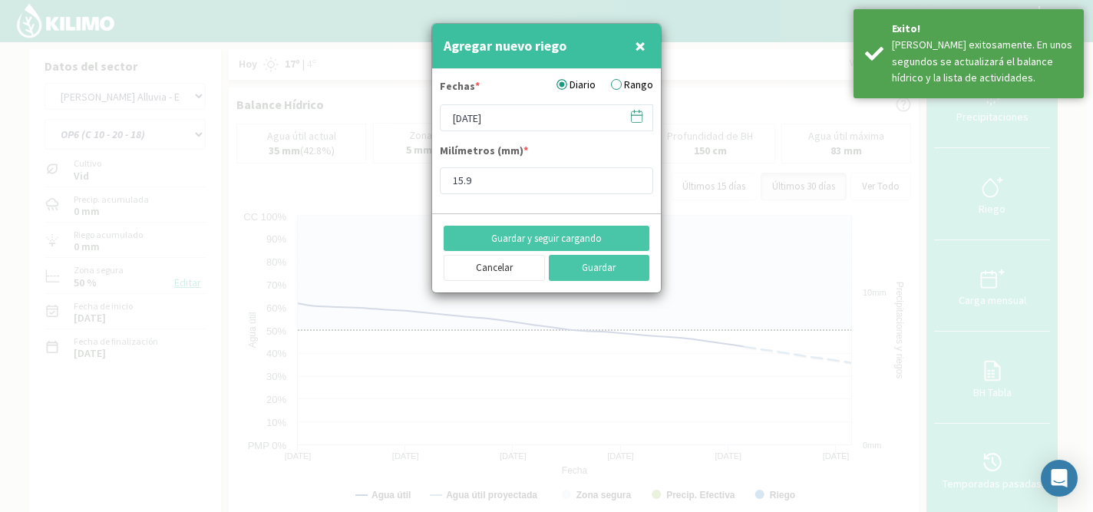
click at [639, 119] on icon at bounding box center [636, 116] width 15 height 15
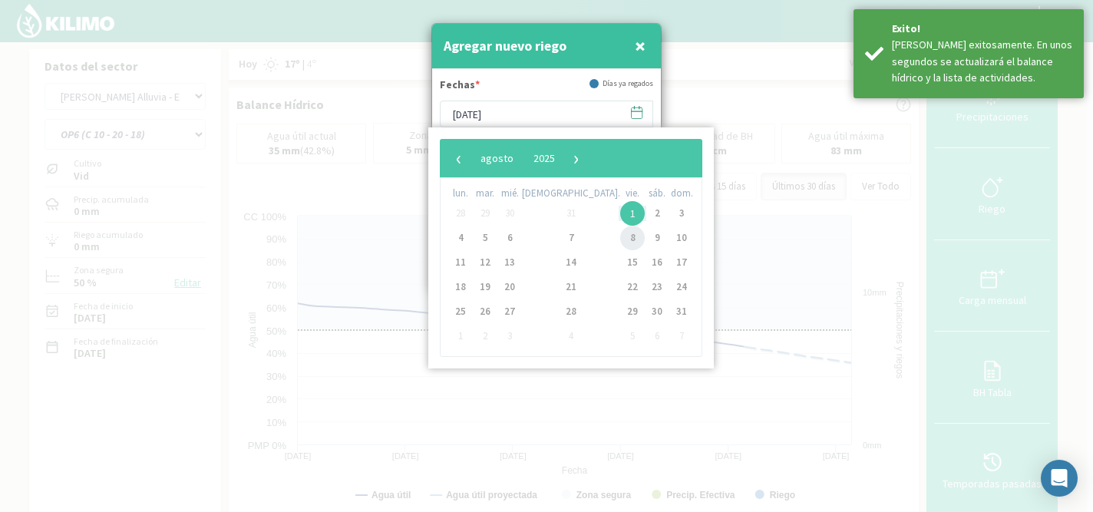
click at [620, 239] on span "8" at bounding box center [632, 238] width 25 height 25
type input "[DATE]"
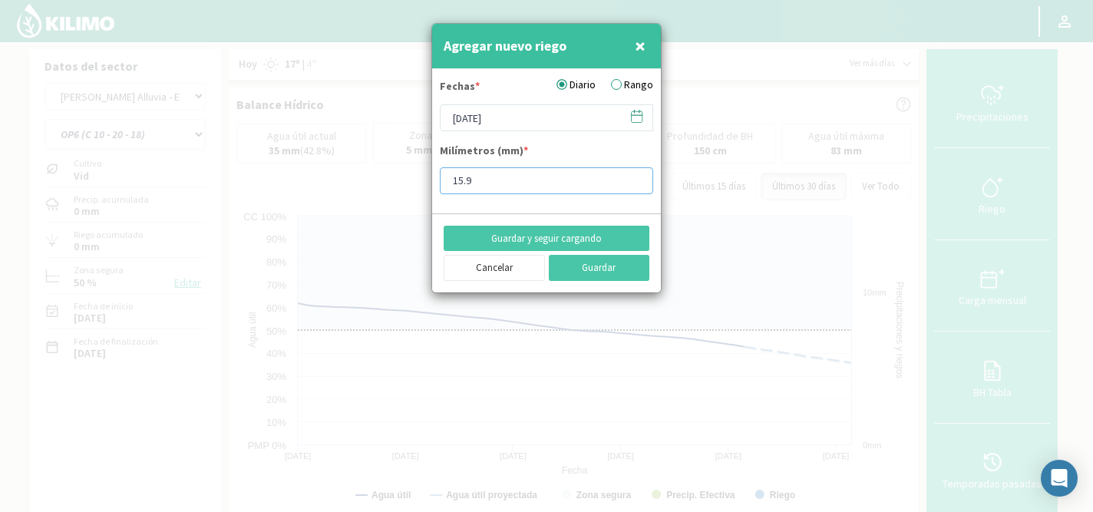
click at [513, 181] on input "15.9" at bounding box center [546, 180] width 213 height 27
type input "1"
type input "11.9"
click at [530, 241] on button "Guardar y seguir cargando" at bounding box center [547, 239] width 206 height 26
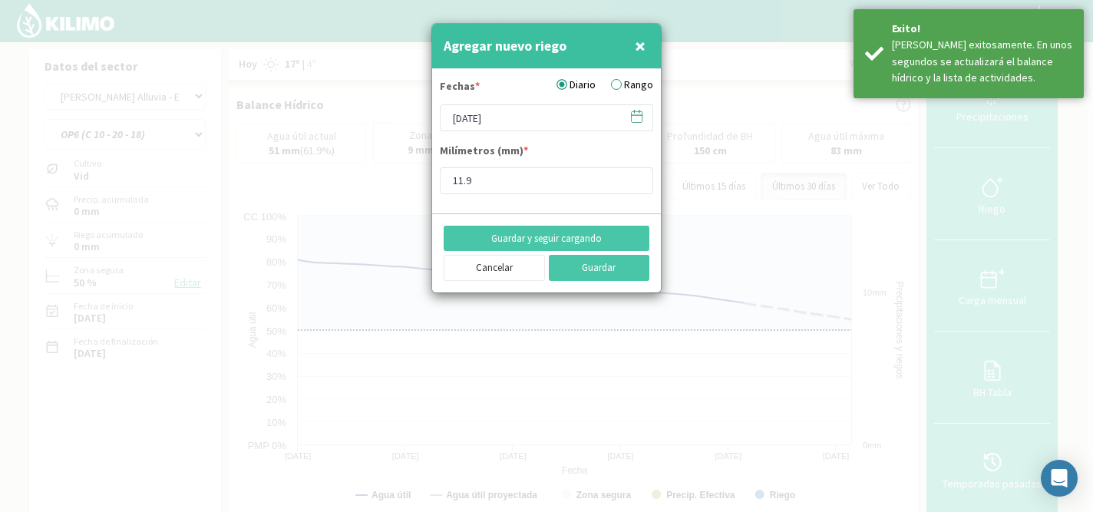
click at [635, 116] on icon at bounding box center [636, 116] width 15 height 15
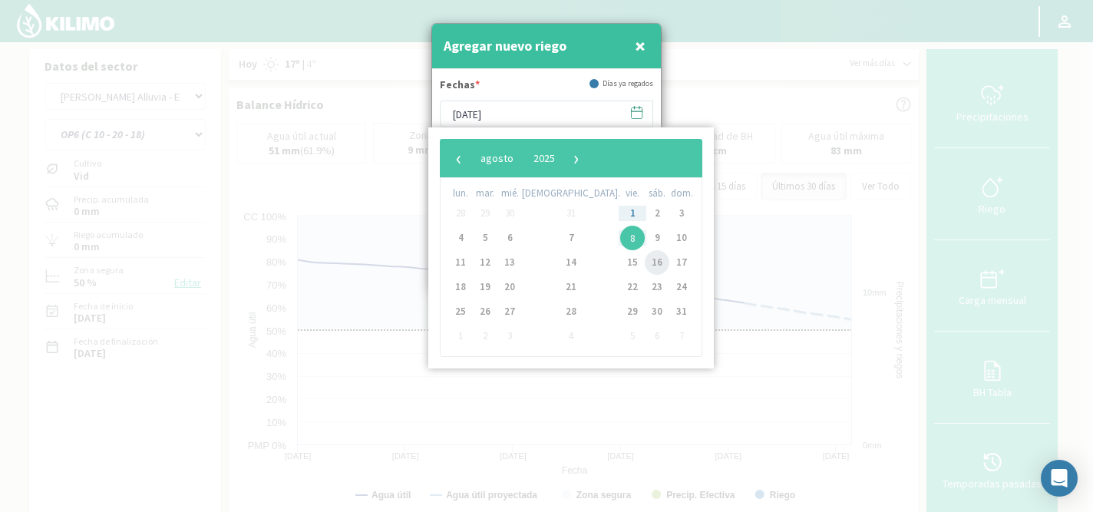
click at [645, 262] on span "16" at bounding box center [657, 262] width 25 height 25
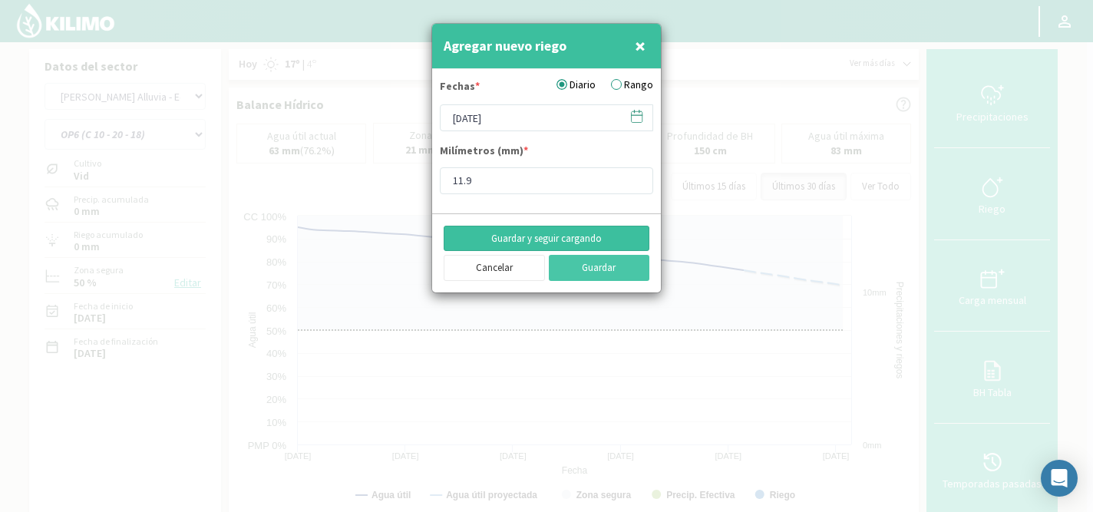
click at [553, 242] on button "Guardar y seguir cargando" at bounding box center [547, 239] width 206 height 26
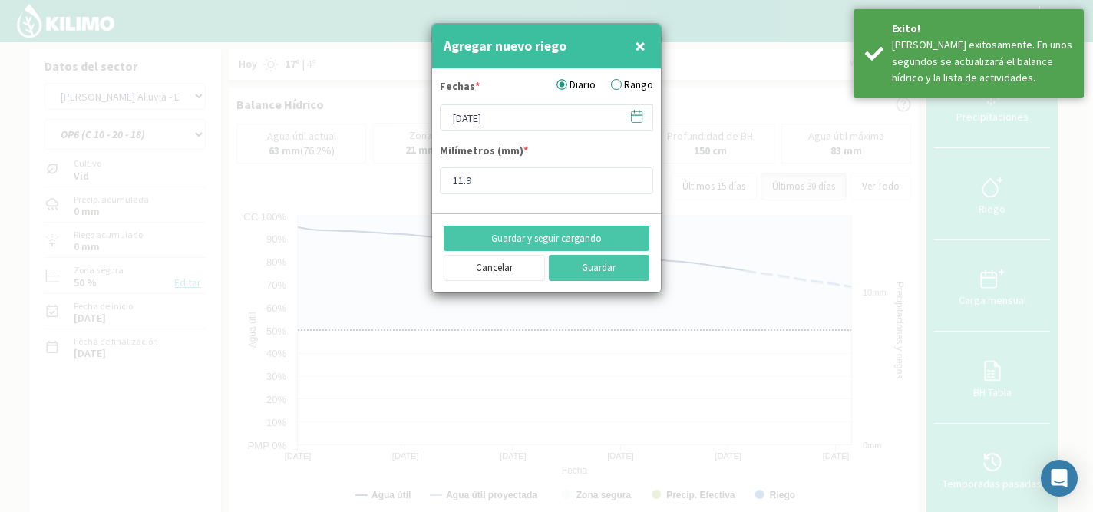
click at [639, 119] on icon at bounding box center [636, 116] width 15 height 15
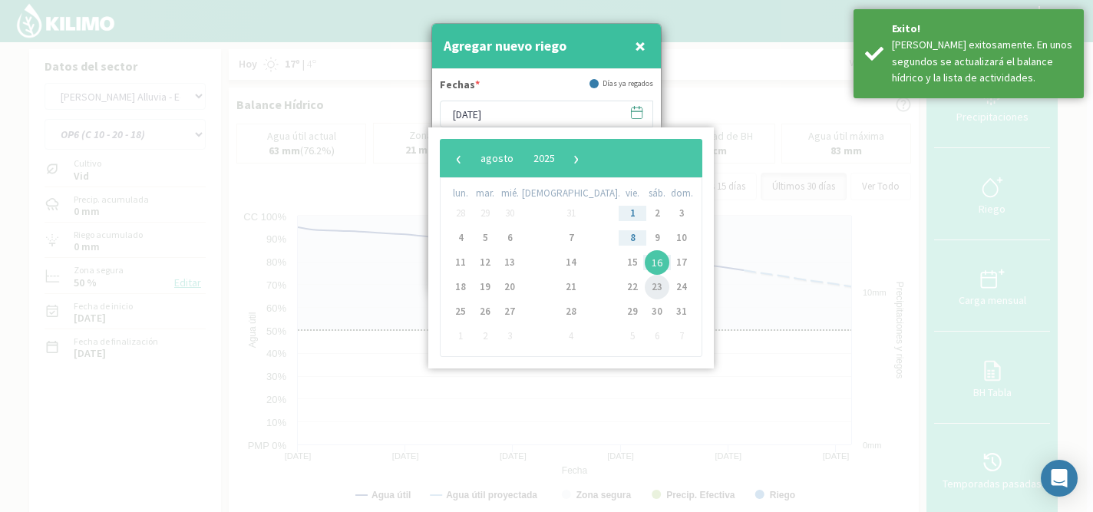
click at [645, 284] on span "23" at bounding box center [657, 287] width 25 height 25
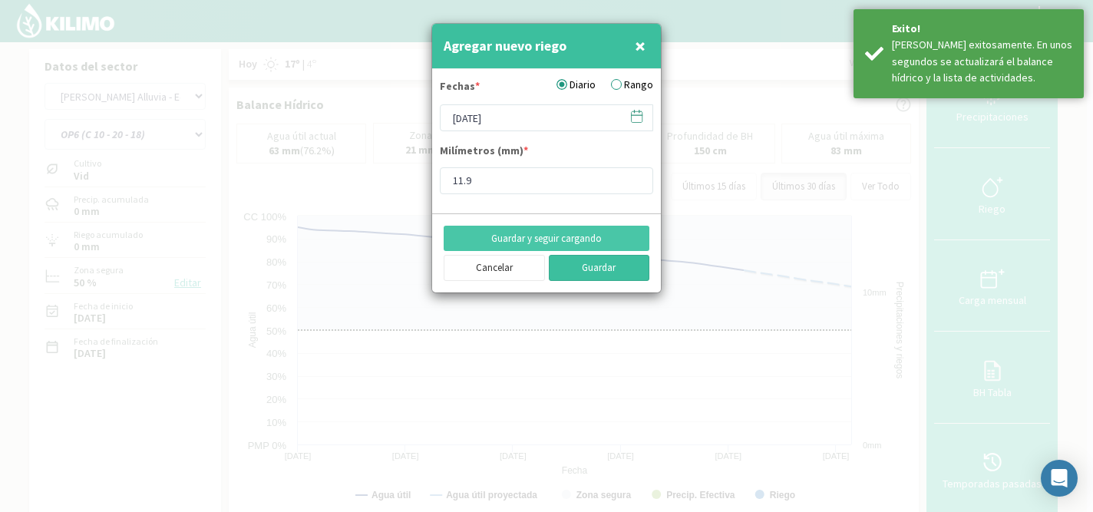
click at [600, 268] on button "Guardar" at bounding box center [599, 268] width 101 height 26
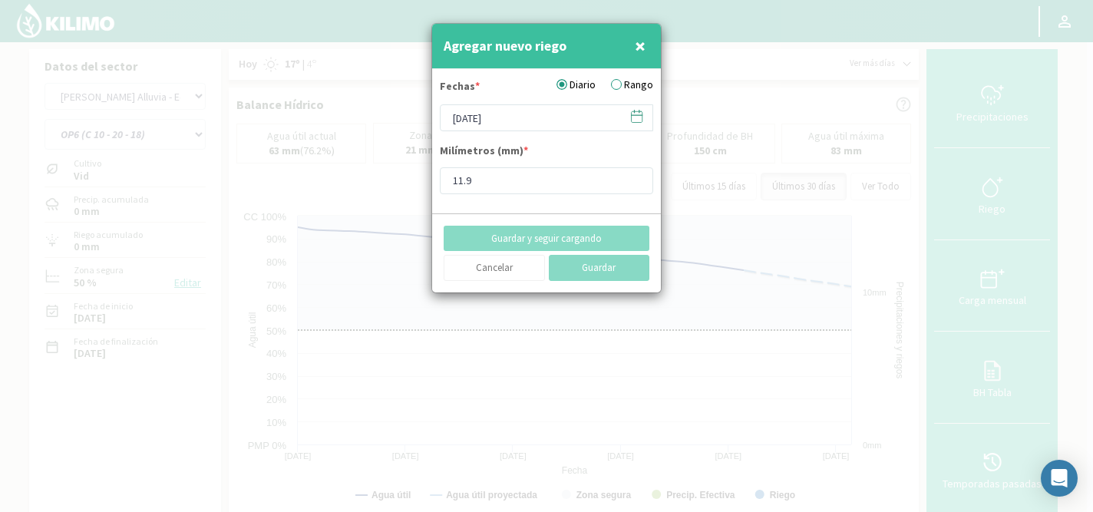
type input "[DATE]"
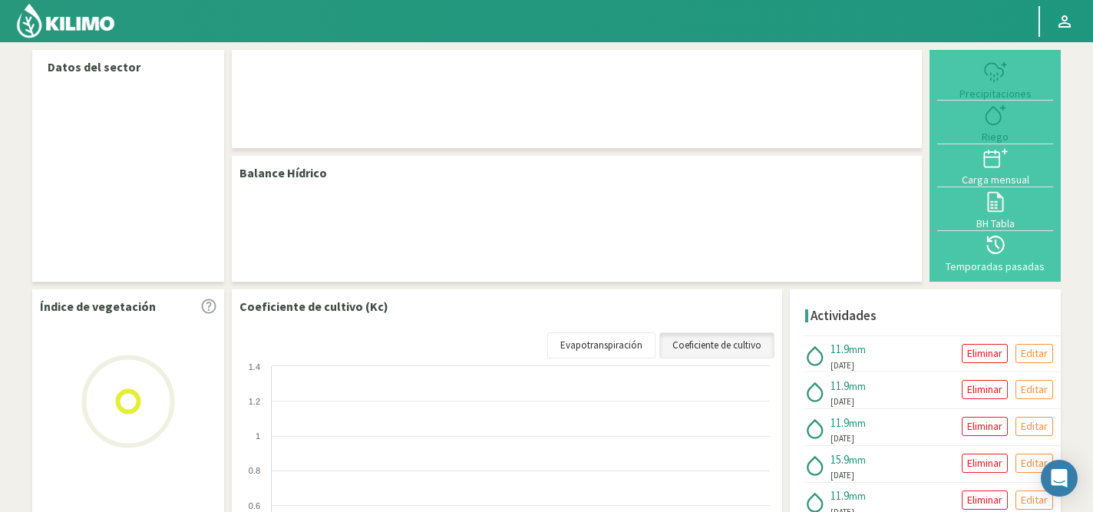
select select "52: Object"
select select "5: Object"
